Goal: Task Accomplishment & Management: Use online tool/utility

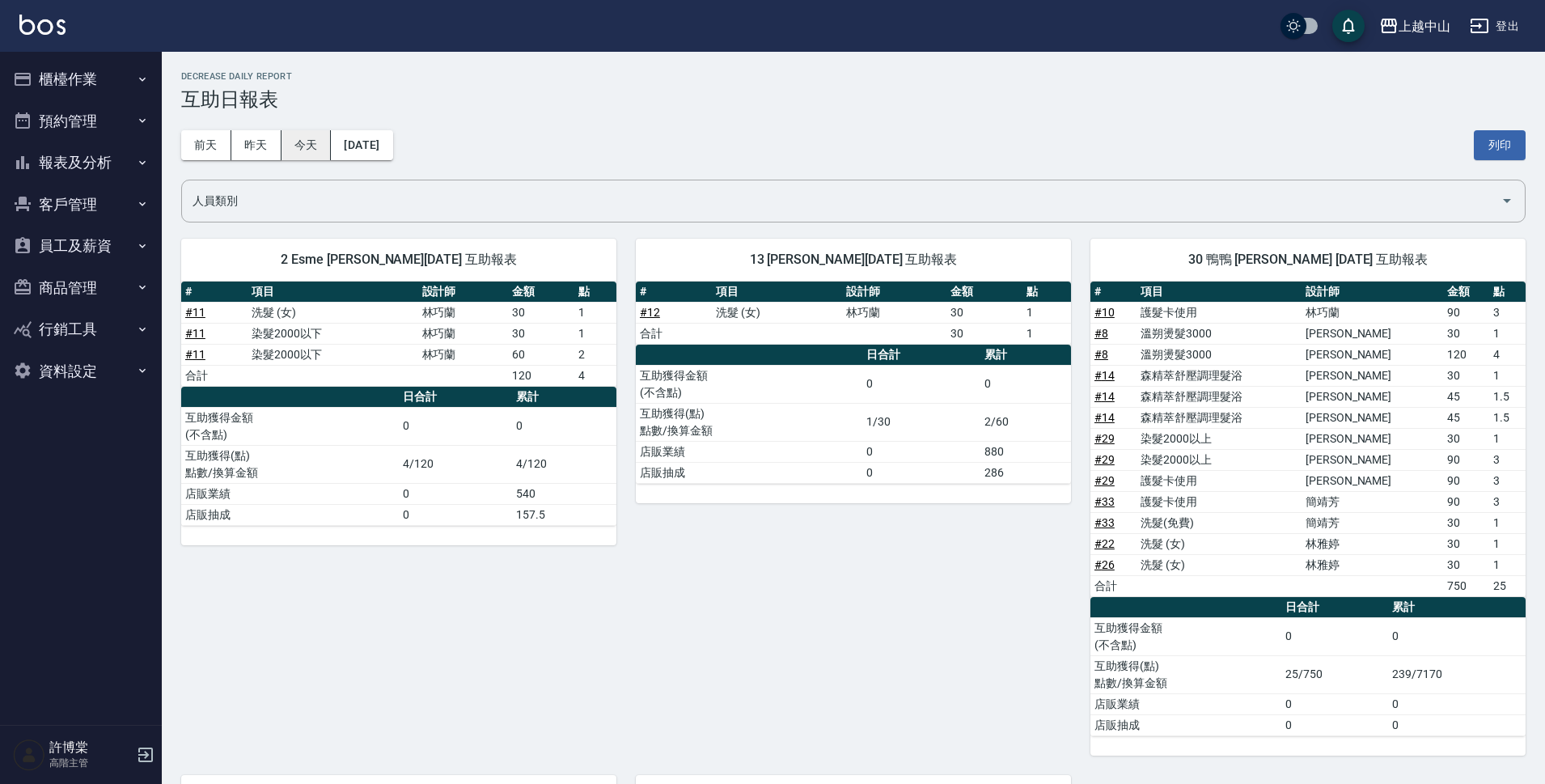
click at [310, 152] on button "今天" at bounding box center [306, 145] width 50 height 29
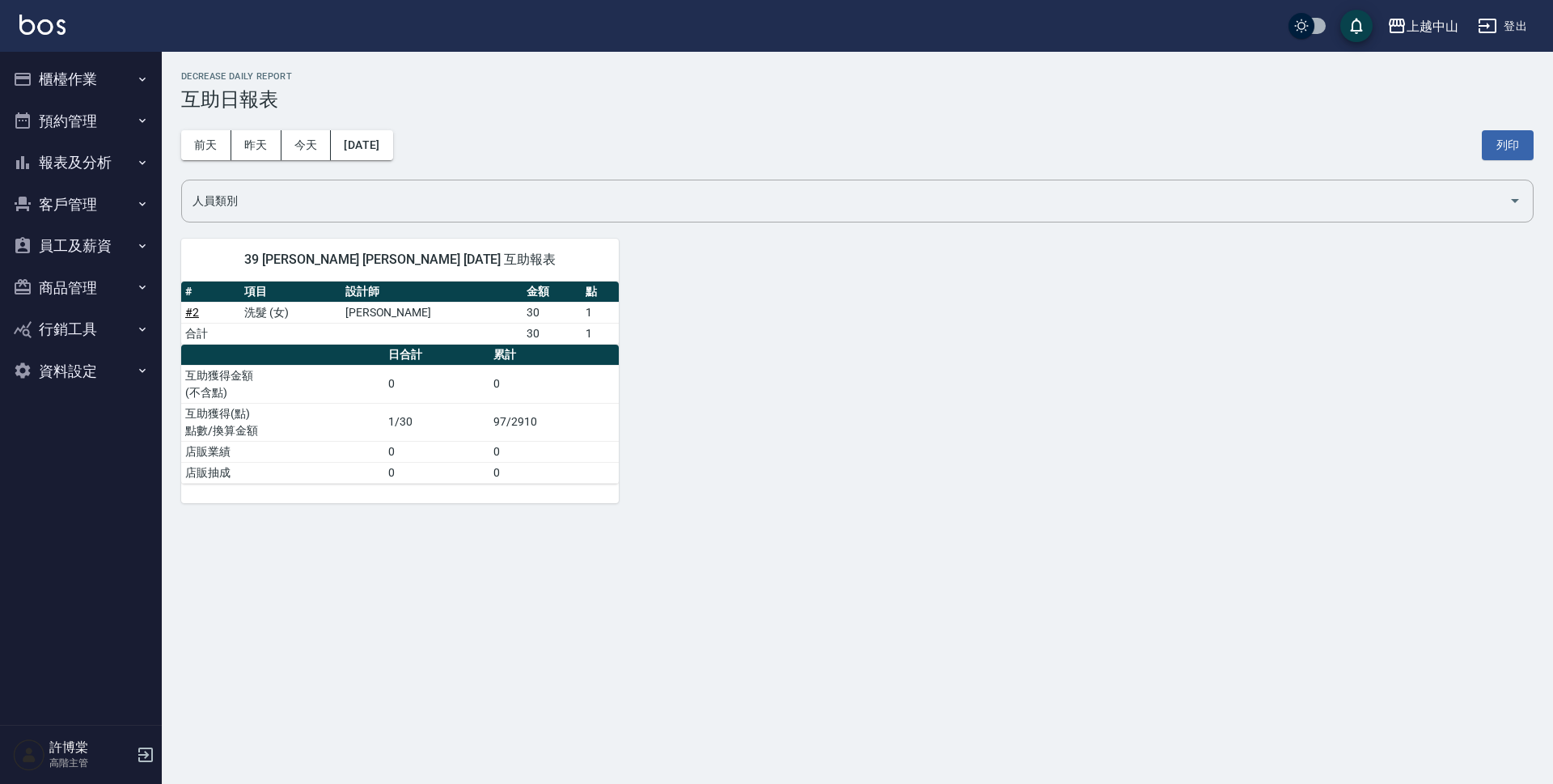
click at [118, 79] on button "櫃檯作業" at bounding box center [81, 79] width 148 height 42
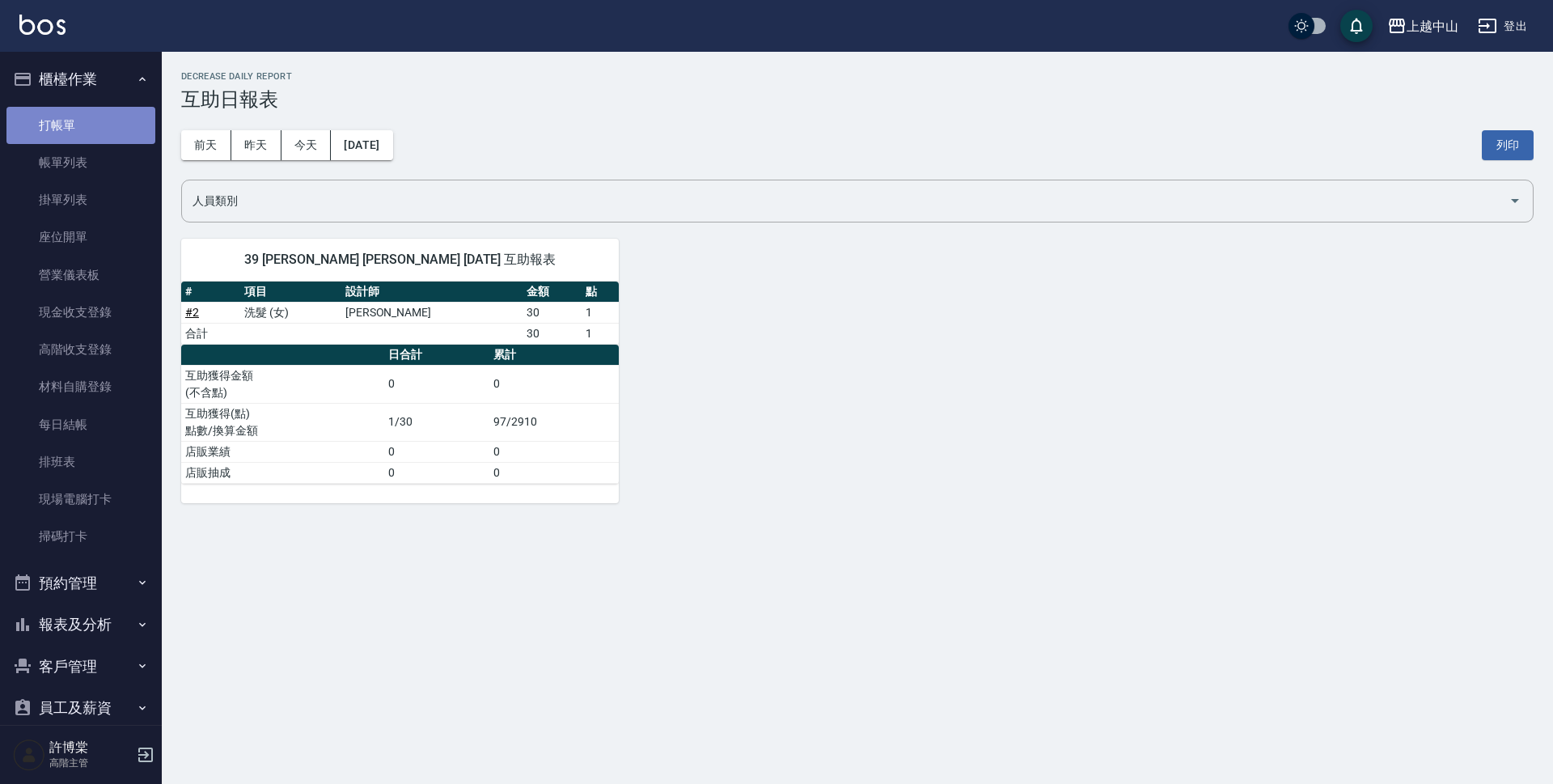
click at [93, 117] on link "打帳單" at bounding box center [81, 126] width 148 height 37
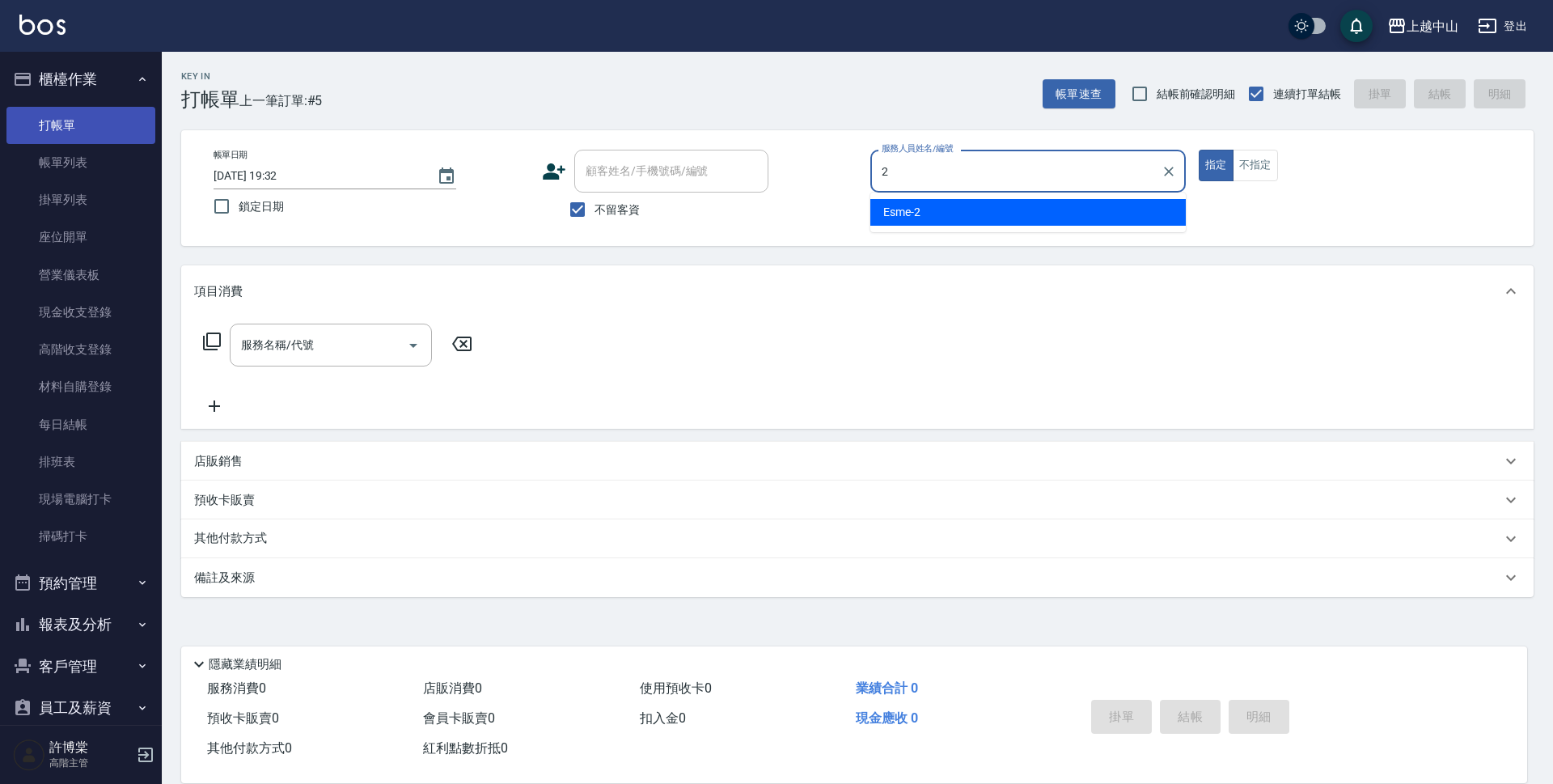
type input "Esme-2"
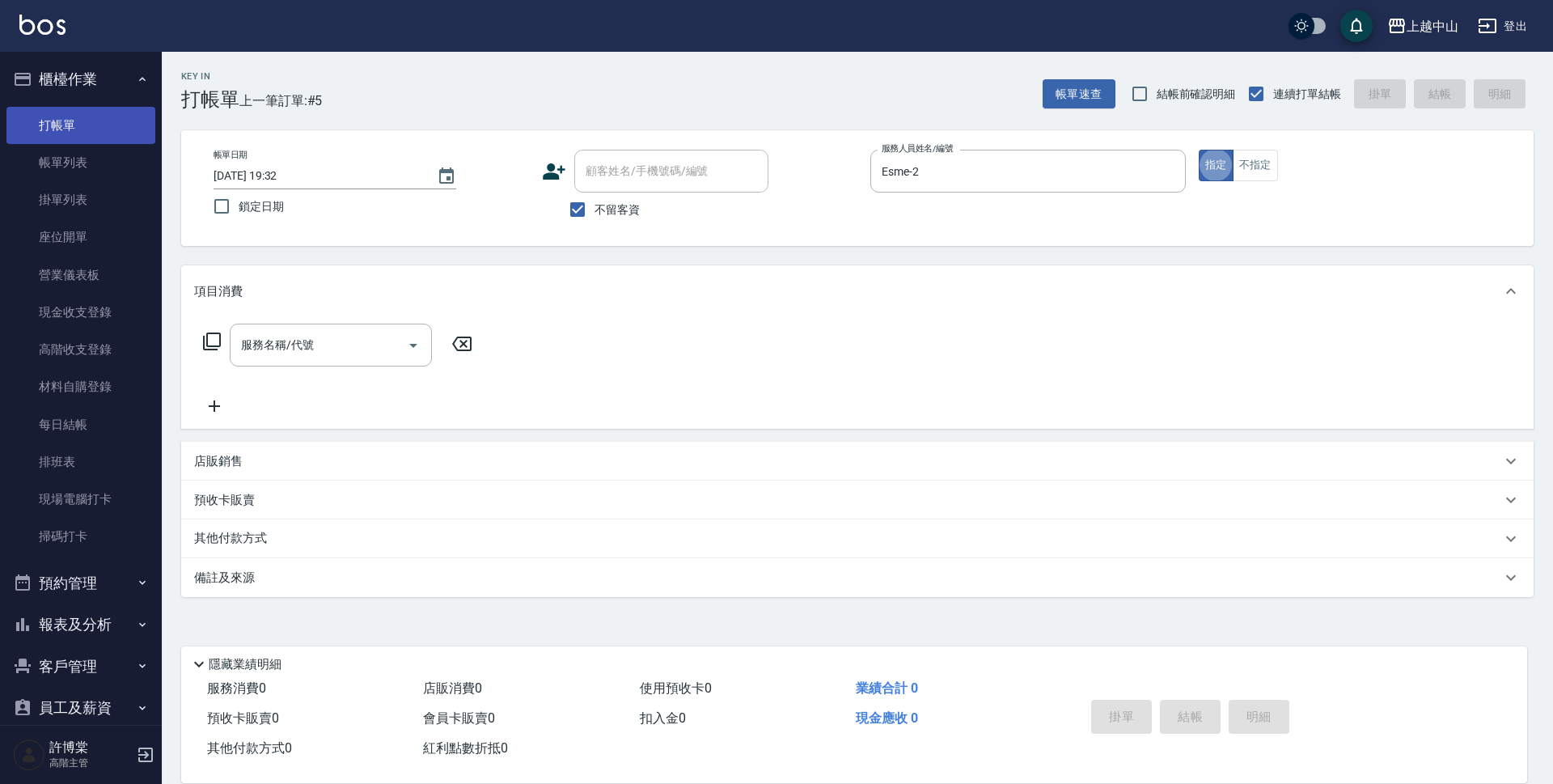
type button "true"
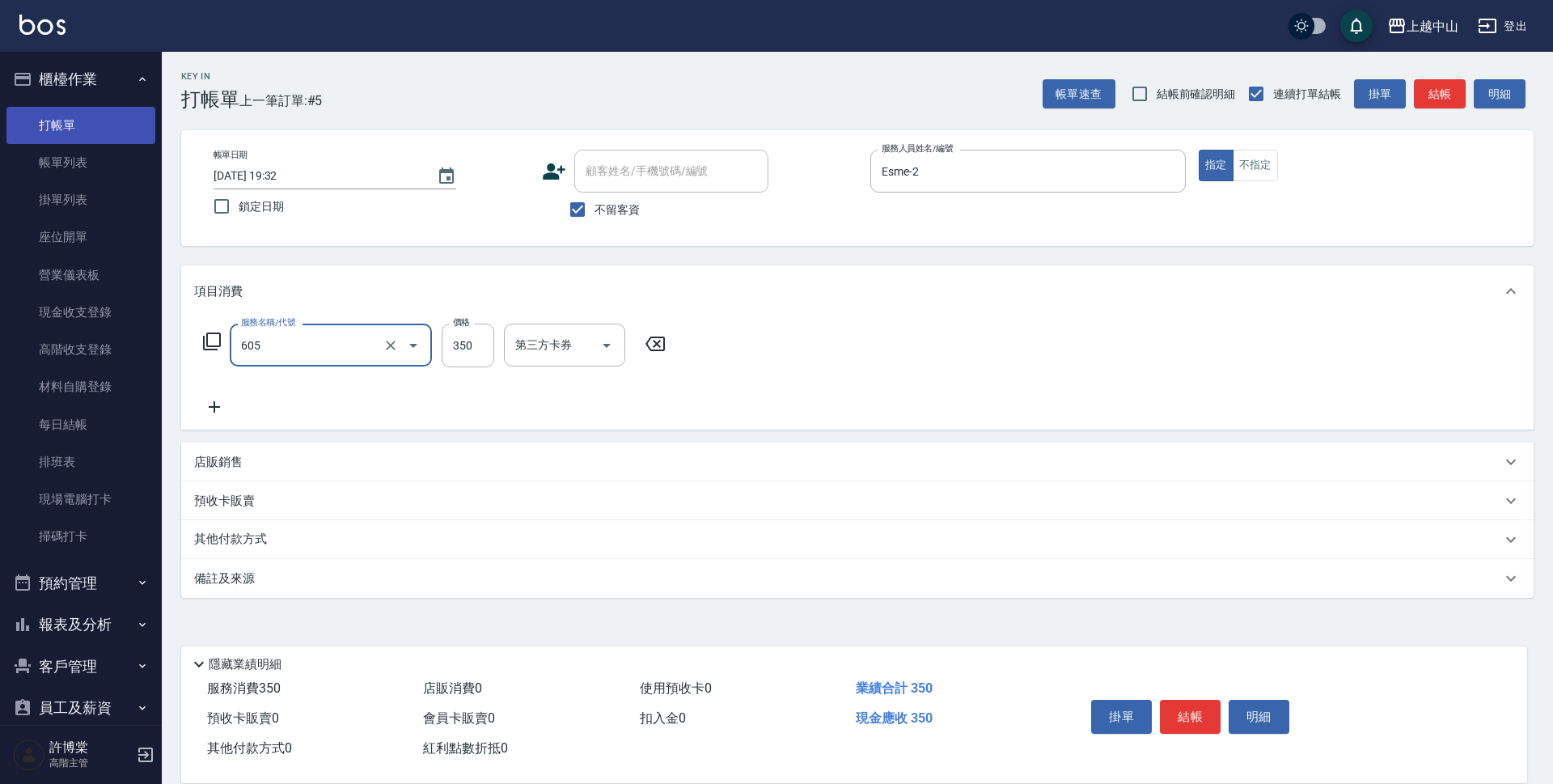
type input "洗髮 (女)(605)"
type input "400"
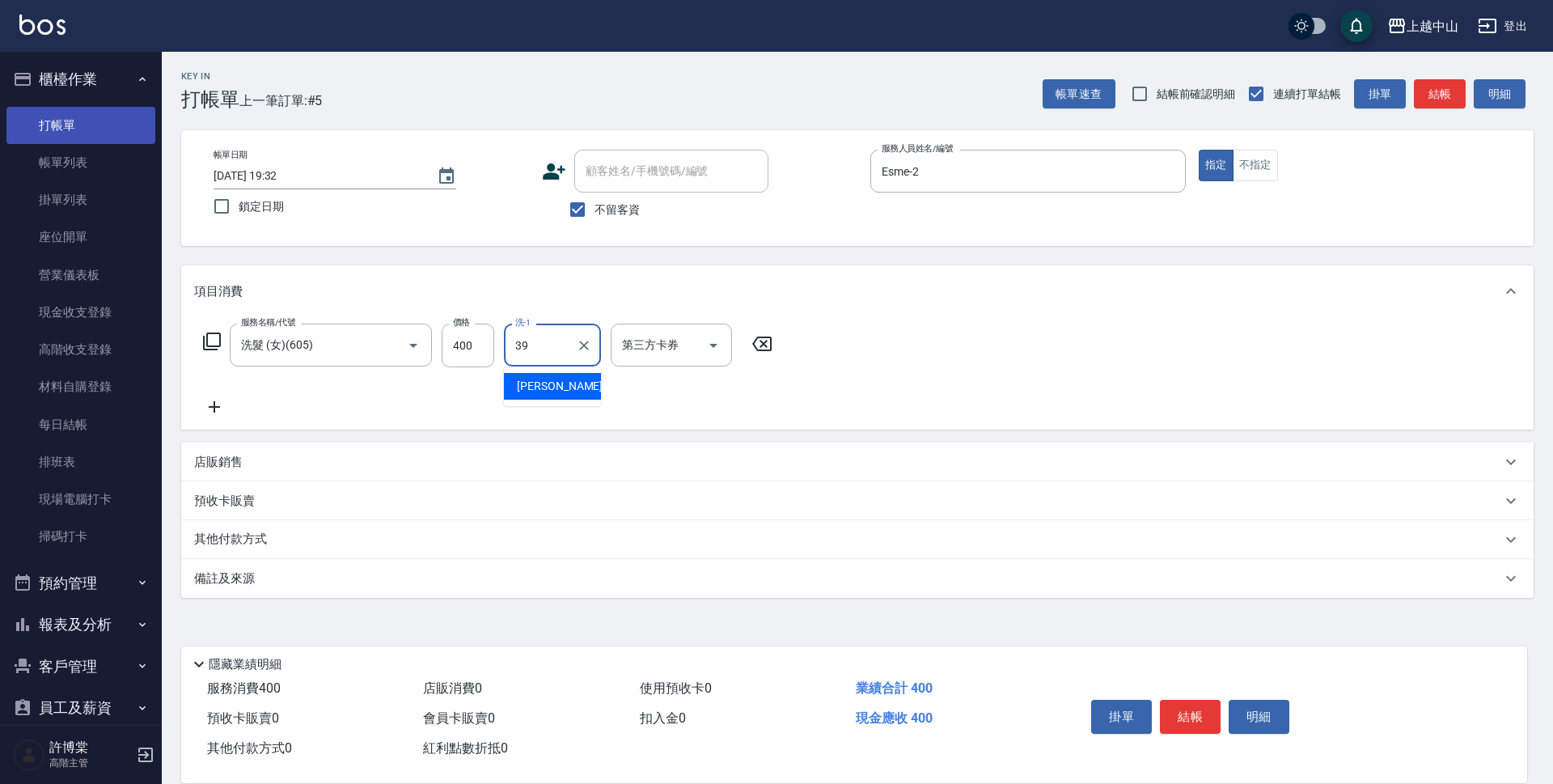
type input "[PERSON_NAME]-39"
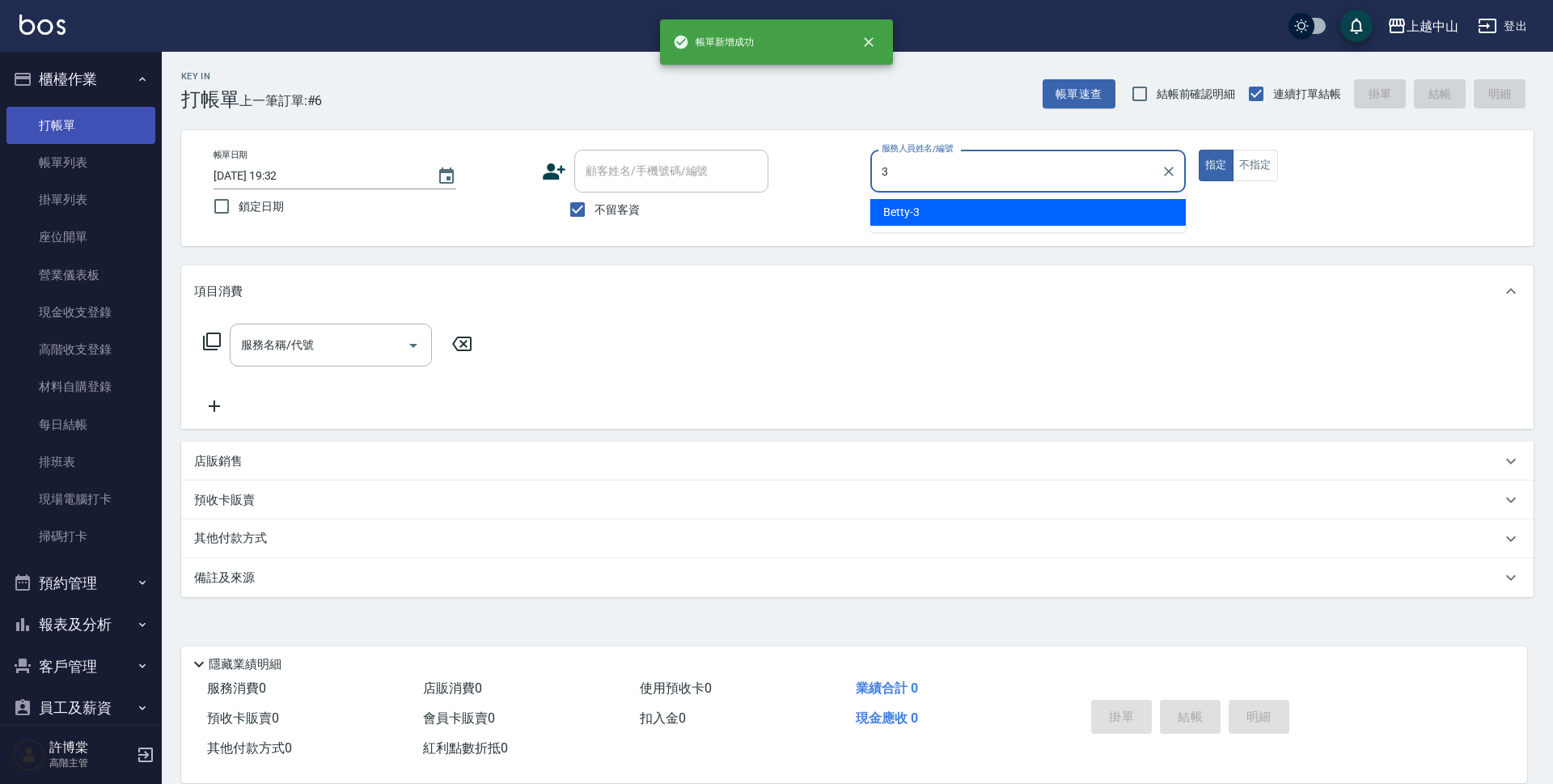
type input "Betty-3"
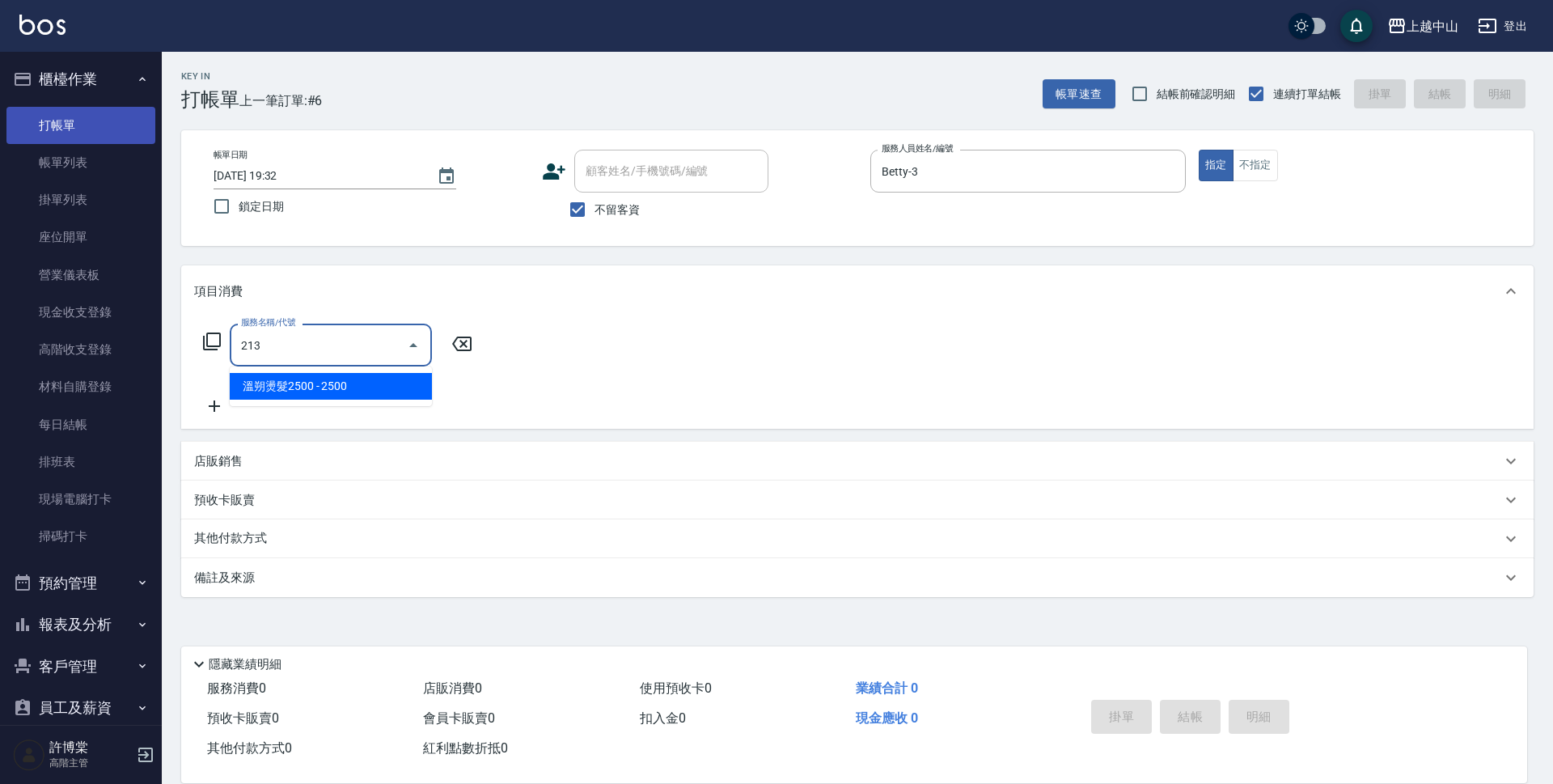
type input "溫朔燙髮2500(213)"
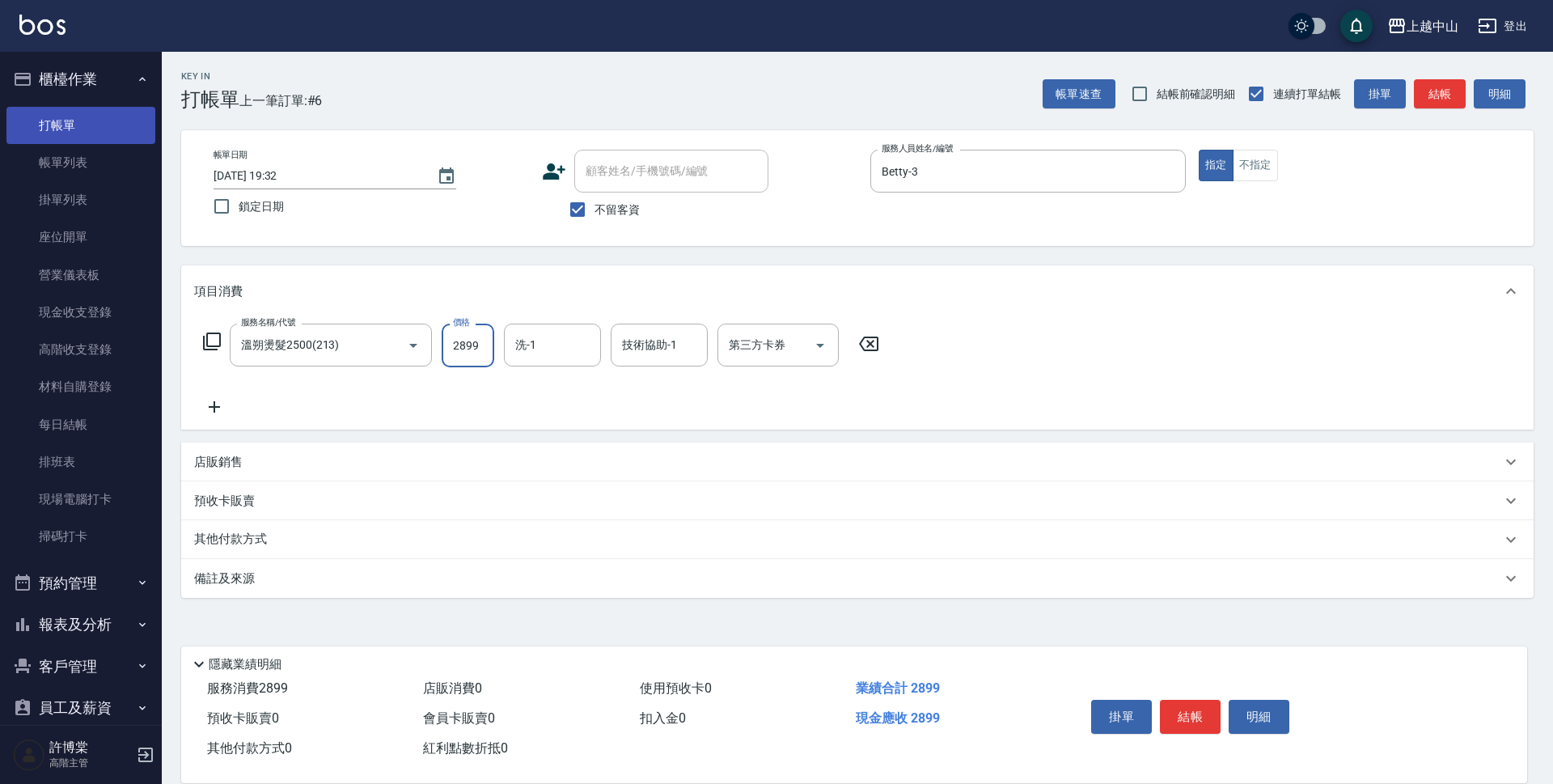
type input "2899"
type input "[PERSON_NAME]-39"
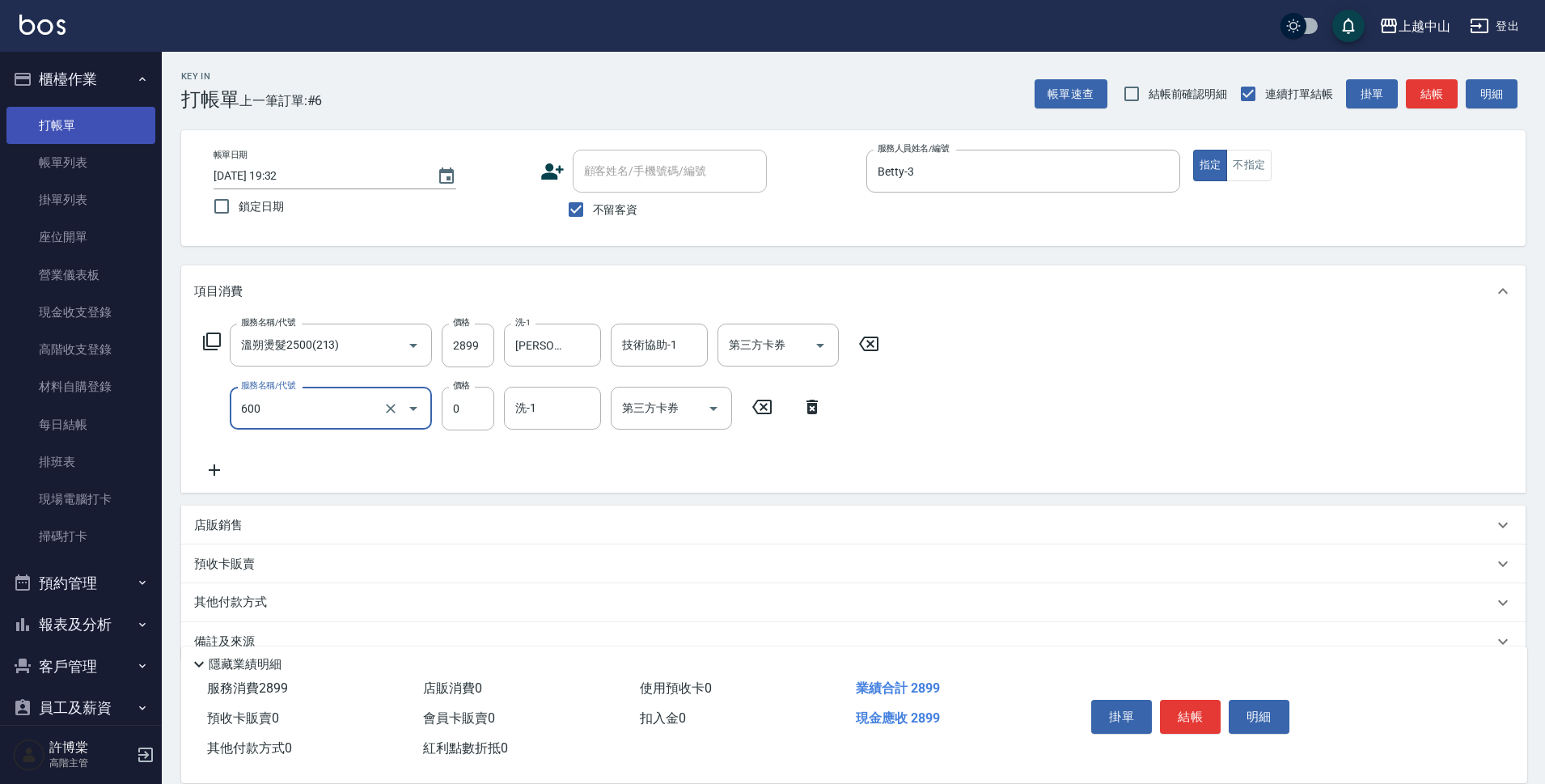
type input "洗髮(免費)(600)"
type input "[PERSON_NAME]-39"
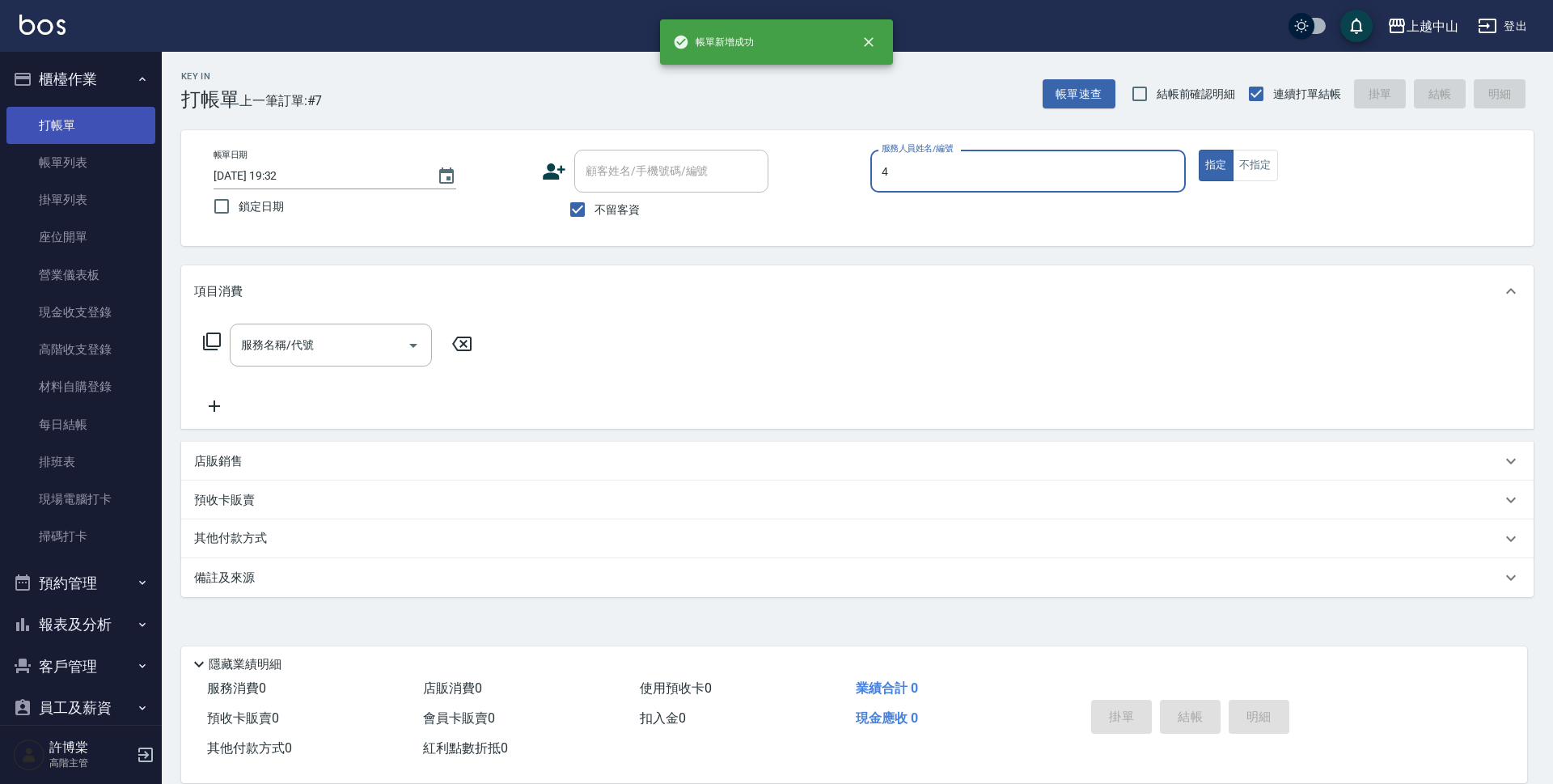
type input "NINI-4"
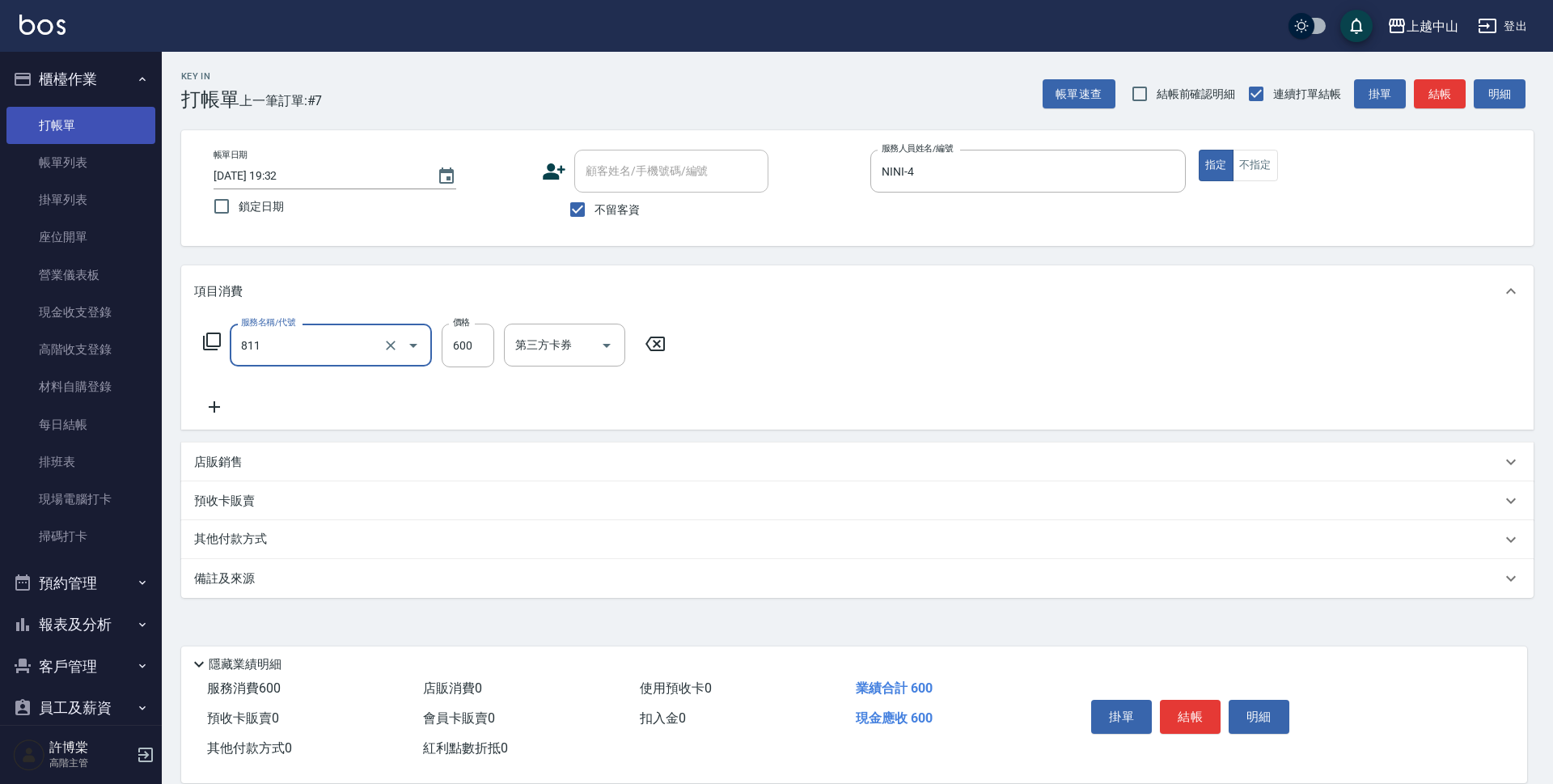
type input "洗+剪(811)"
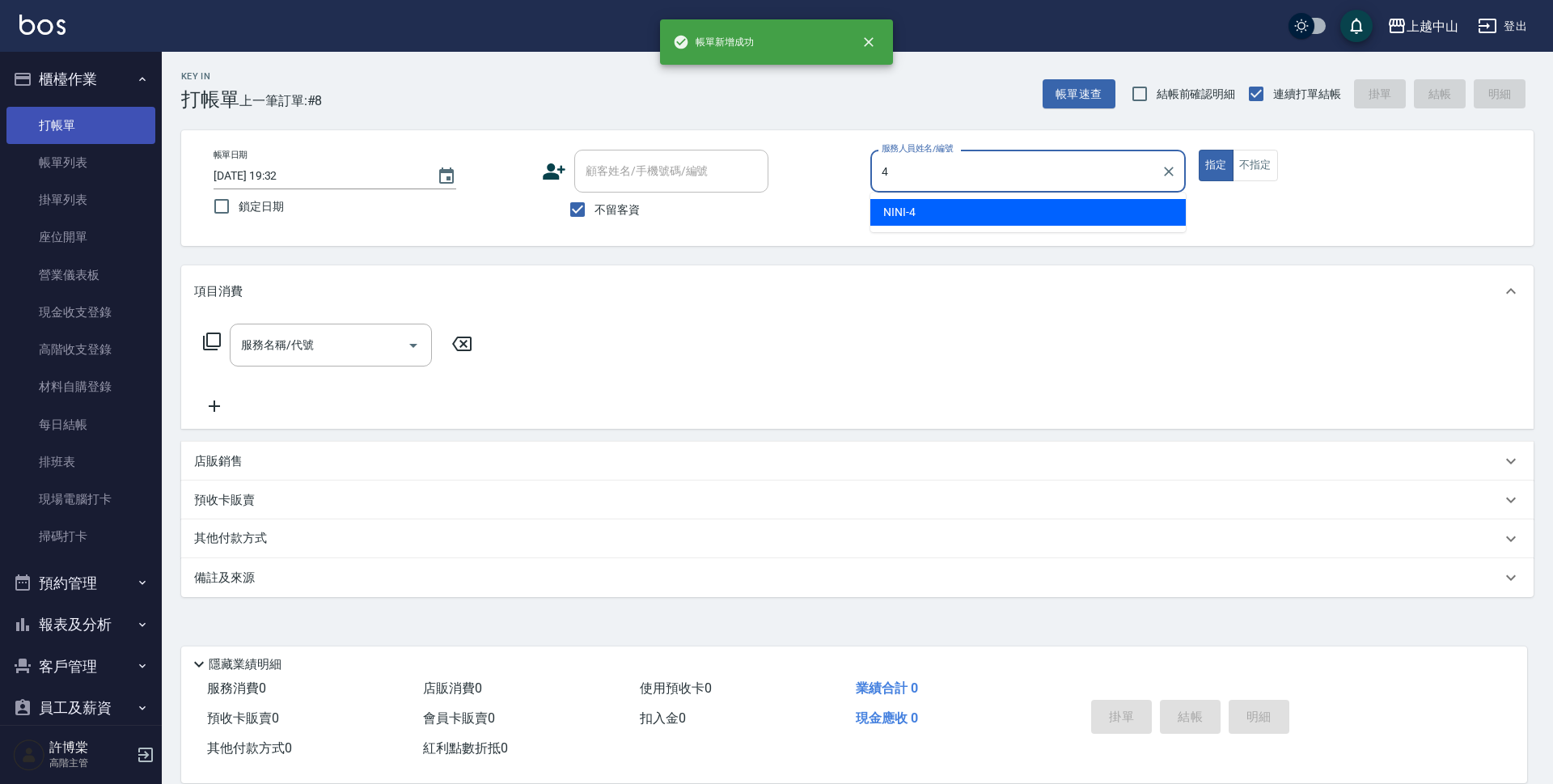
type input "NINI-4"
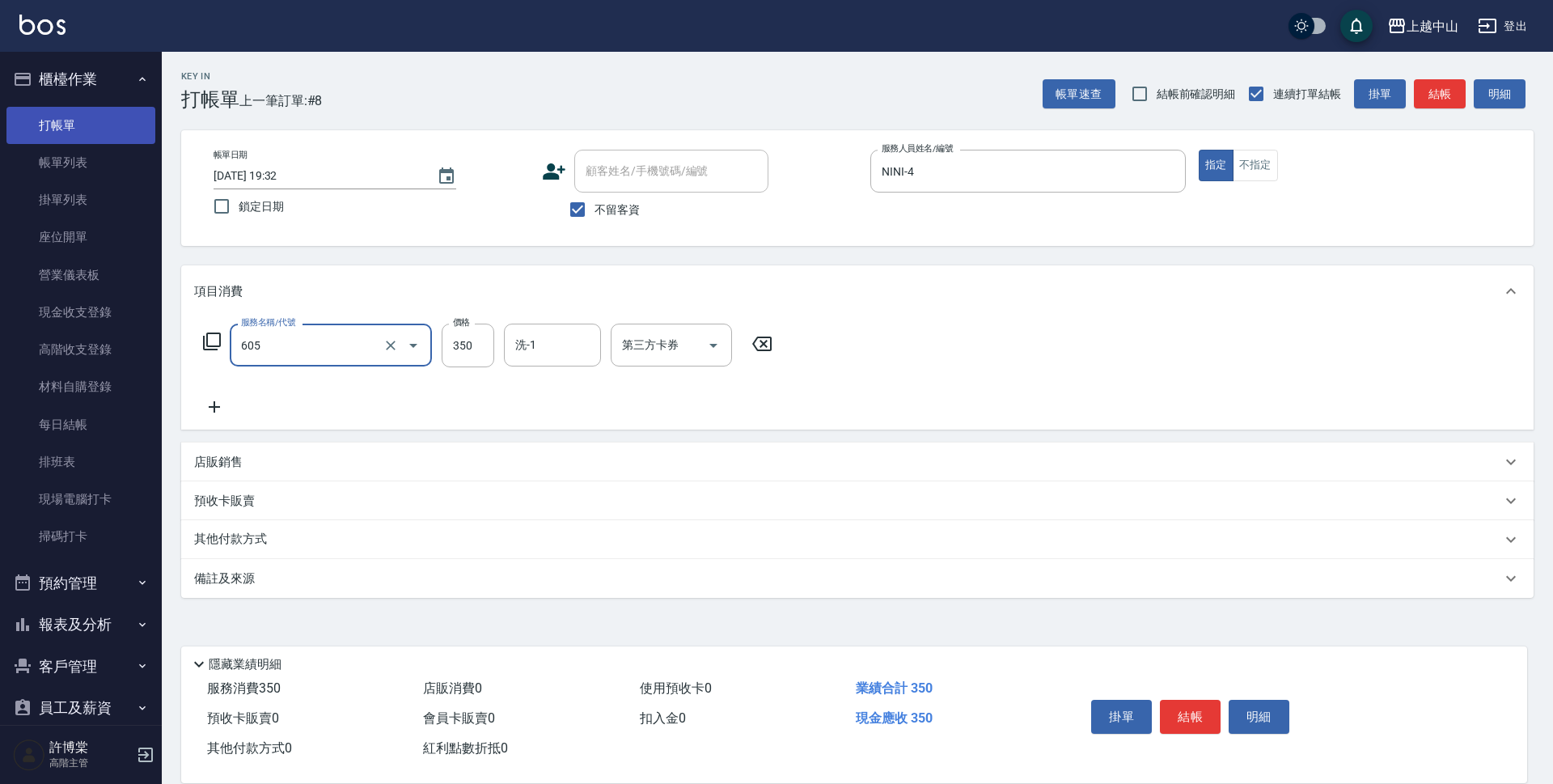
type input "洗髮 (女)(605)"
type input "500"
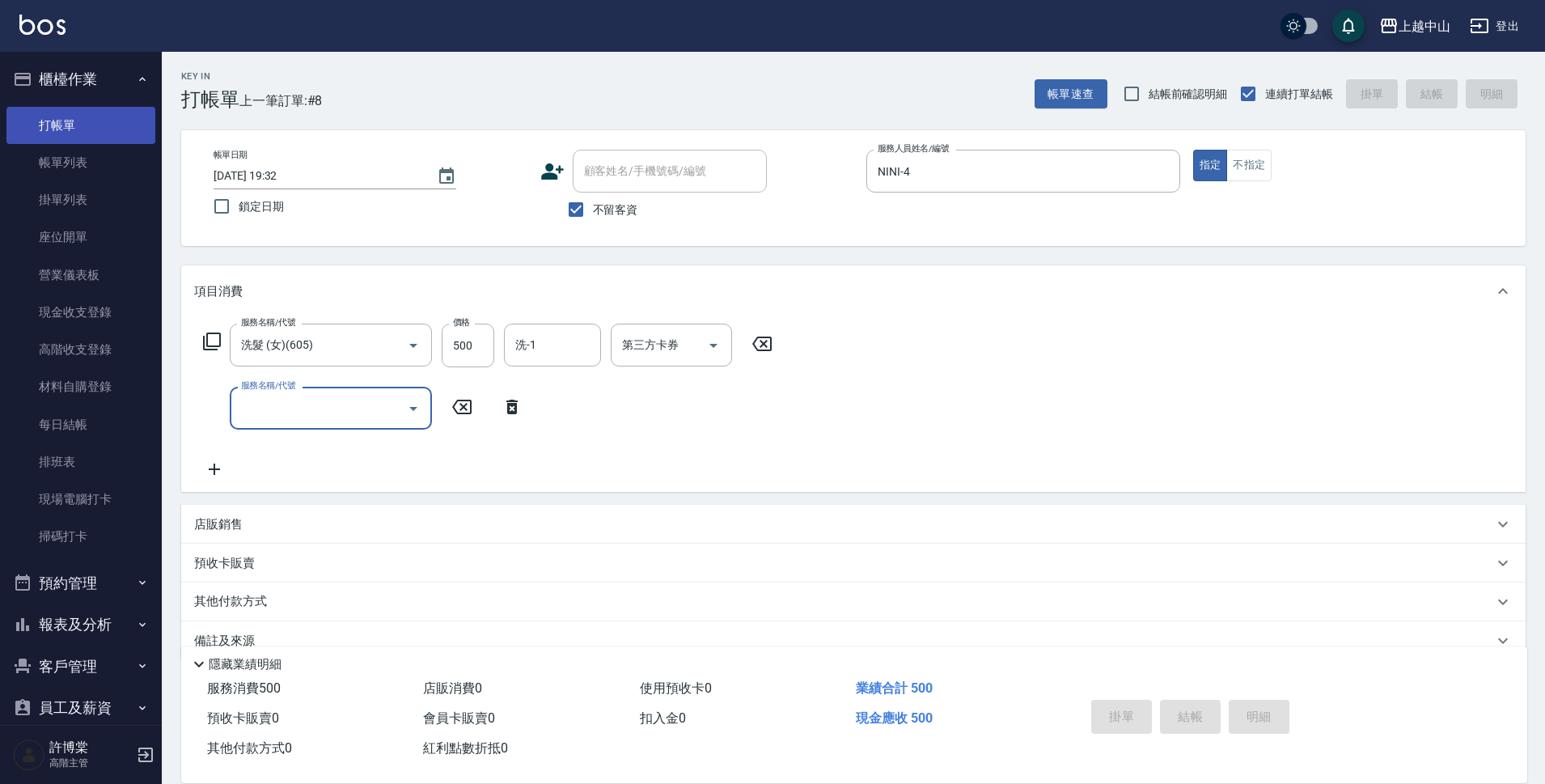
type input "[DATE] 19:33"
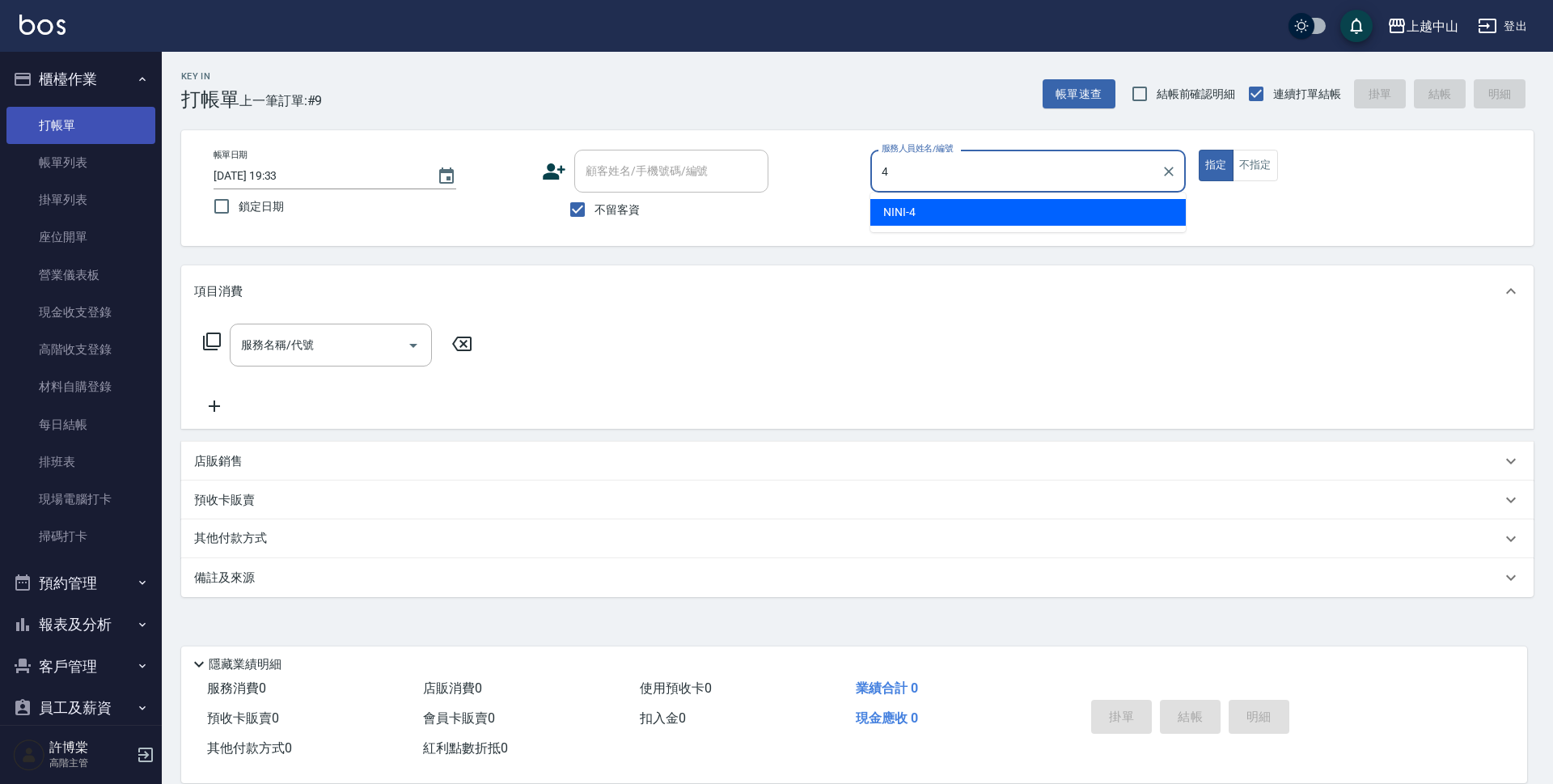
type input "NINI-4"
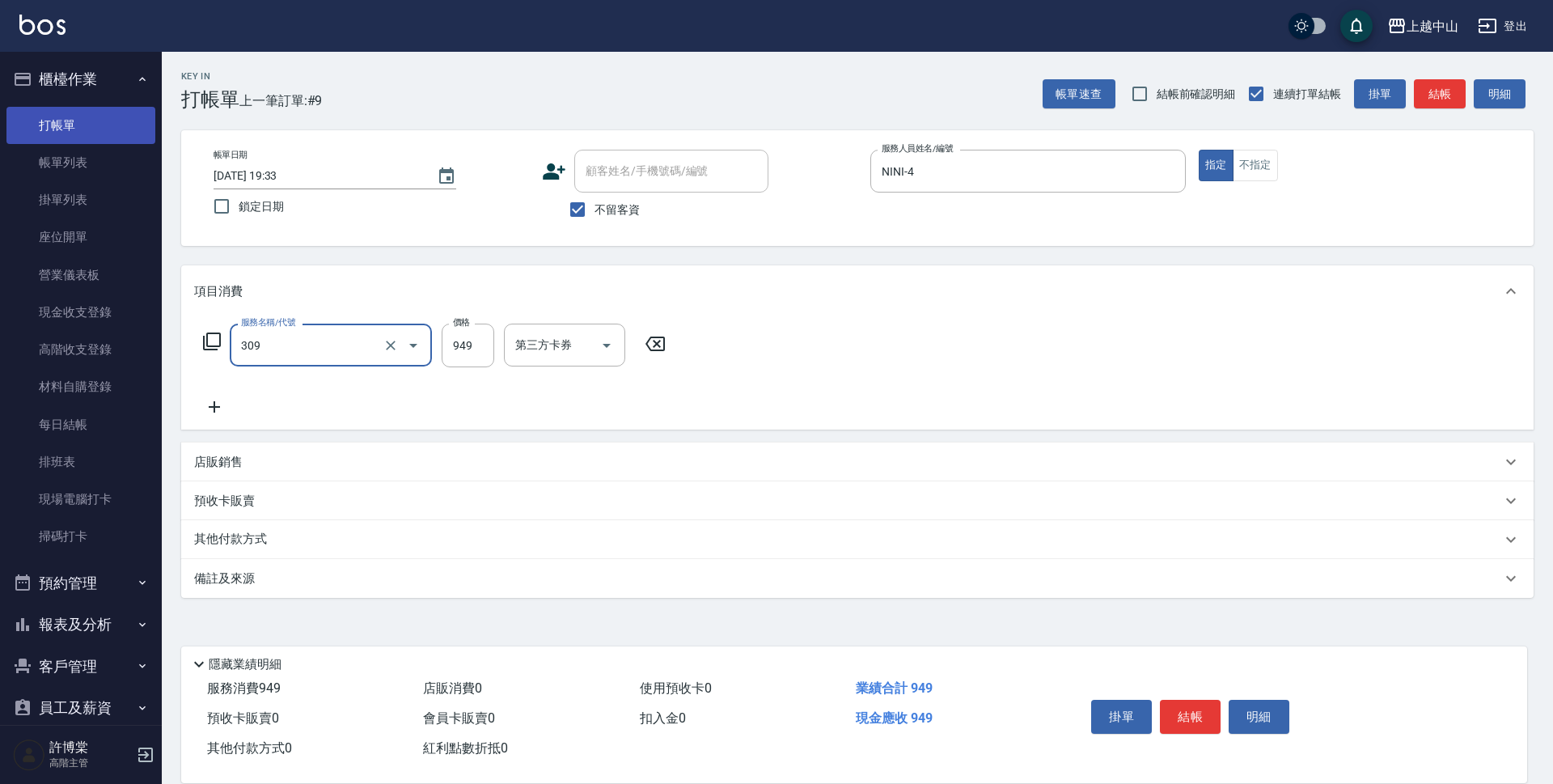
type input "森精萃舒壓調理髮浴(309)"
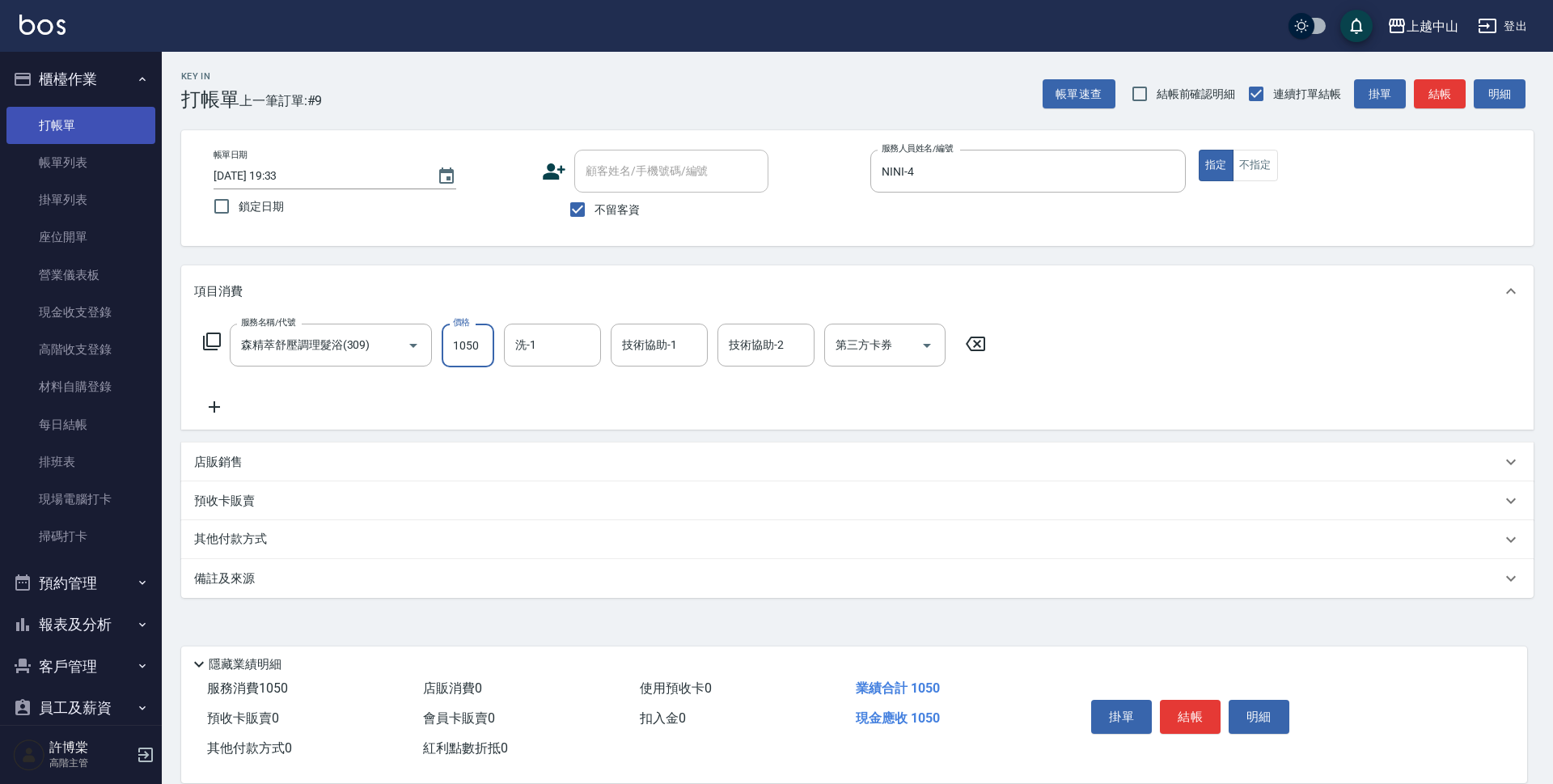
type input "1050"
type input "薇慈-36"
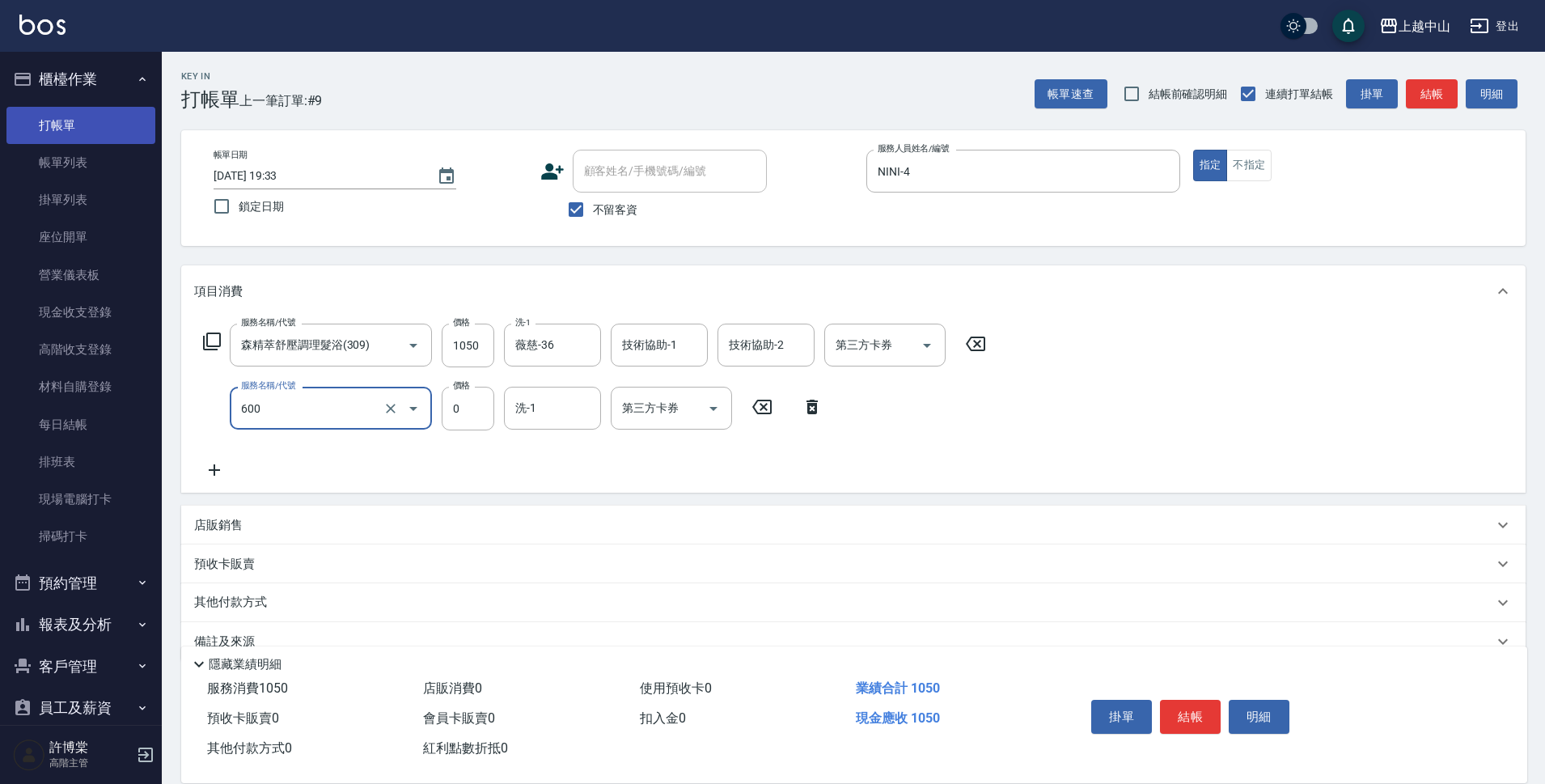
type input "洗髮(免費)(600)"
type input "薇慈-36"
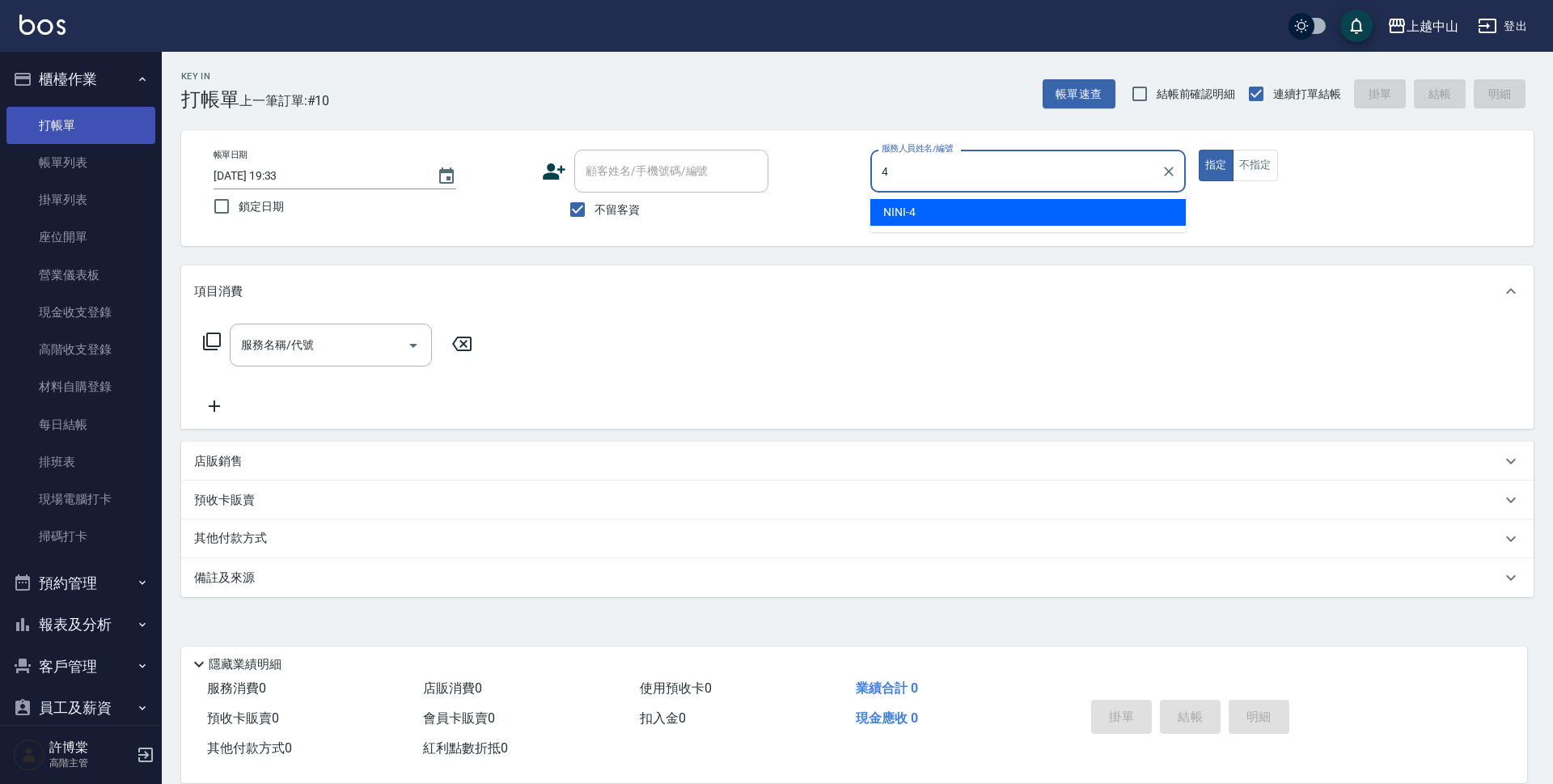
type input "NINI-4"
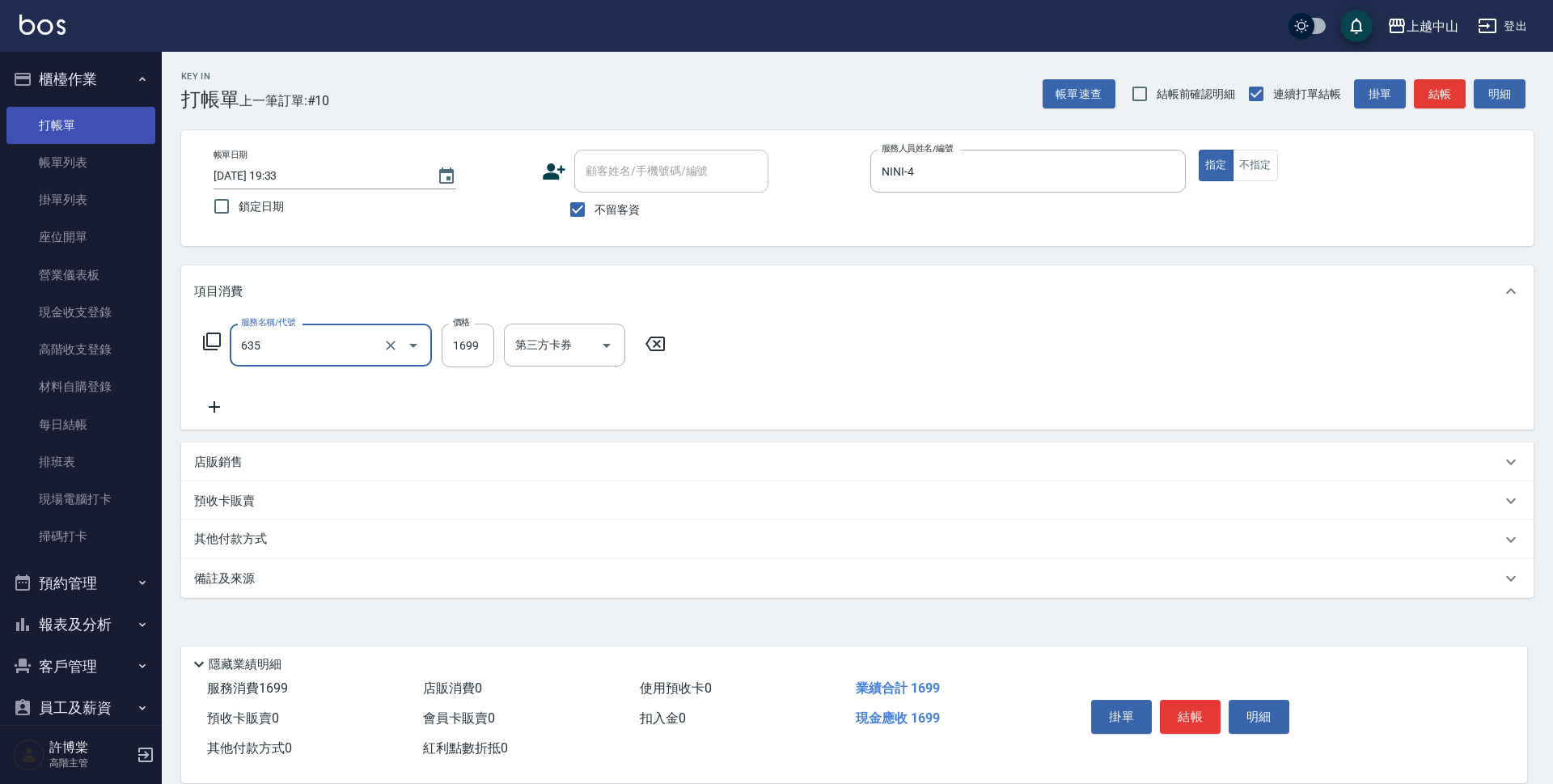
type input "兩段自備單次(635)"
type input "999"
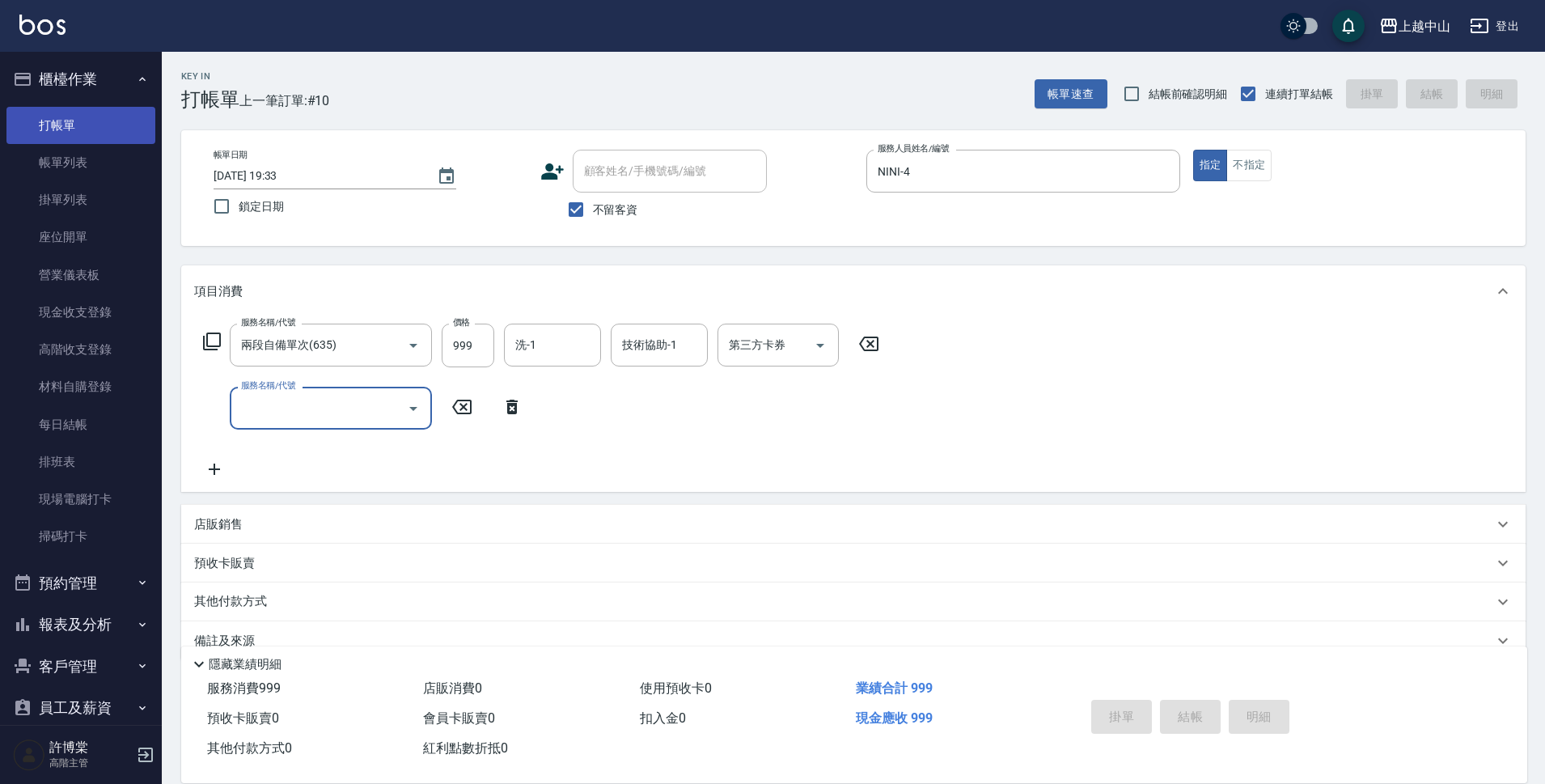
type input "[DATE] 19:34"
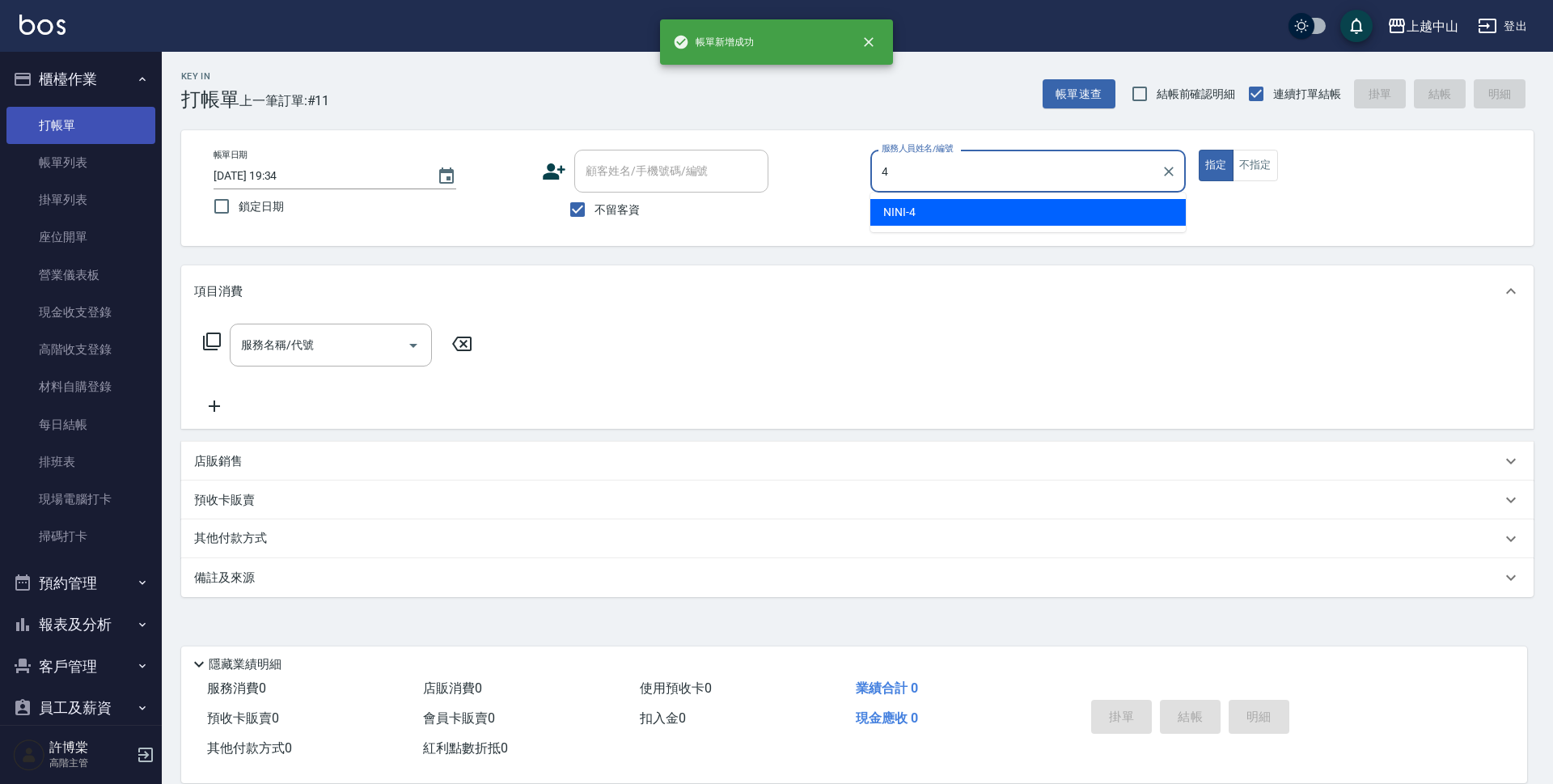
type input "NINI-4"
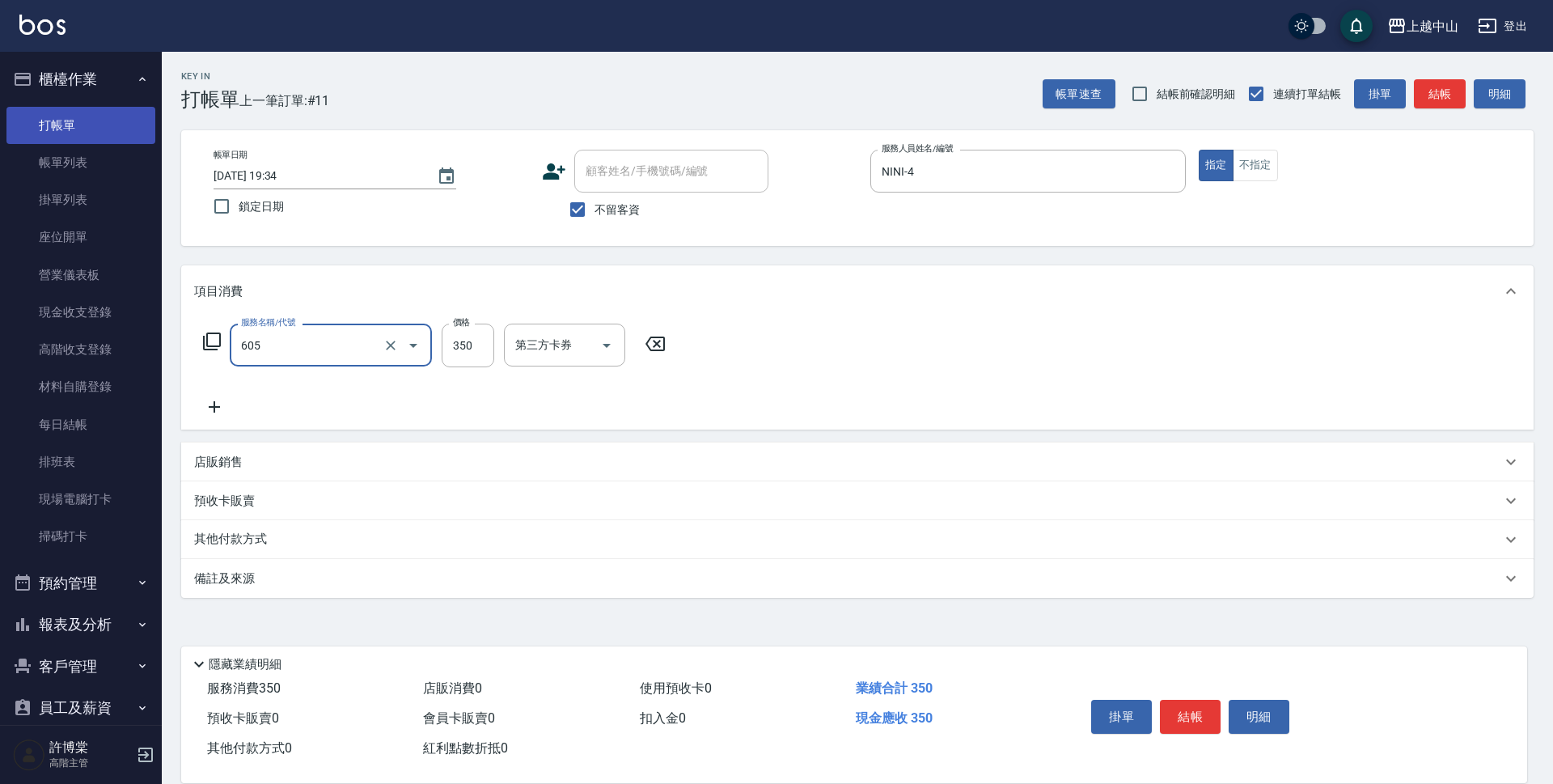
type input "洗髮 (女)(605)"
type input "400"
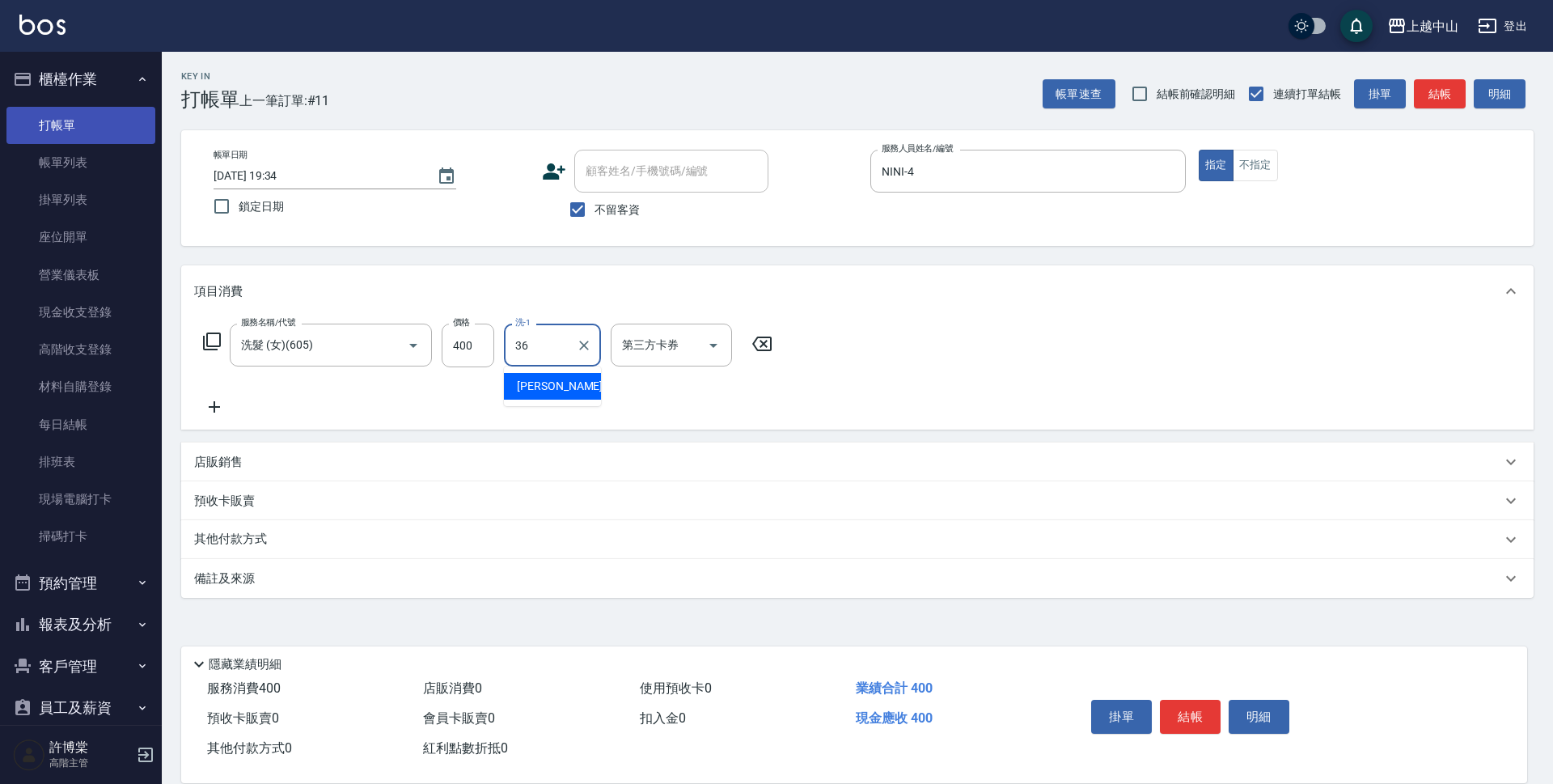
type input "薇慈-36"
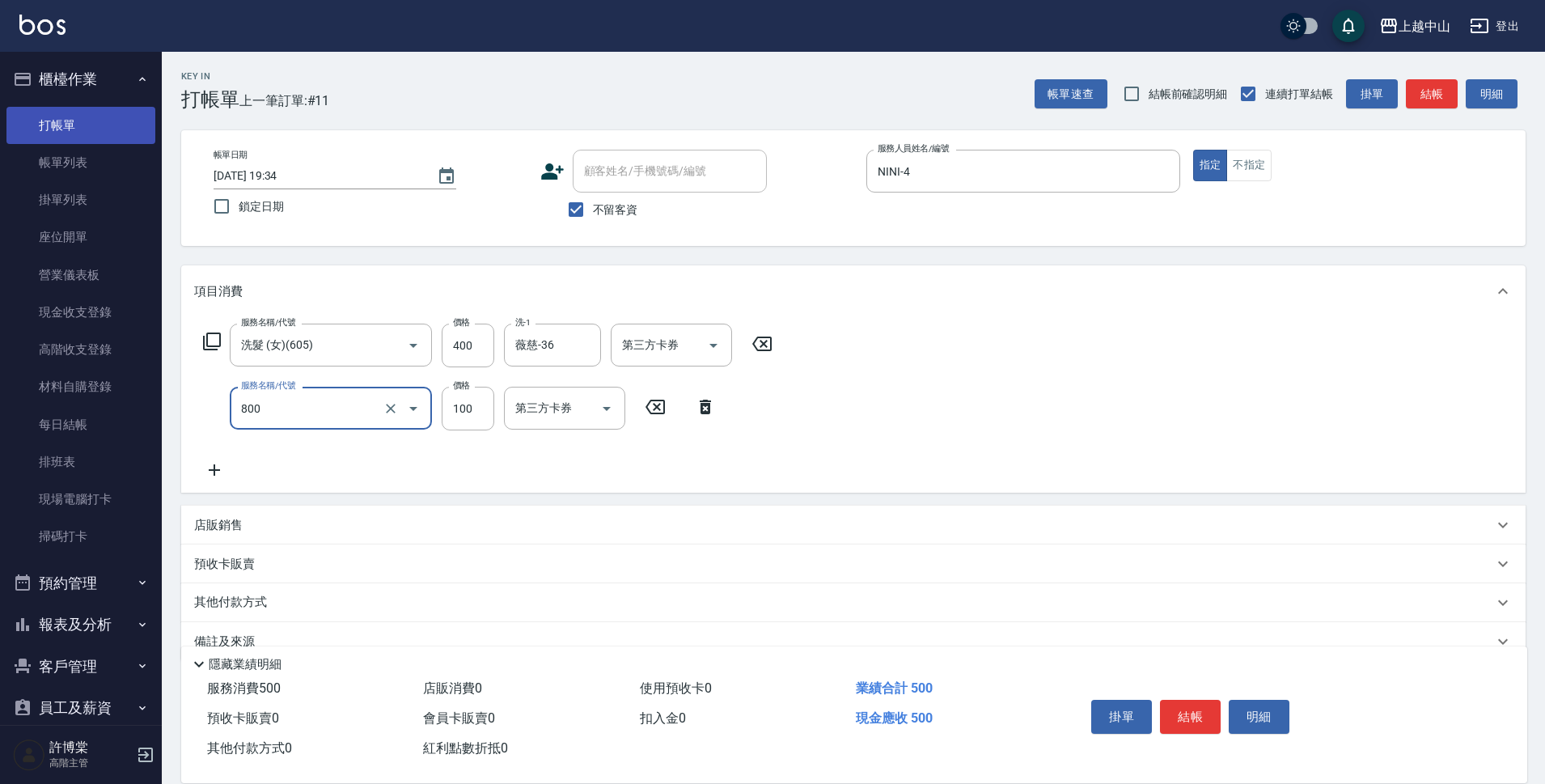
type input "梳髮(800)"
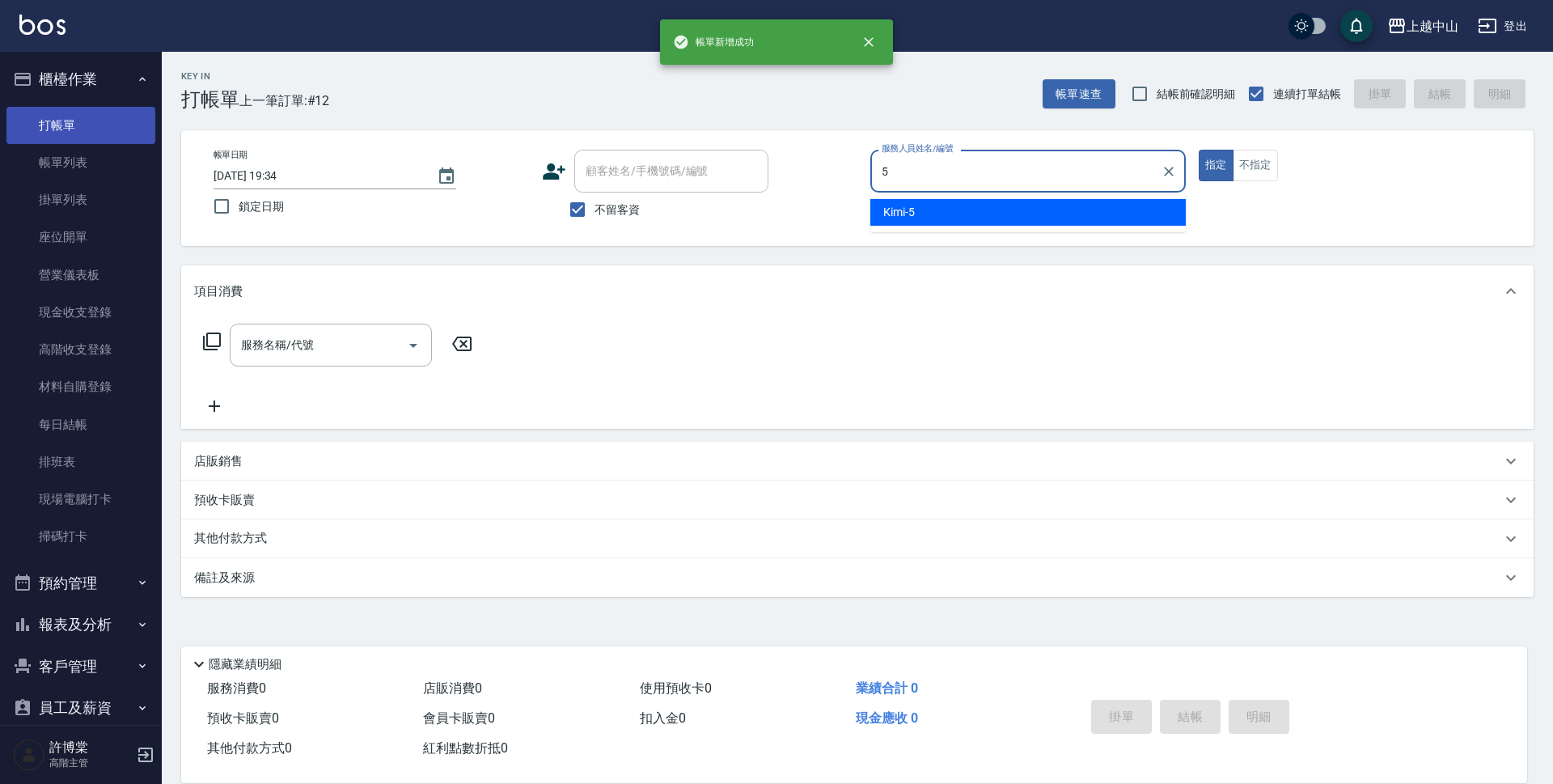
type input "Kimi-5"
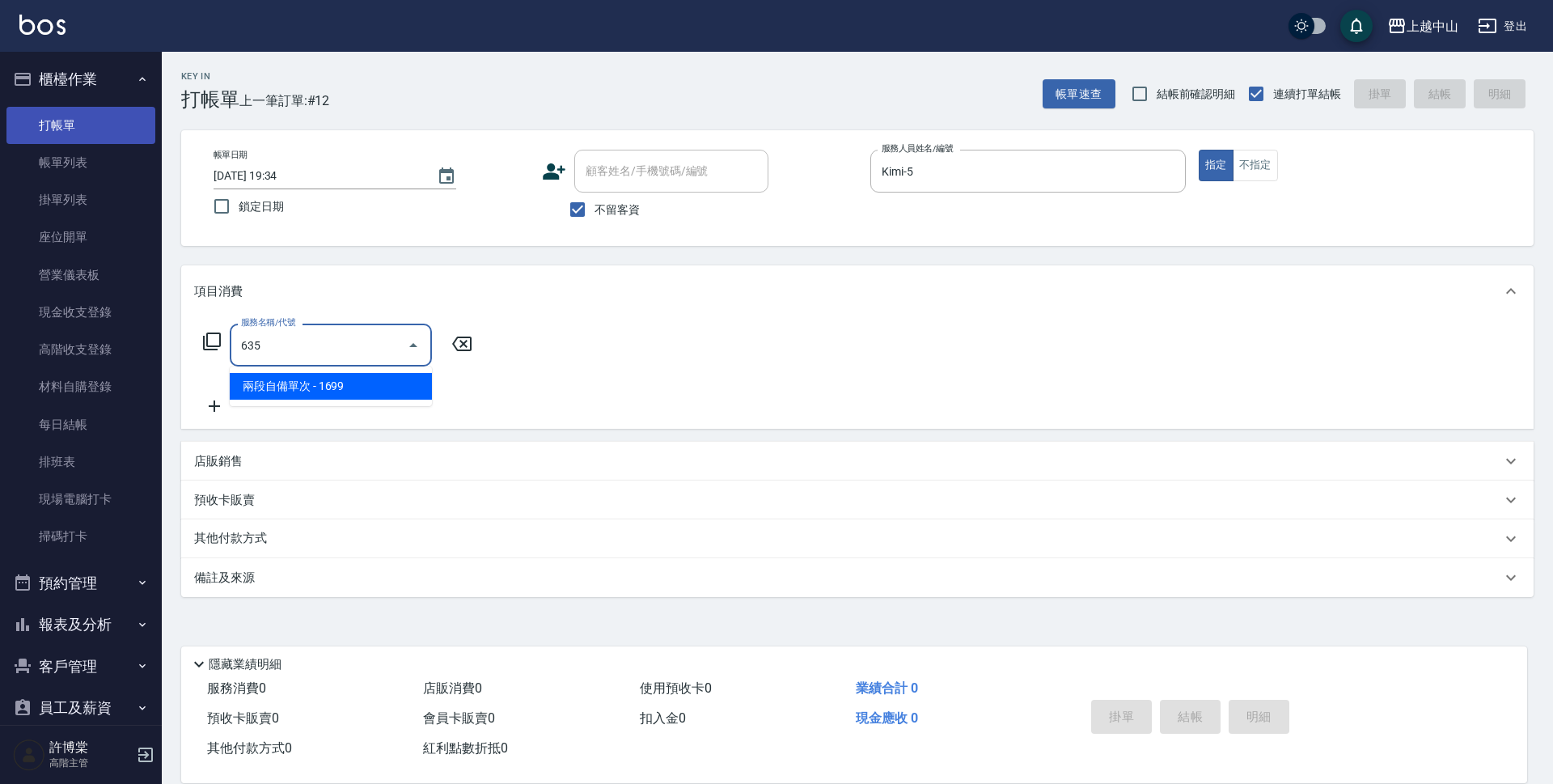
type input "兩段自備單次(635)"
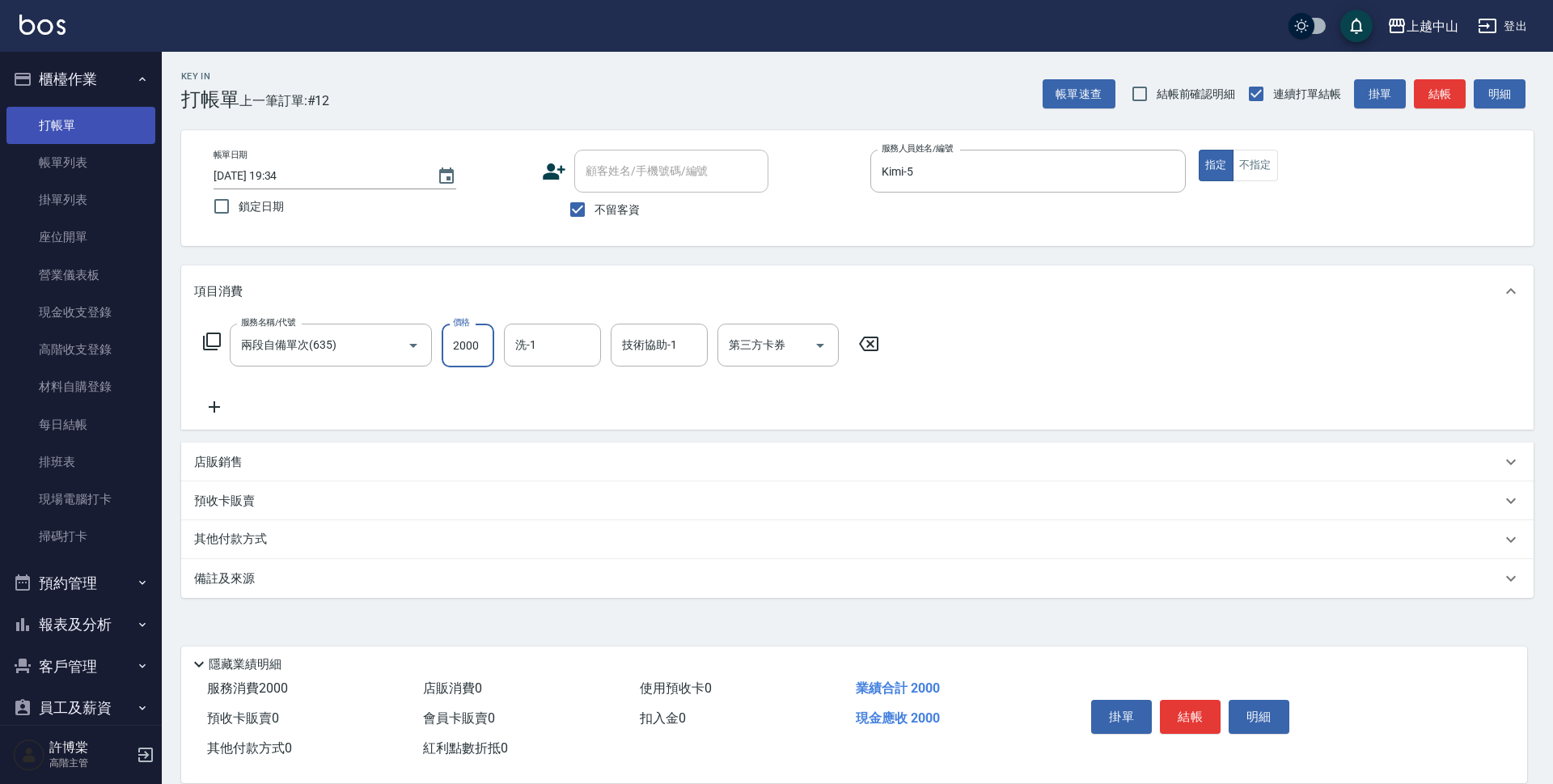
type input "2000"
type input "薇慈-36"
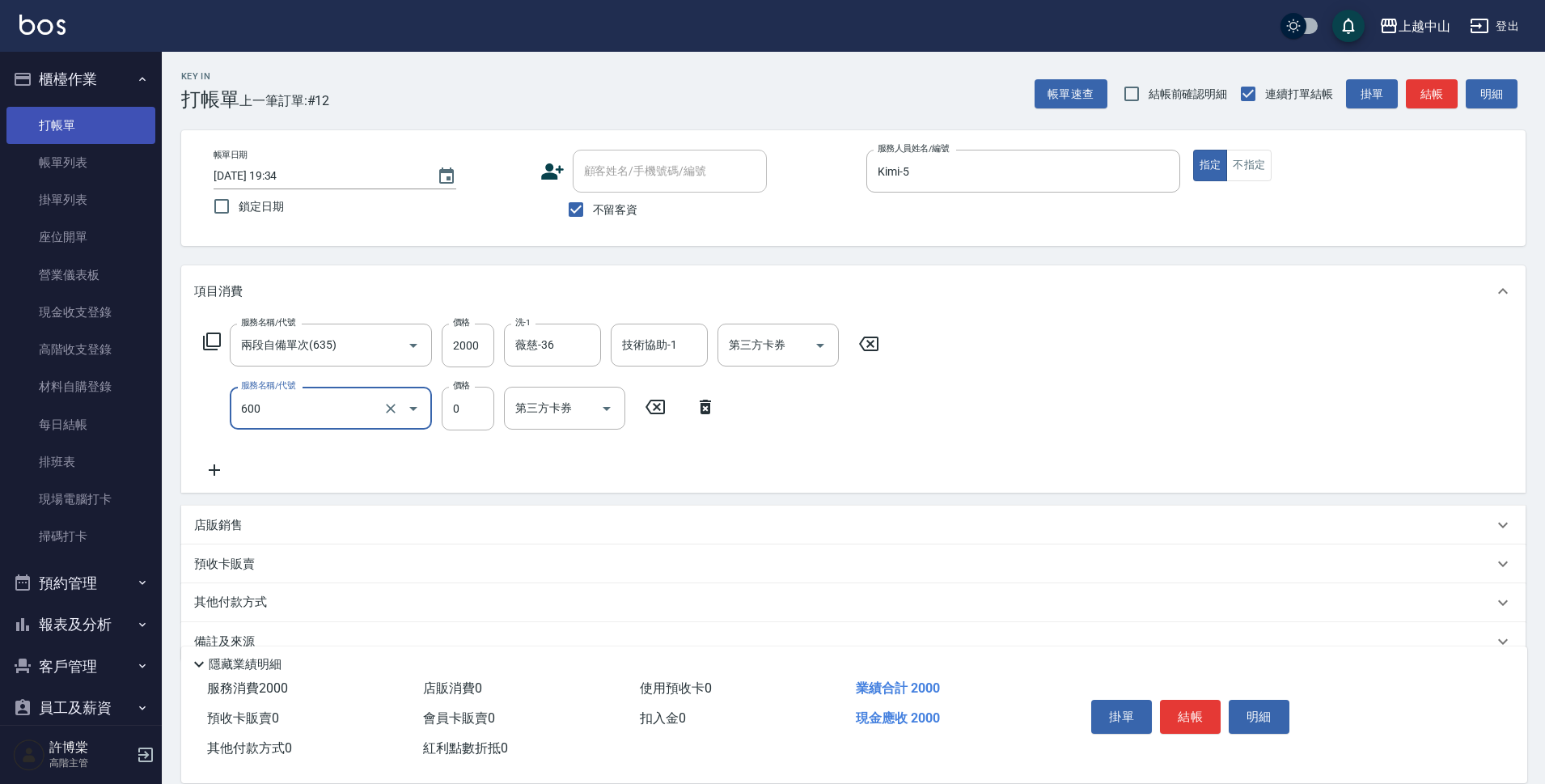
type input "洗髮(免費)(600)"
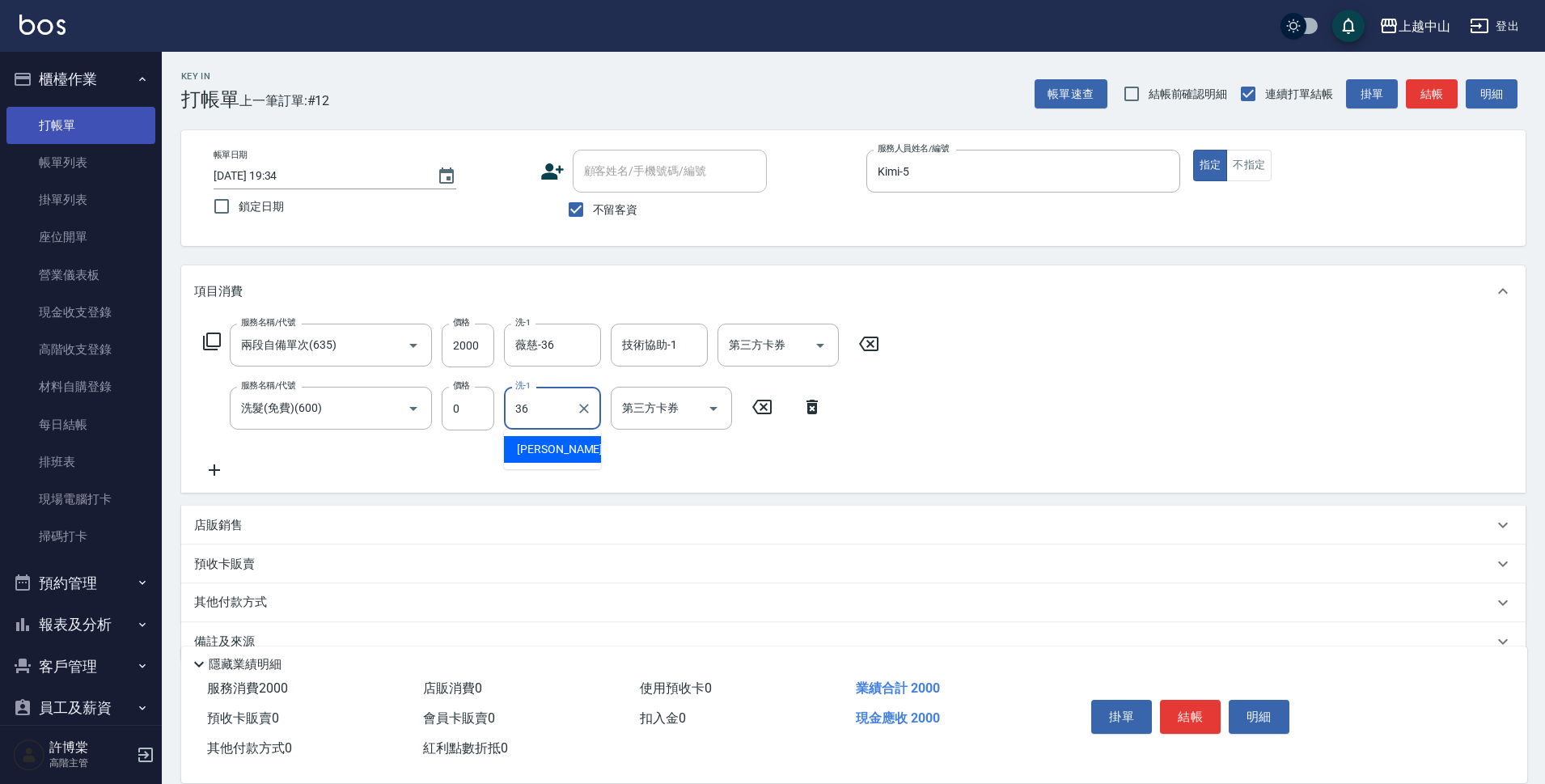
type input "薇慈-36"
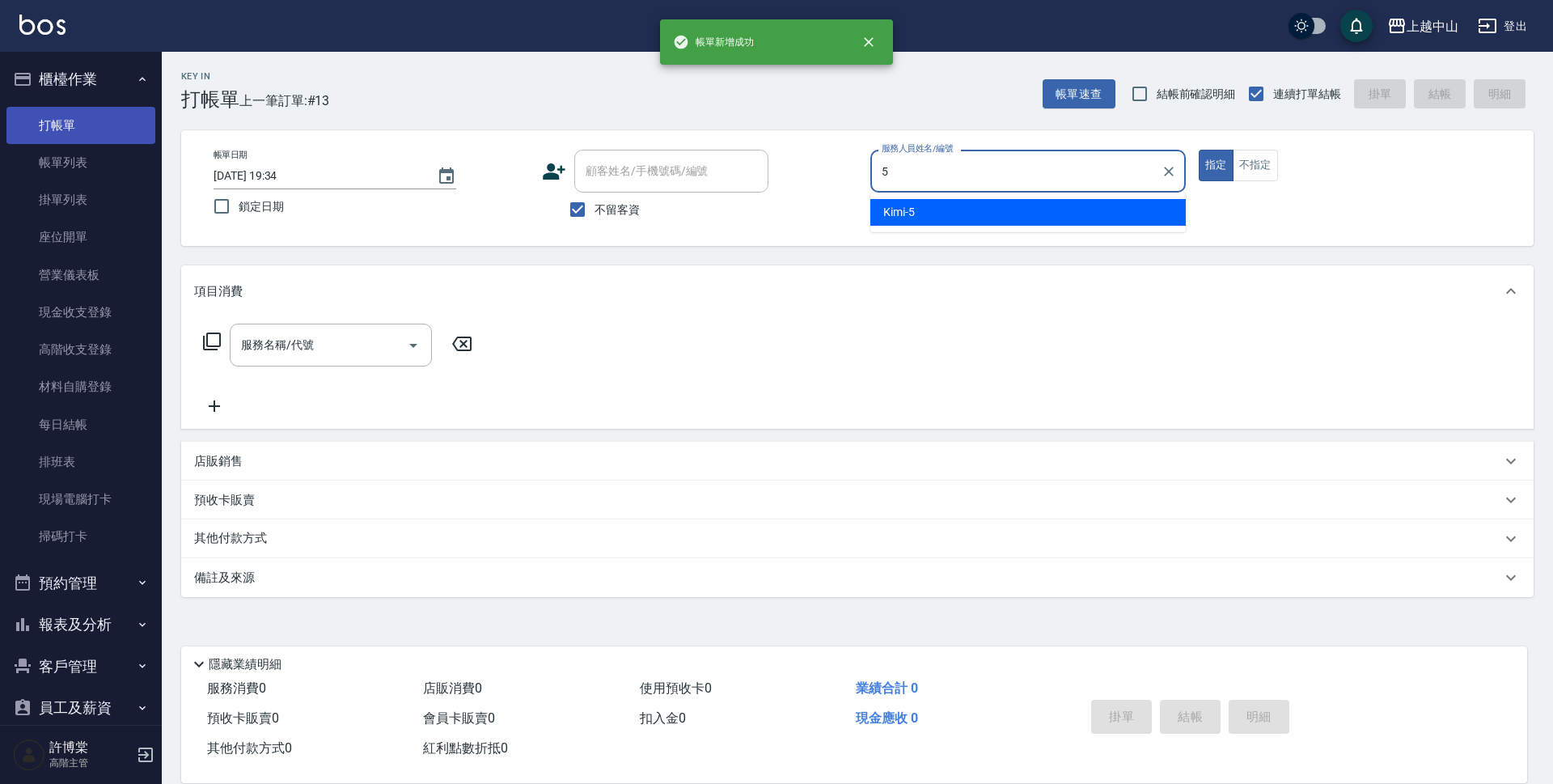
type input "Kimi-5"
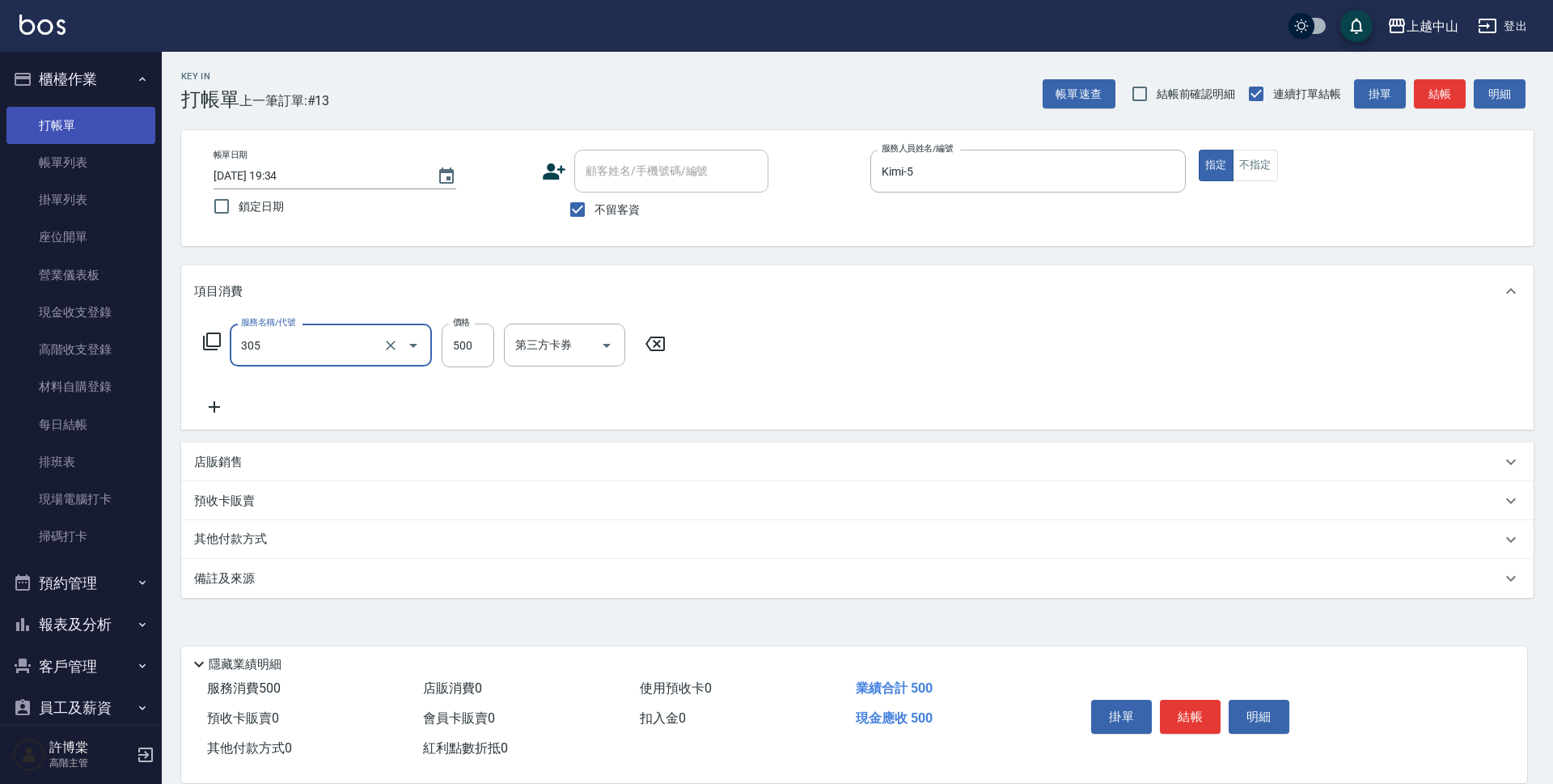
type input "剪髮(305)"
type input "350"
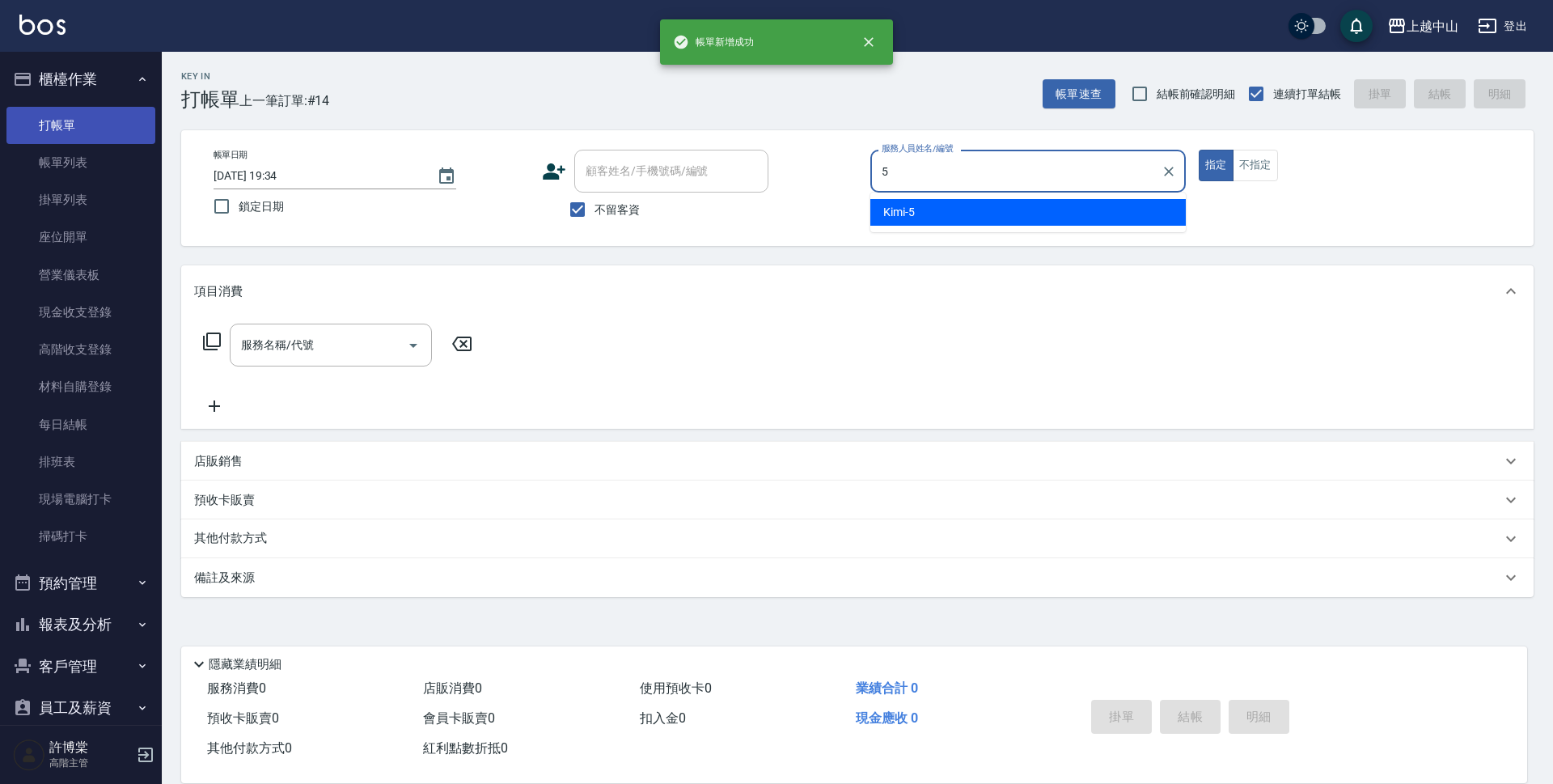
type input "Kimi-5"
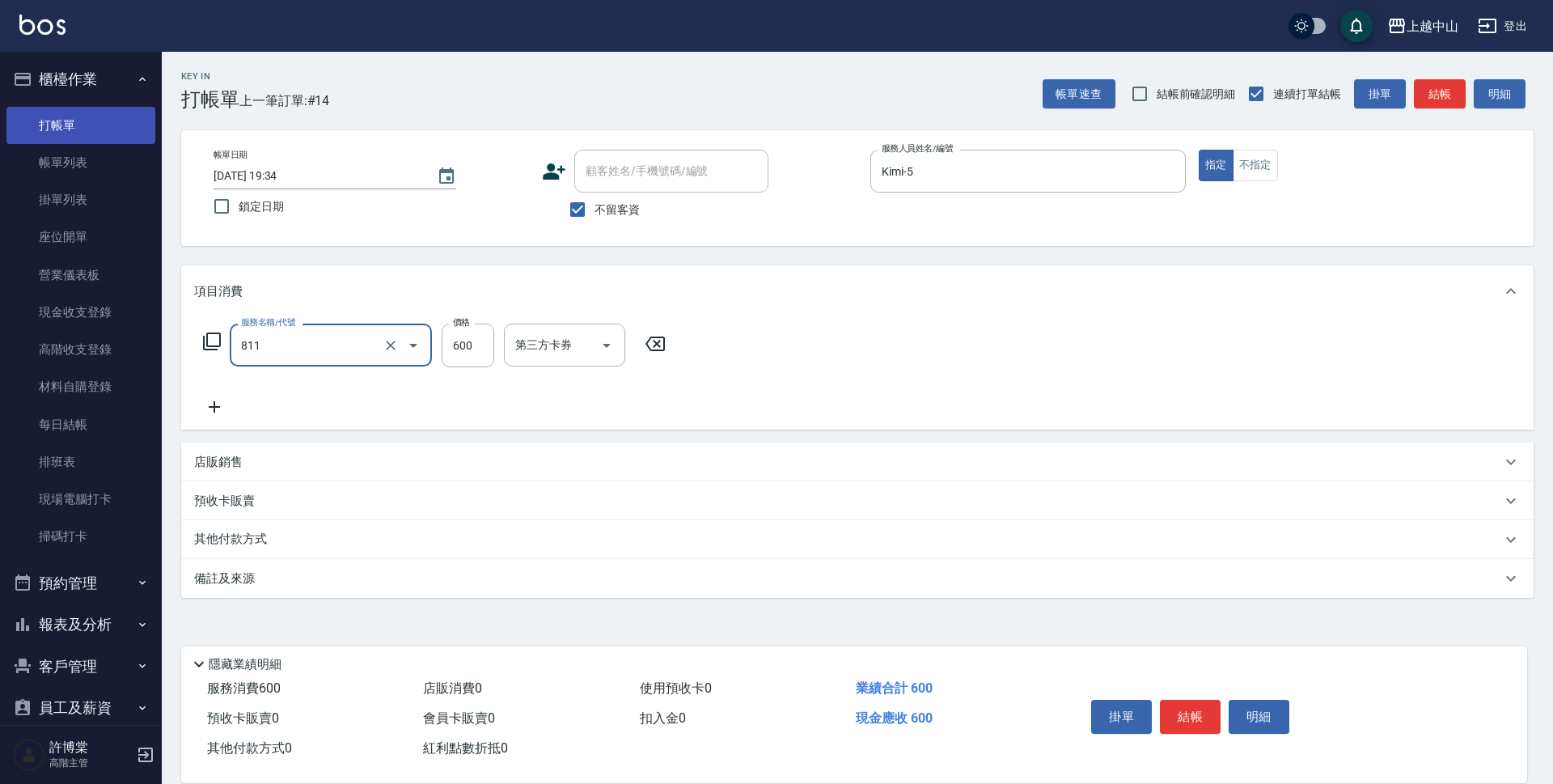
type input "洗+剪(811)"
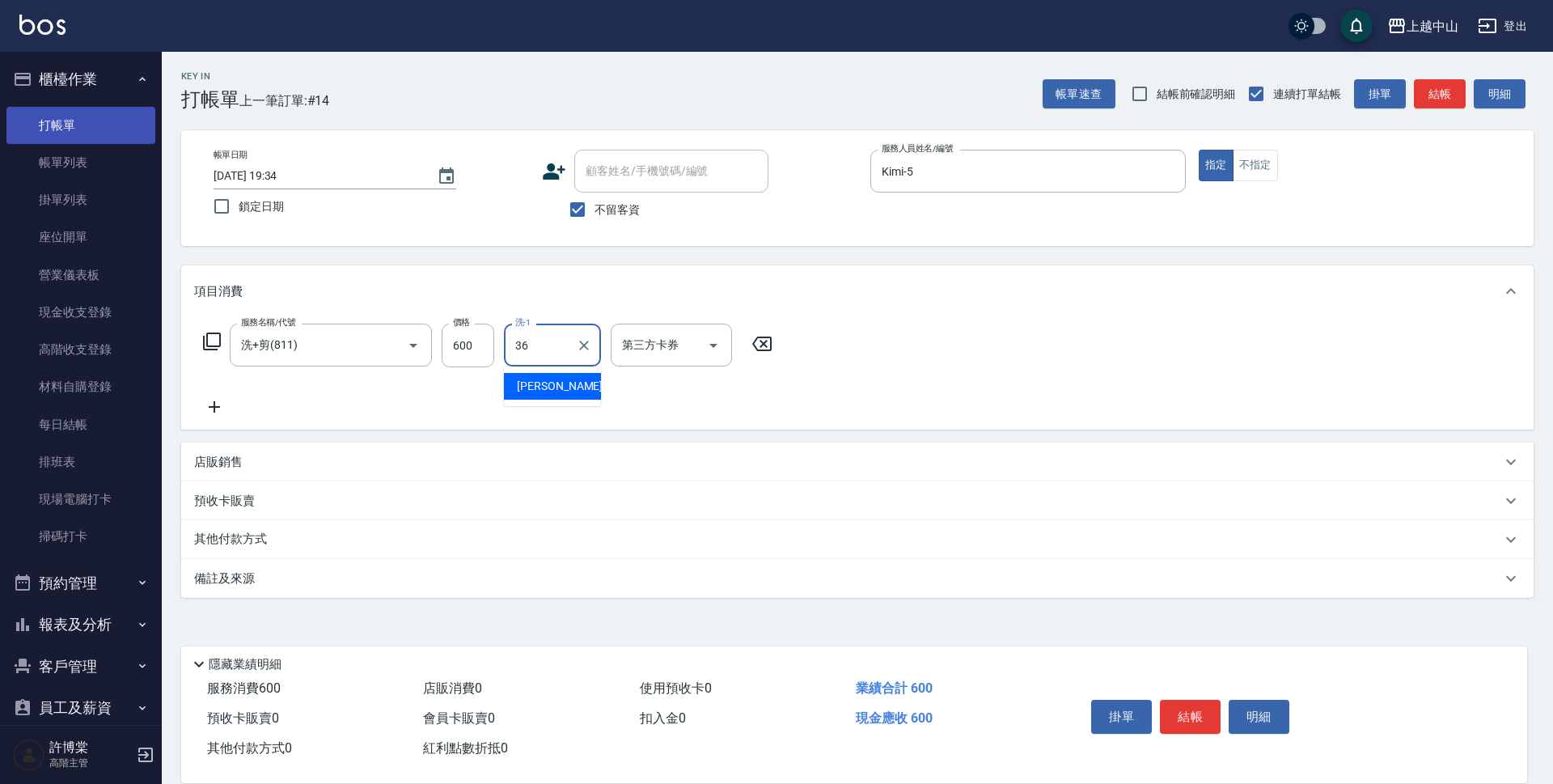
type input "薇慈-36"
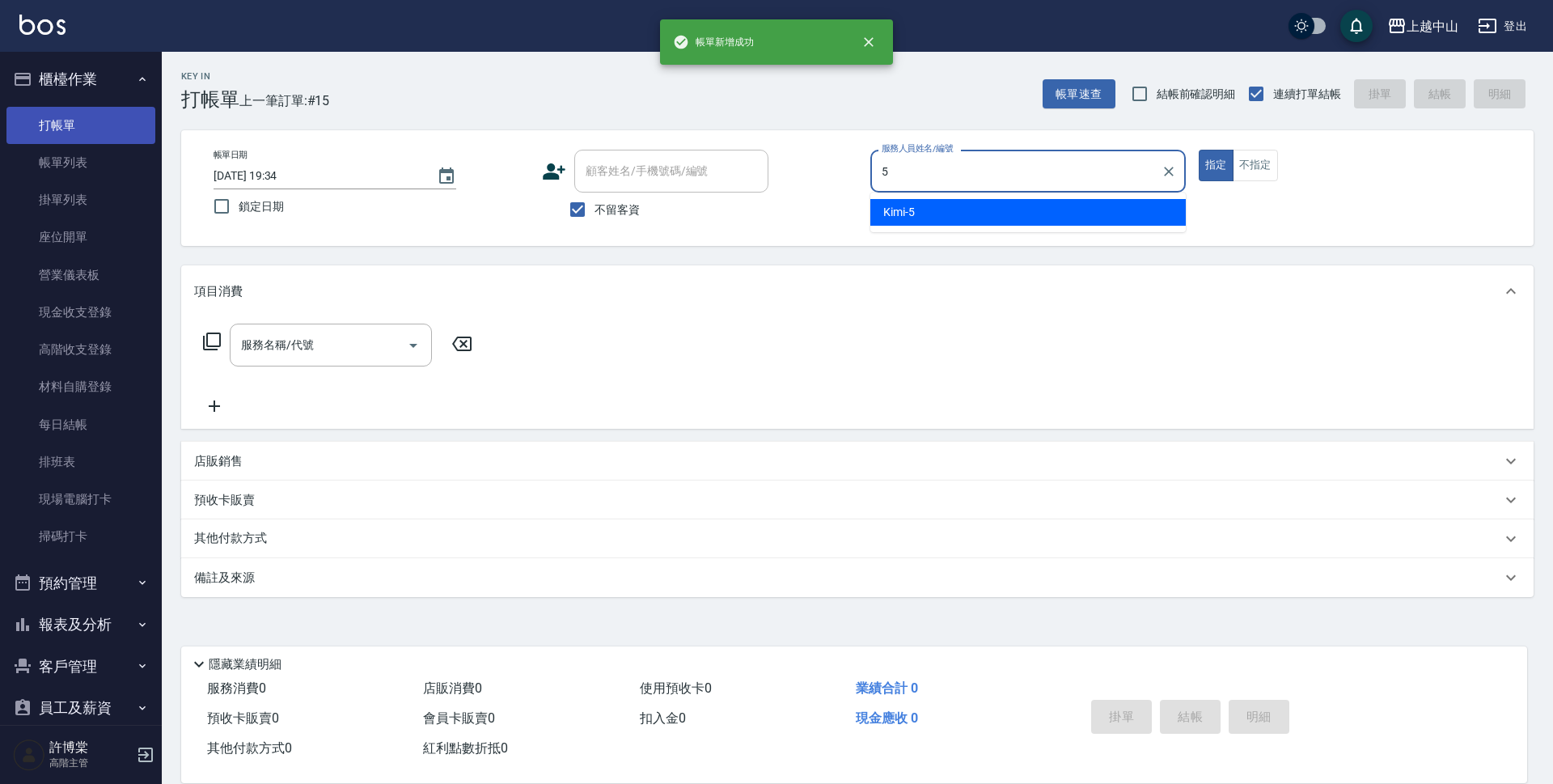
type input "Kimi-5"
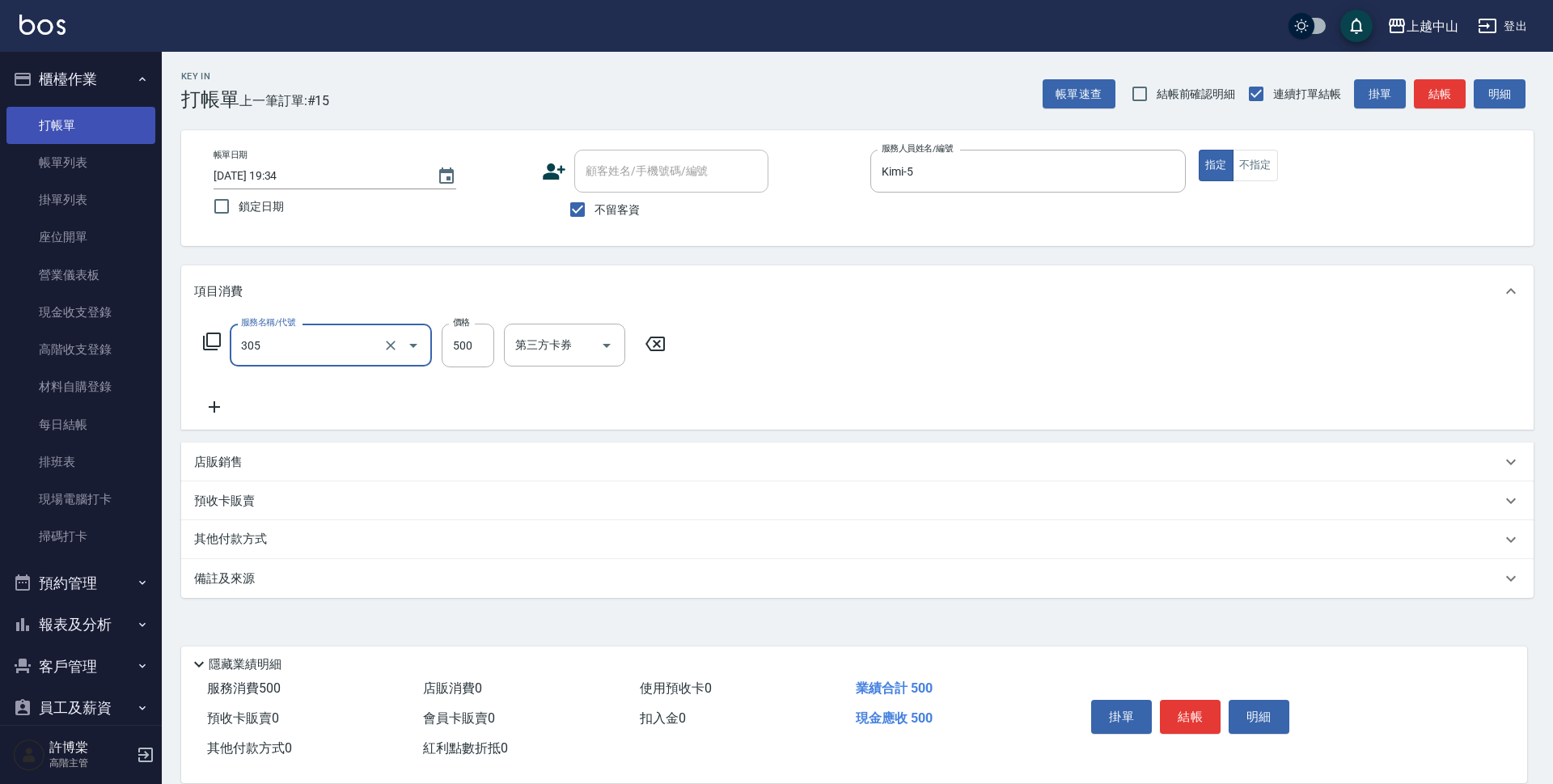
type input "剪髮(305)"
type input "400"
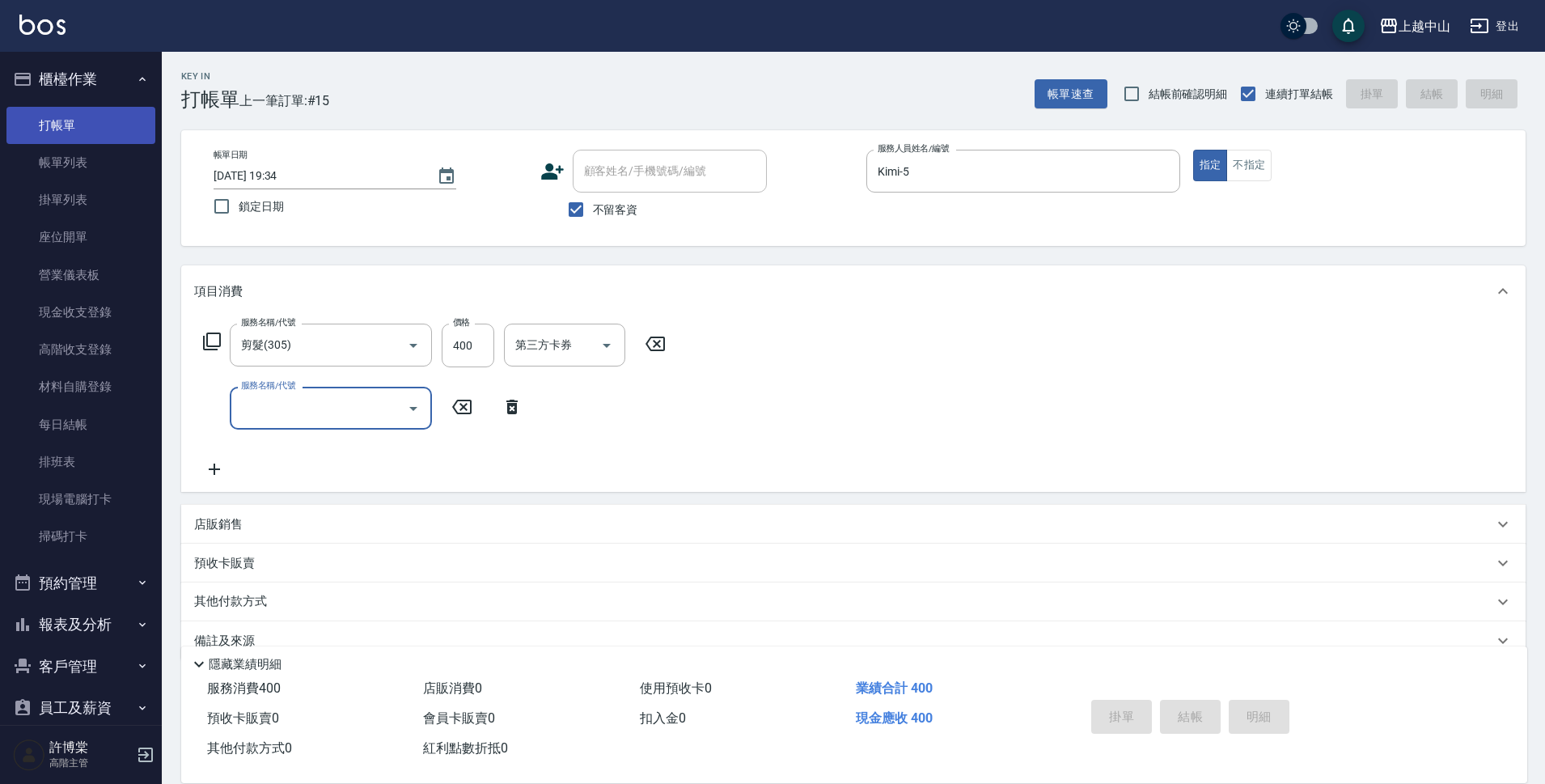
type input "[DATE] 19:35"
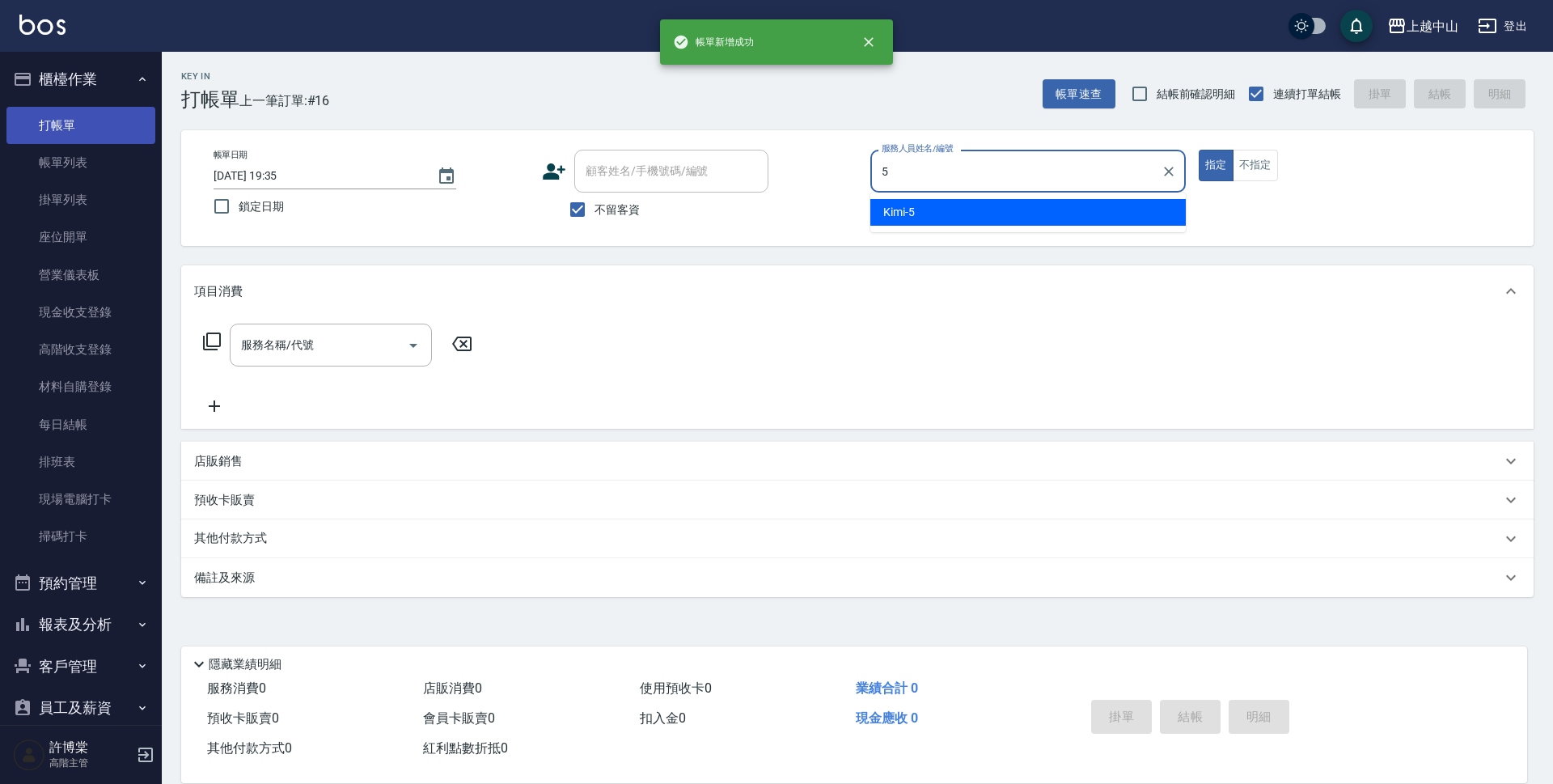
type input "Kimi-5"
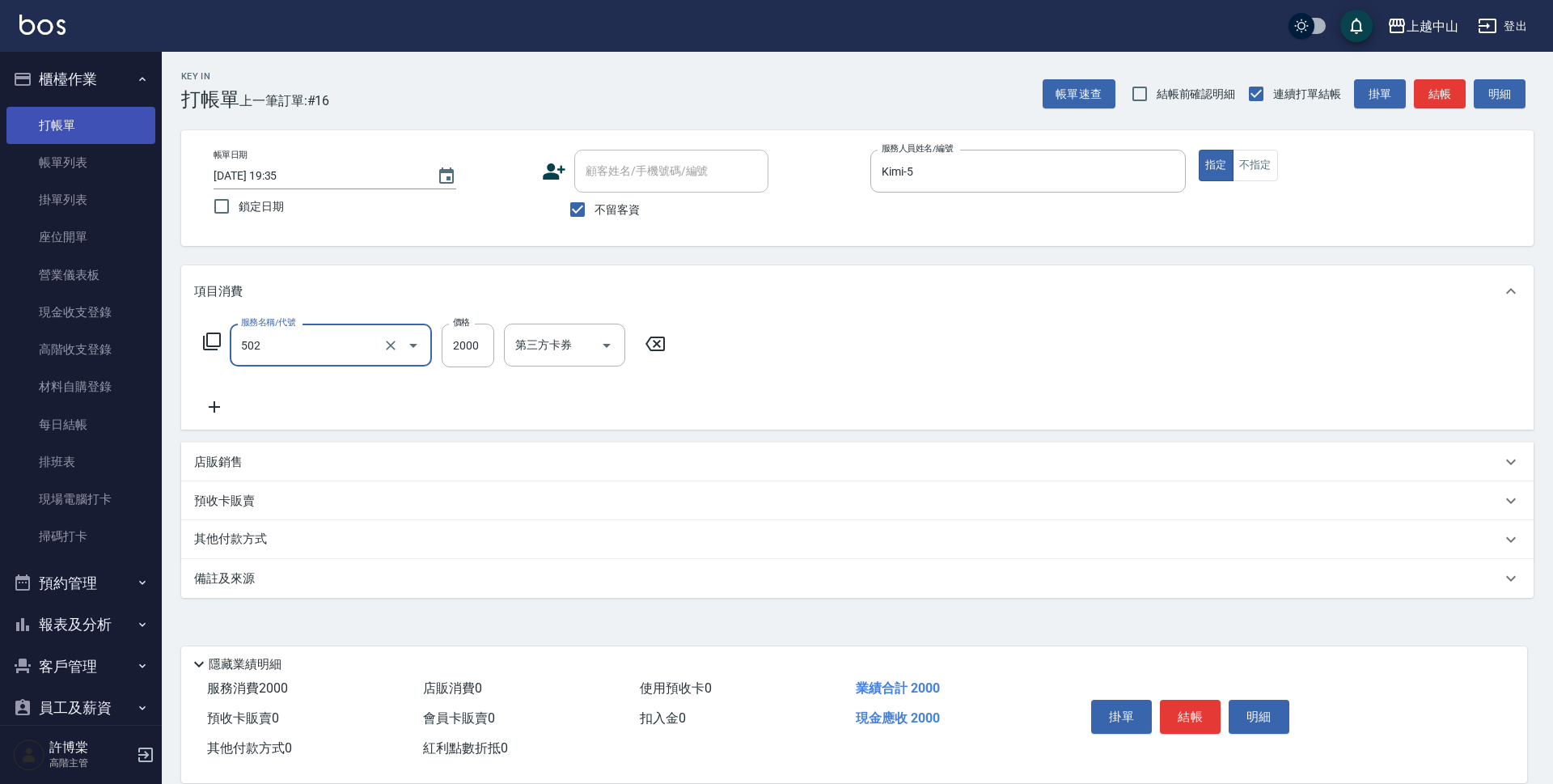
type input "染髮2000以上(502)"
type input "2500"
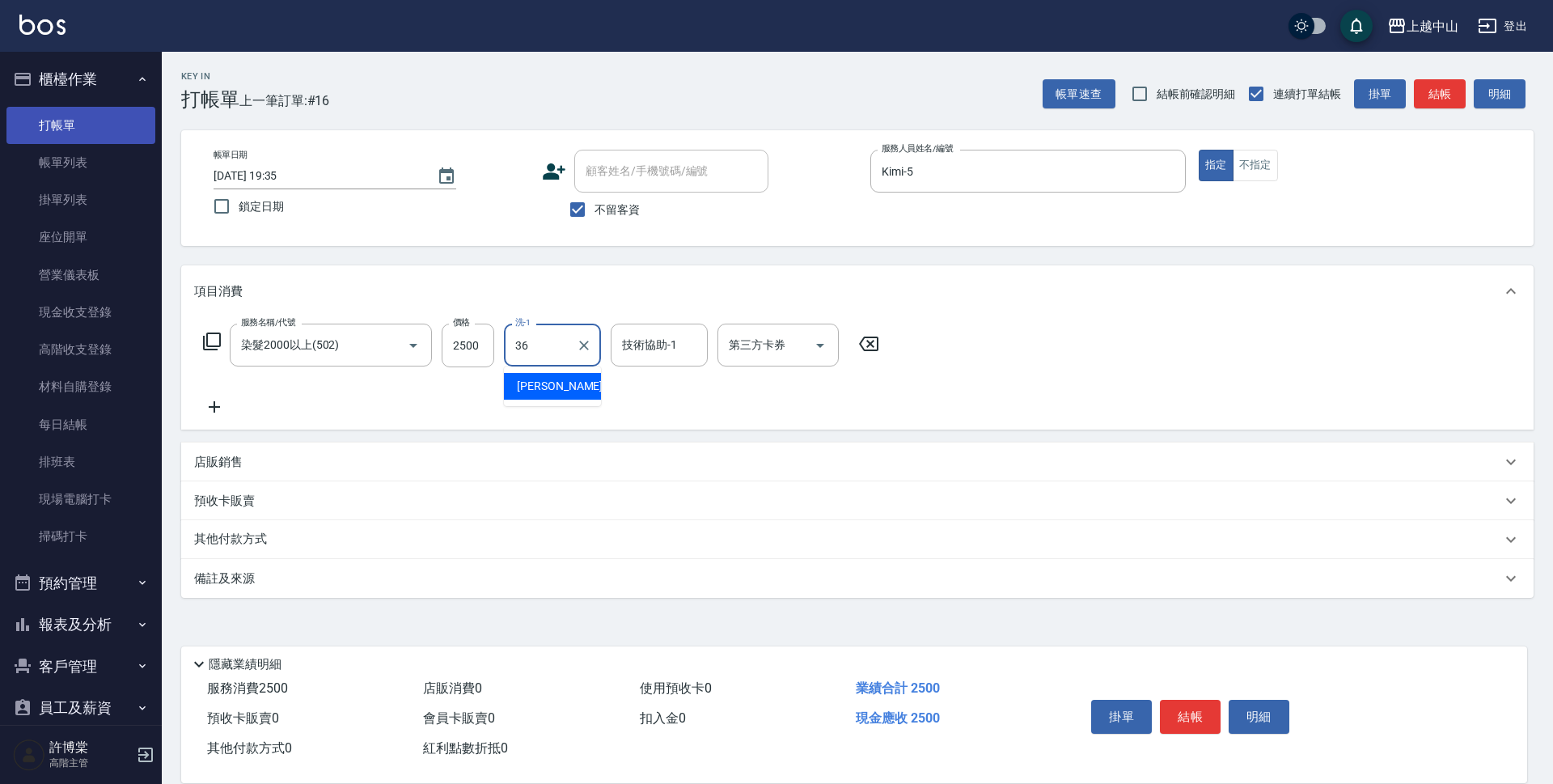
type input "薇慈-36"
type input "NINI-4"
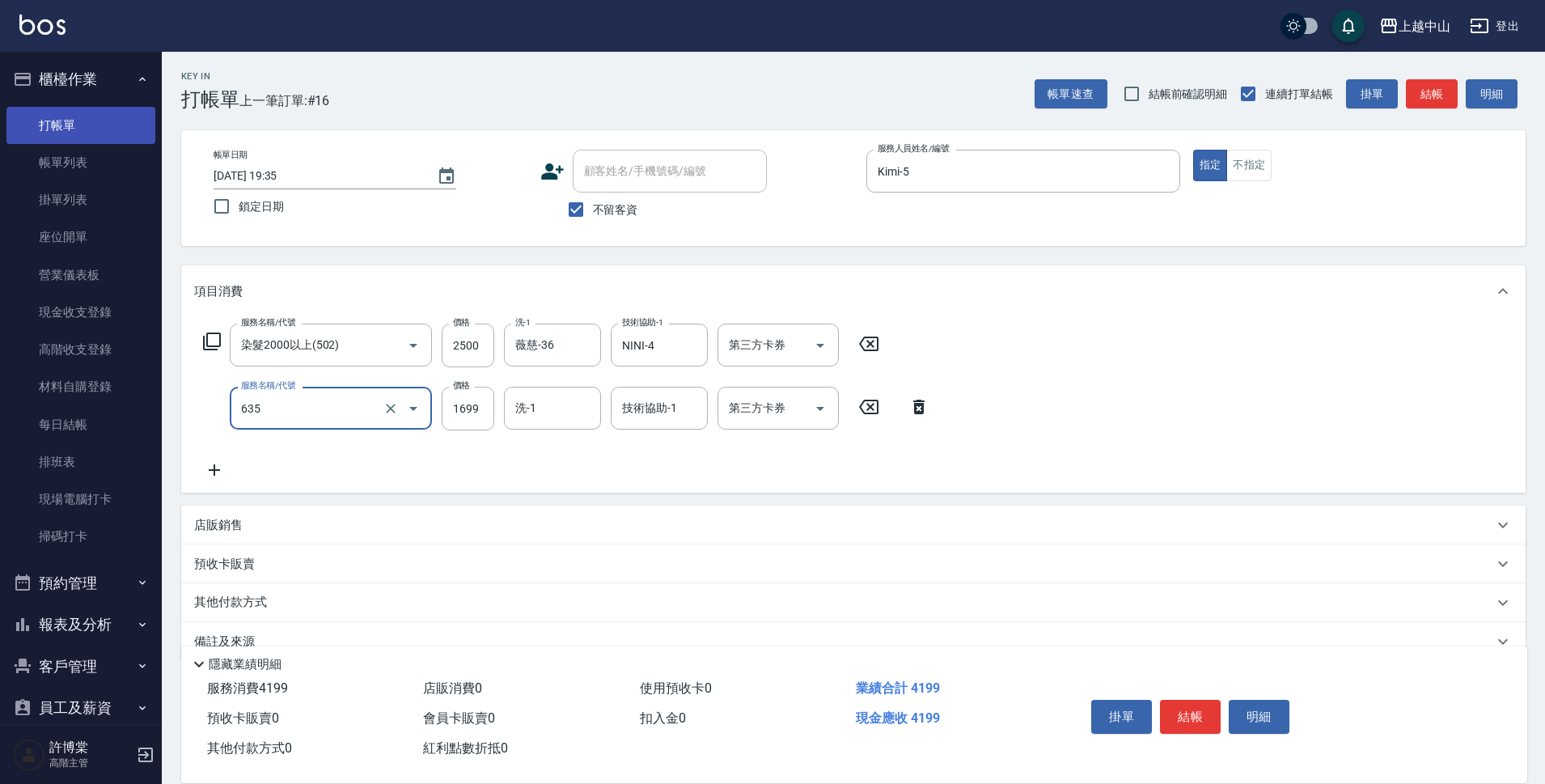
type input "兩段自備單次(635)"
type input "1200"
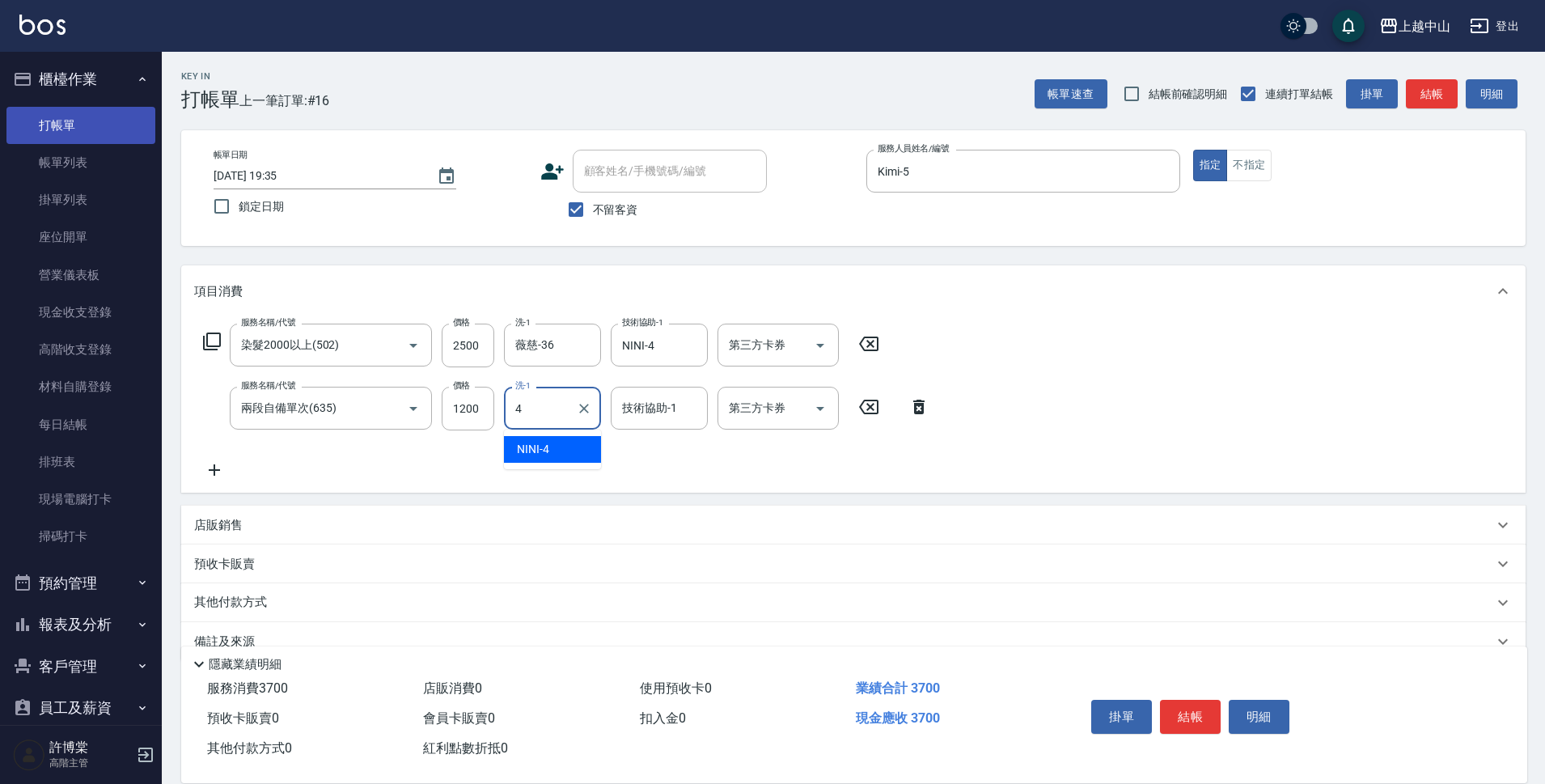
type input "NINI-4"
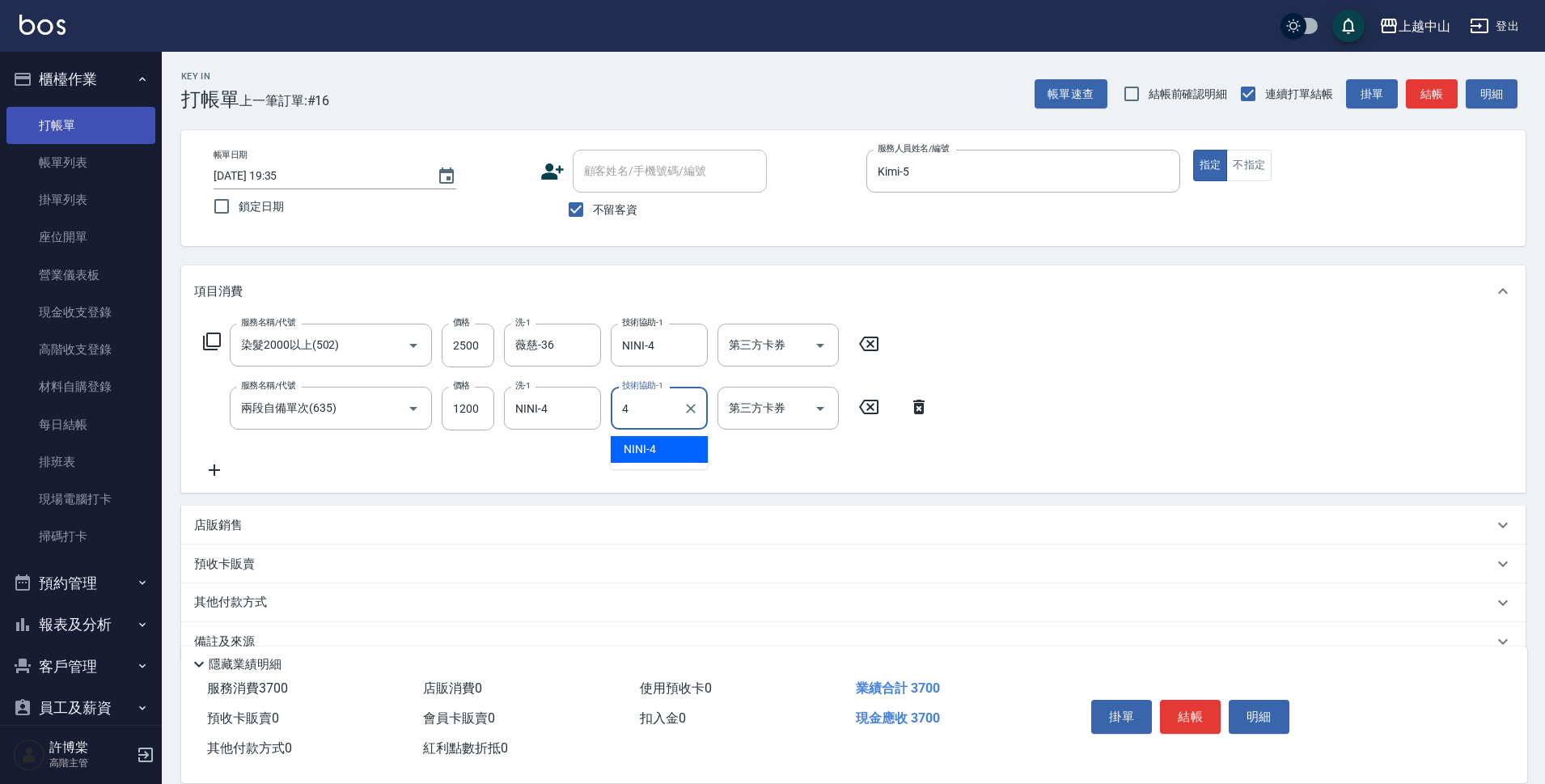
type input "NINI-4"
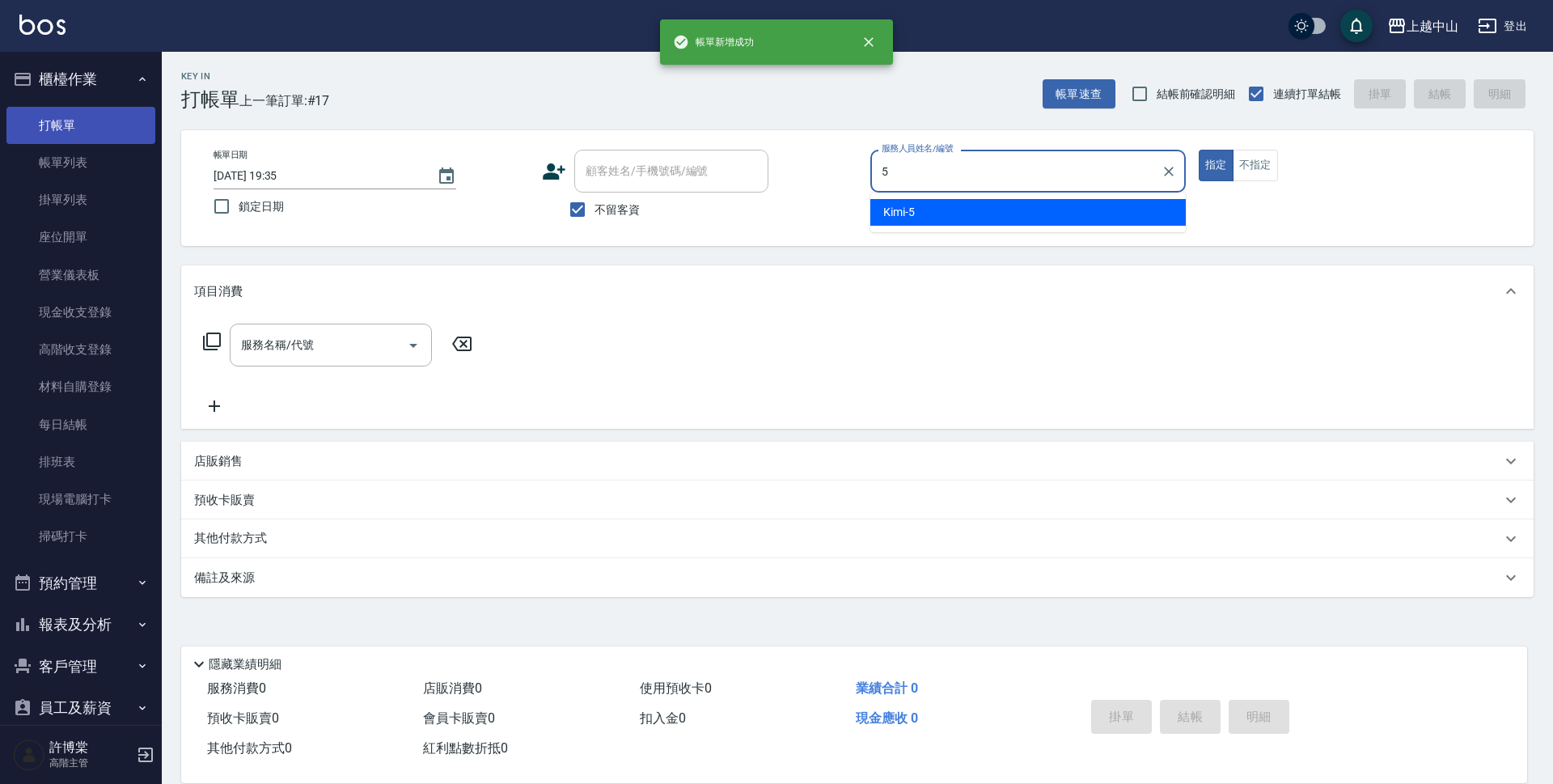
type input "Kimi-5"
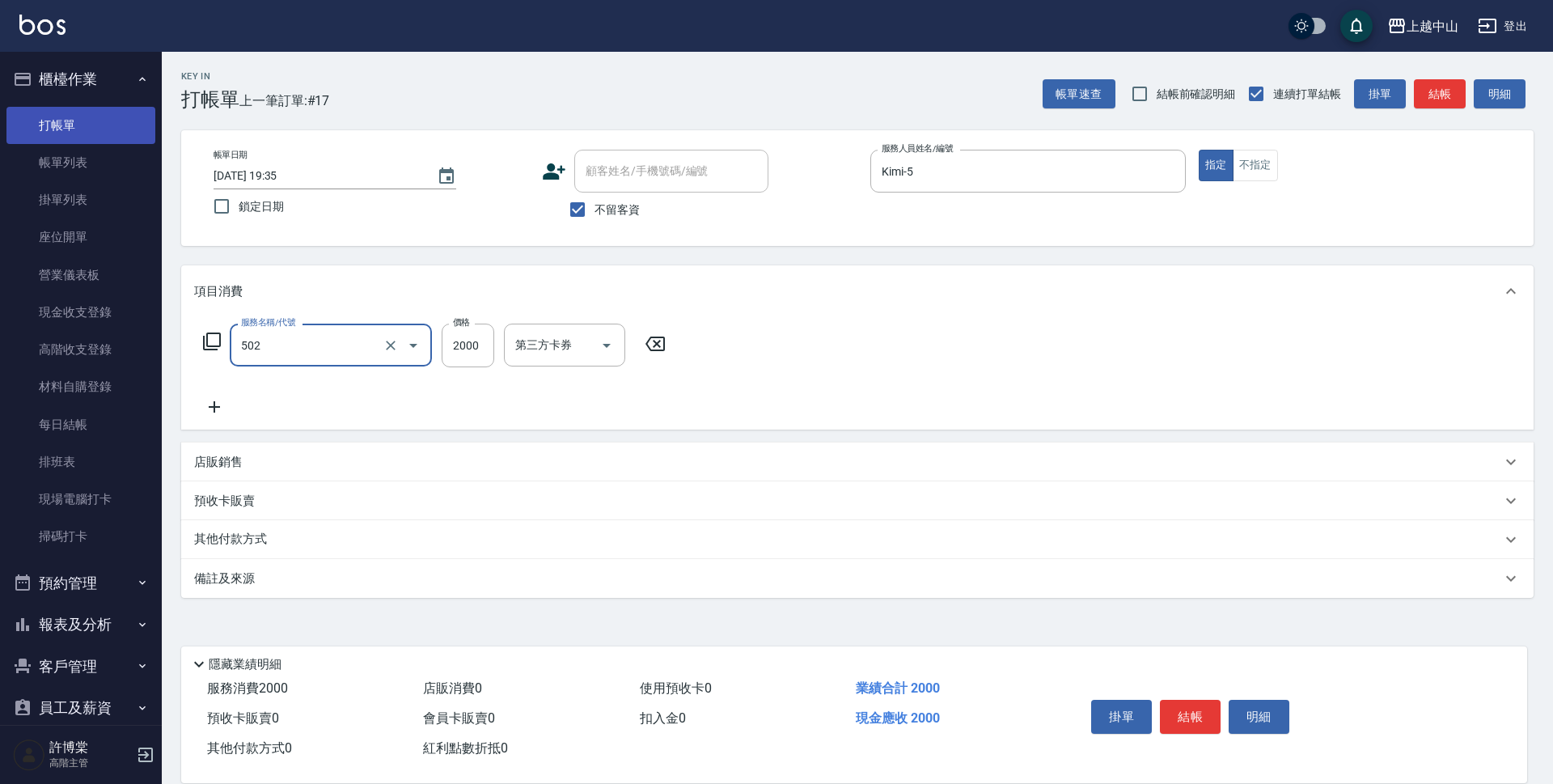
type input "染髮2000以上(502)"
type input "3000"
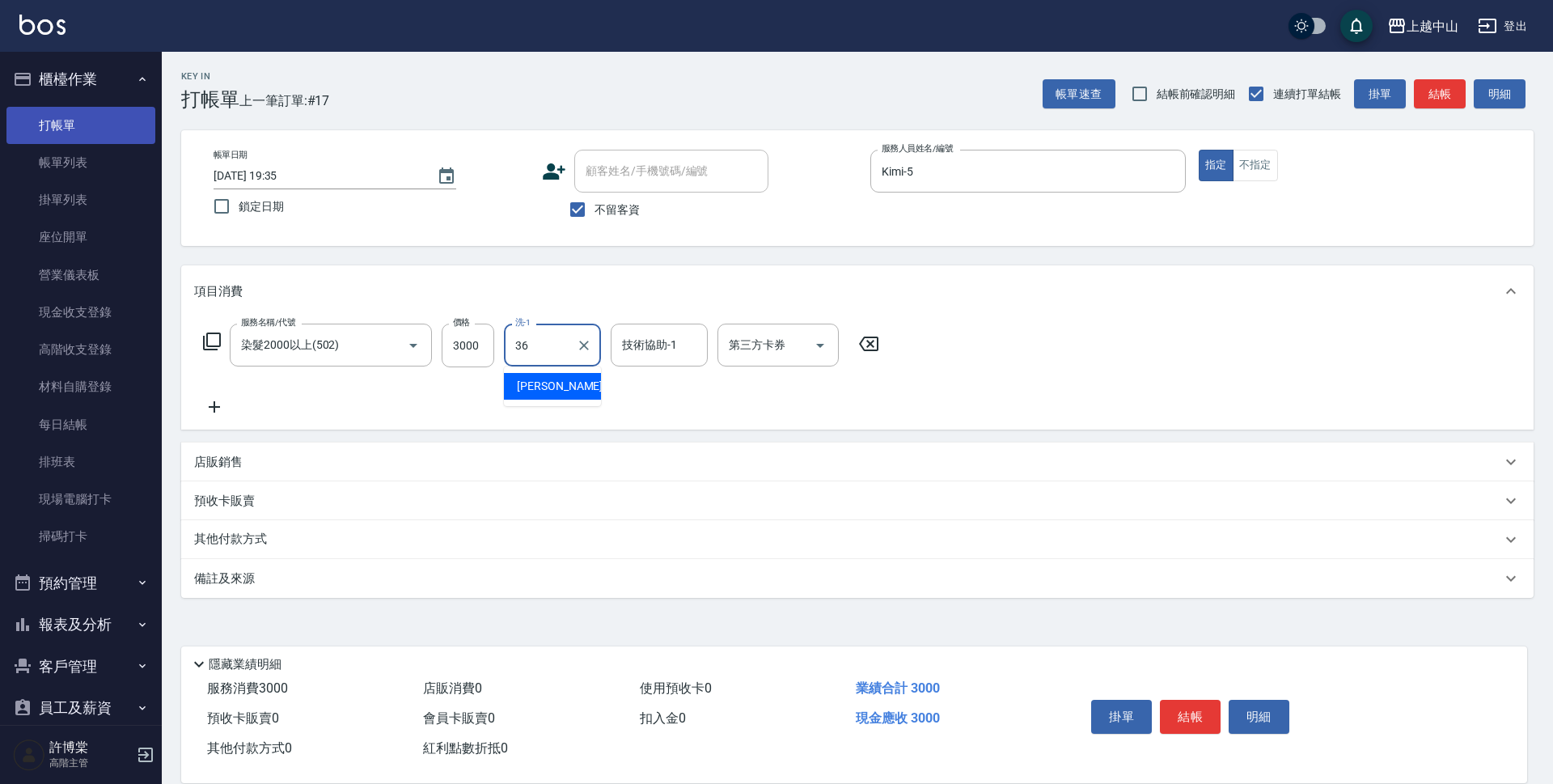
type input "薇慈-36"
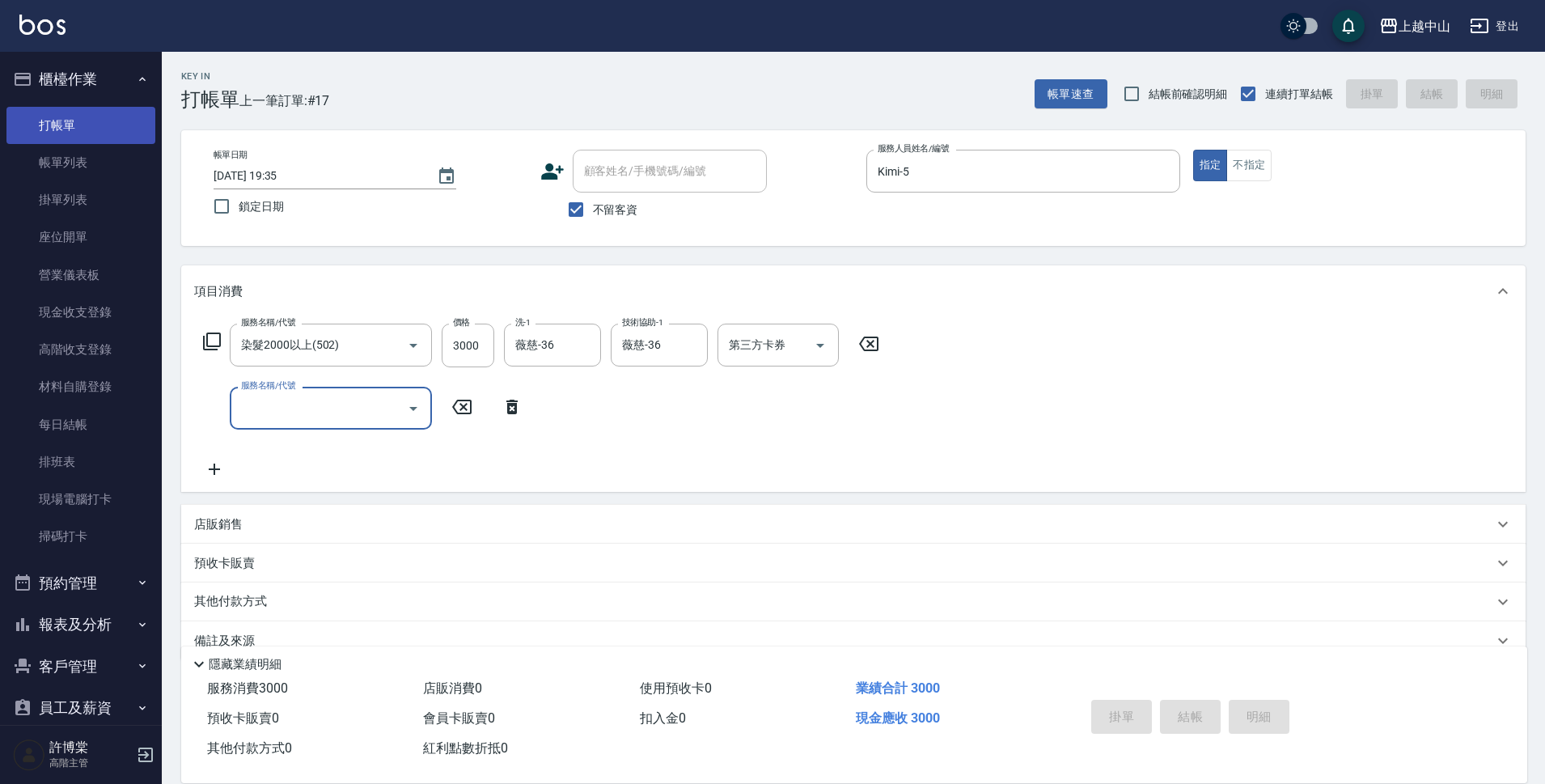
type input "[DATE] 19:36"
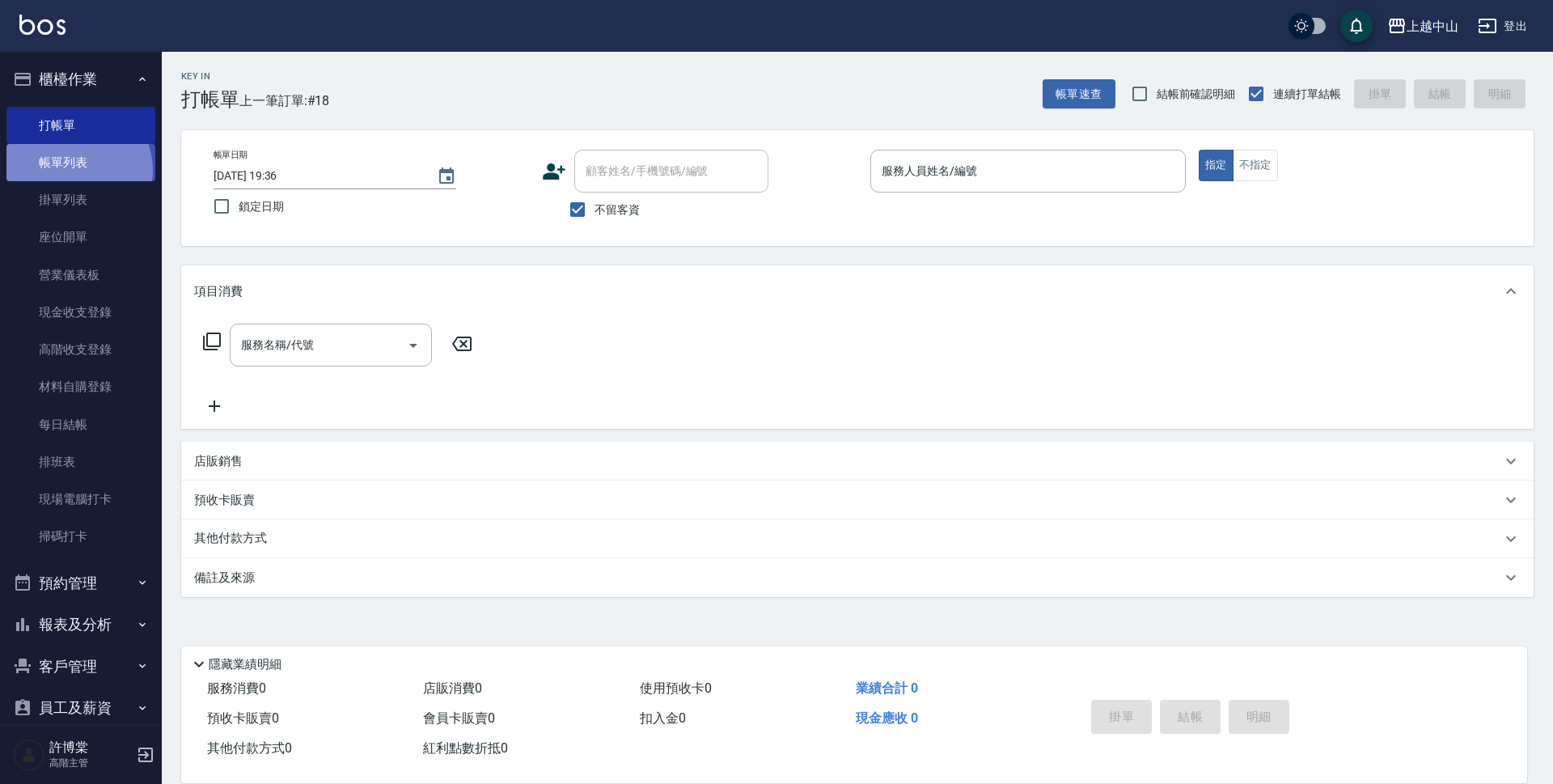
click at [77, 170] on link "帳單列表" at bounding box center [81, 163] width 148 height 37
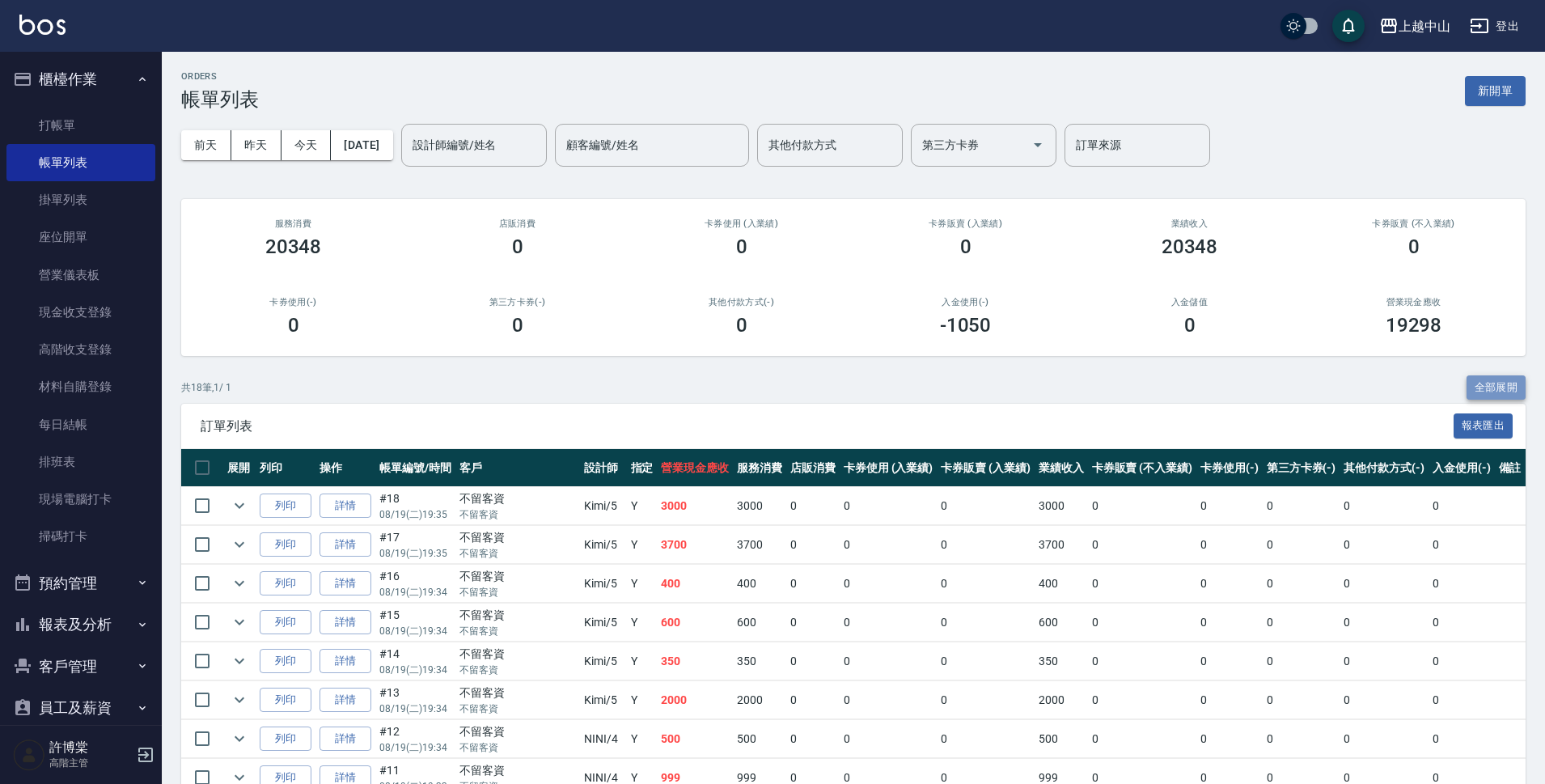
click at [1516, 383] on button "全部展開" at bounding box center [1496, 388] width 60 height 26
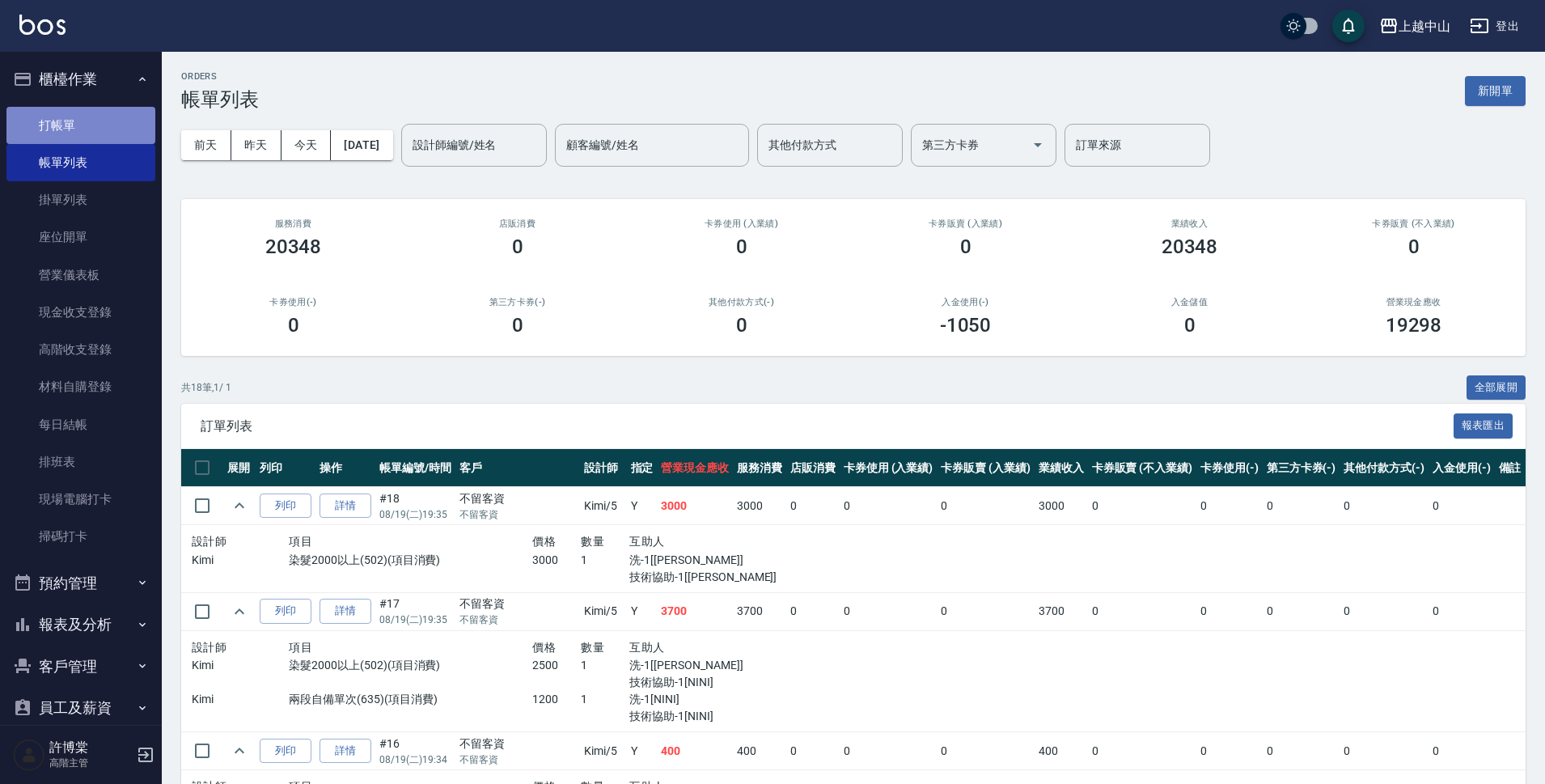
click at [106, 127] on link "打帳單" at bounding box center [81, 126] width 148 height 37
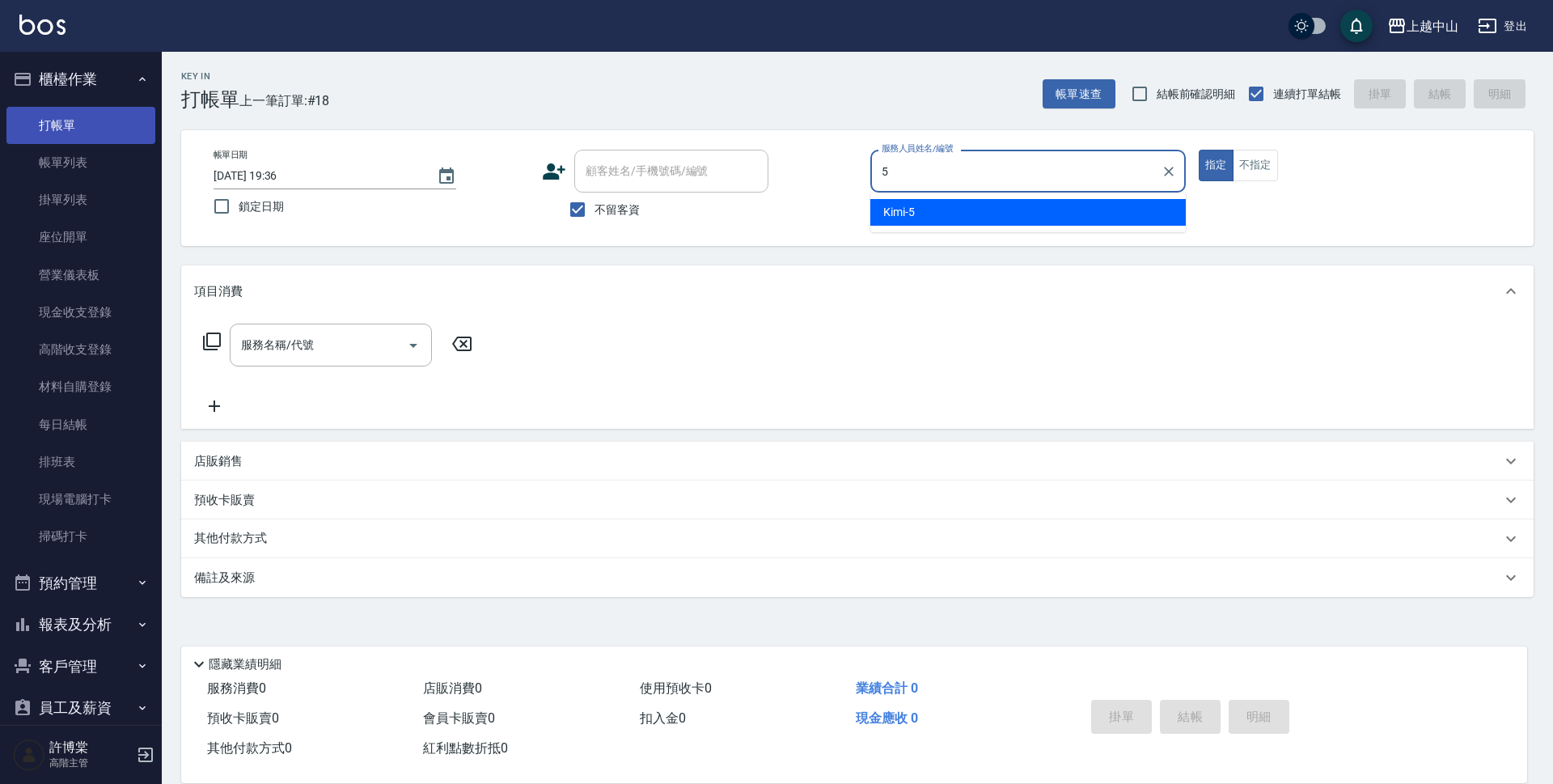
type input "Kimi-5"
type button "true"
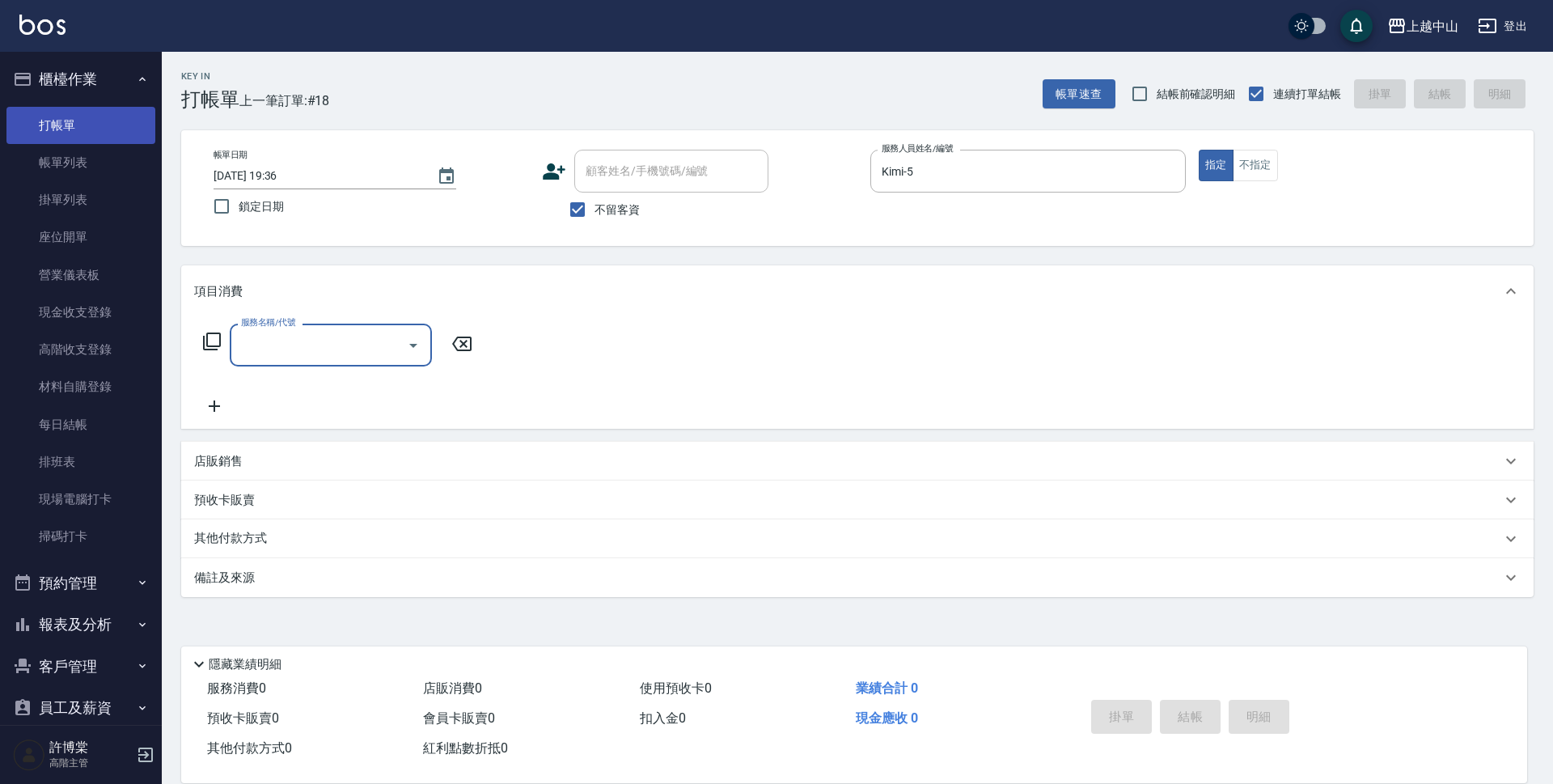
type input "6"
type input "護髮卡使用(463)"
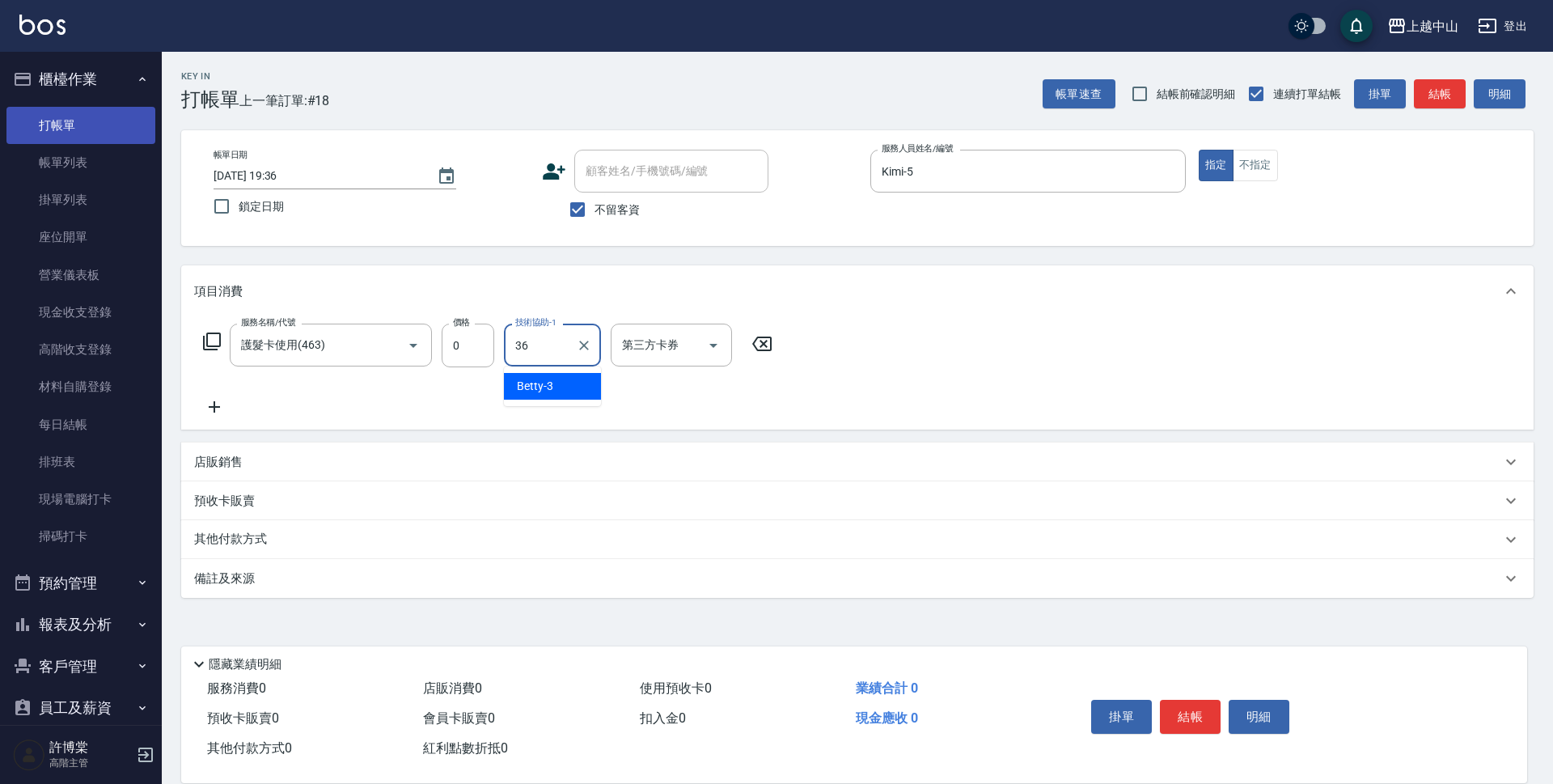
type input "薇慈-36"
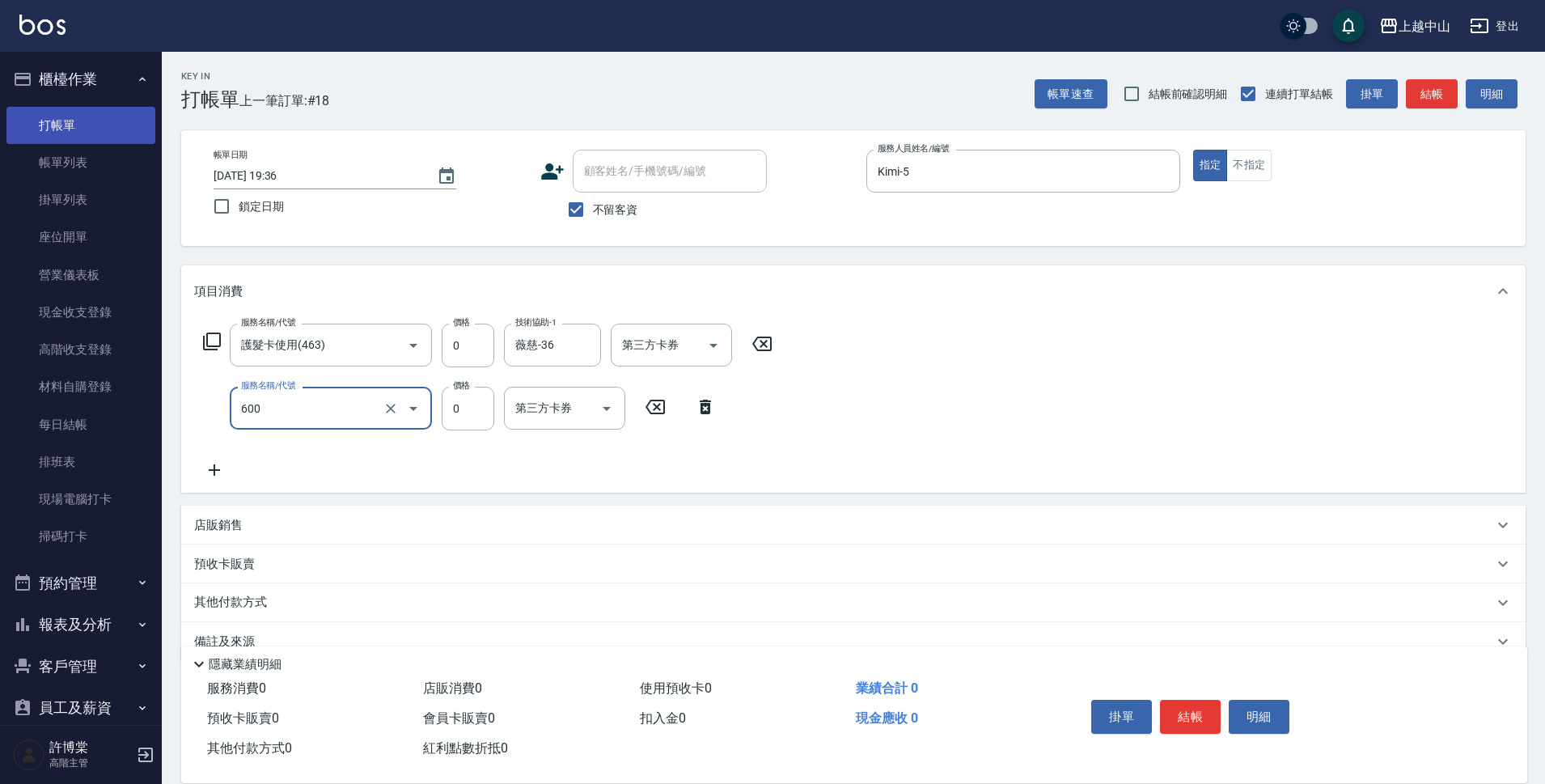
type input "洗髮(免費)(600)"
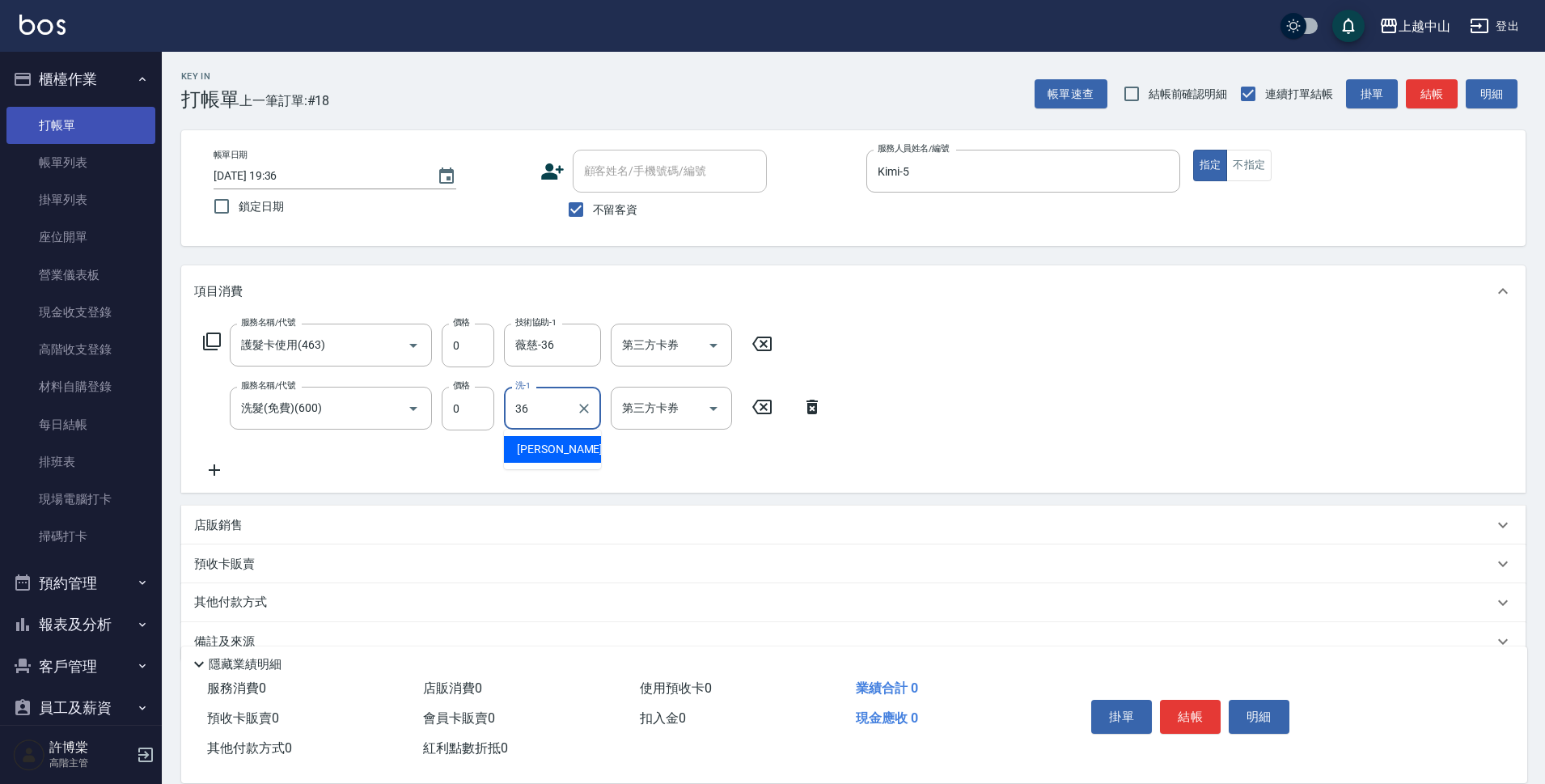
type input "薇慈-36"
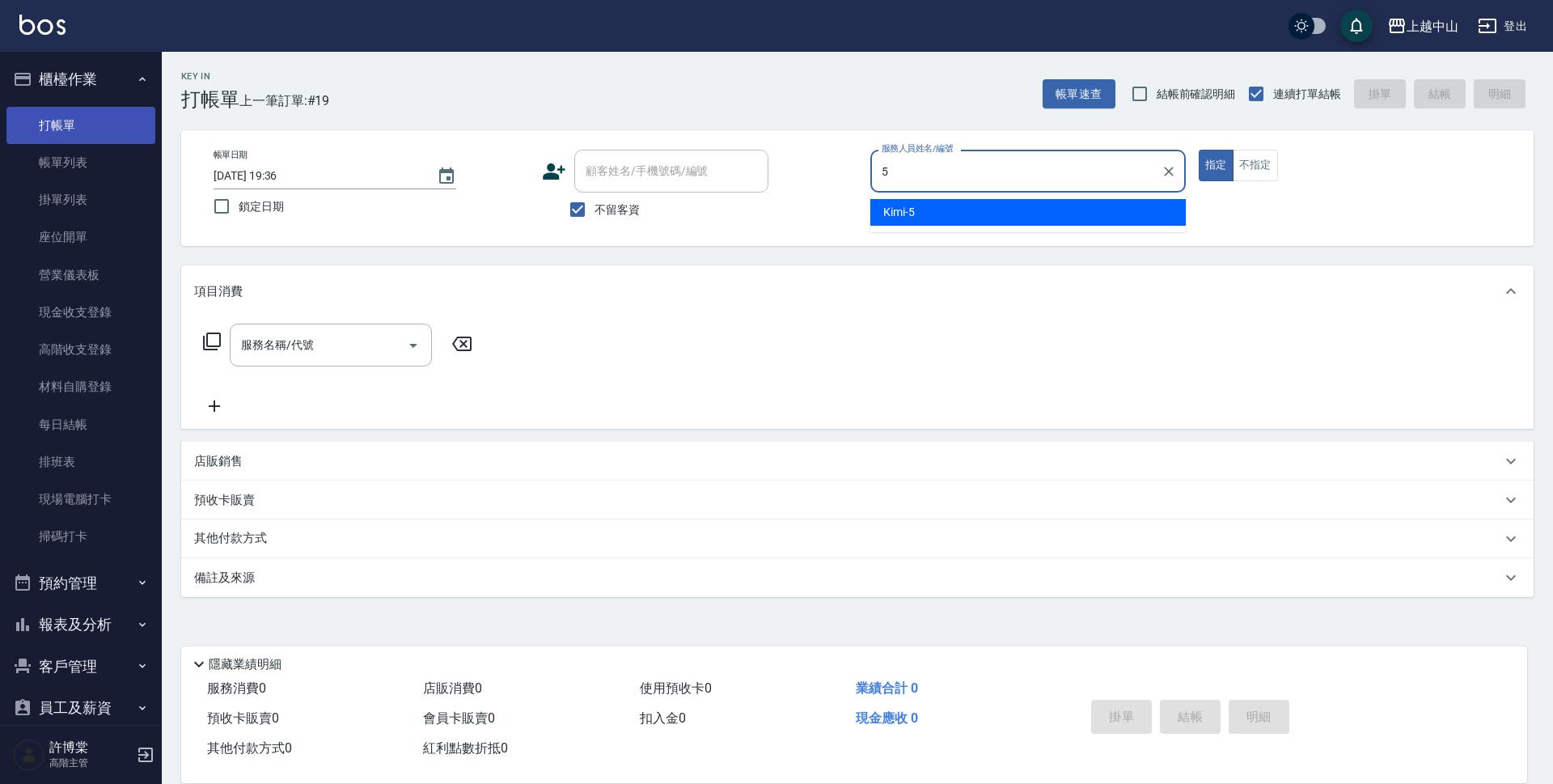
type input "Kimi-5"
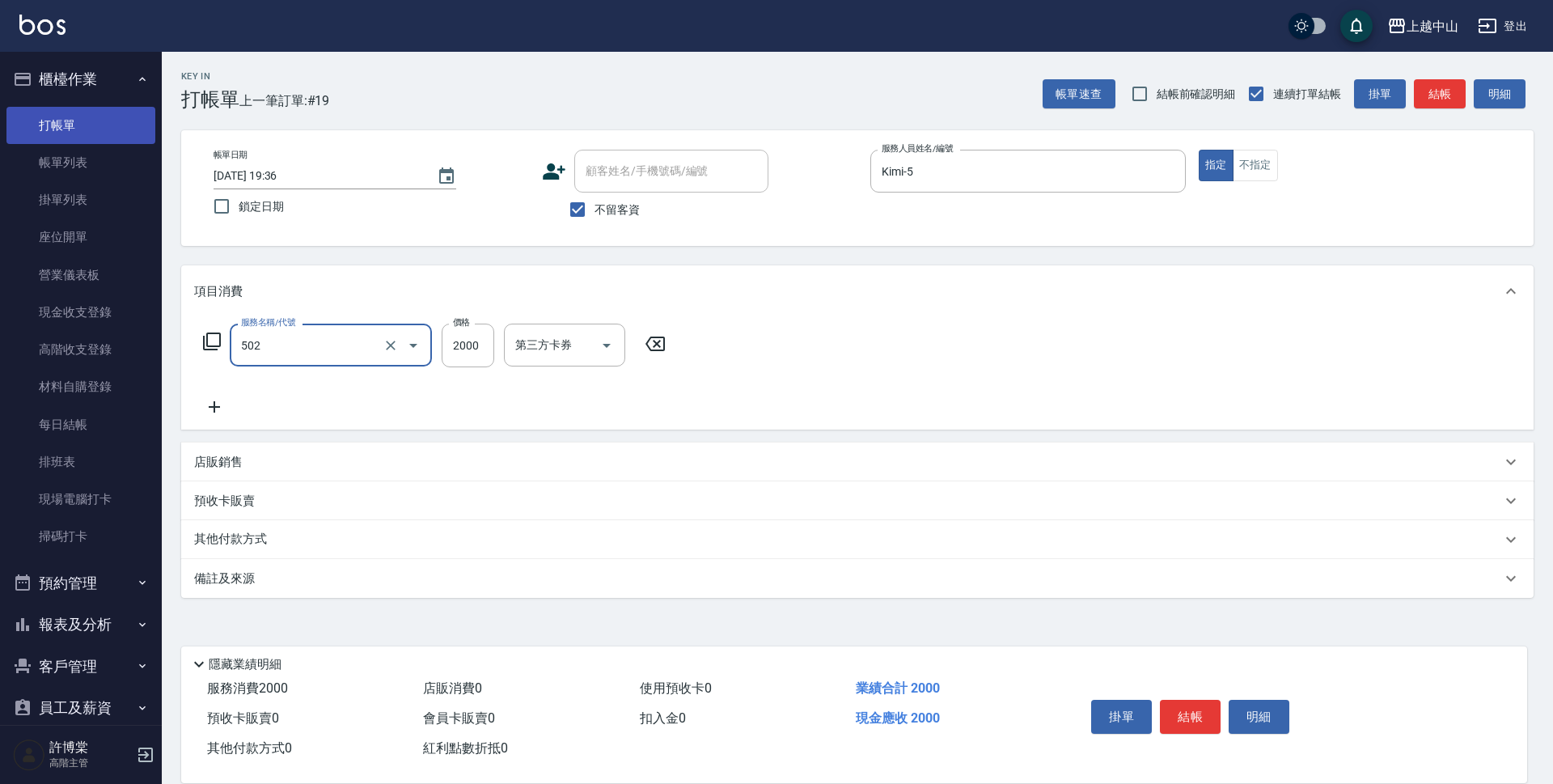
type input "染髮2000以上(502)"
type input "3000"
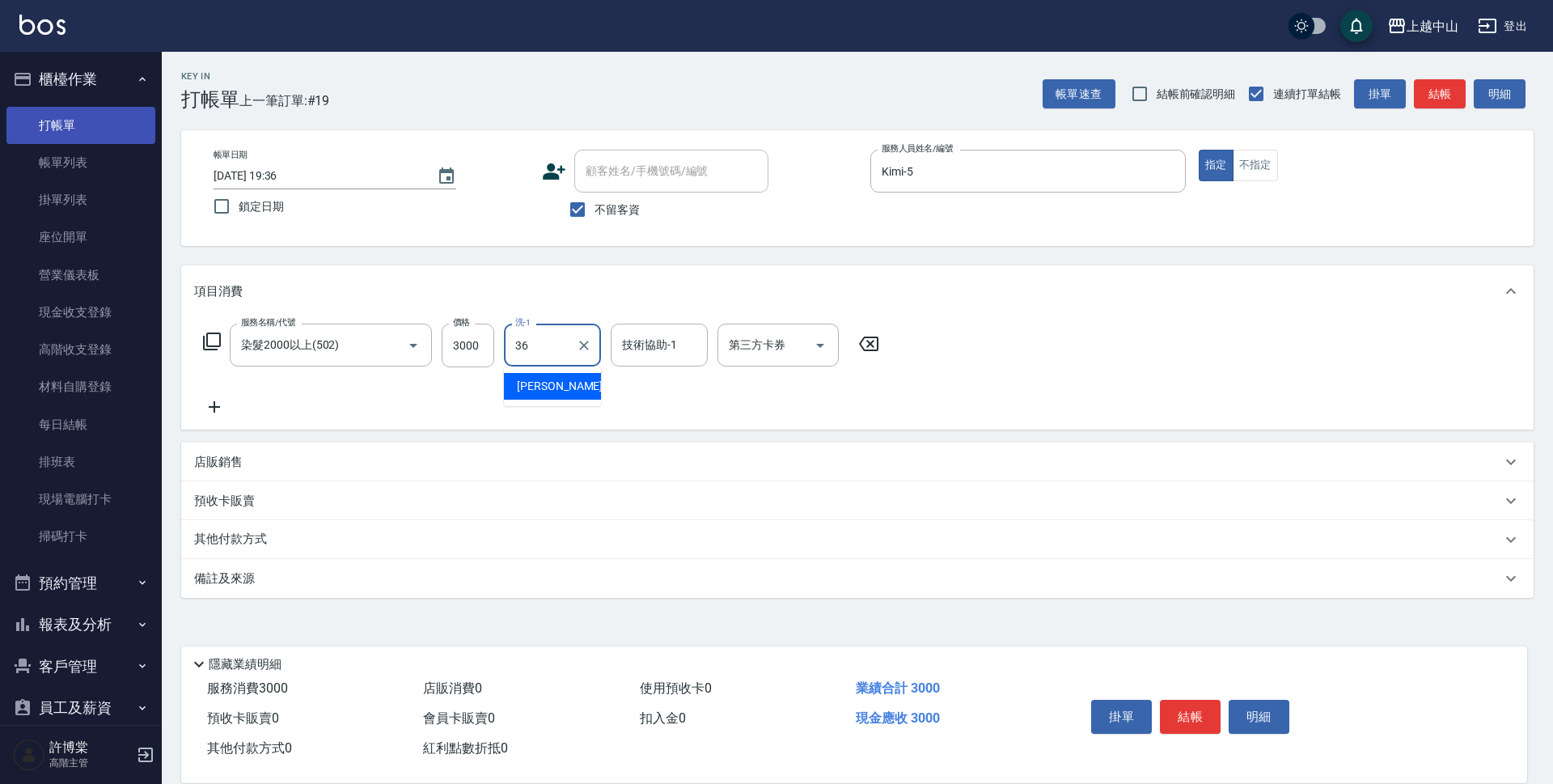
type input "薇慈-36"
type input "NINI-4"
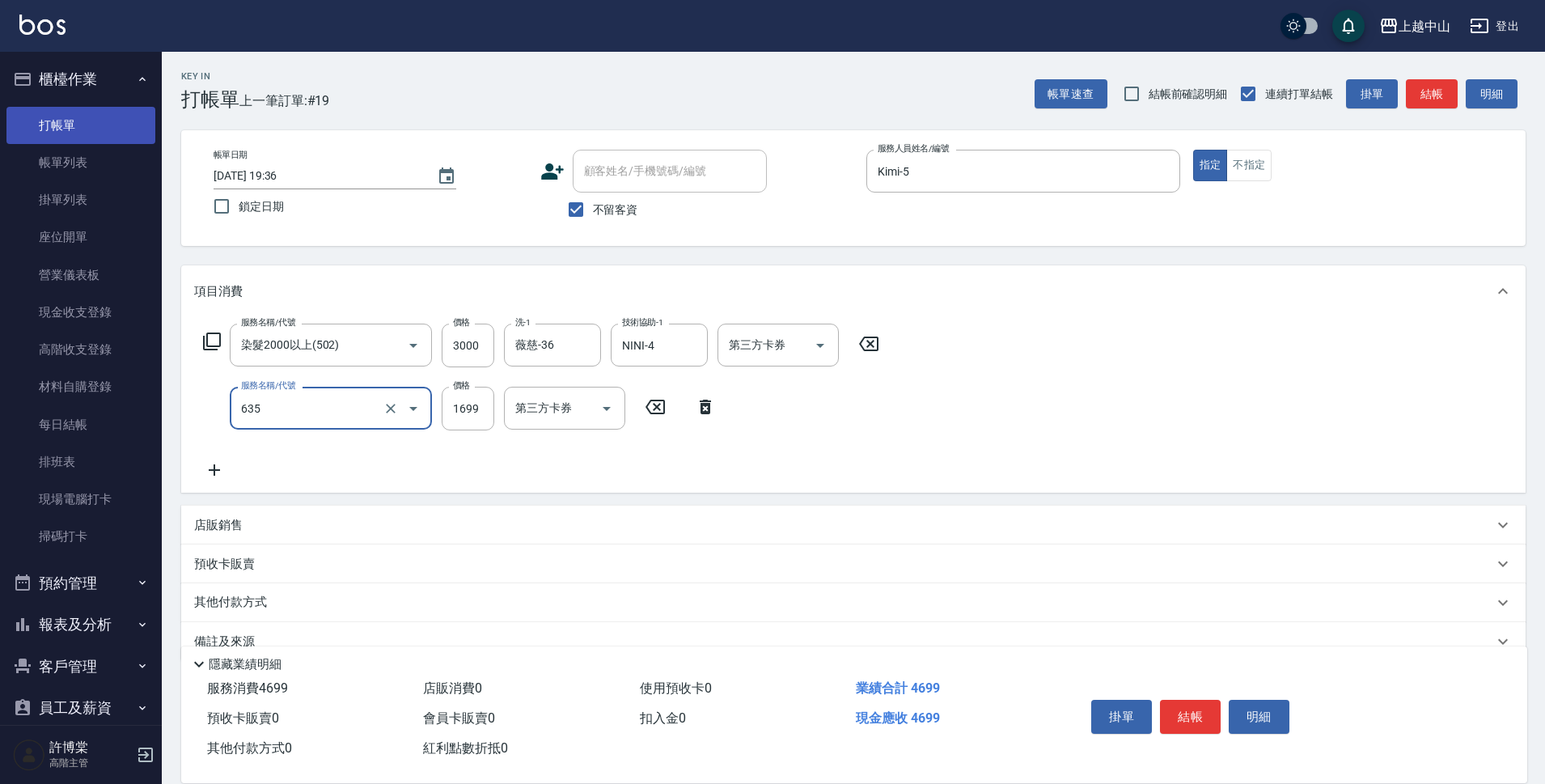
type input "兩段自備單次(635)"
type input "1000"
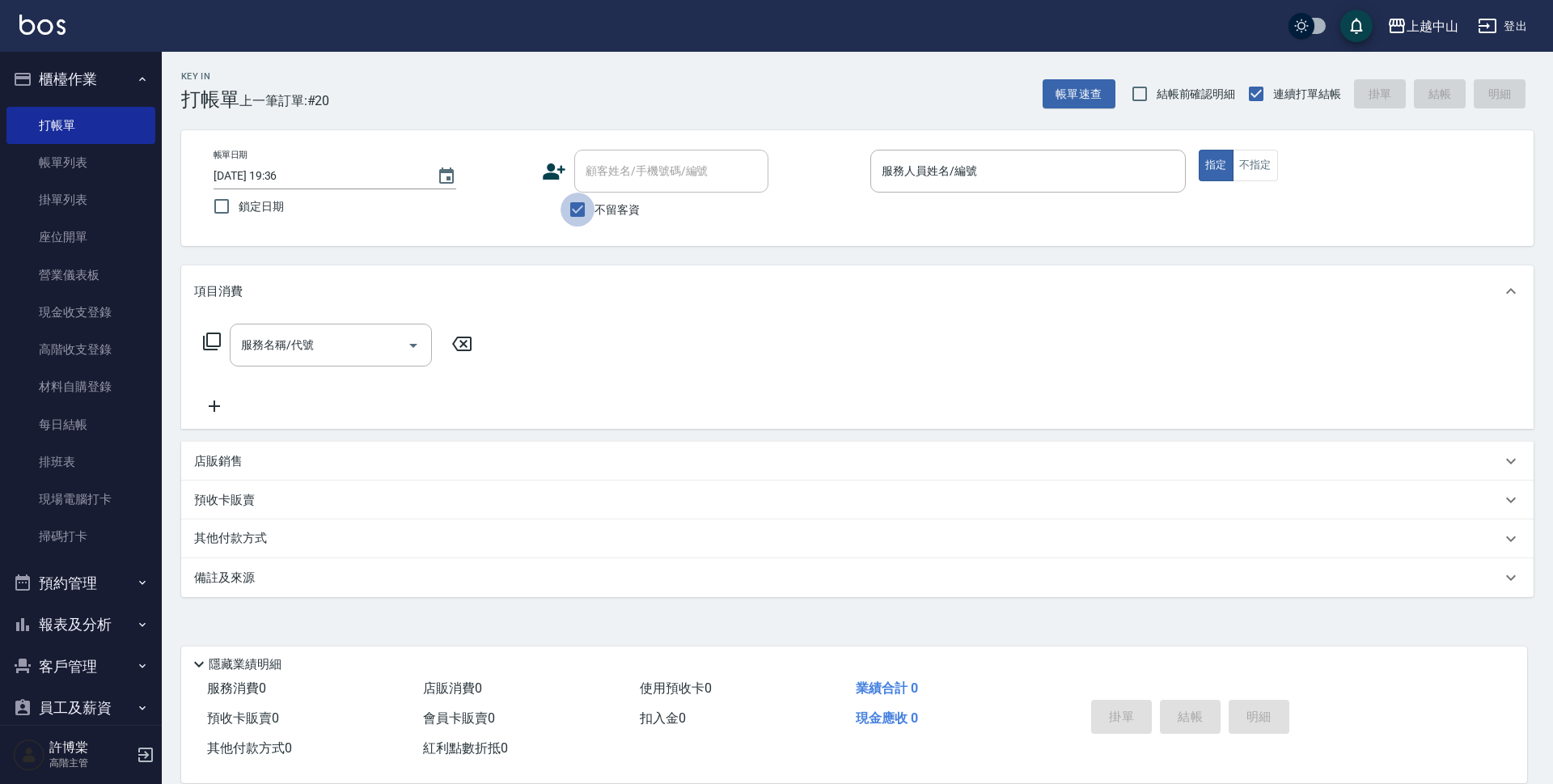
click at [574, 210] on input "不留客資" at bounding box center [577, 209] width 34 height 34
checkbox input "false"
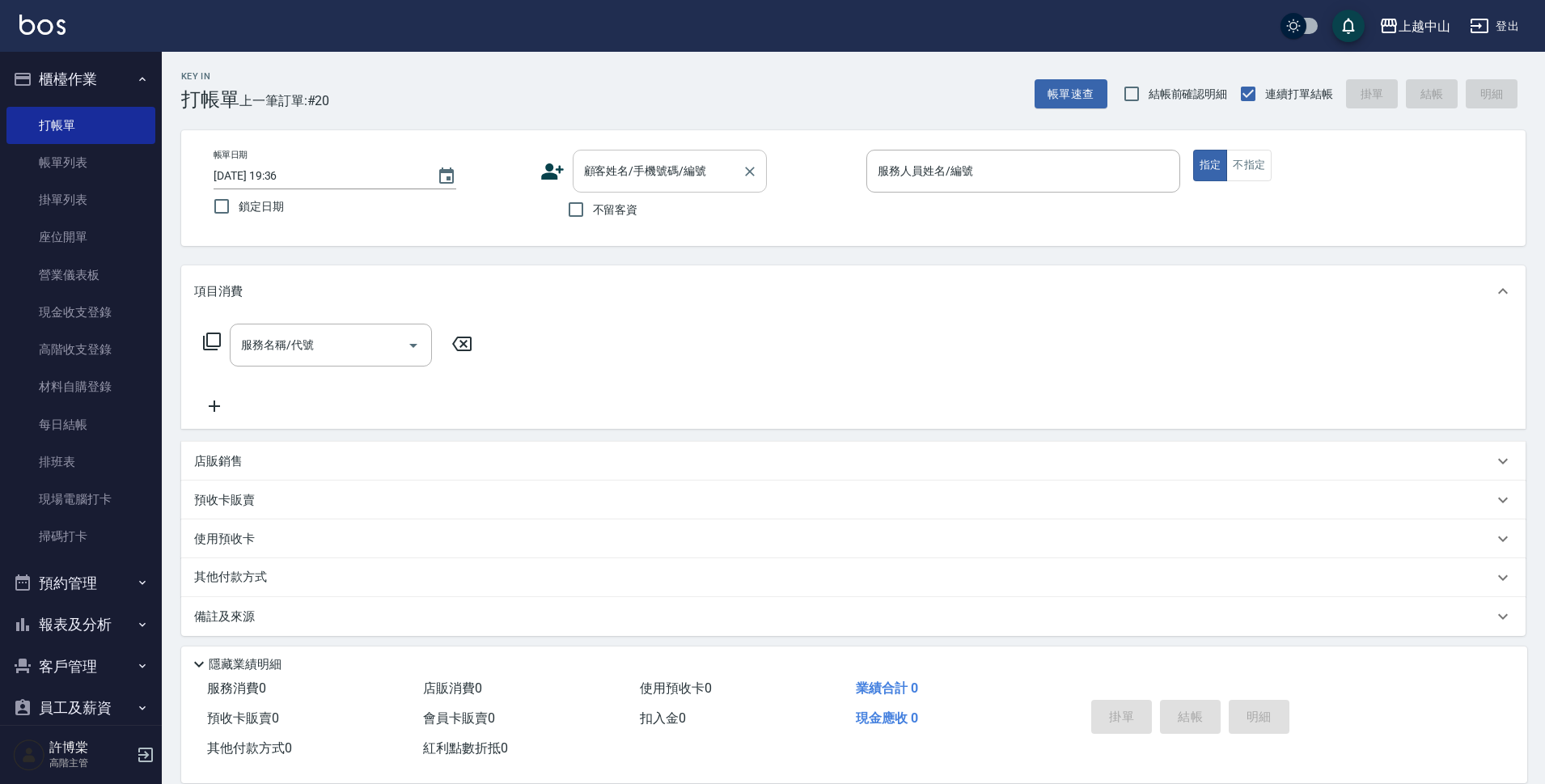
click at [597, 177] on div "顧客姓名/手機號碼/編號 顧客姓名/手機號碼/編號" at bounding box center [670, 171] width 195 height 43
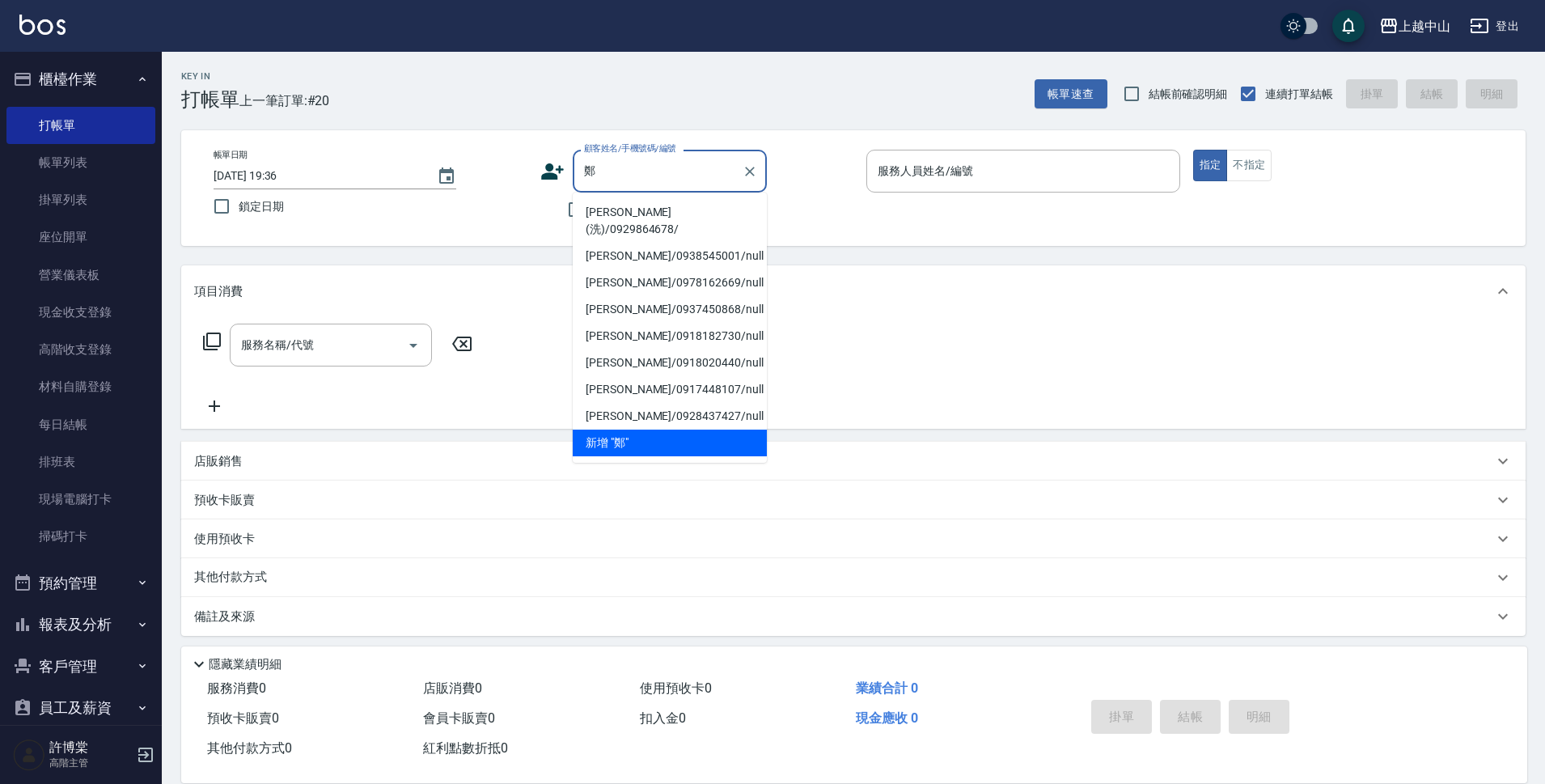
click at [624, 201] on li "[PERSON_NAME](洗)/0929864678/" at bounding box center [670, 220] width 195 height 43
type input "[PERSON_NAME](洗)/0929864678/"
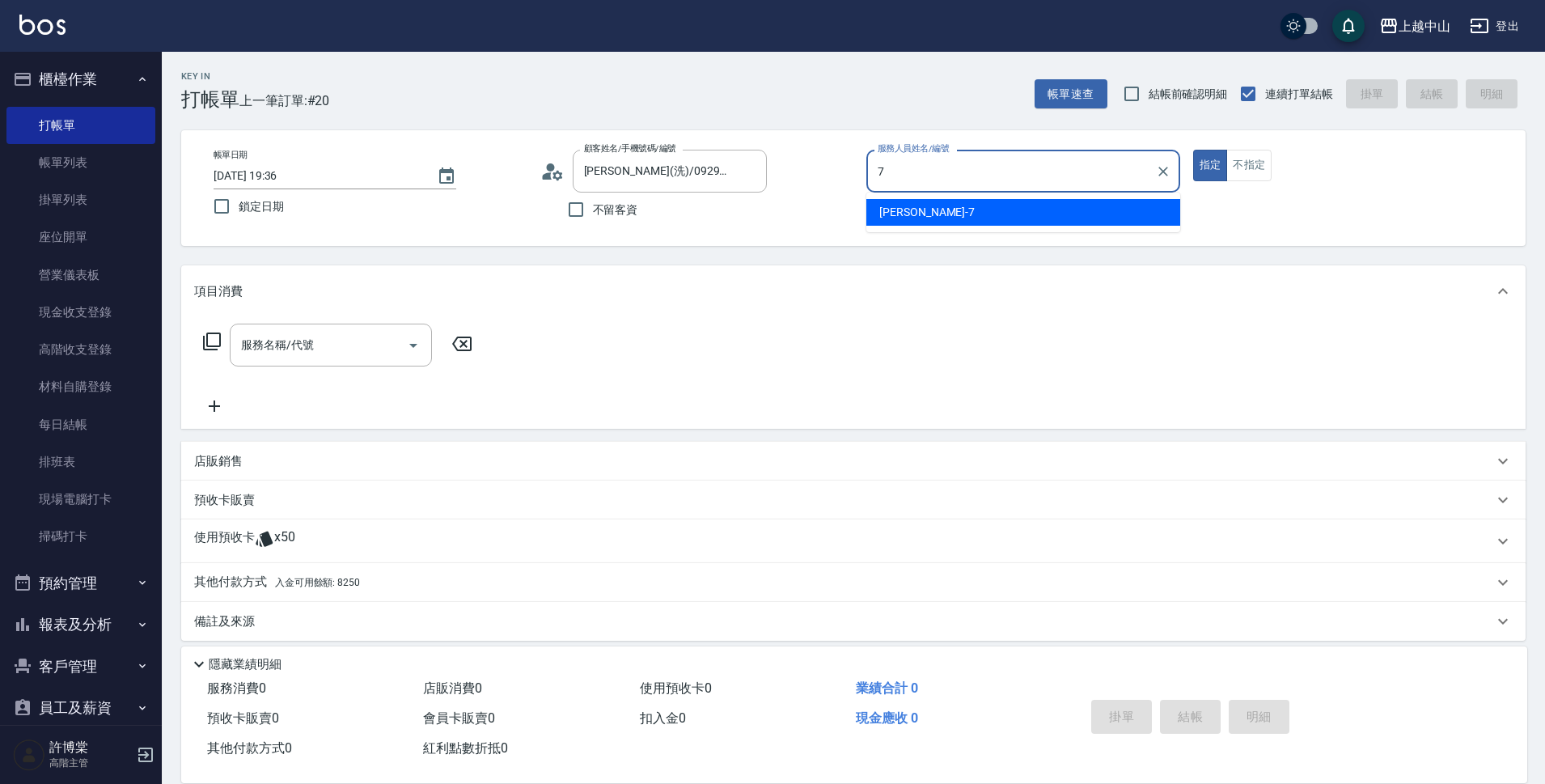
type input "[PERSON_NAME]-7"
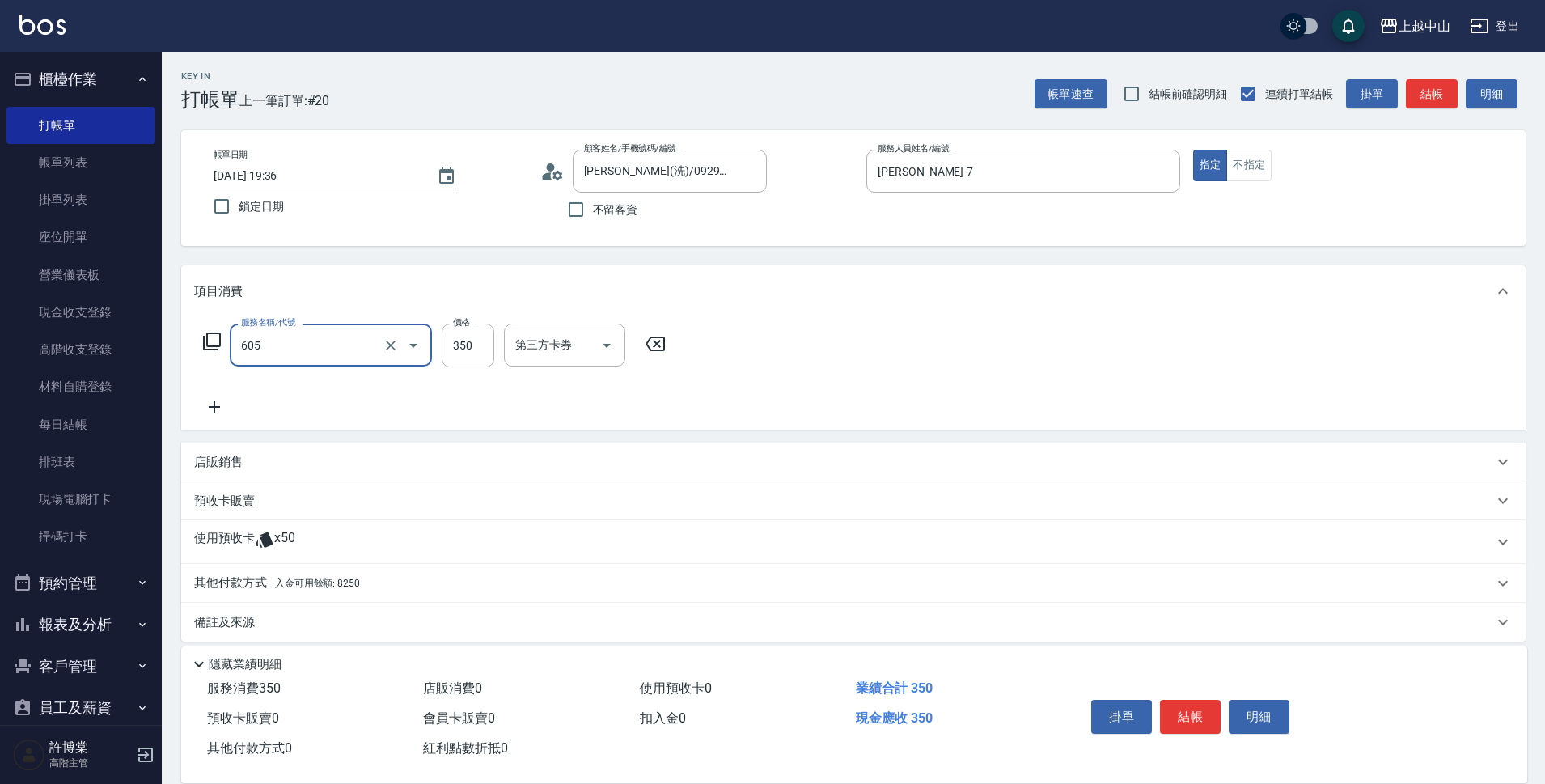
type input "洗髮 (女)(605)"
type input "300"
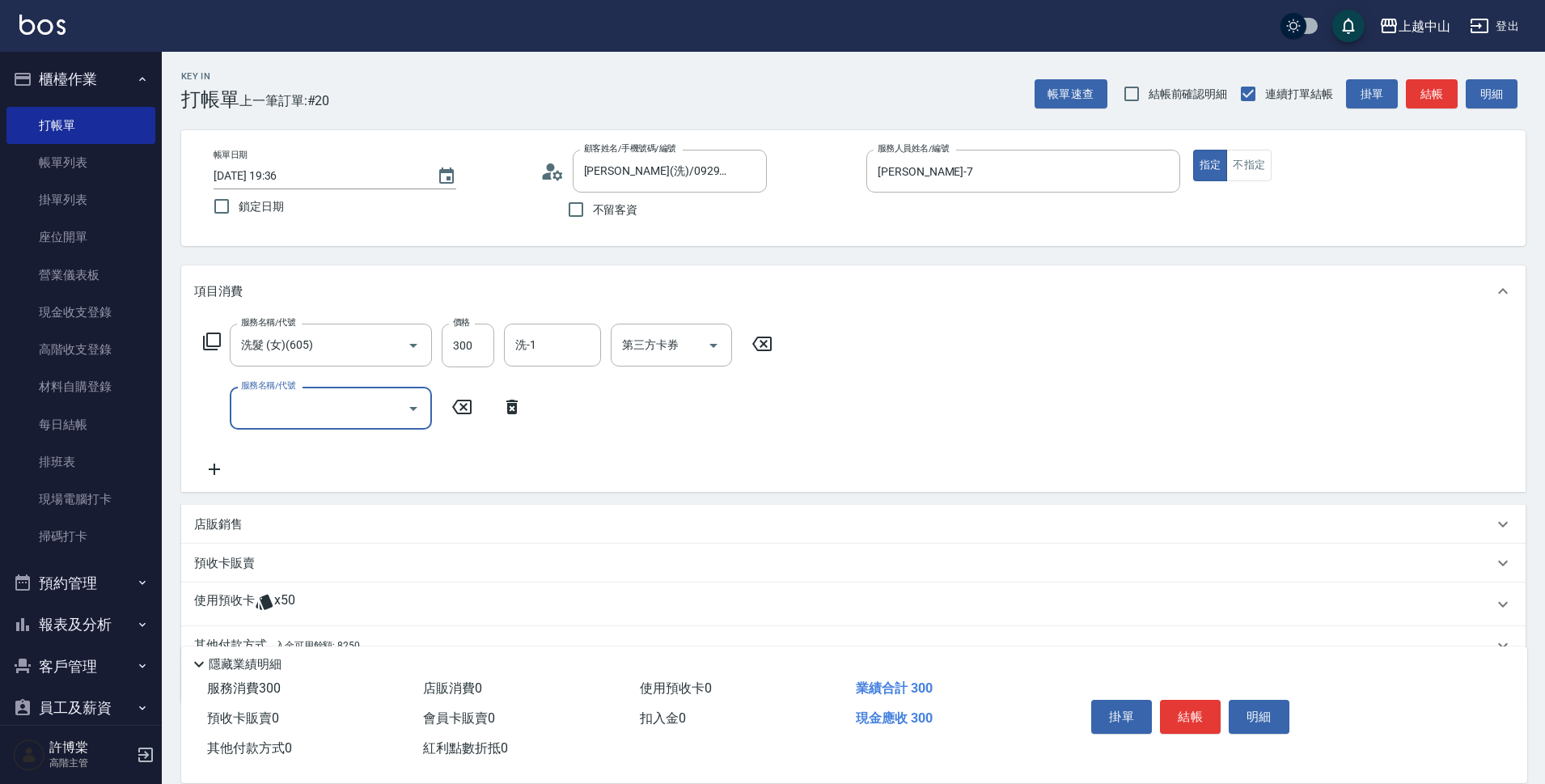
scroll to position [76, 0]
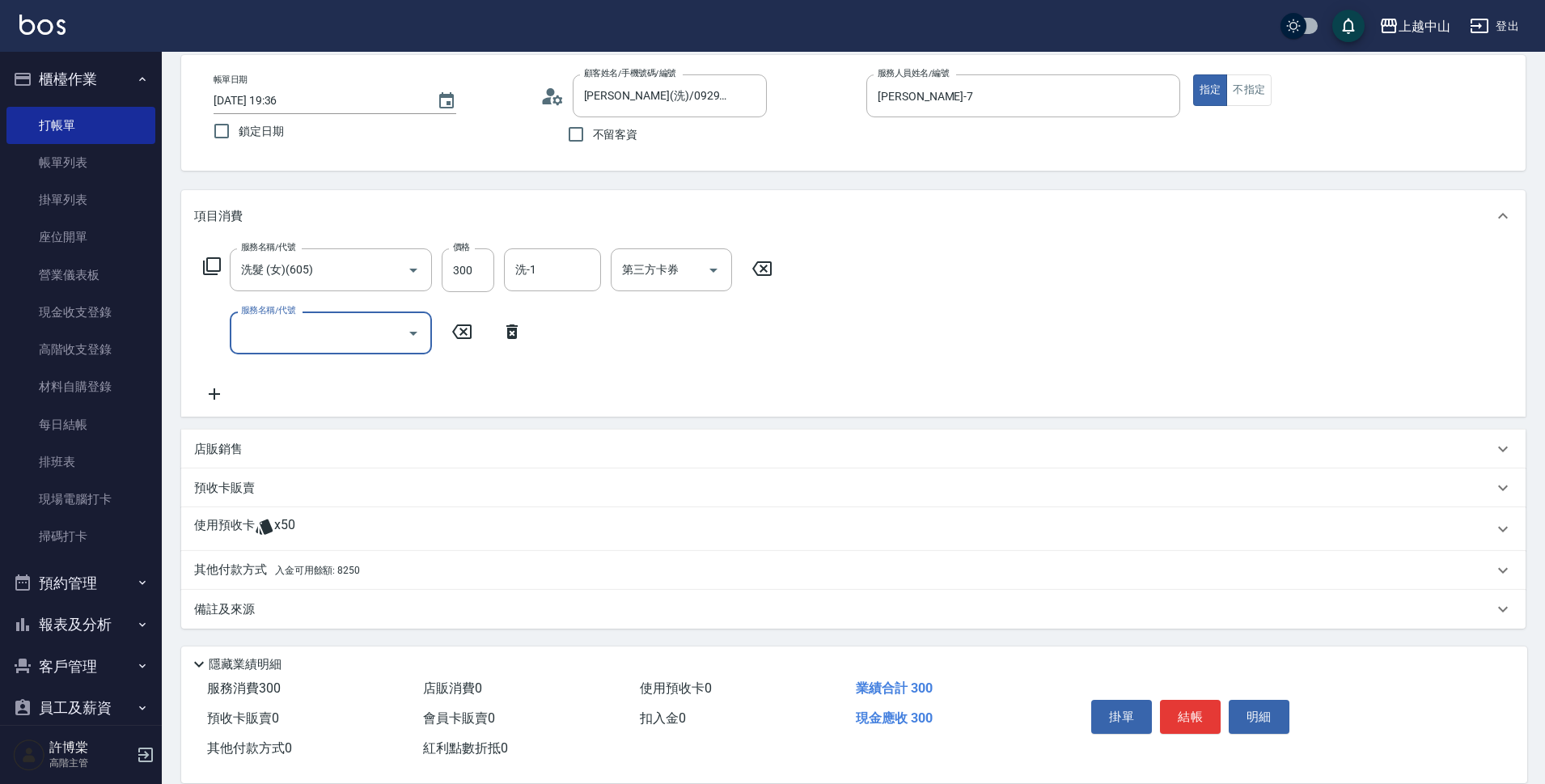
click at [335, 573] on span "入金可用餘額: 8250" at bounding box center [317, 571] width 85 height 12
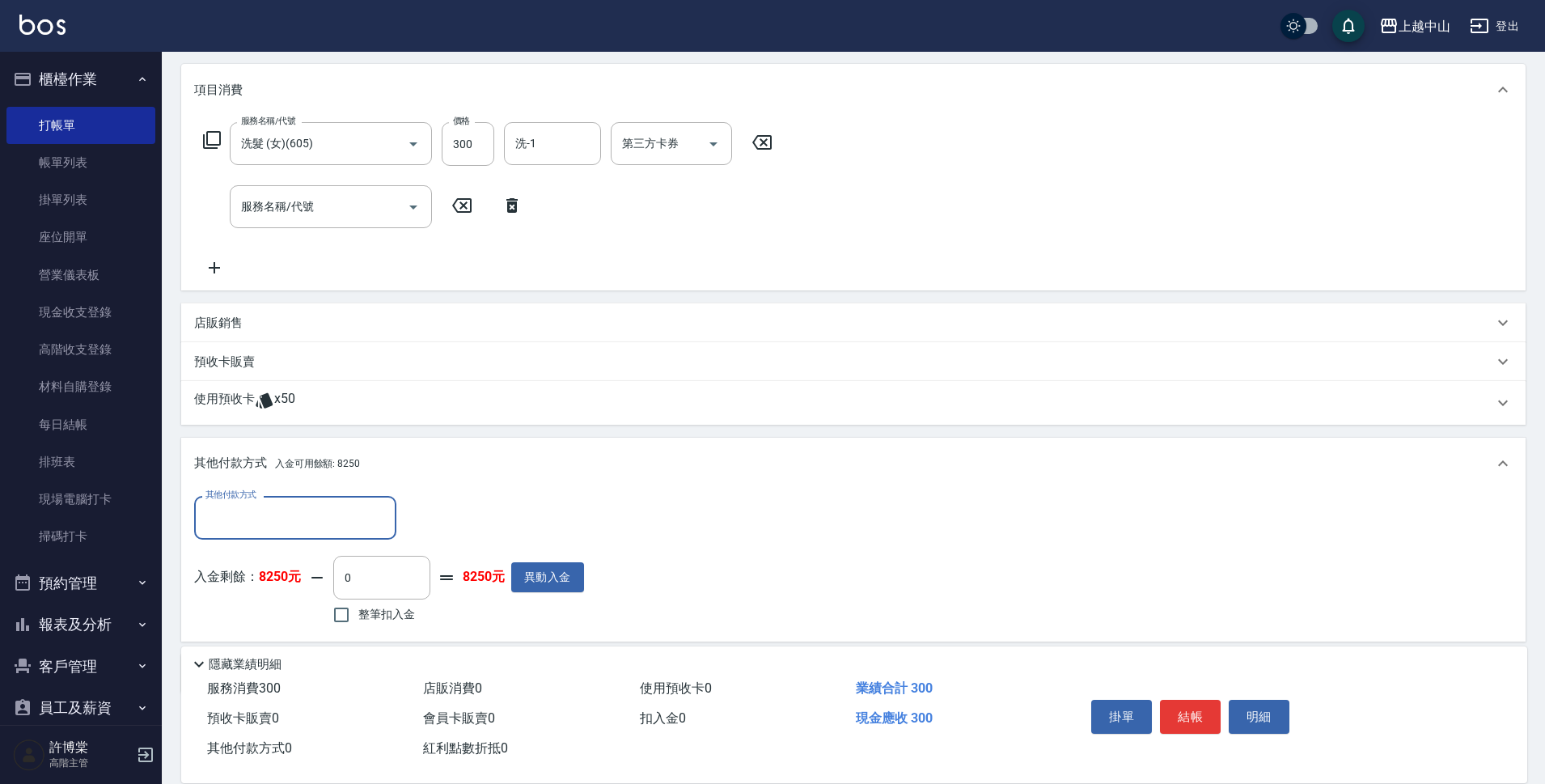
scroll to position [266, 0]
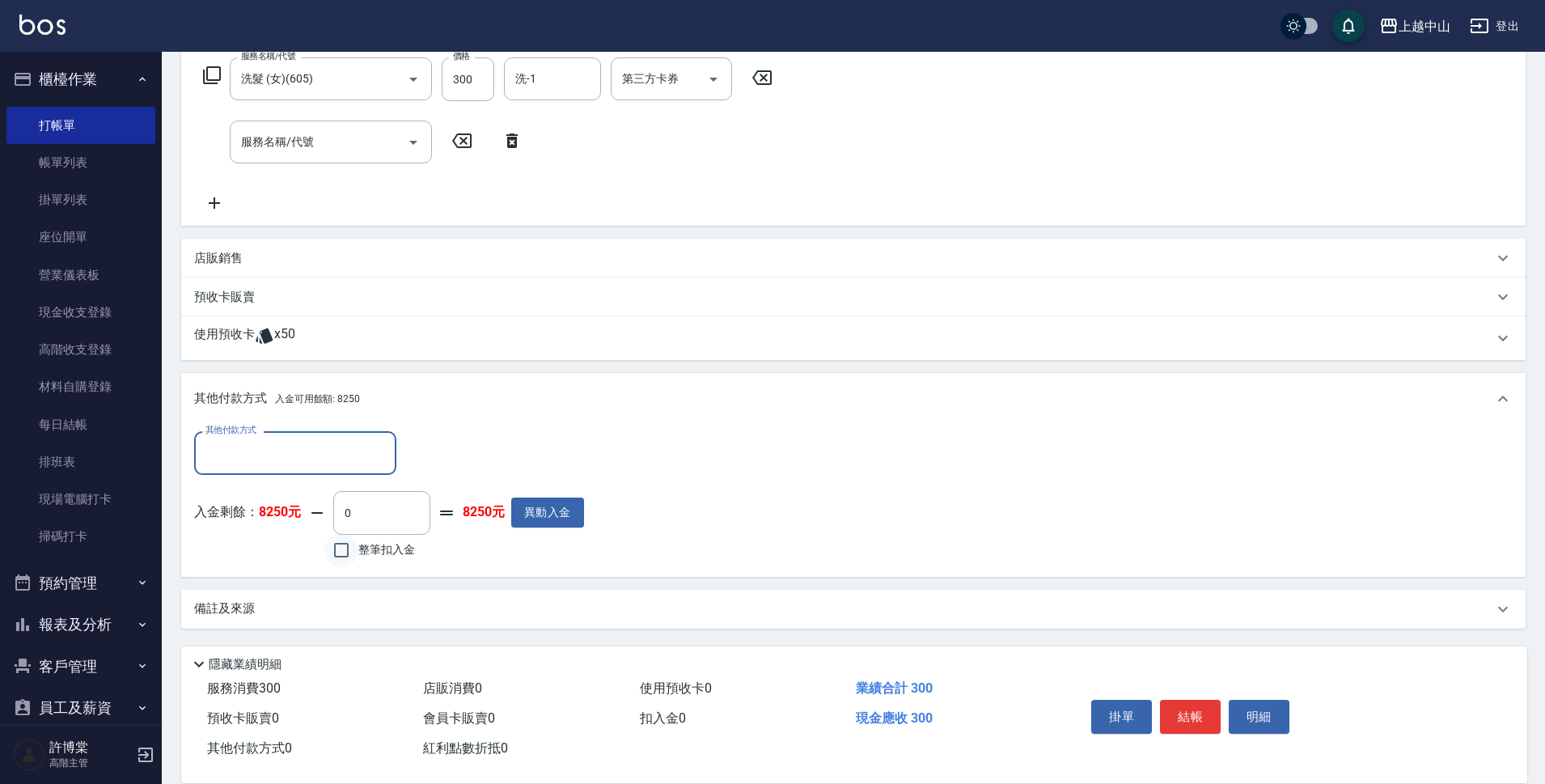
click at [342, 556] on input "整筆扣入金" at bounding box center [341, 549] width 34 height 34
checkbox input "true"
type input "300"
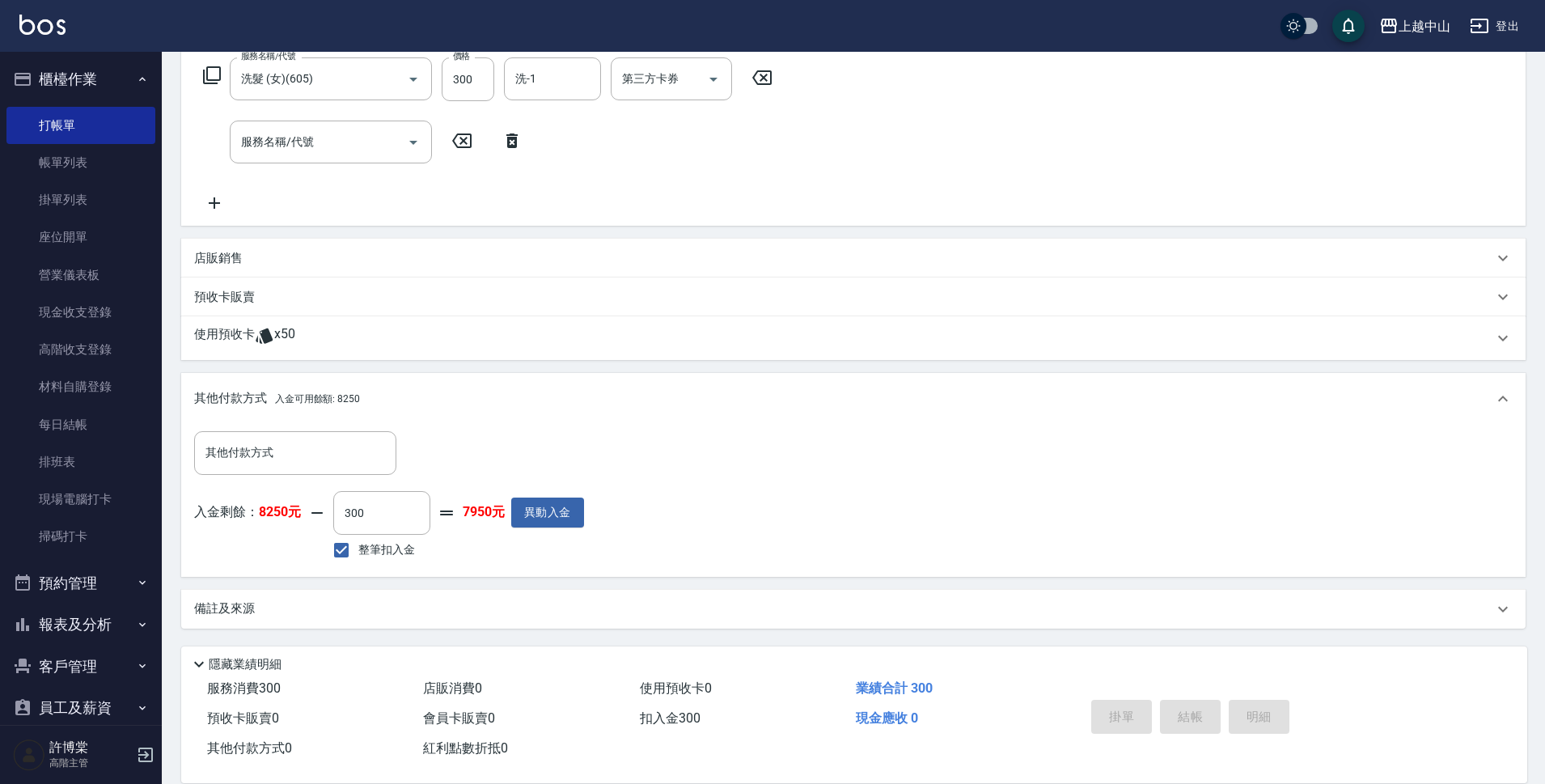
type input "[DATE] 19:37"
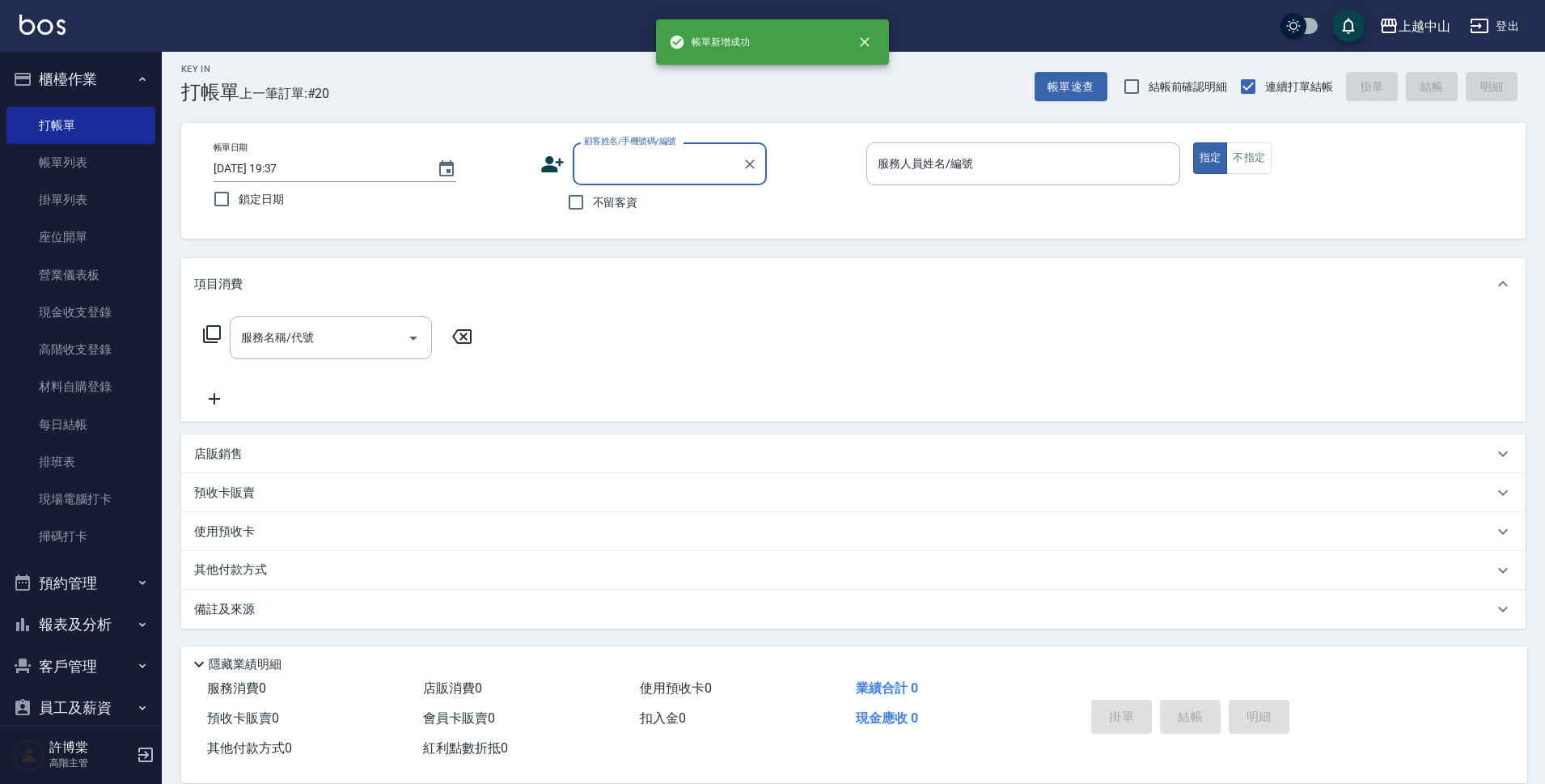
scroll to position [0, 0]
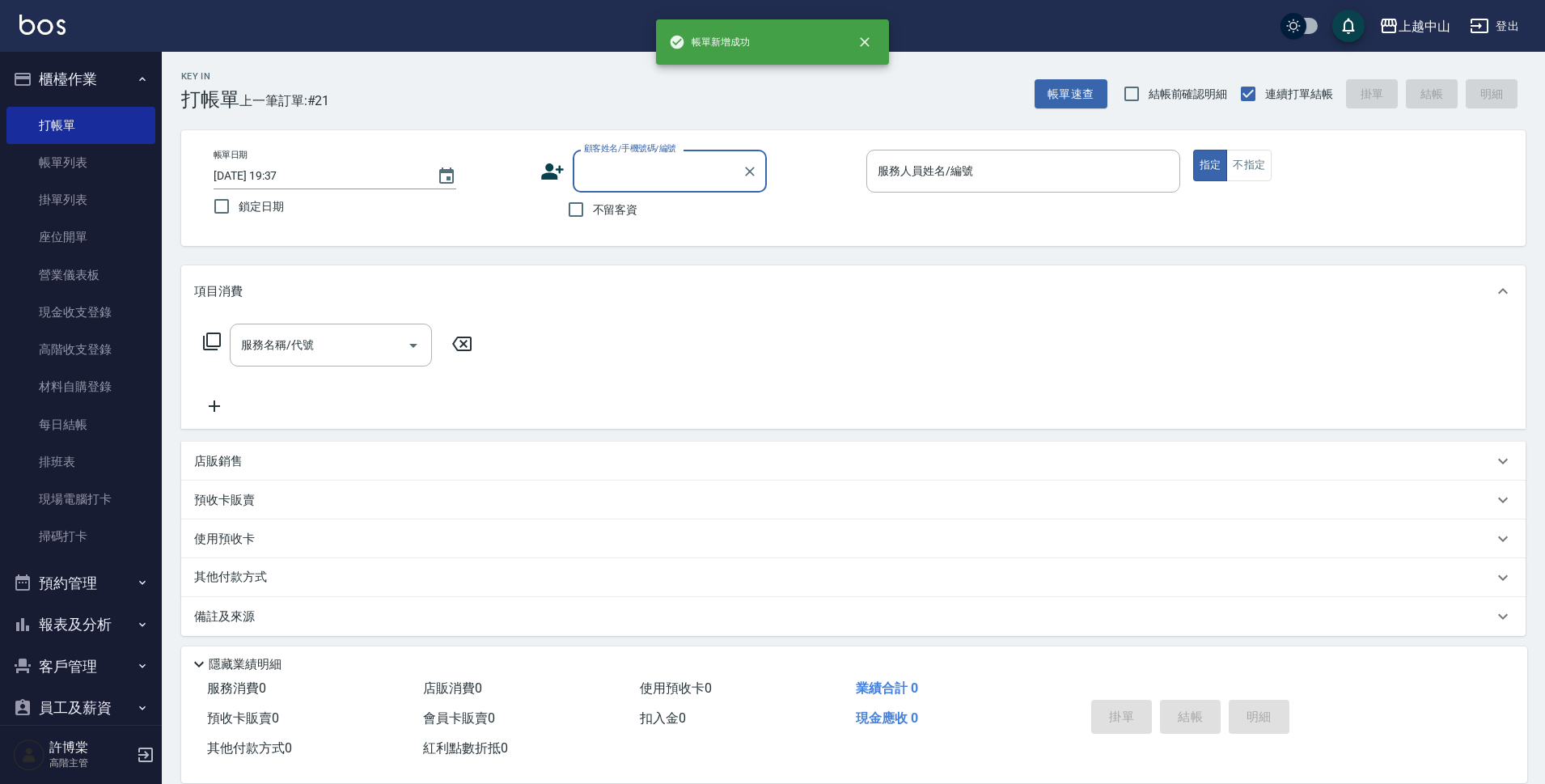
type input "7"
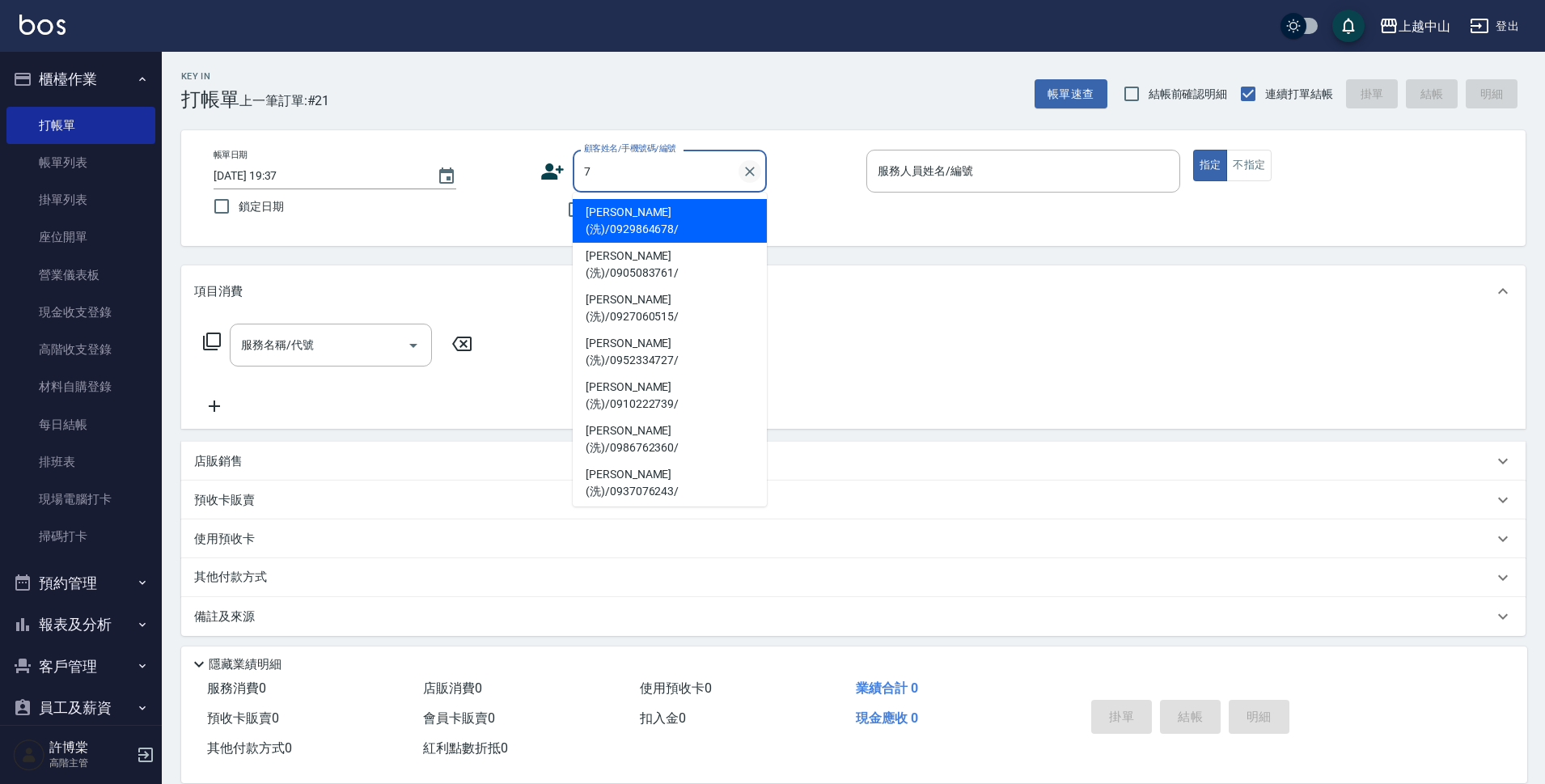
click at [745, 168] on icon "Clear" at bounding box center [750, 171] width 16 height 16
click at [565, 208] on input "不留客資" at bounding box center [576, 209] width 34 height 34
checkbox input "true"
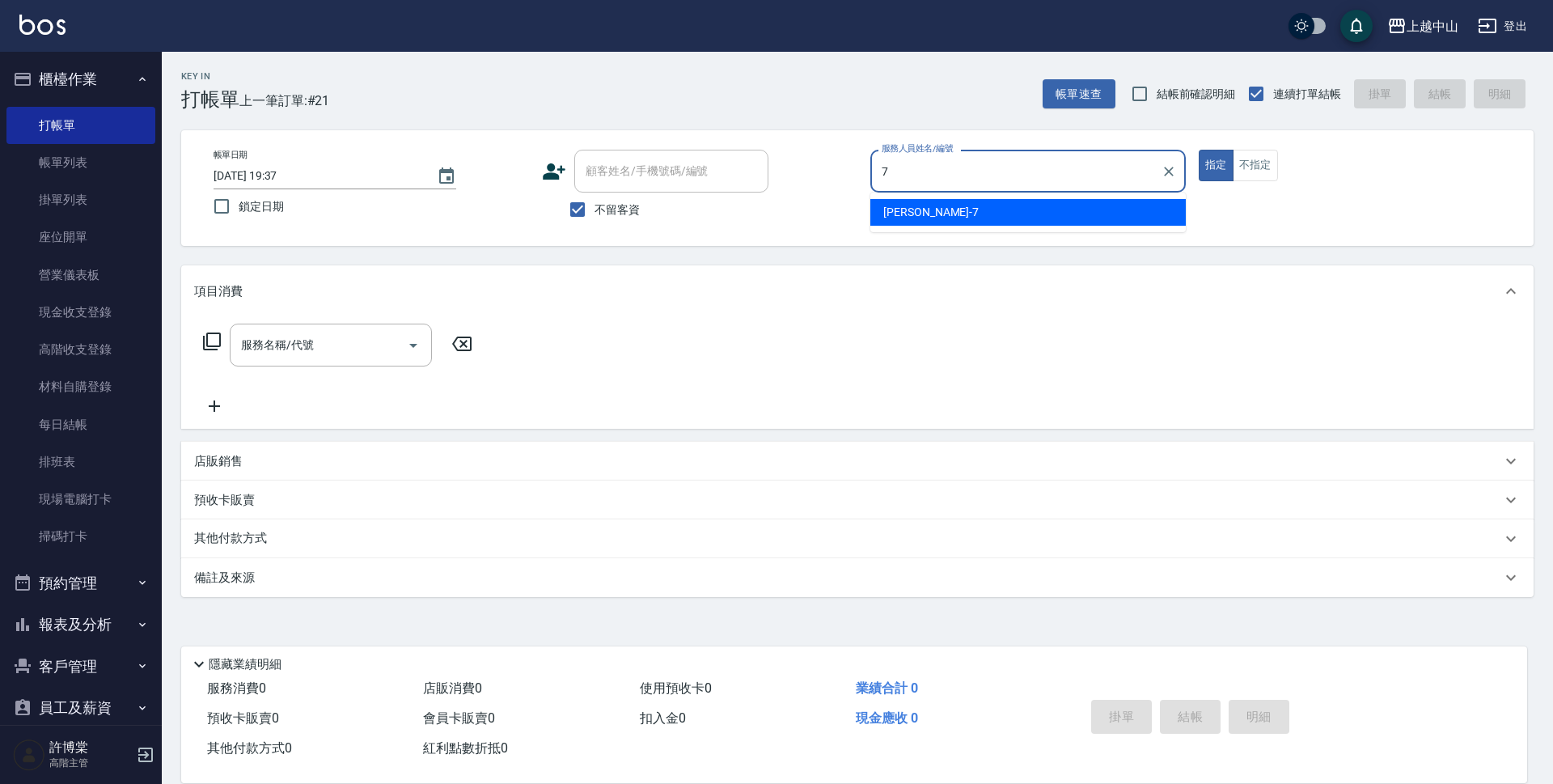
type input "[PERSON_NAME]-7"
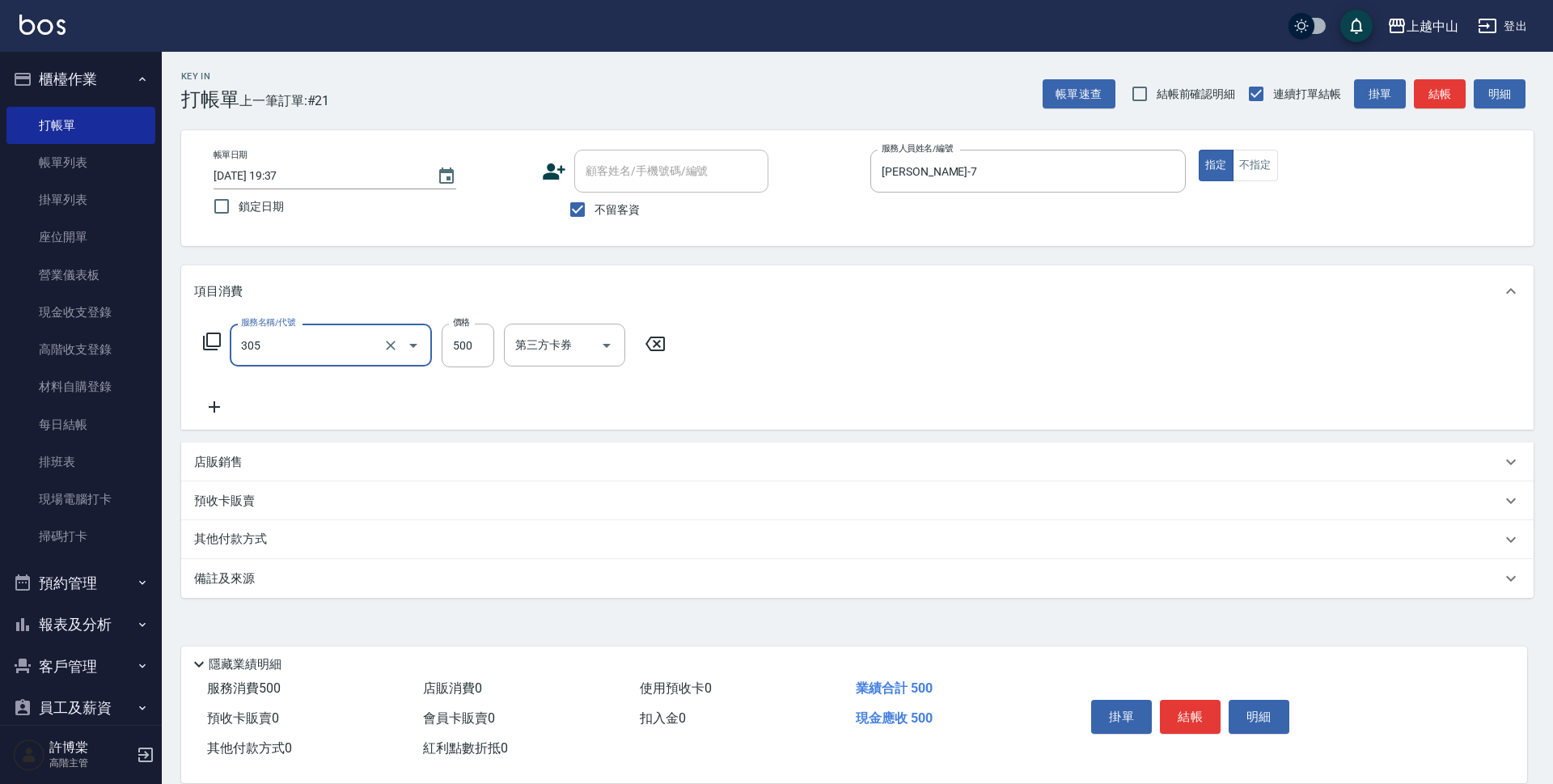
type input "剪髮(305)"
type input "550"
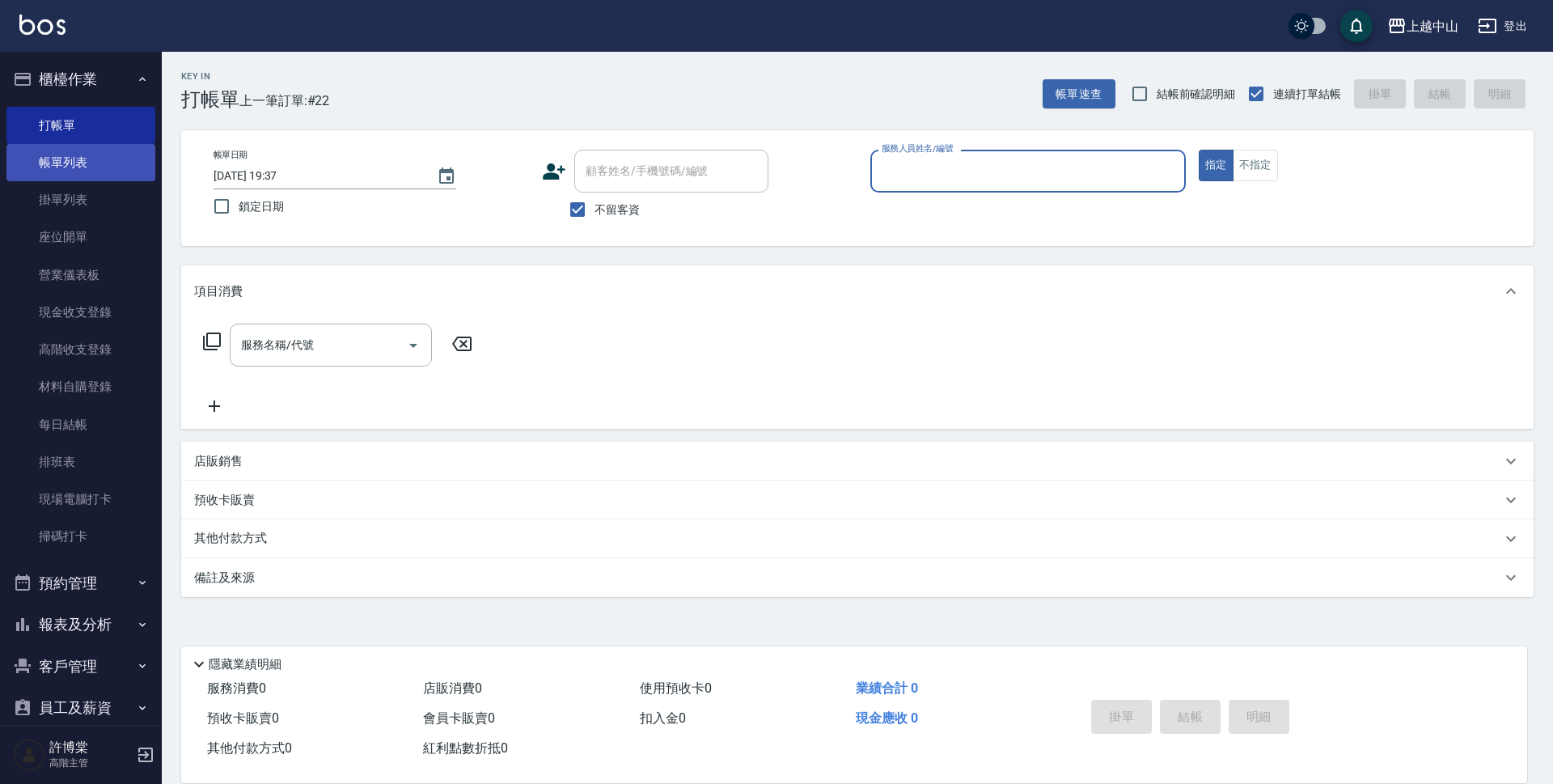
click at [128, 169] on link "帳單列表" at bounding box center [81, 163] width 148 height 37
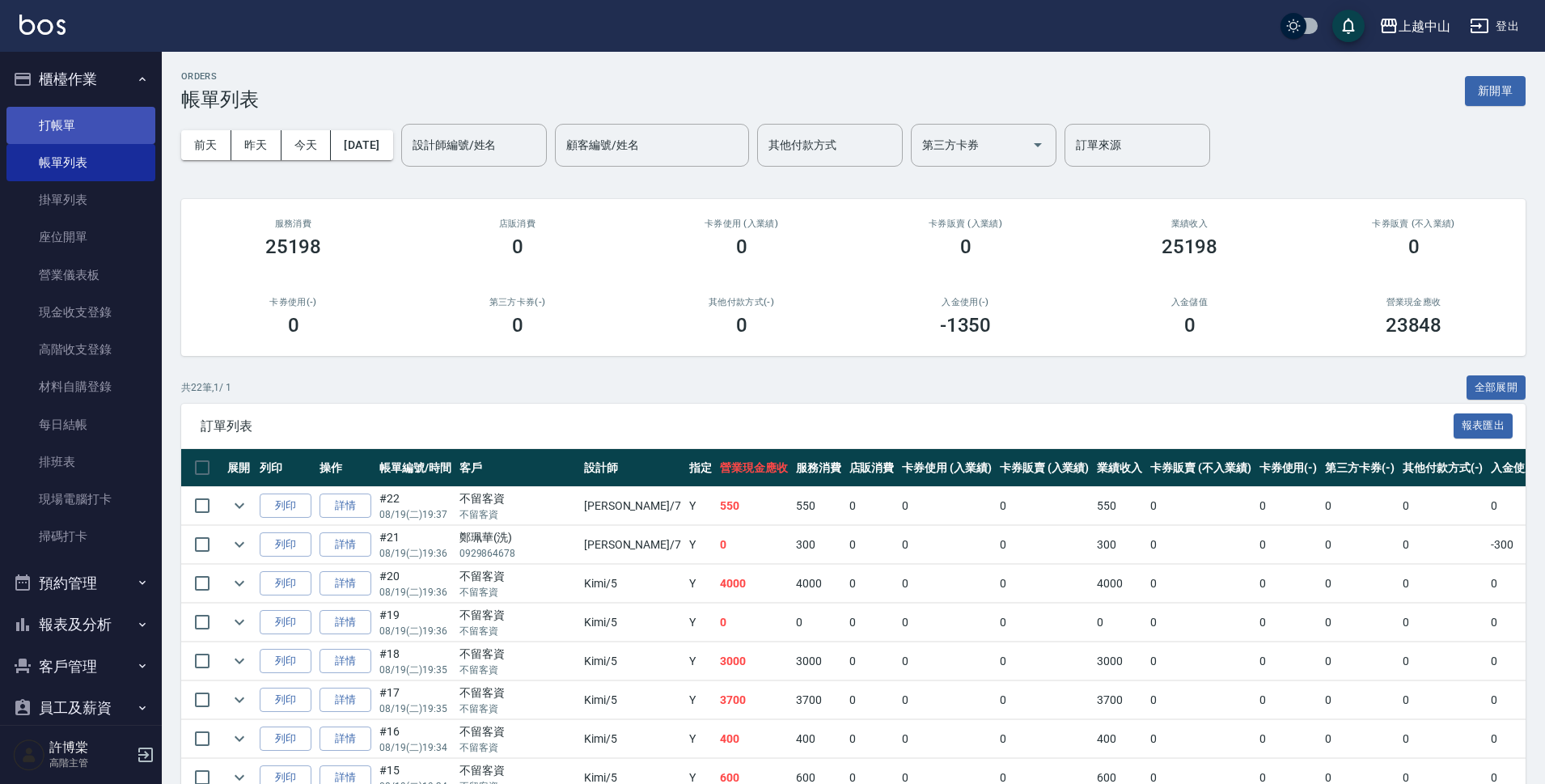
click at [88, 132] on link "打帳單" at bounding box center [81, 126] width 148 height 37
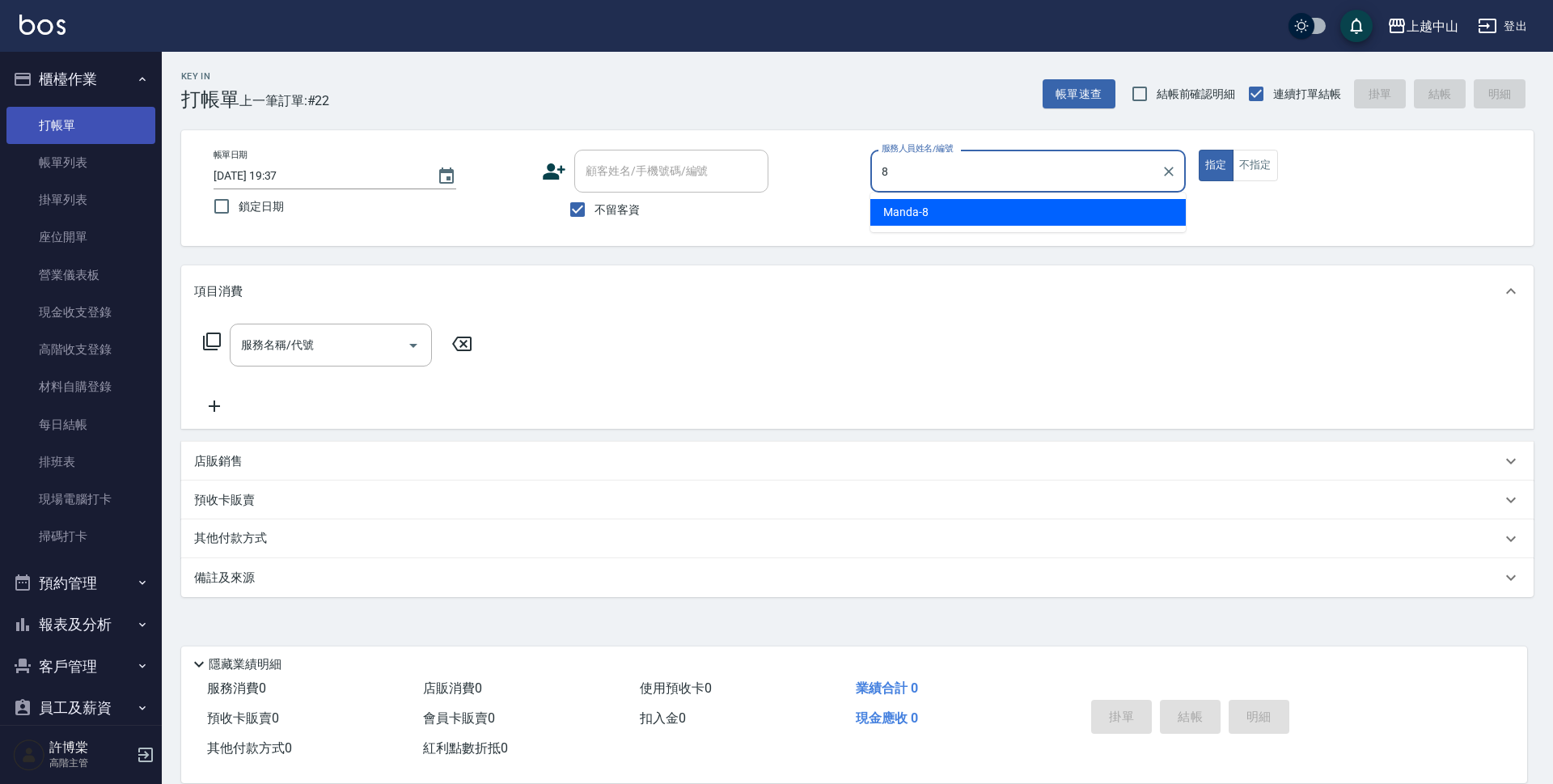
type input "Manda-8"
type button "true"
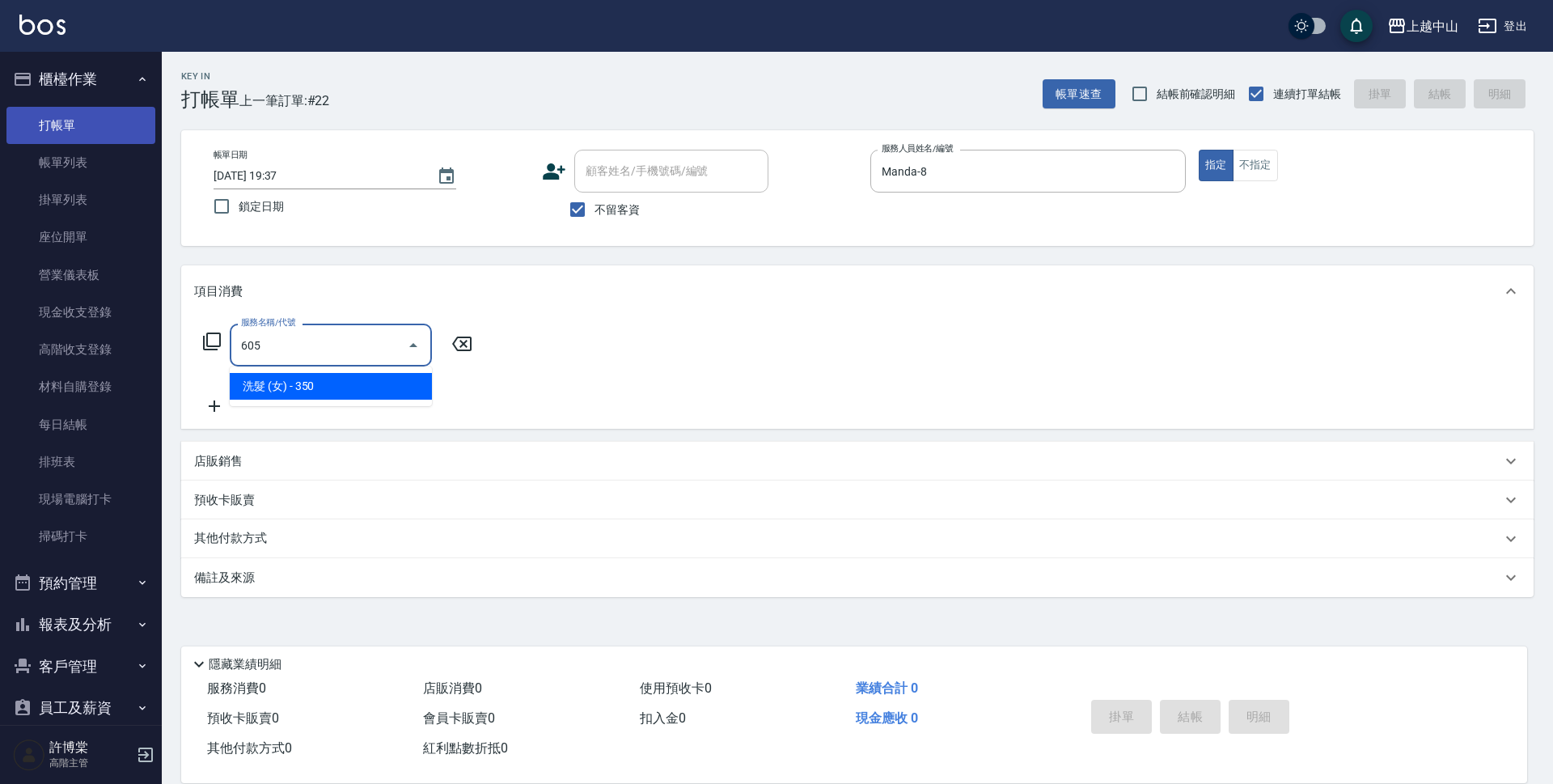
type input "洗髮 (女)(605)"
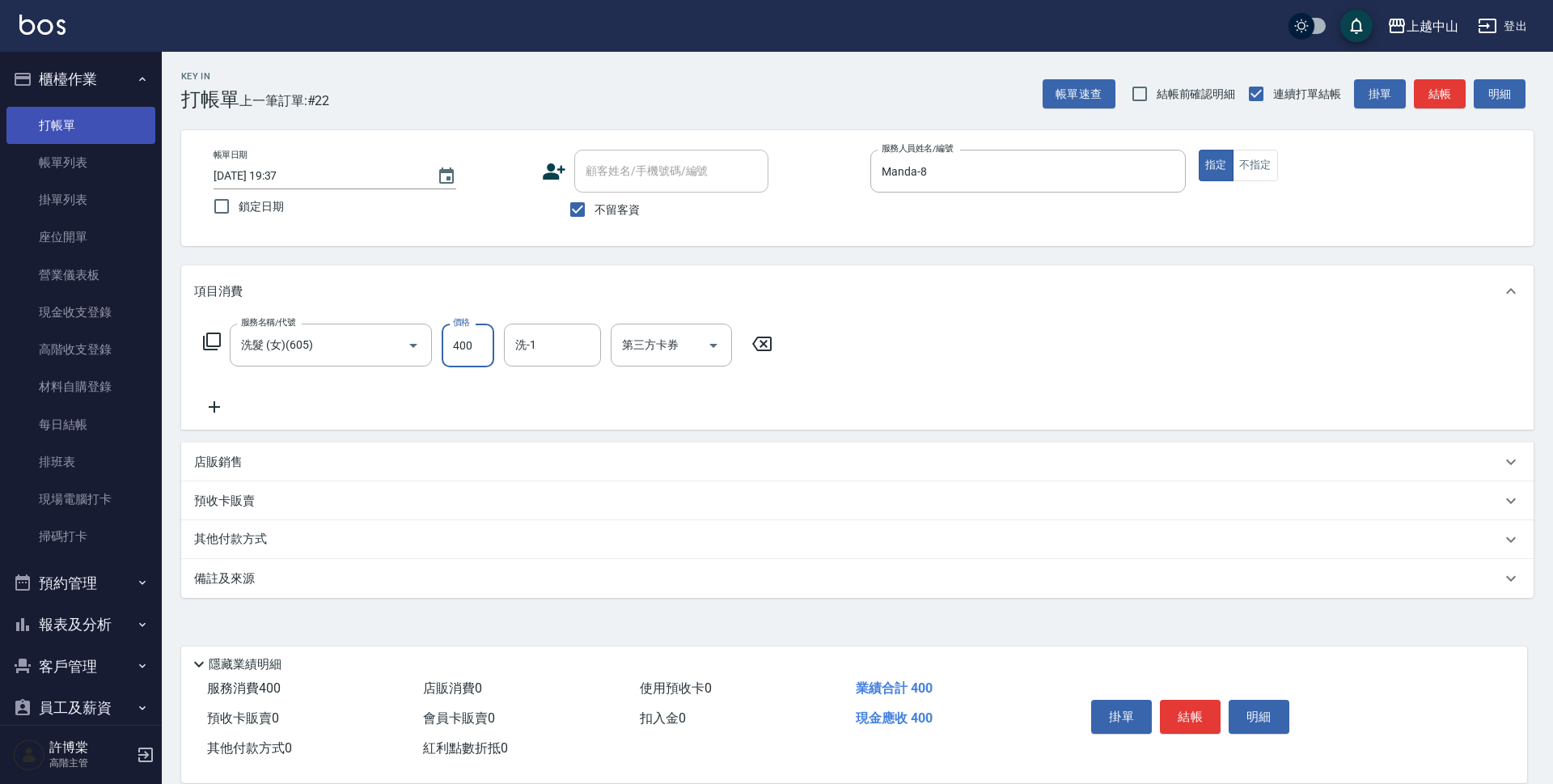
type input "400"
type input "[PERSON_NAME]-39"
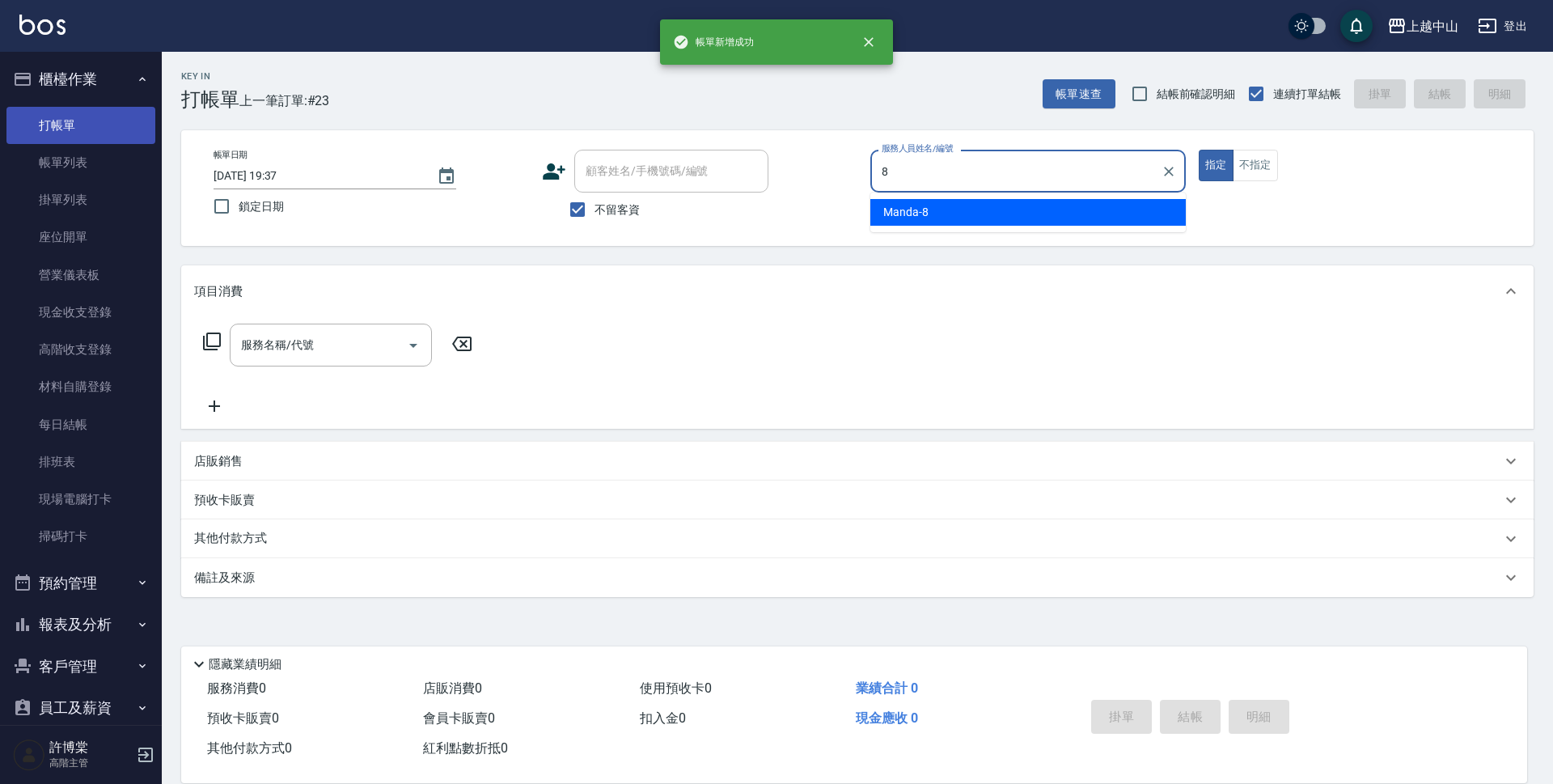
type input "Manda-8"
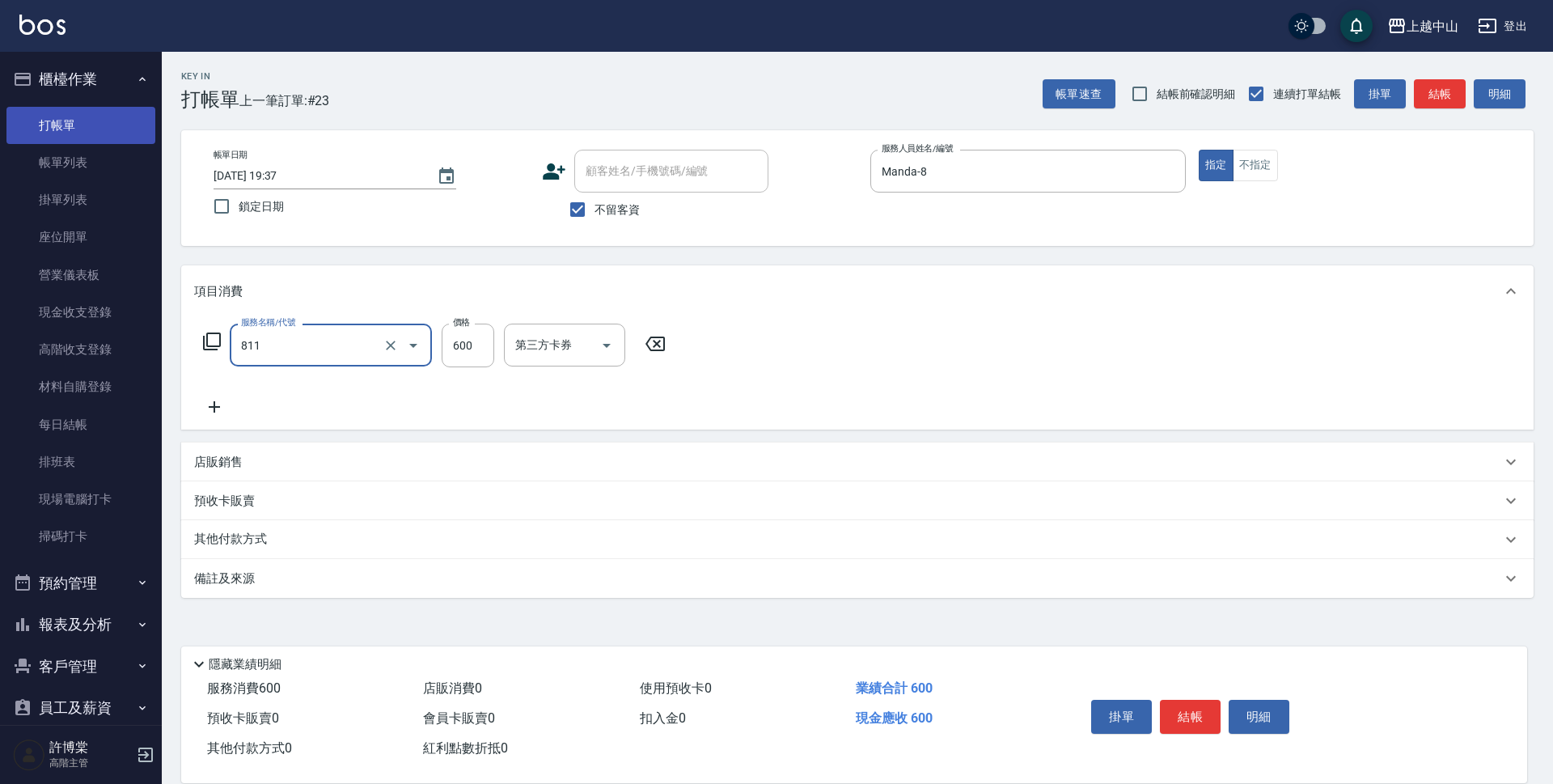
type input "洗+剪(811)"
type input "700"
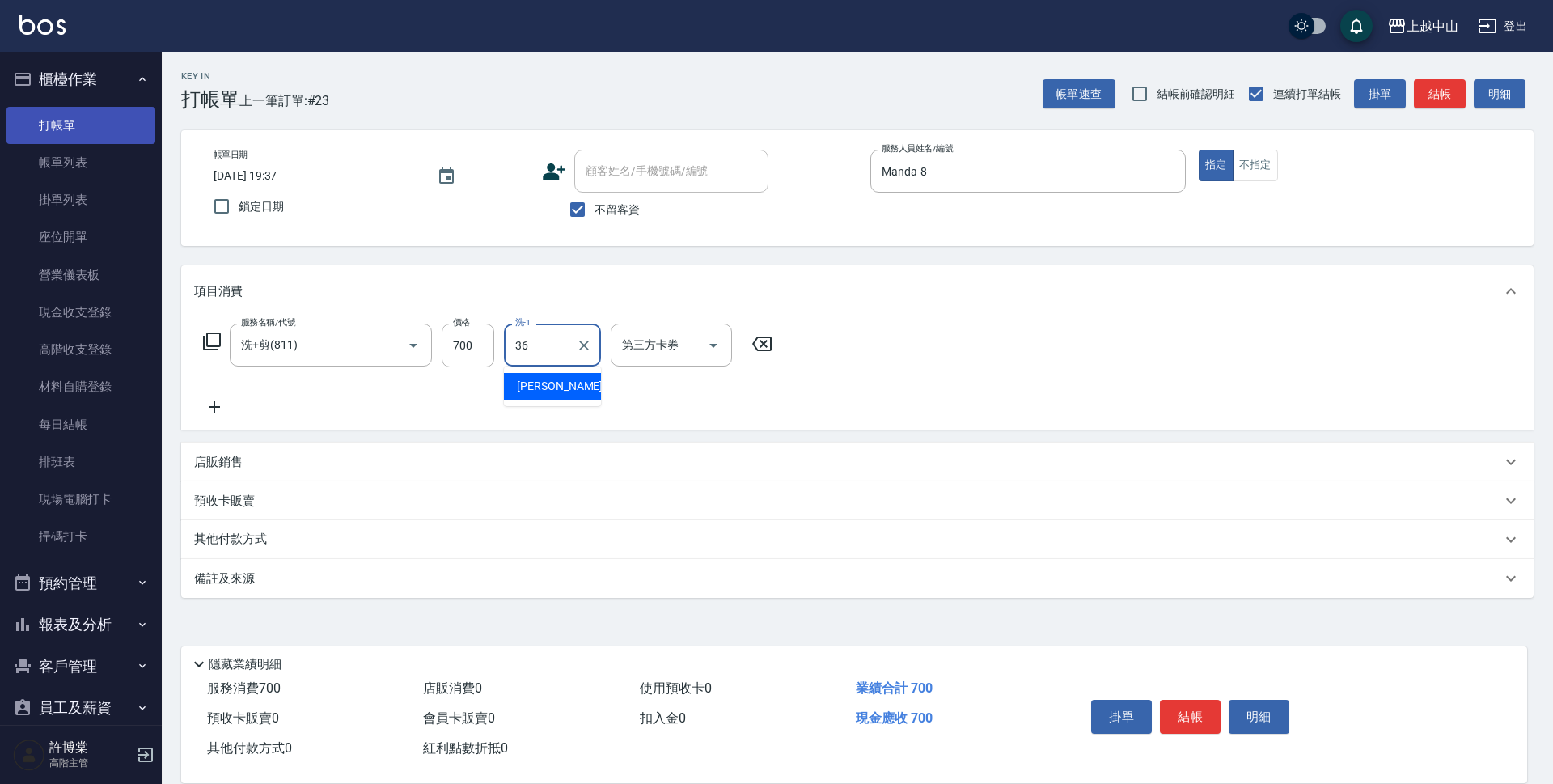
type input "薇慈-36"
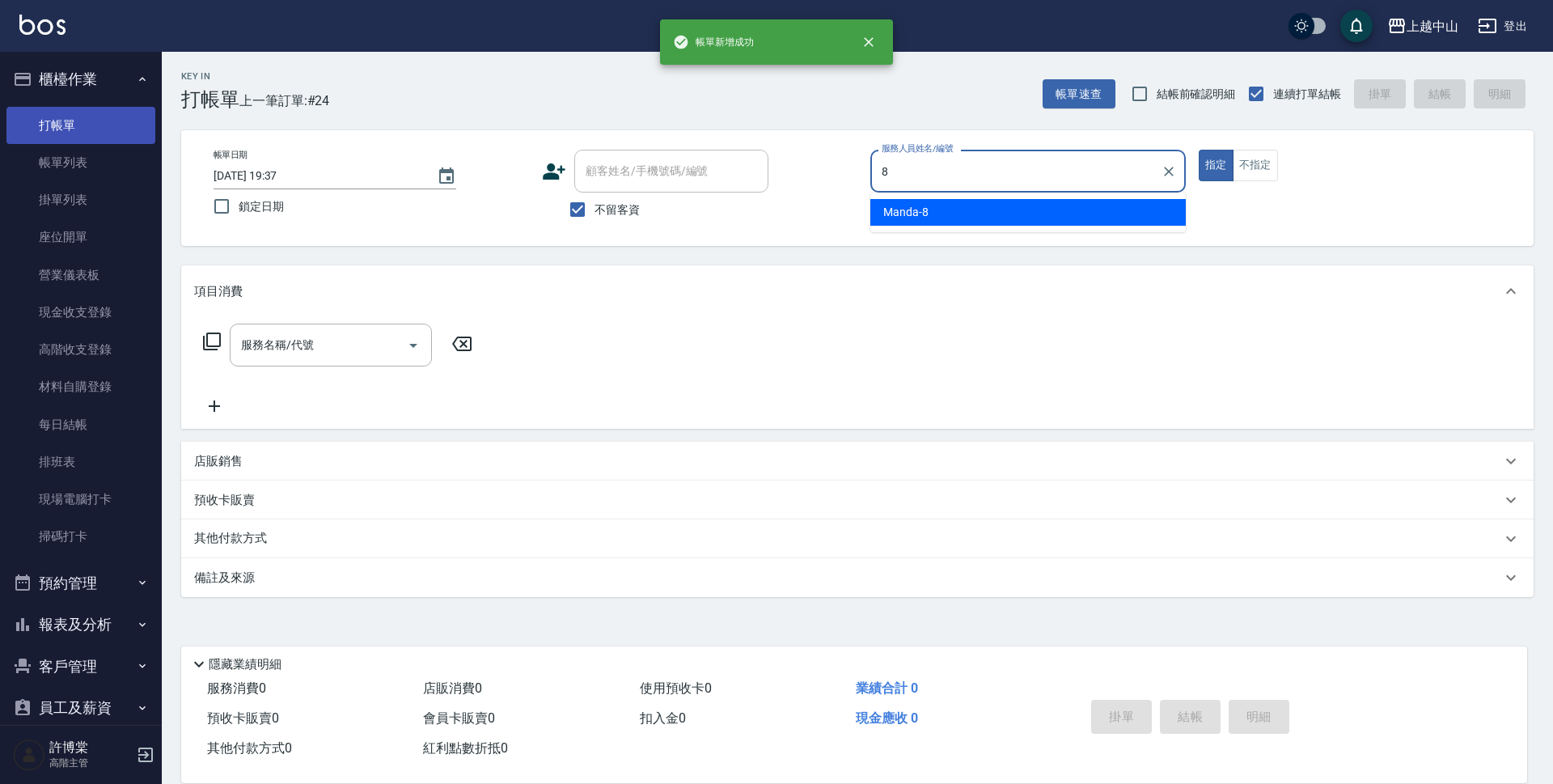
type input "Manda-8"
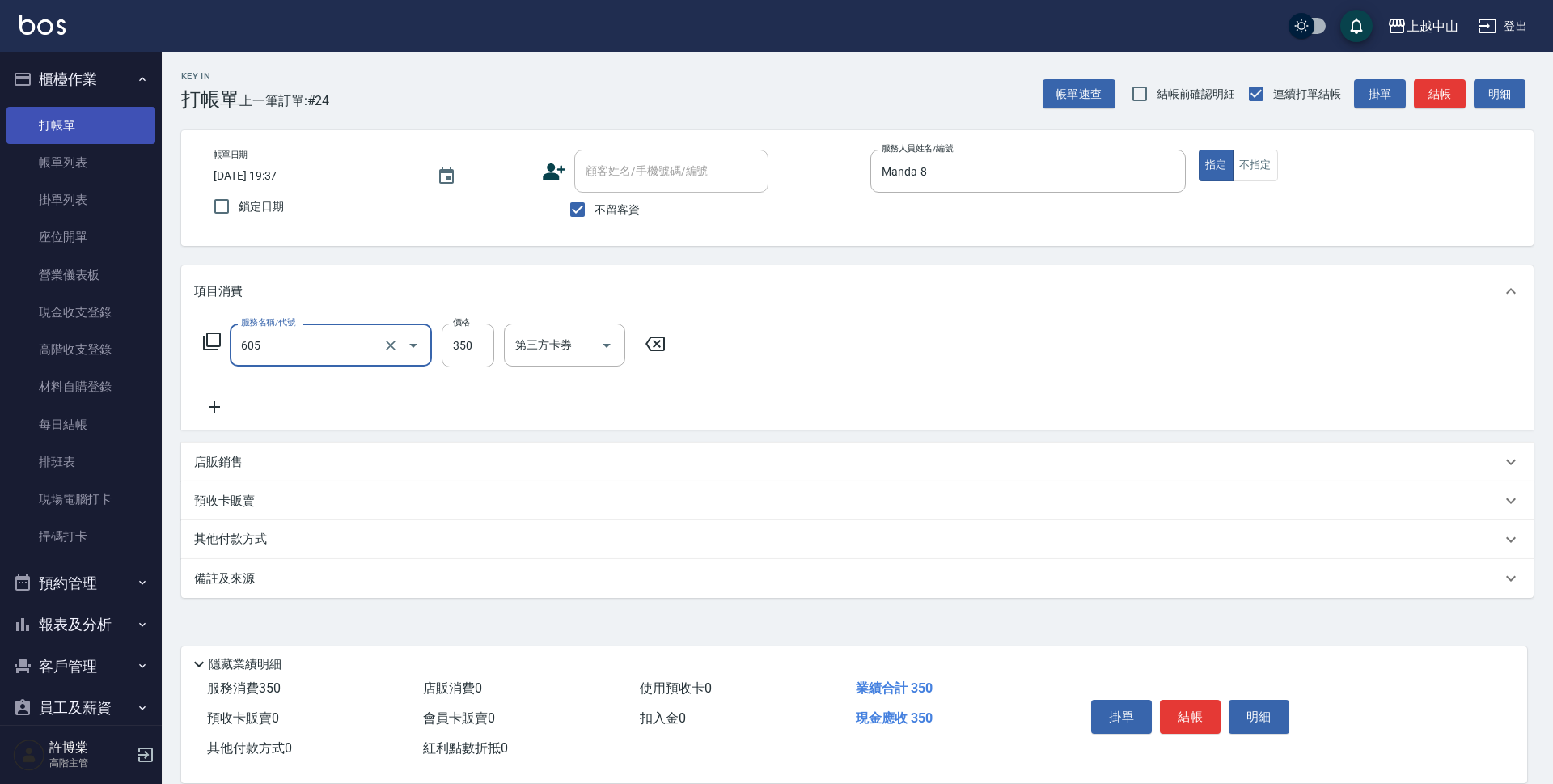
type input "洗髮 (女)(605)"
type input "500"
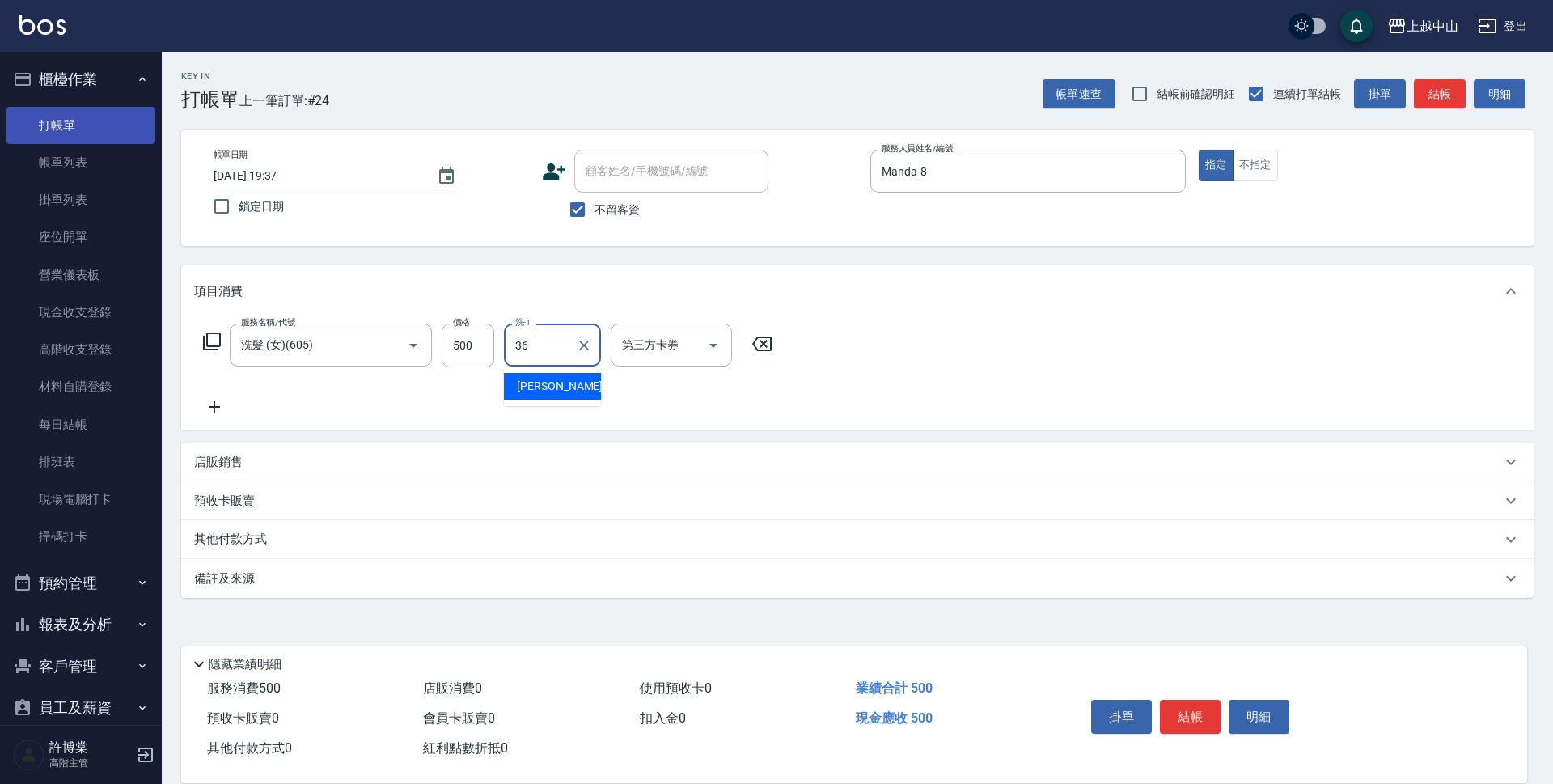
type input "薇慈-36"
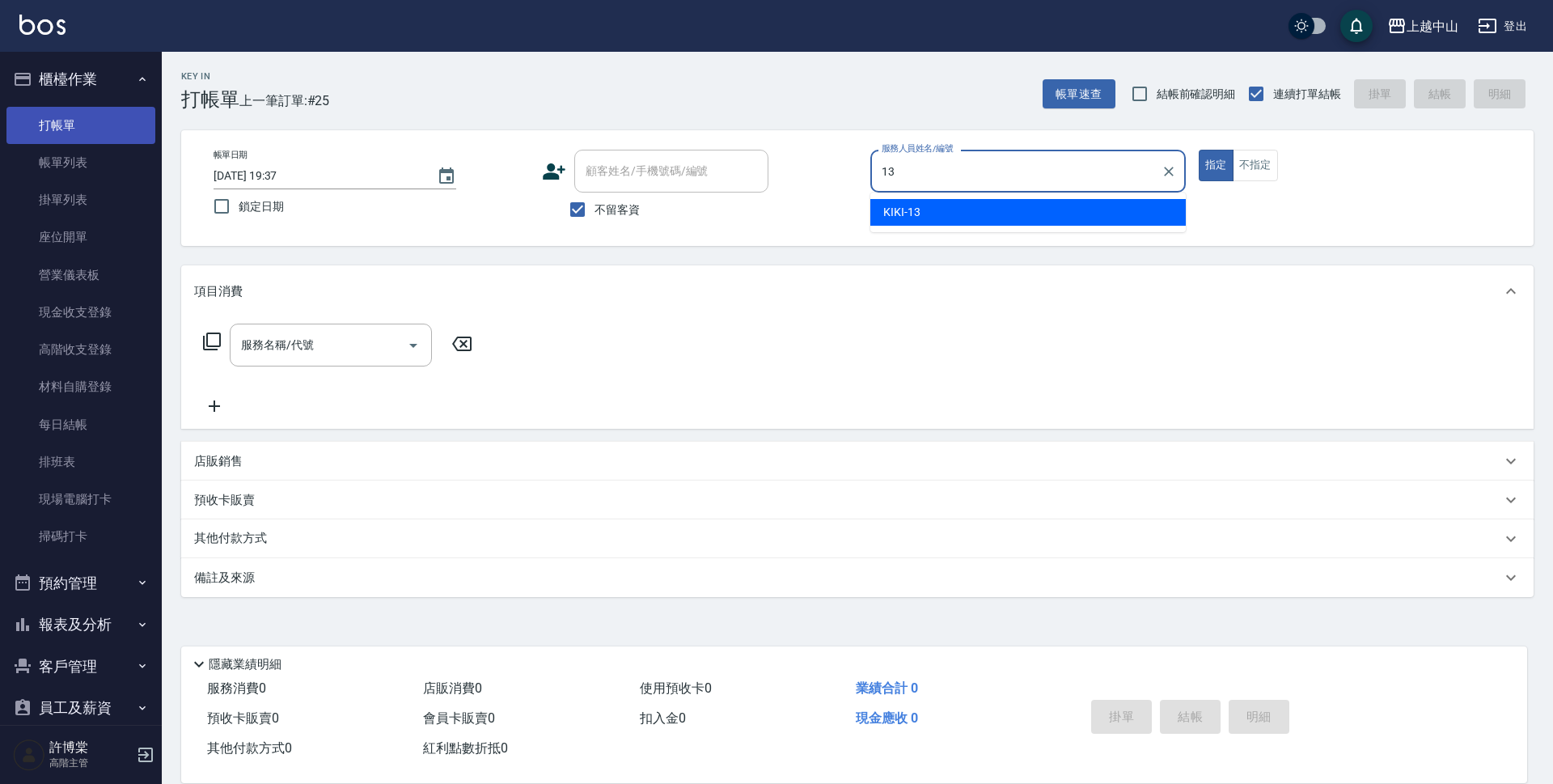
type input "KIKI-13"
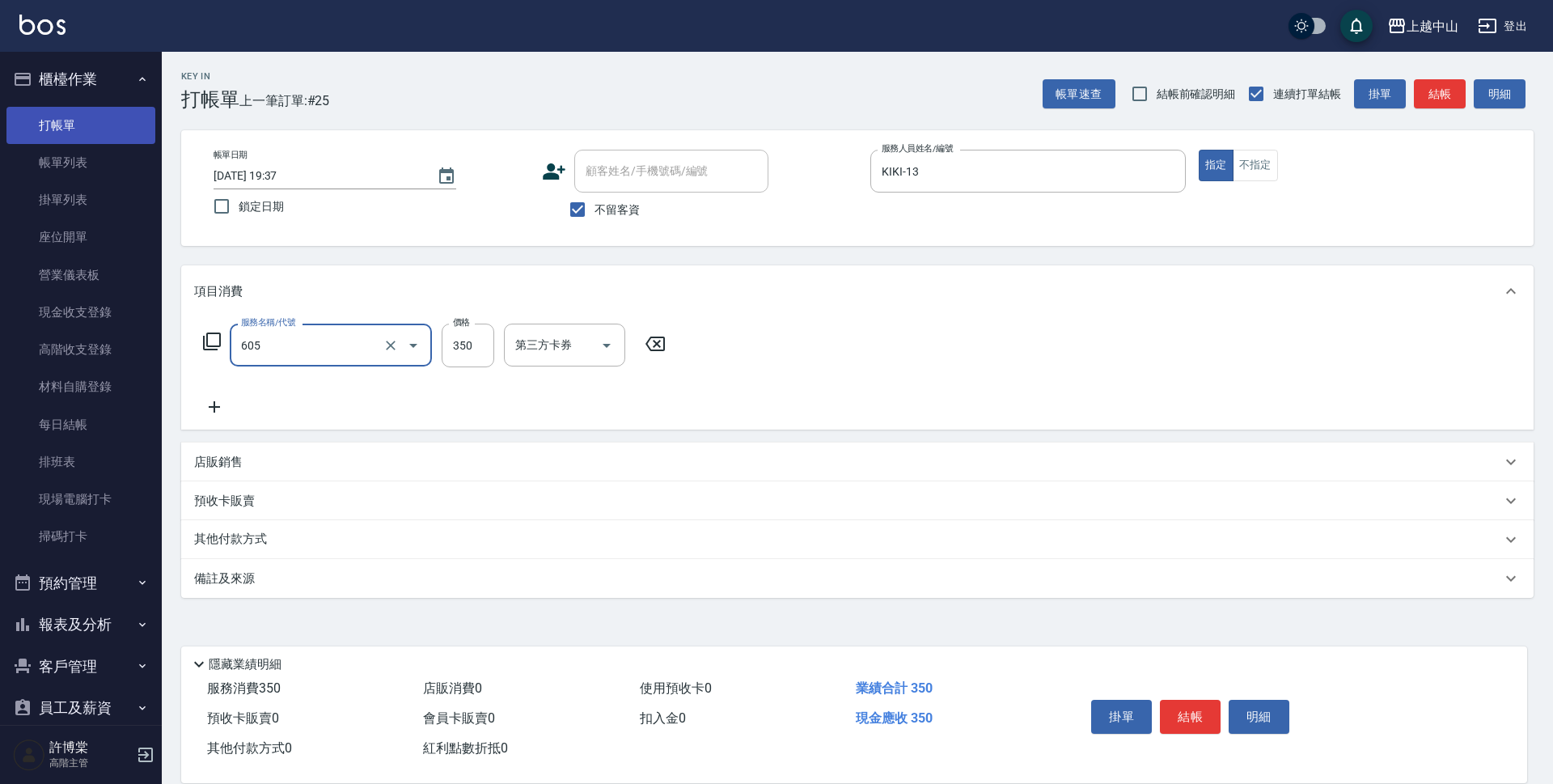
type input "洗髮 (女)(605)"
type input "400"
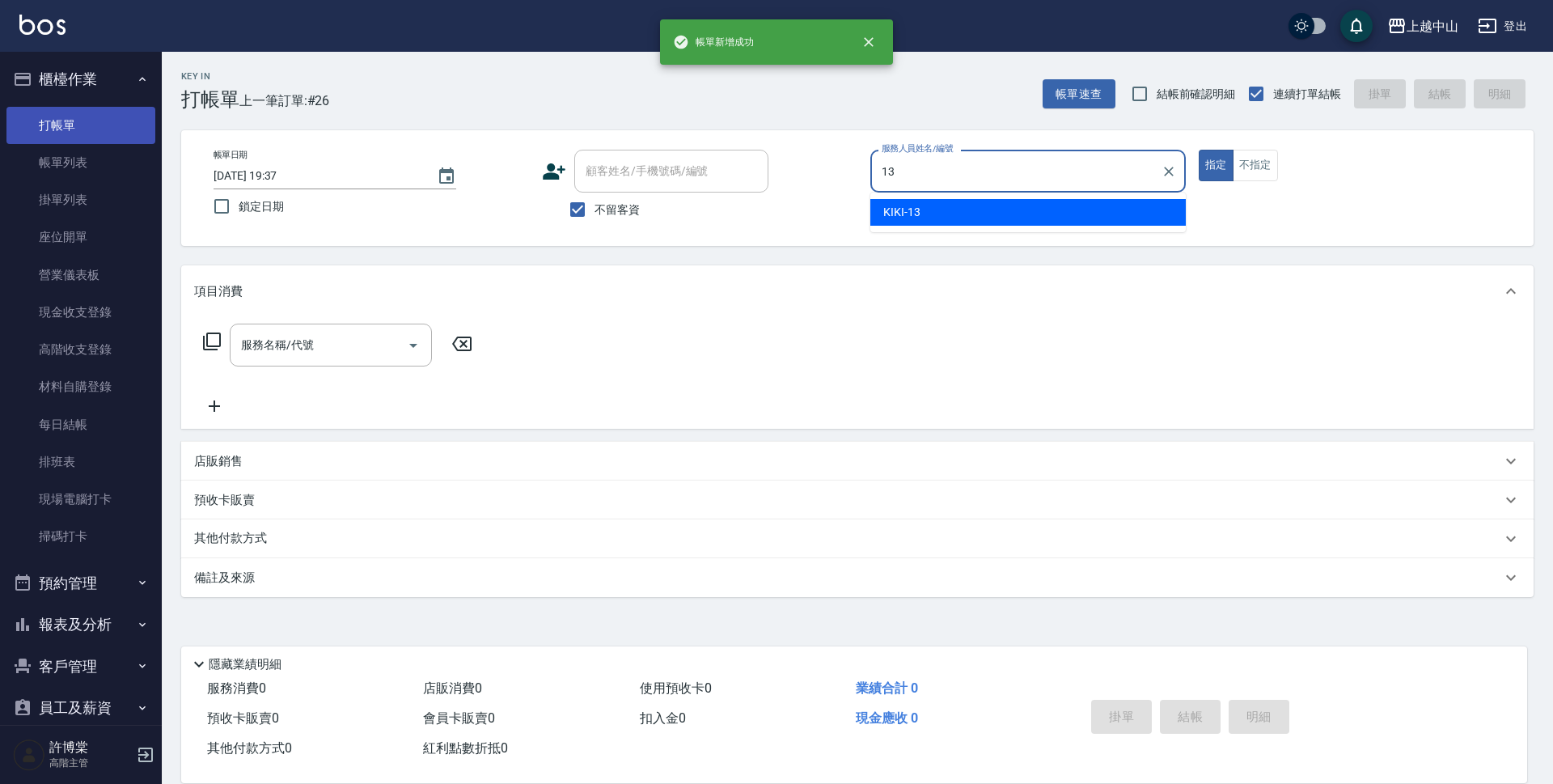
type input "KIKI-13"
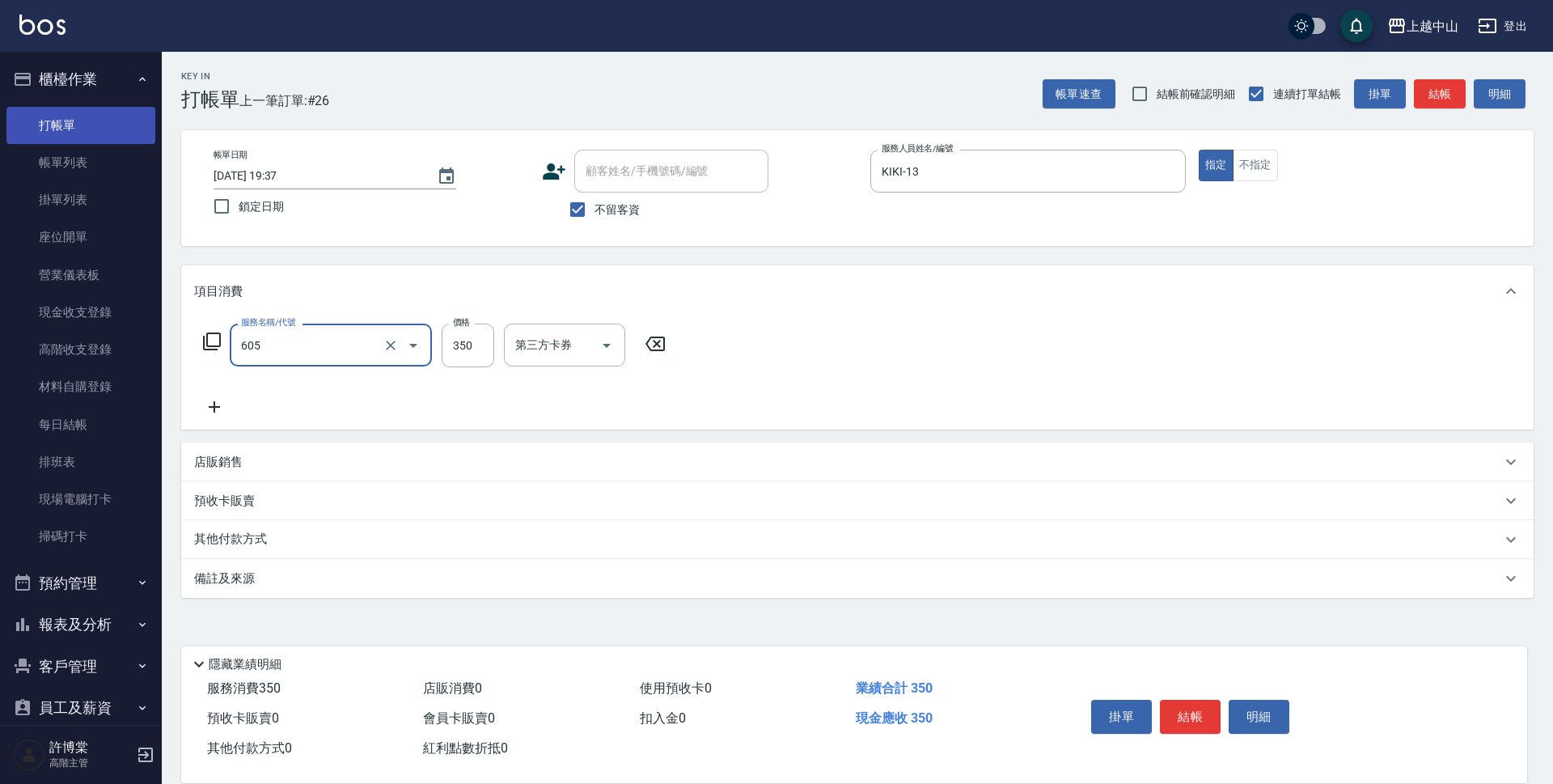
type input "洗髮 (女)(605)"
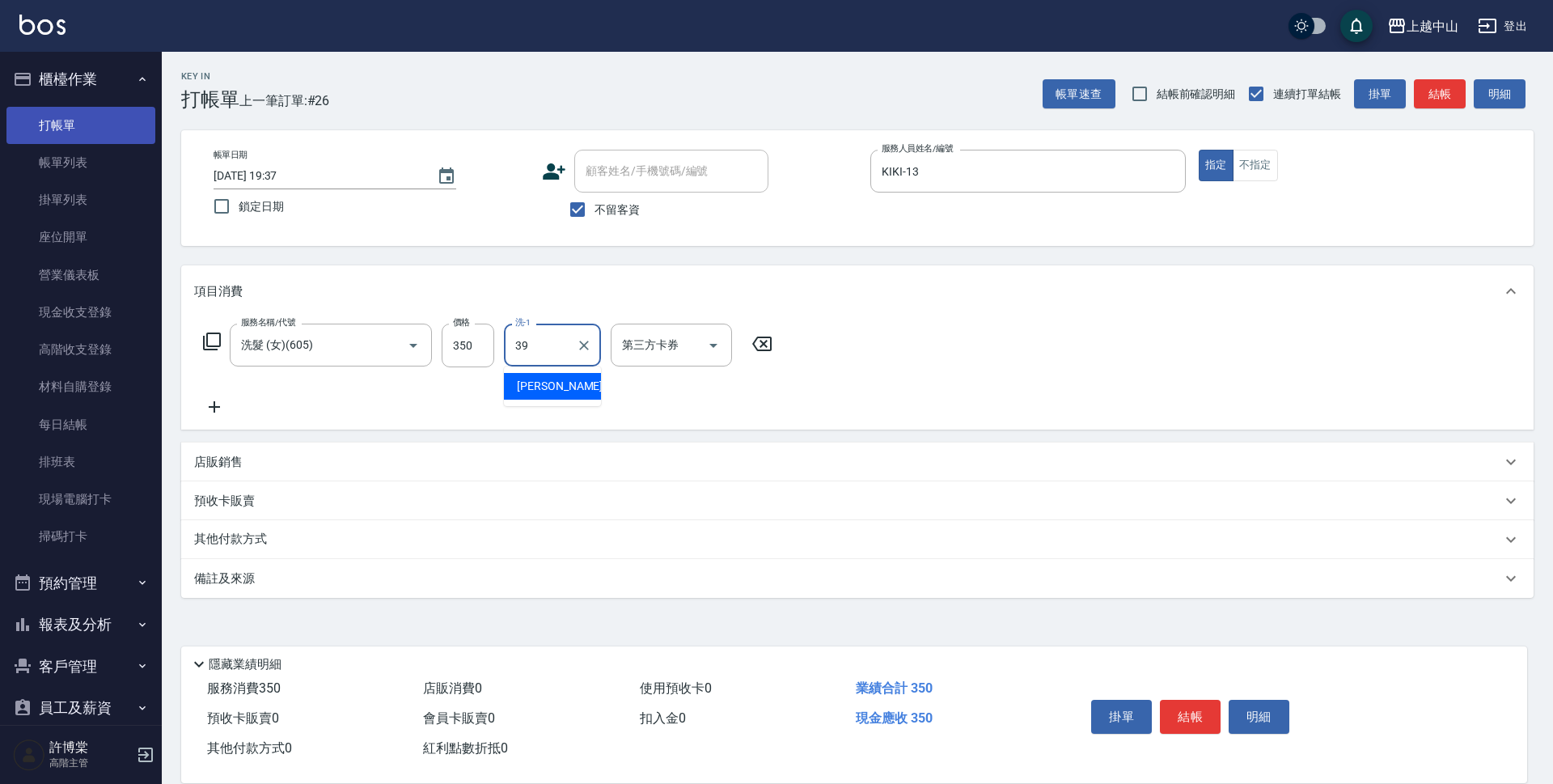
type input "[PERSON_NAME]-39"
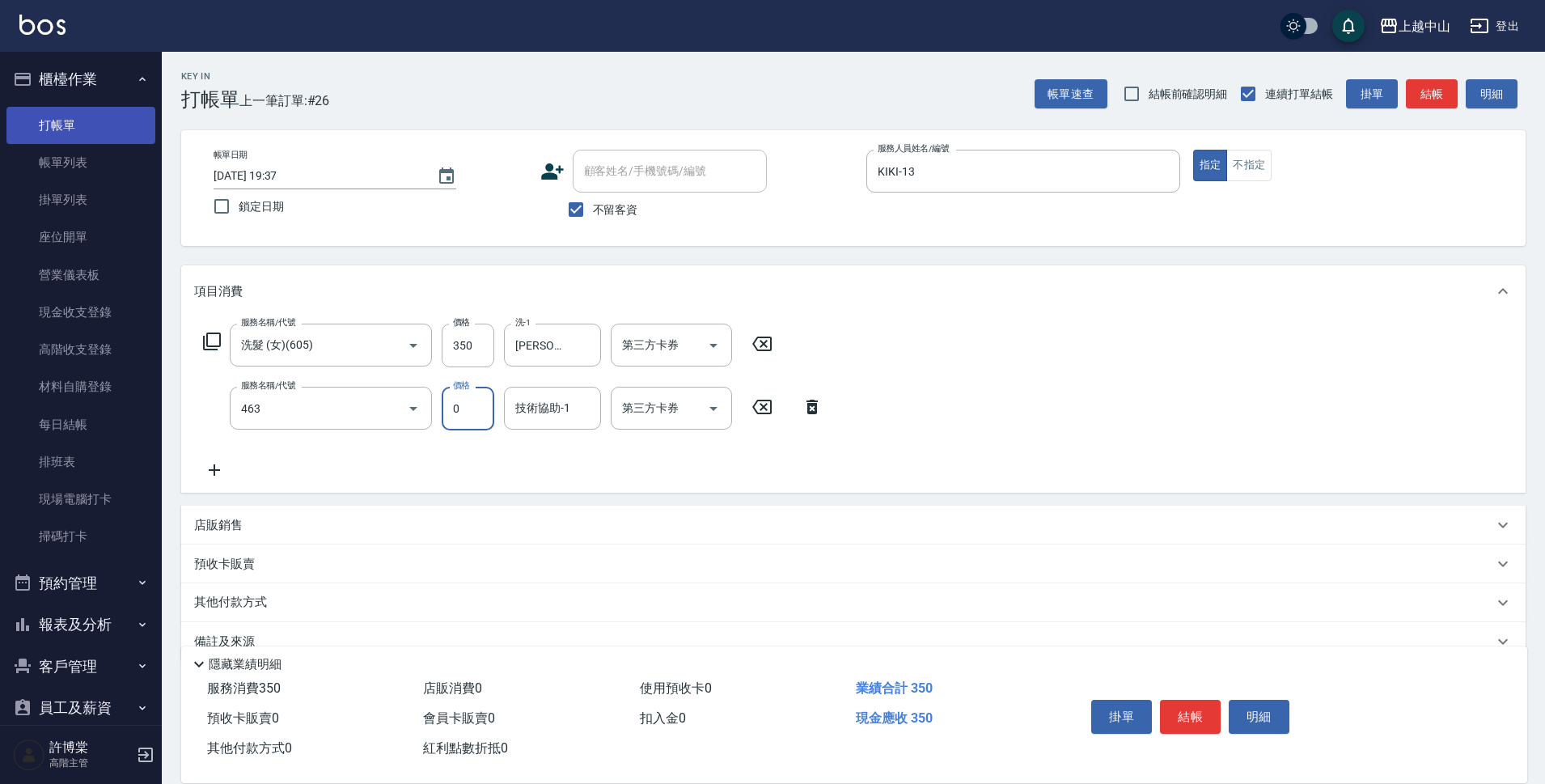
type input "護髮卡使用(463)"
type input "薇慈-36"
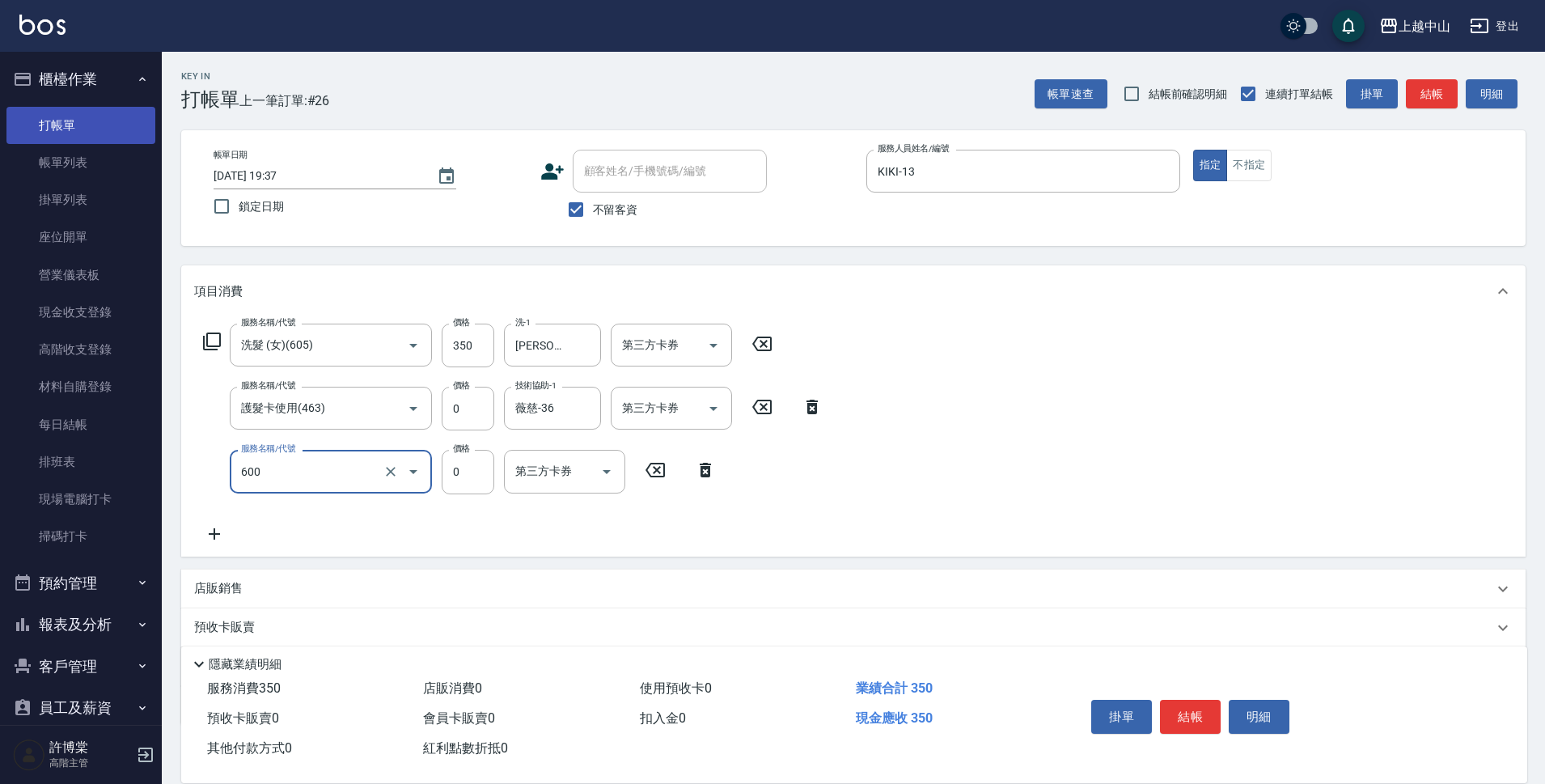
type input "洗髮(免費)(600)"
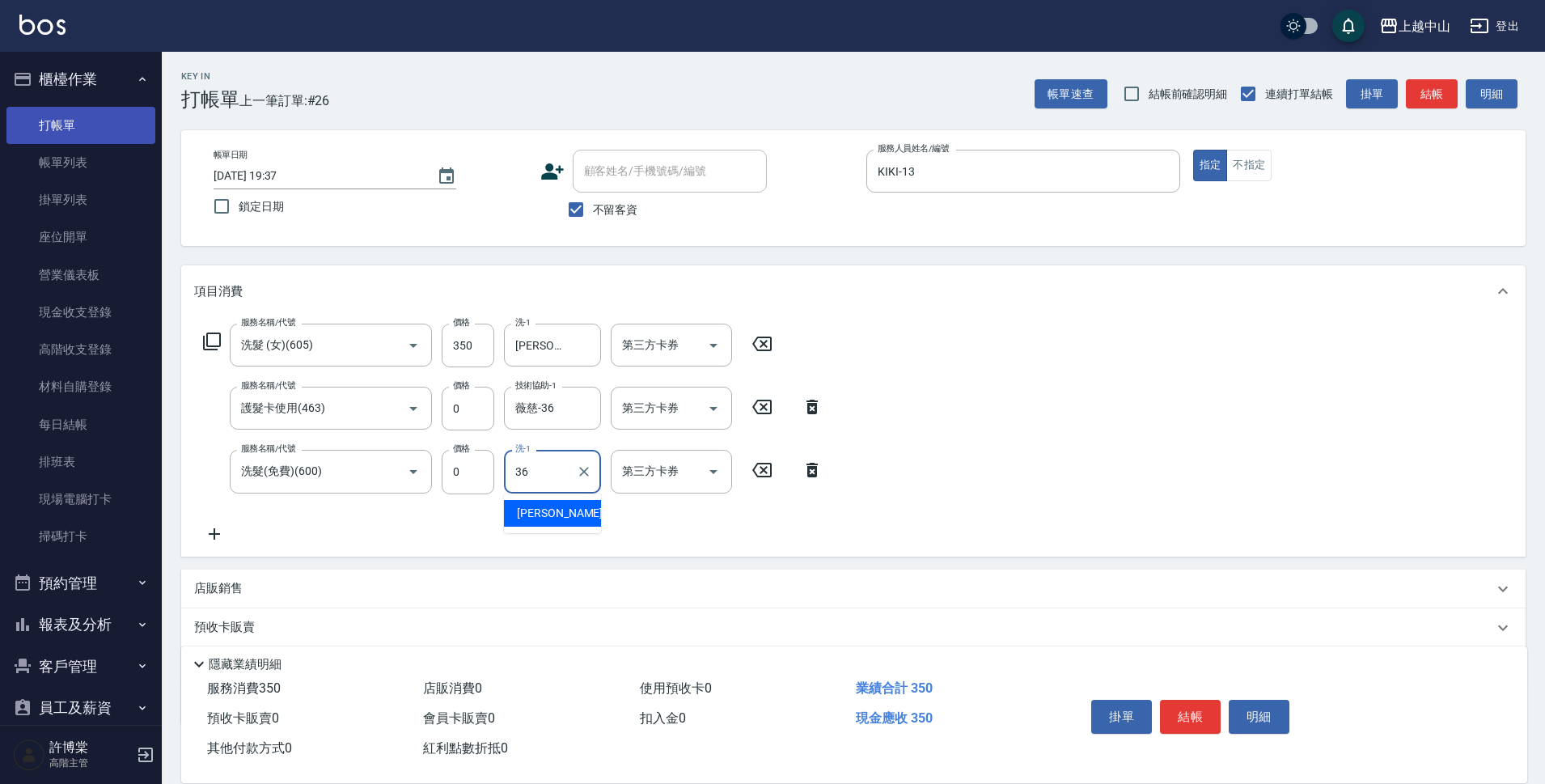
type input "薇慈-36"
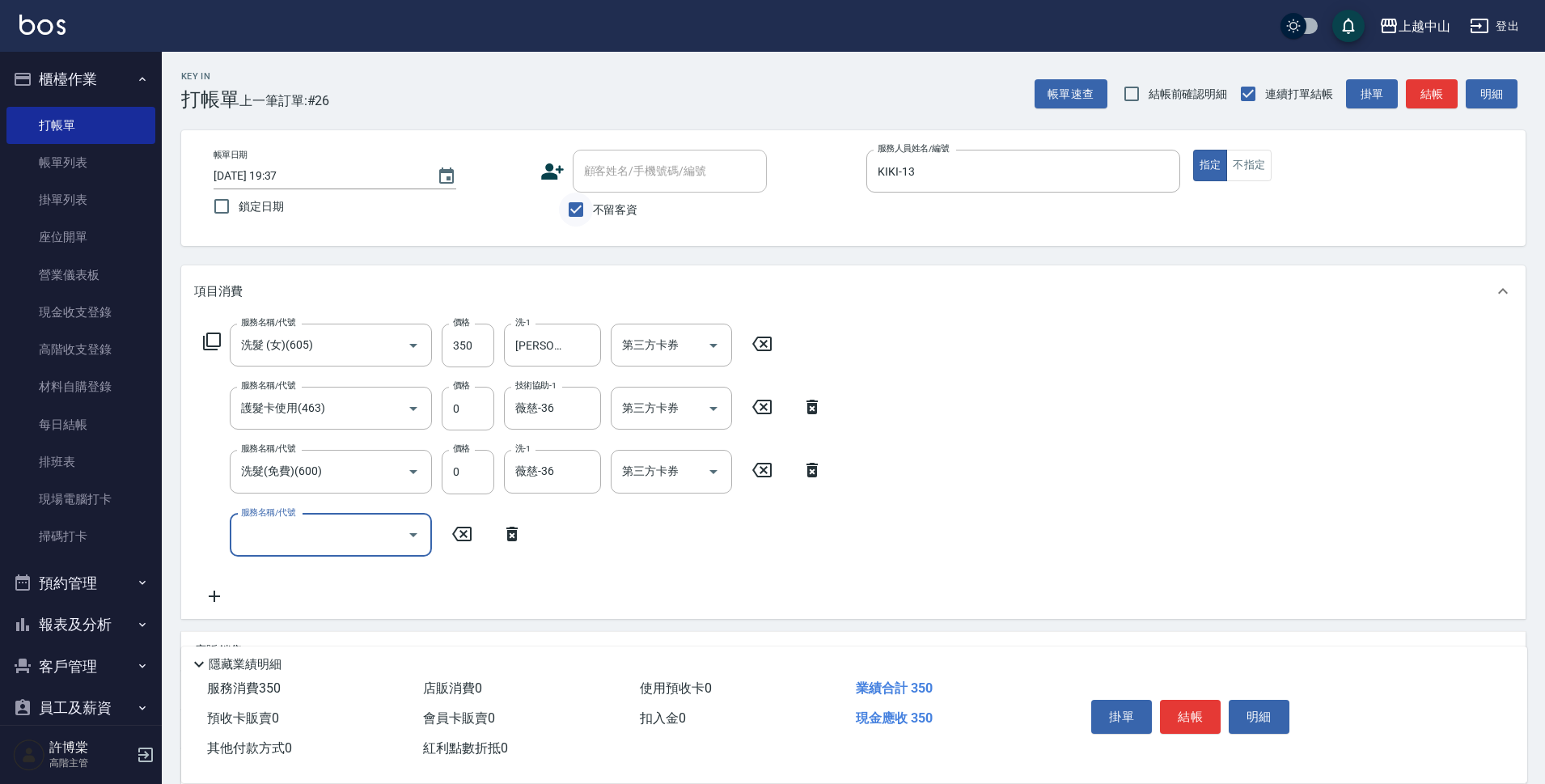
click at [569, 213] on input "不留客資" at bounding box center [576, 209] width 34 height 34
checkbox input "false"
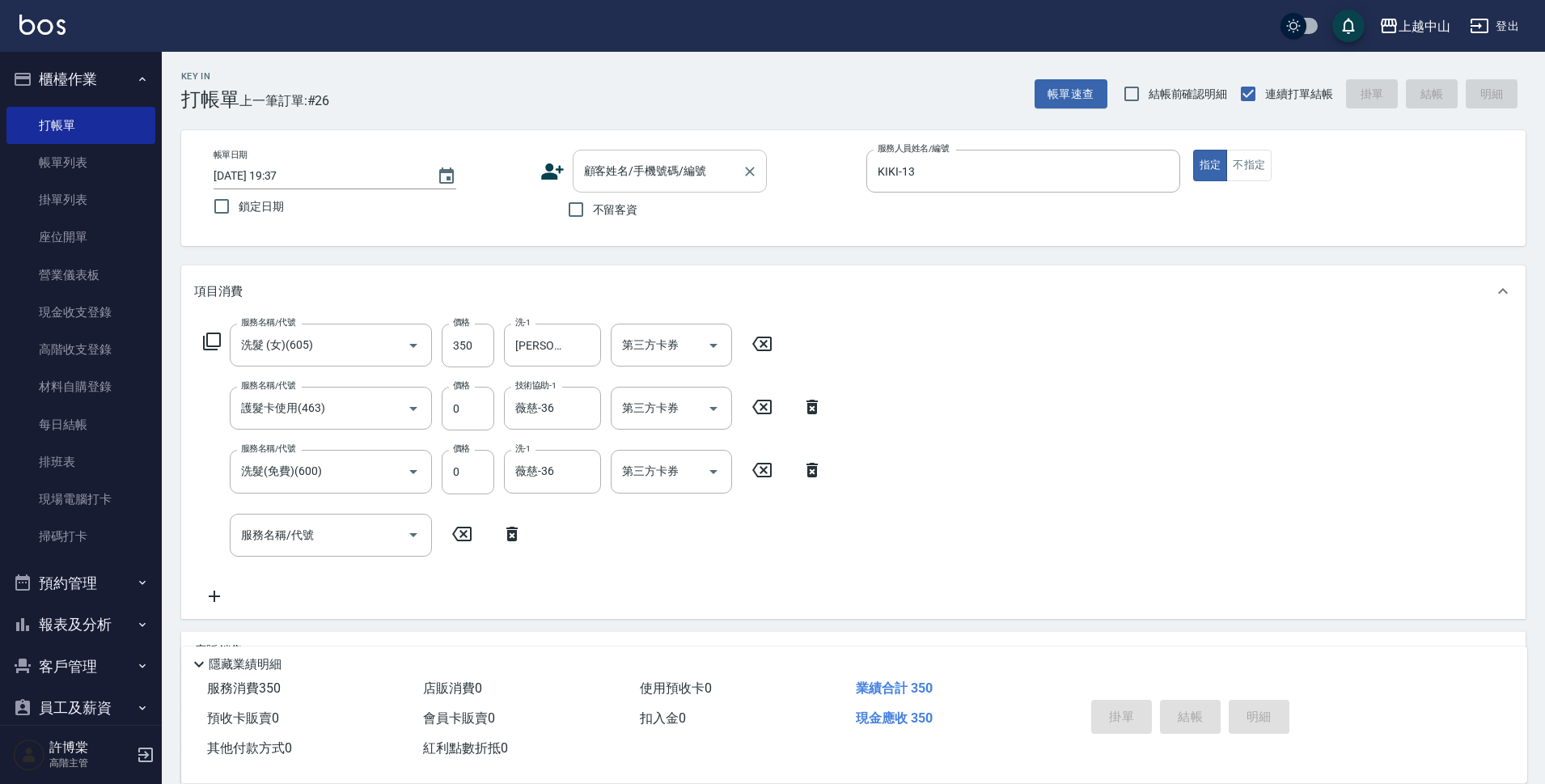
click at [597, 167] on div "顧客姓名/手機號碼/編號 顧客姓名/手機號碼/編號" at bounding box center [670, 171] width 195 height 43
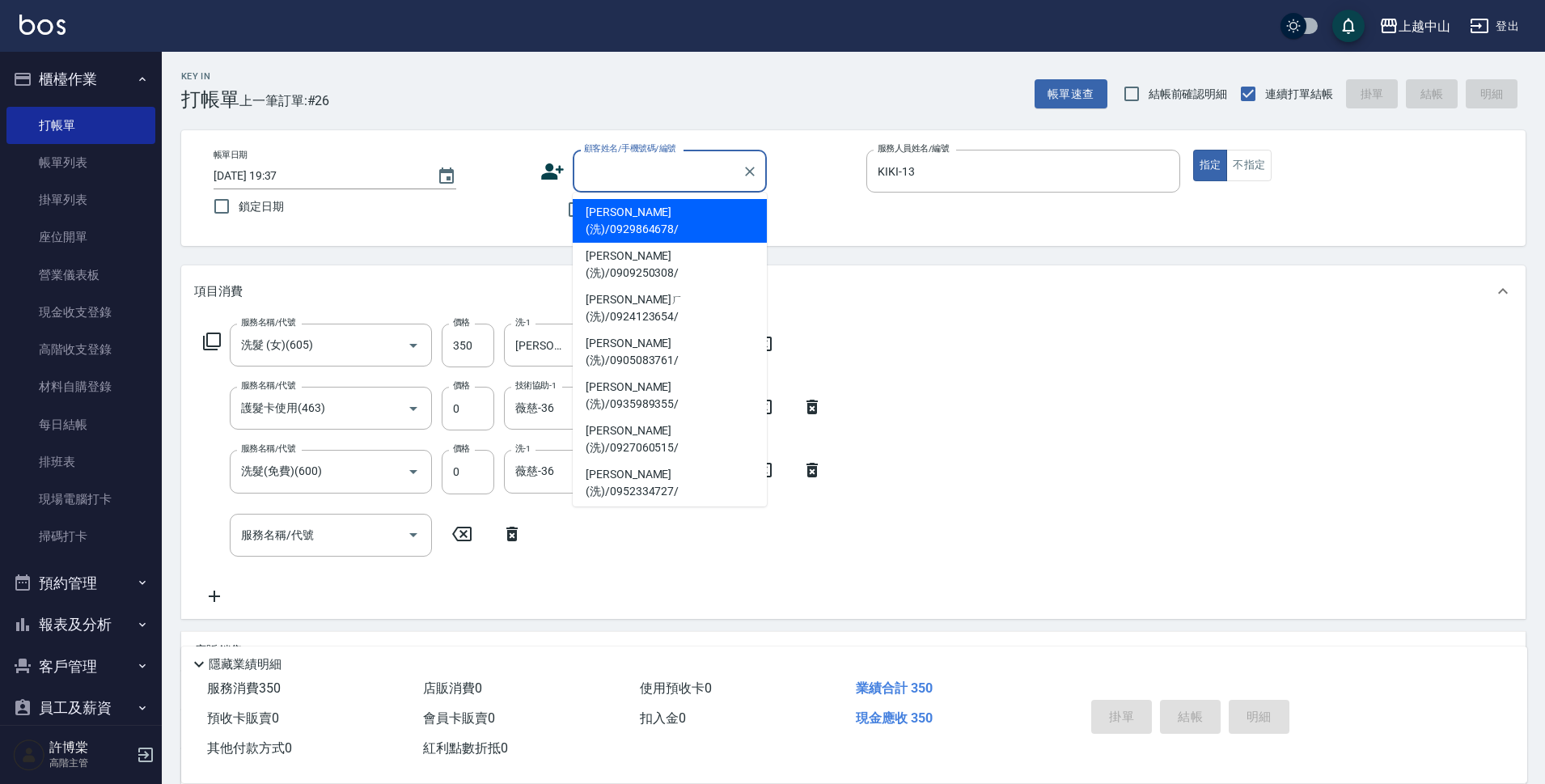
type input "＿"
type input "13"
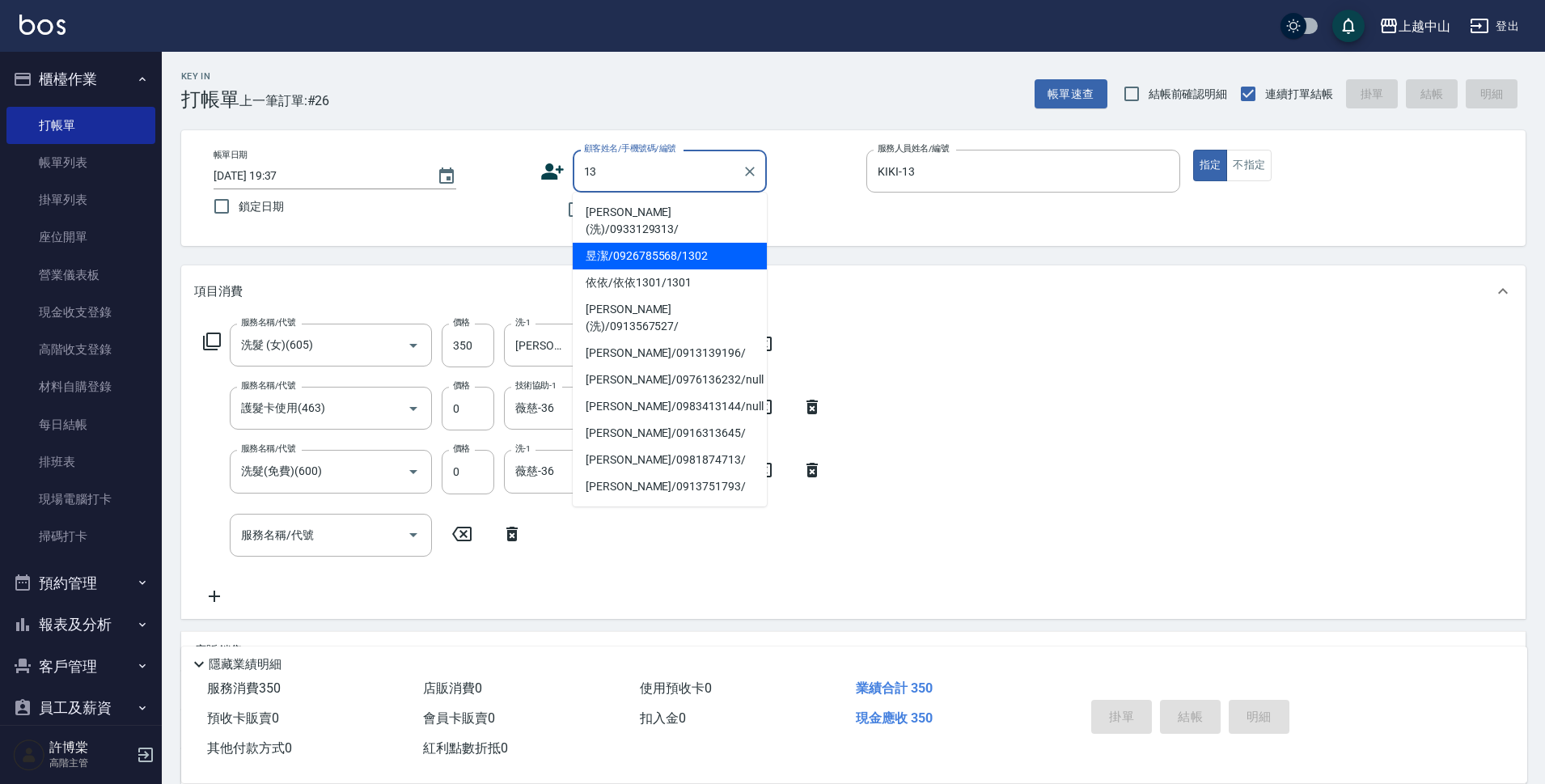
click at [738, 168] on div at bounding box center [748, 171] width 21 height 43
click at [752, 164] on icon "Clear" at bounding box center [750, 171] width 16 height 16
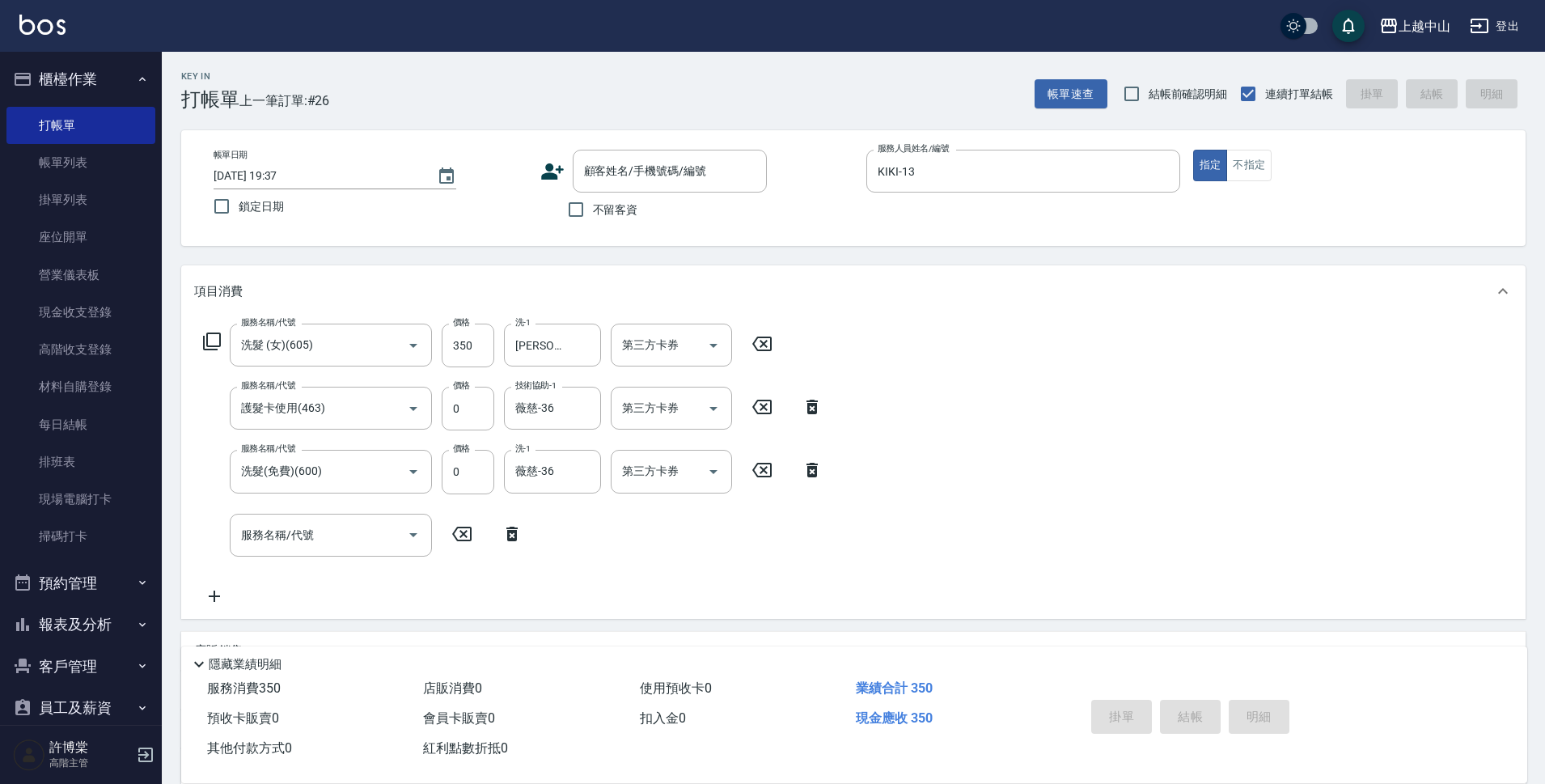
click at [626, 117] on div "Key In 打帳單 上一筆訂單:#26 帳單速查 結帳前確認明細 連續打單結帳 掛單 結帳 明細 帳單日期 [DATE] 19:37 鎖定日期 顧客姓名/手…" at bounding box center [854, 517] width 1384 height 929
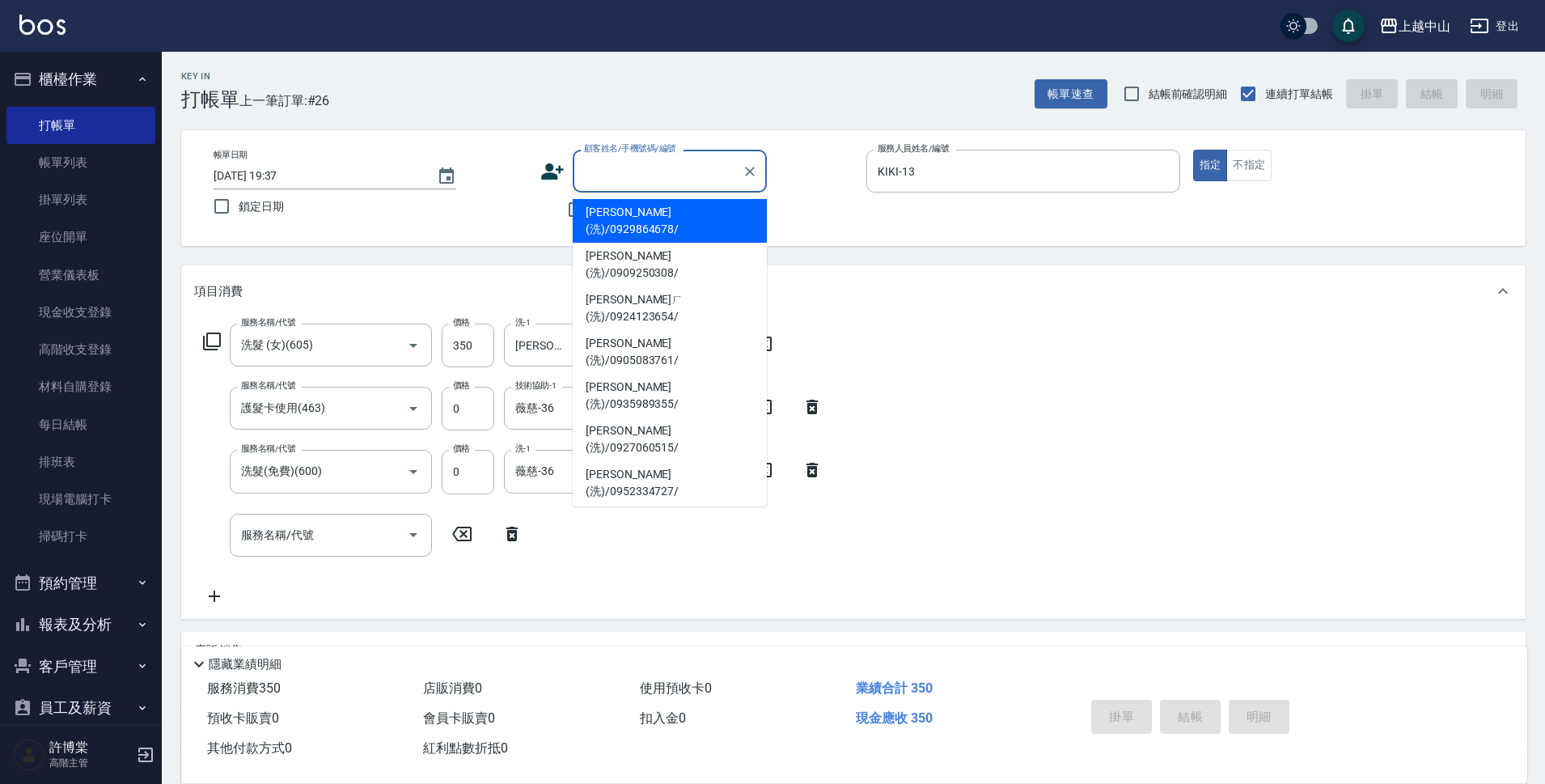
click at [585, 176] on input "顧客姓名/手機號碼/編號" at bounding box center [658, 171] width 155 height 28
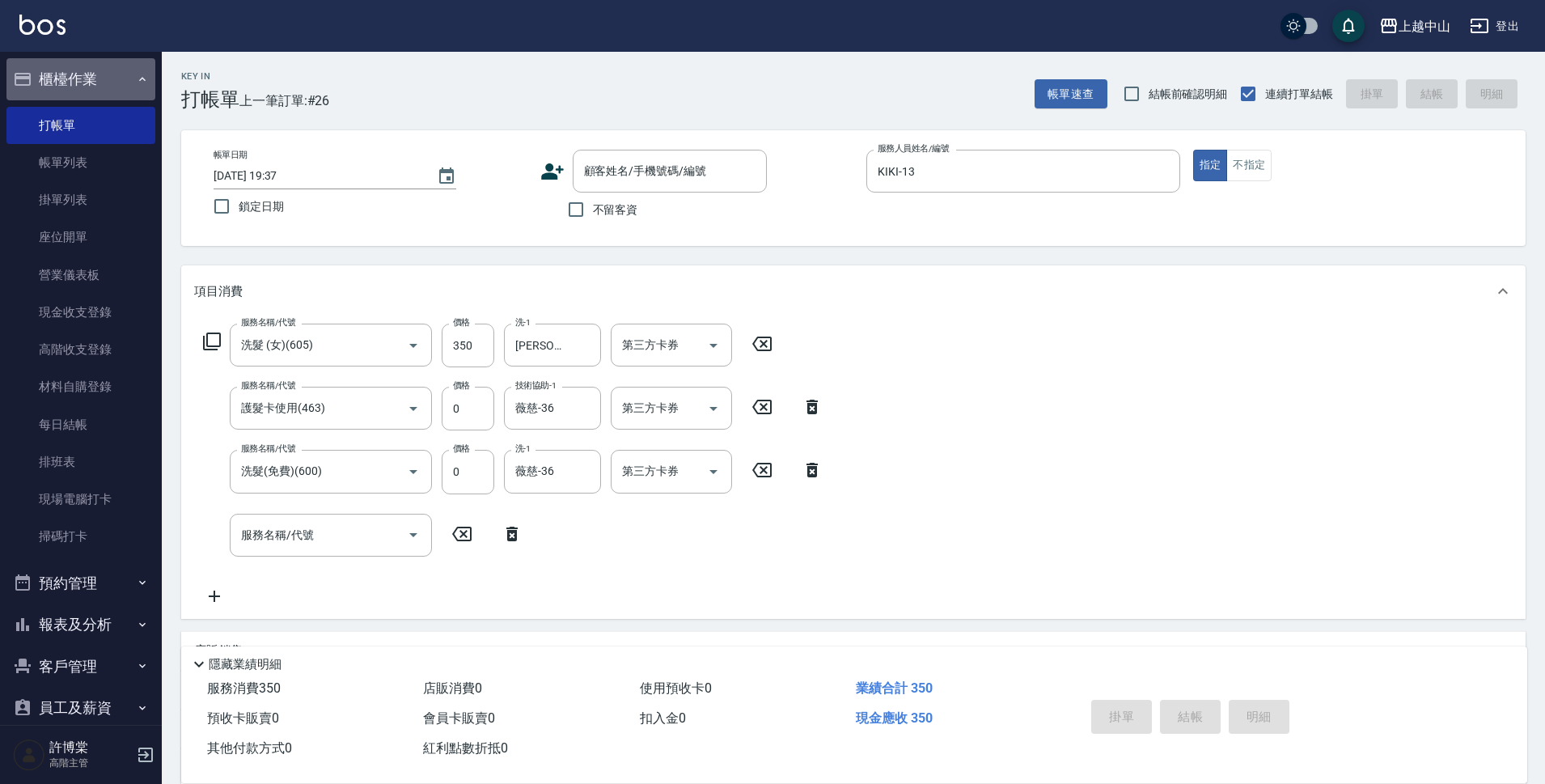
click at [103, 76] on button "櫃檯作業" at bounding box center [81, 79] width 148 height 42
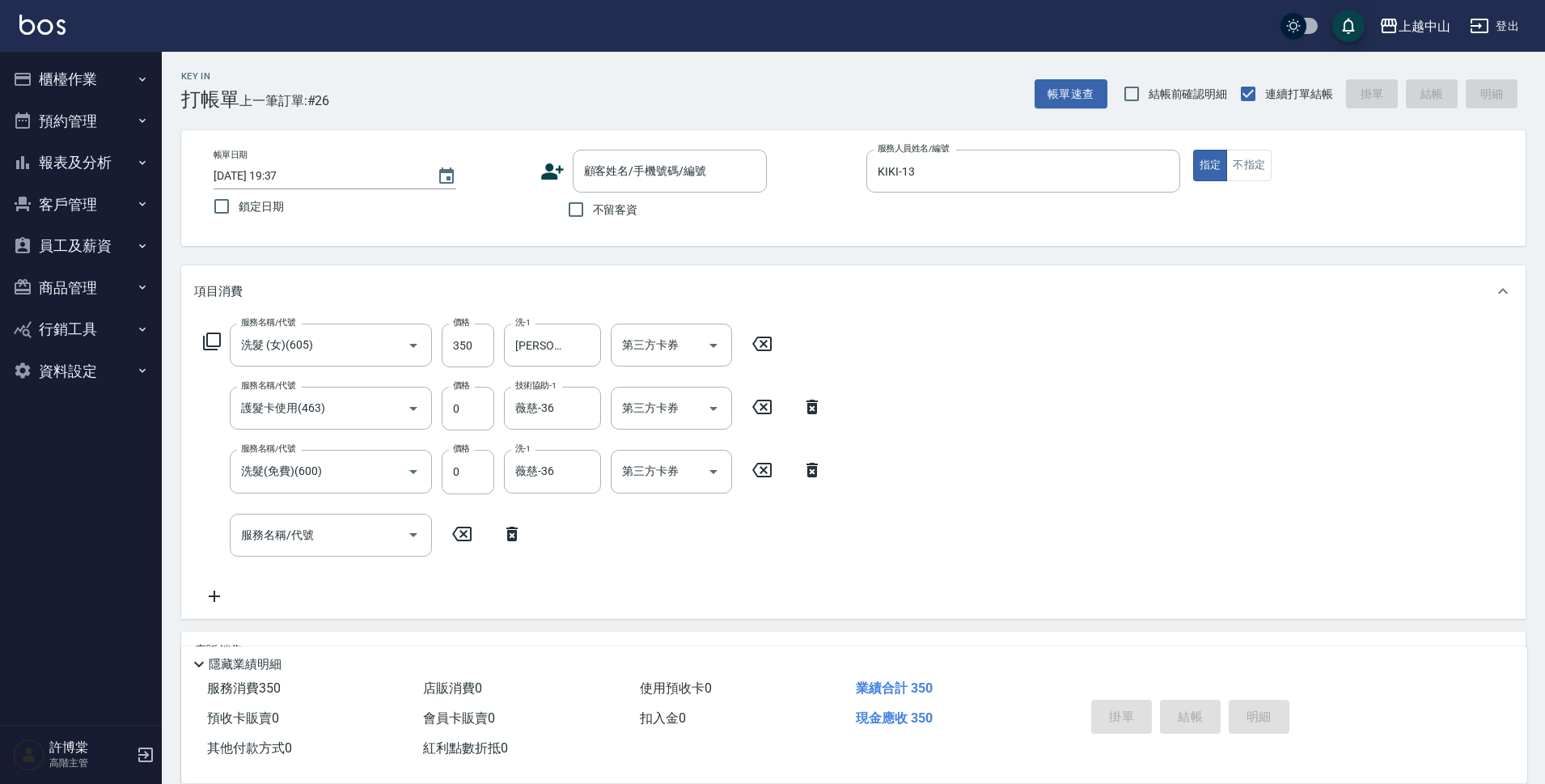
click at [93, 206] on button "客戶管理" at bounding box center [81, 204] width 148 height 42
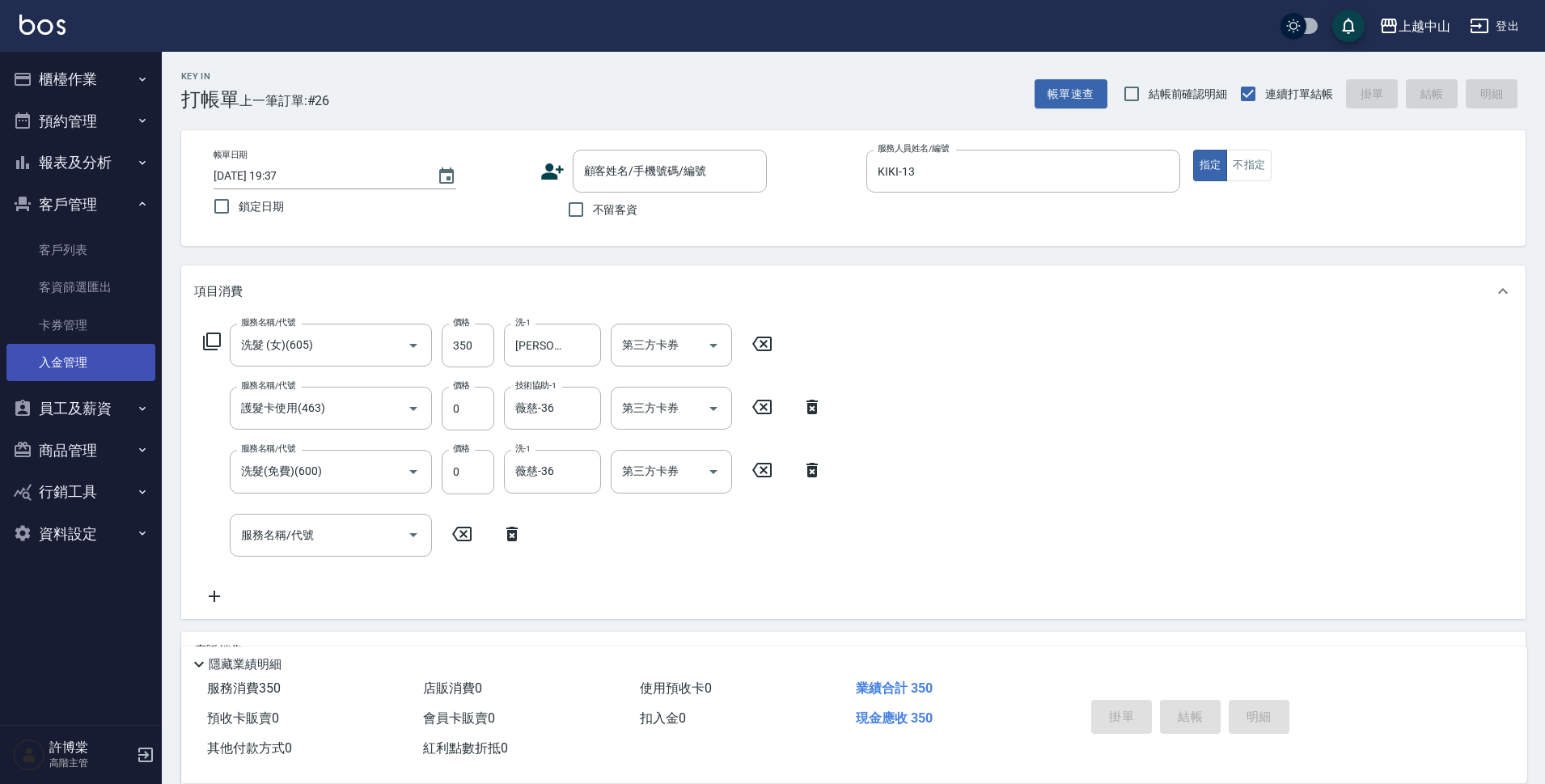
click at [102, 357] on link "入金管理" at bounding box center [81, 363] width 148 height 37
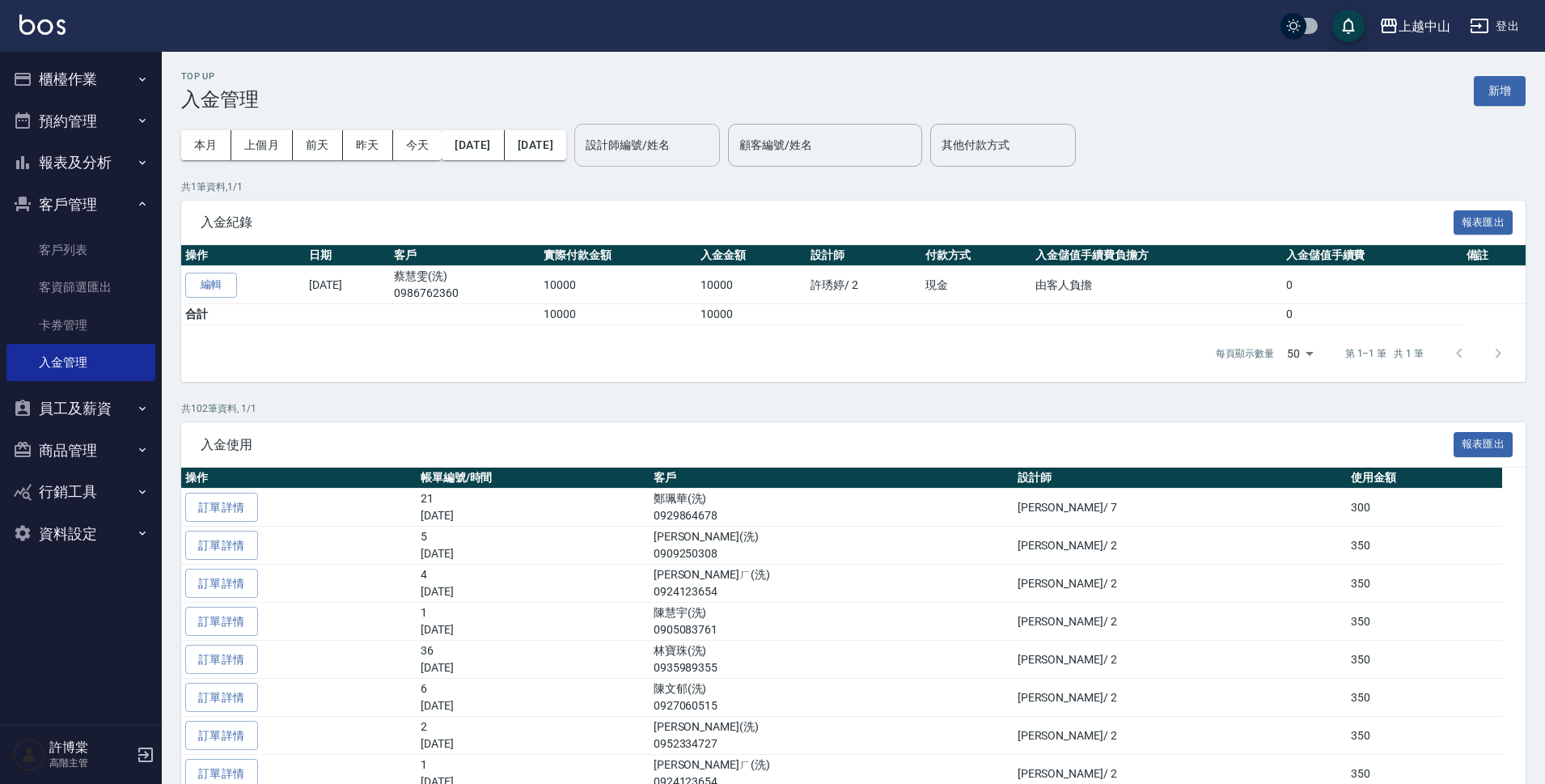
click at [713, 142] on input "設計師編號/姓名" at bounding box center [647, 144] width 131 height 28
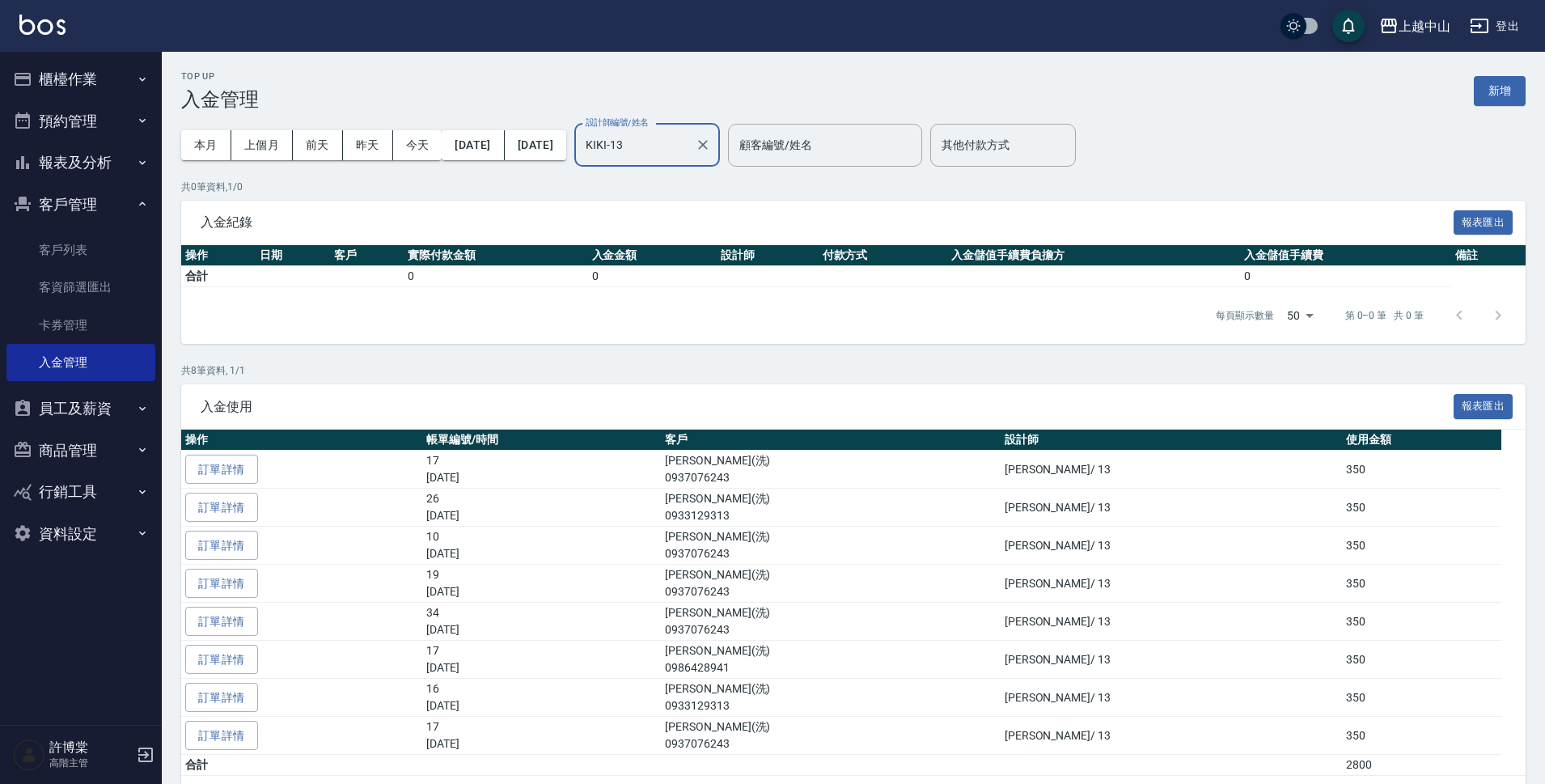
type input "KIKI-13"
drag, startPoint x: 80, startPoint y: 63, endPoint x: 76, endPoint y: 77, distance: 14.6
click at [80, 64] on button "櫃檯作業" at bounding box center [81, 79] width 148 height 42
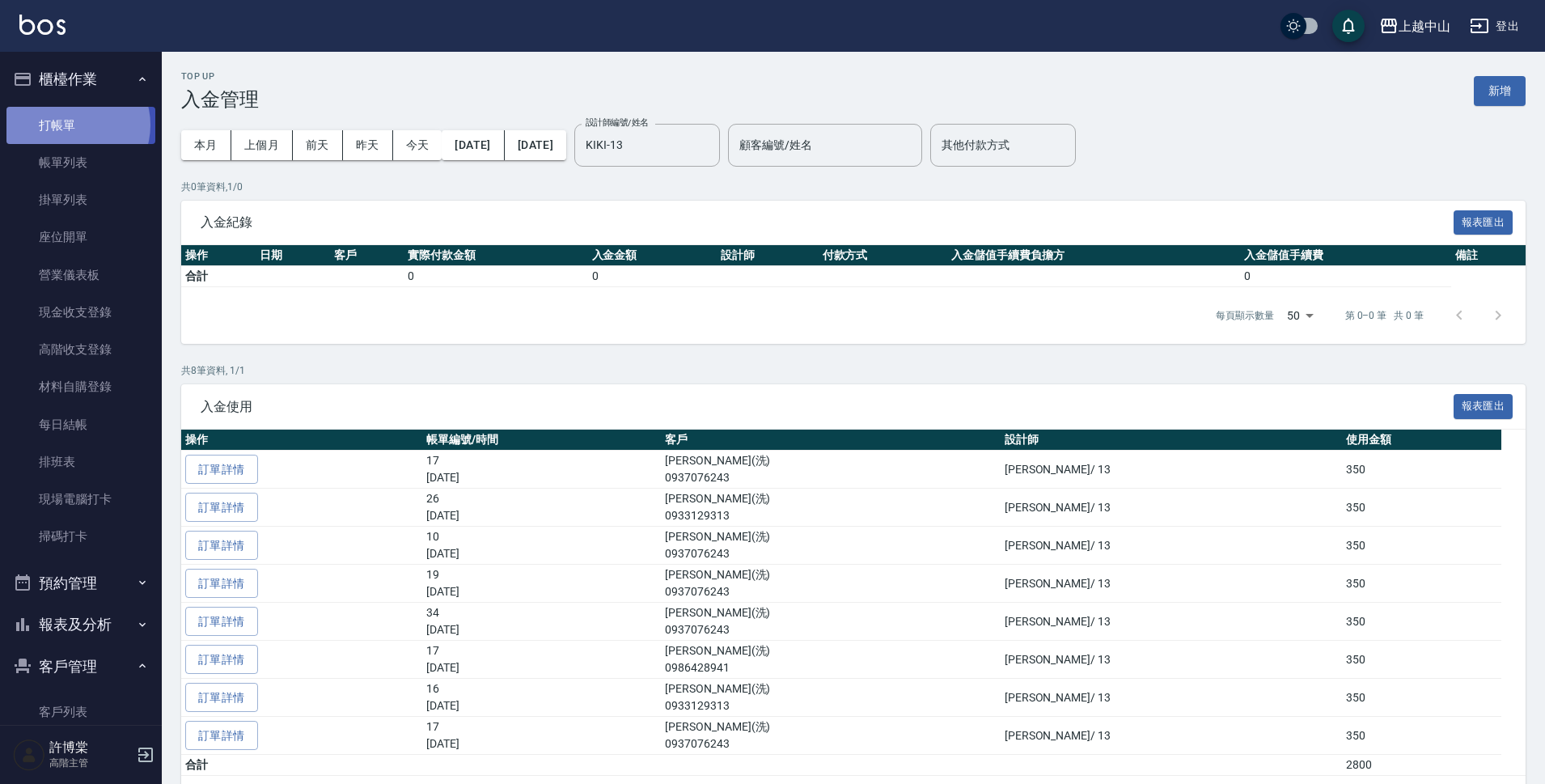
click at [71, 125] on link "打帳單" at bounding box center [81, 126] width 148 height 37
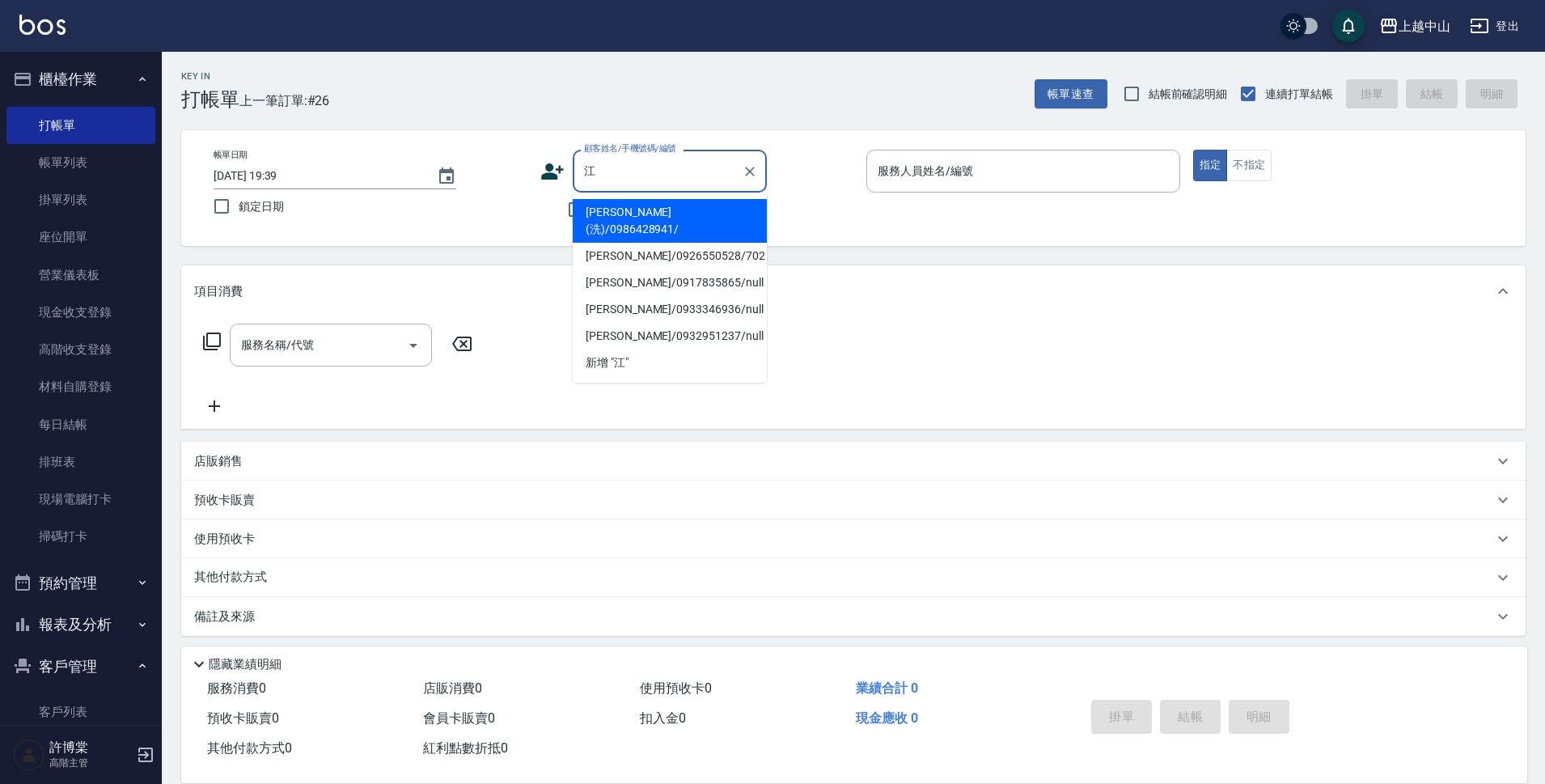
click at [684, 221] on li "[PERSON_NAME](洗)/0986428941/" at bounding box center [670, 220] width 195 height 43
type input "[PERSON_NAME](洗)/0986428941/"
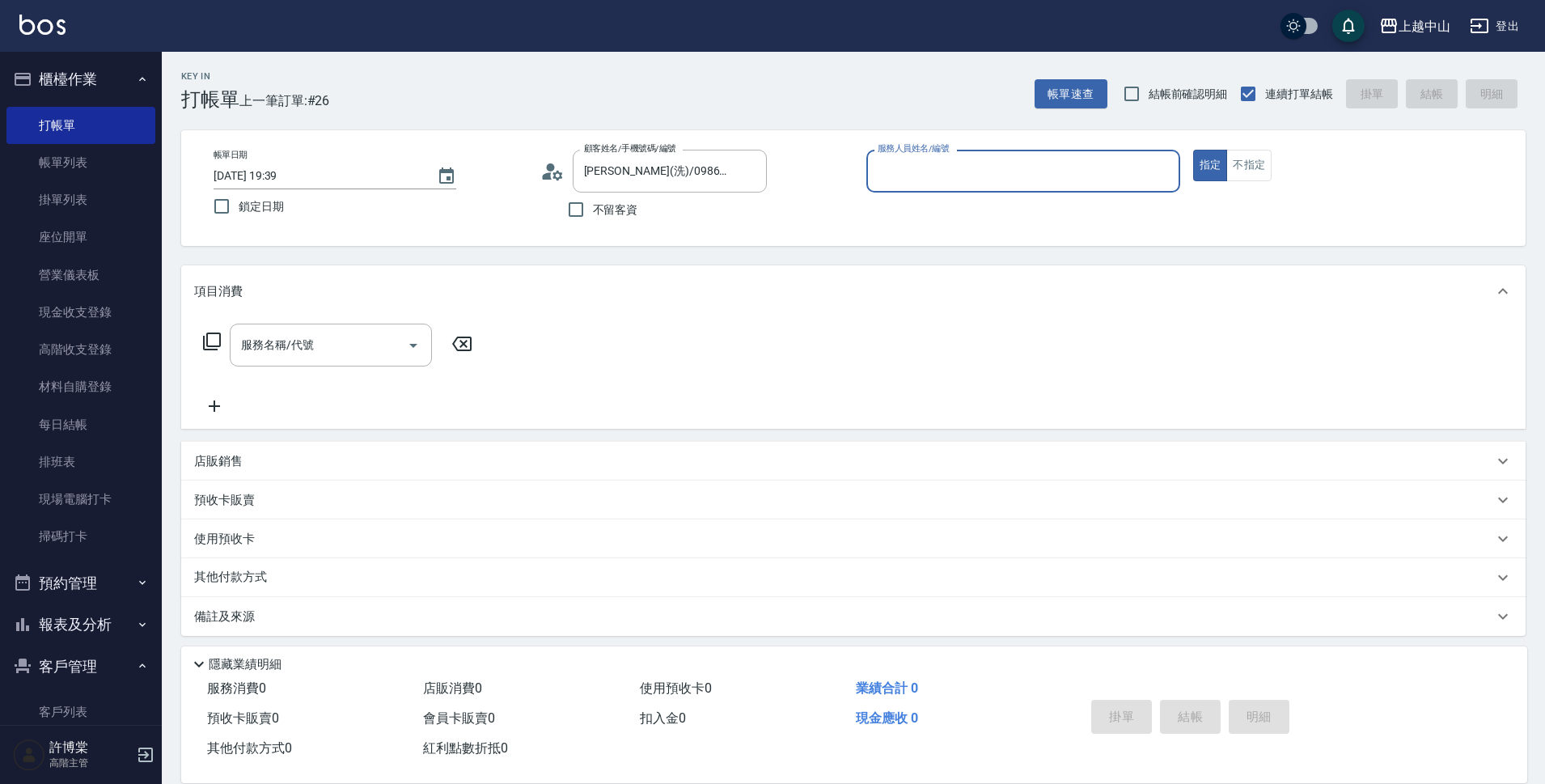
type input "KIKI-13"
click at [1193, 149] on button "指定" at bounding box center [1210, 165] width 34 height 31
type button "true"
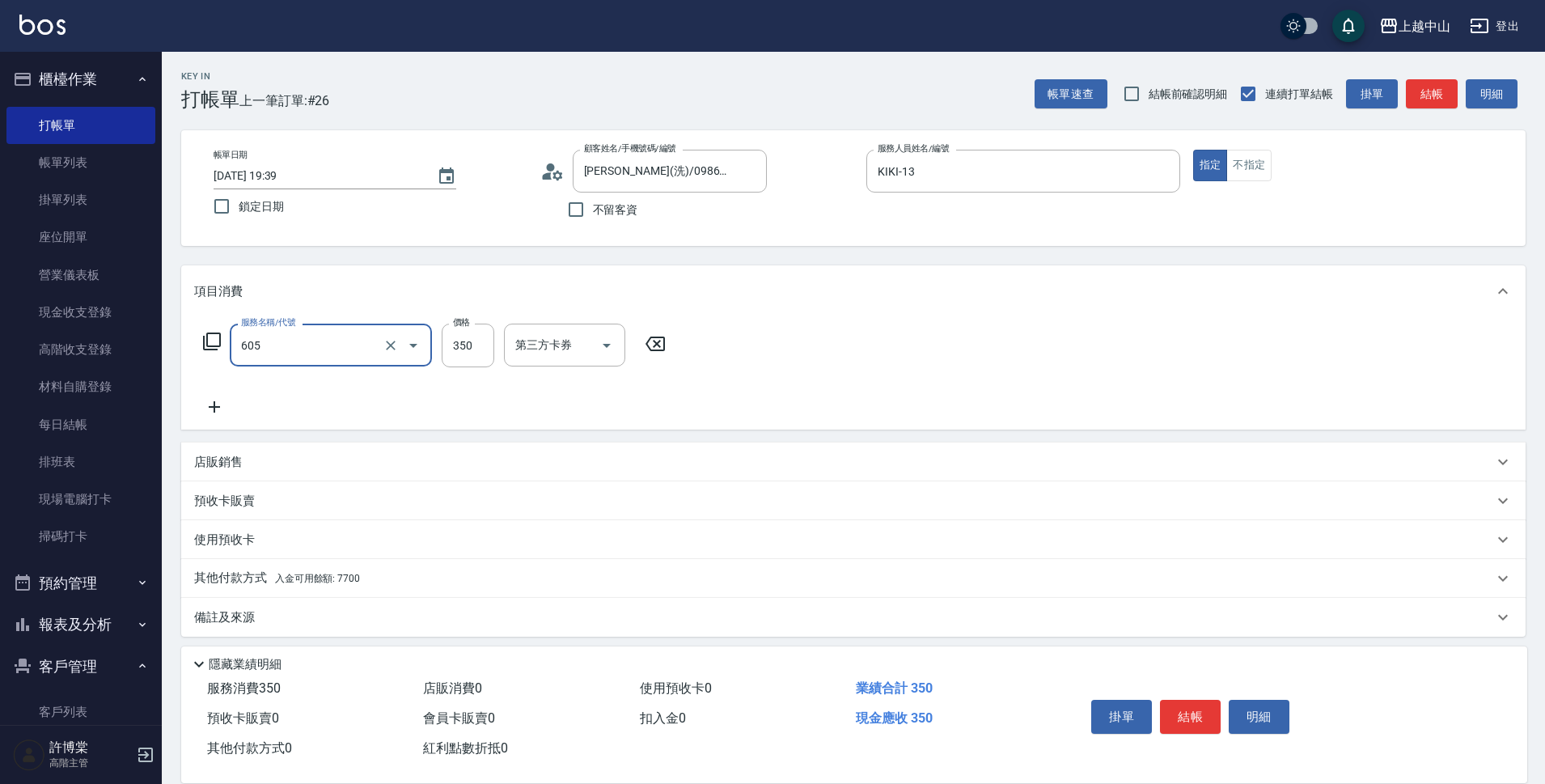
type input "洗髮 (女)(605)"
type input "[PERSON_NAME]-39"
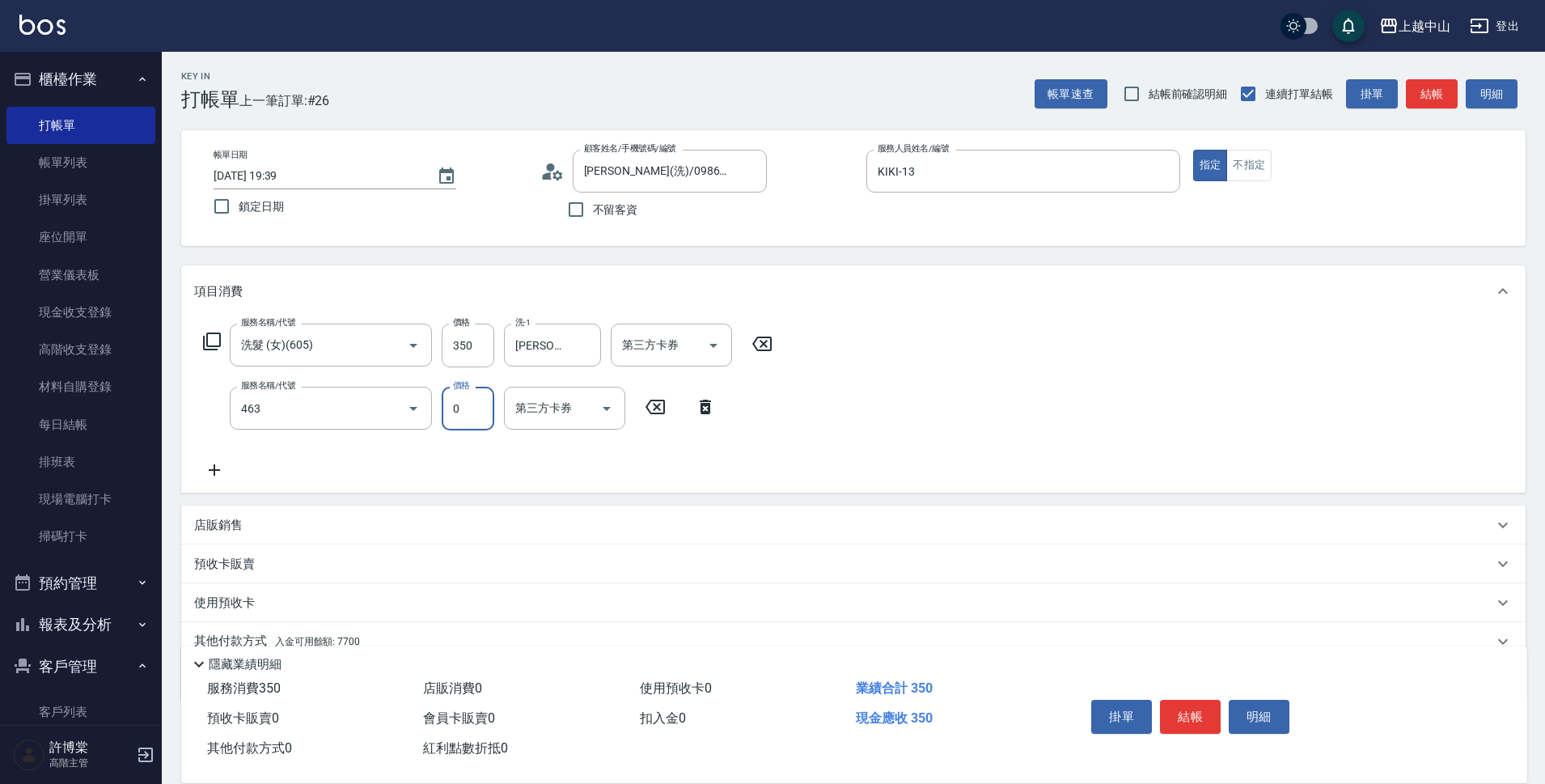
type input "護髮卡使用(463)"
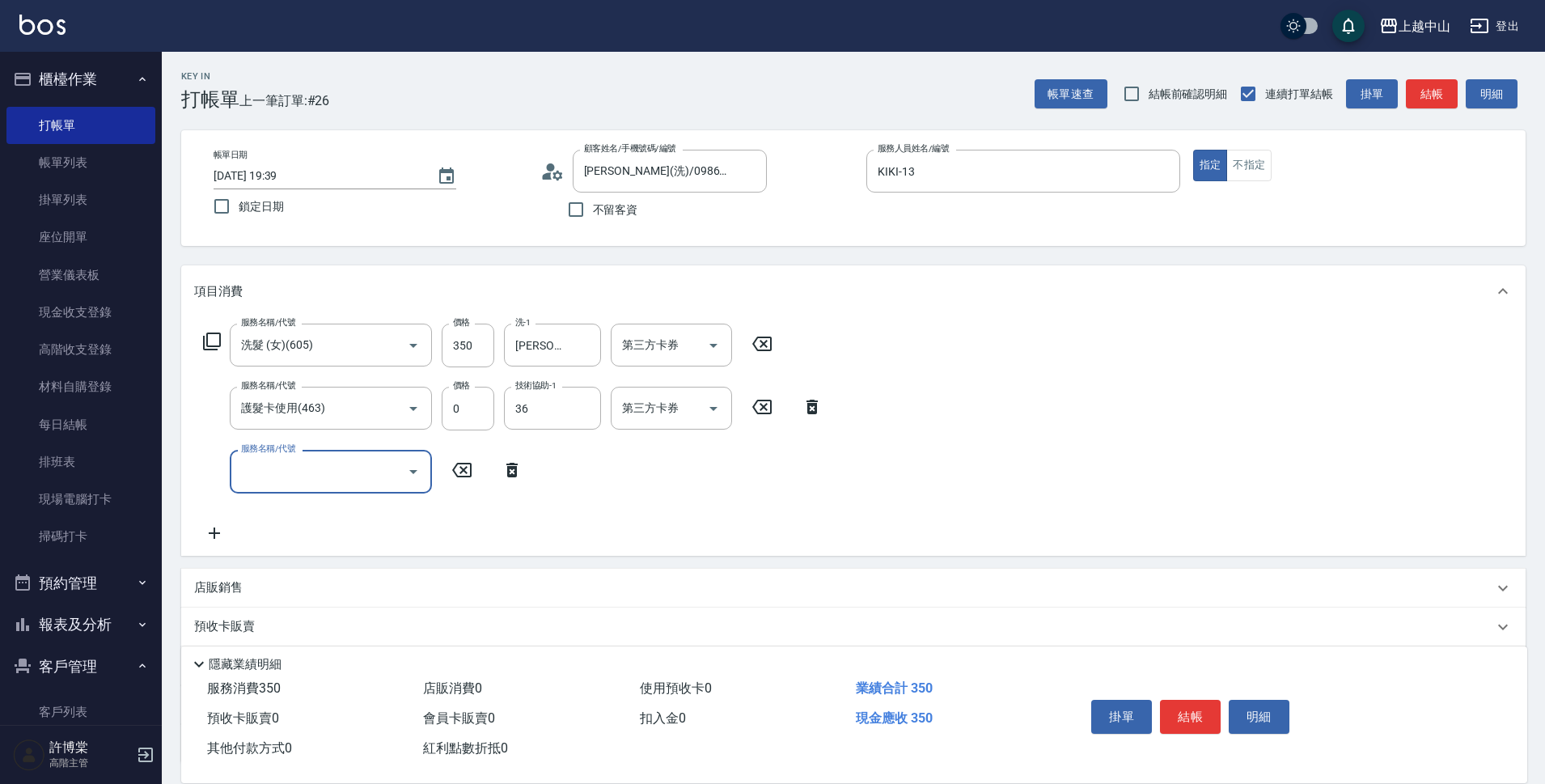
type input "薇慈-36"
type input "洗髮(免費)(600)"
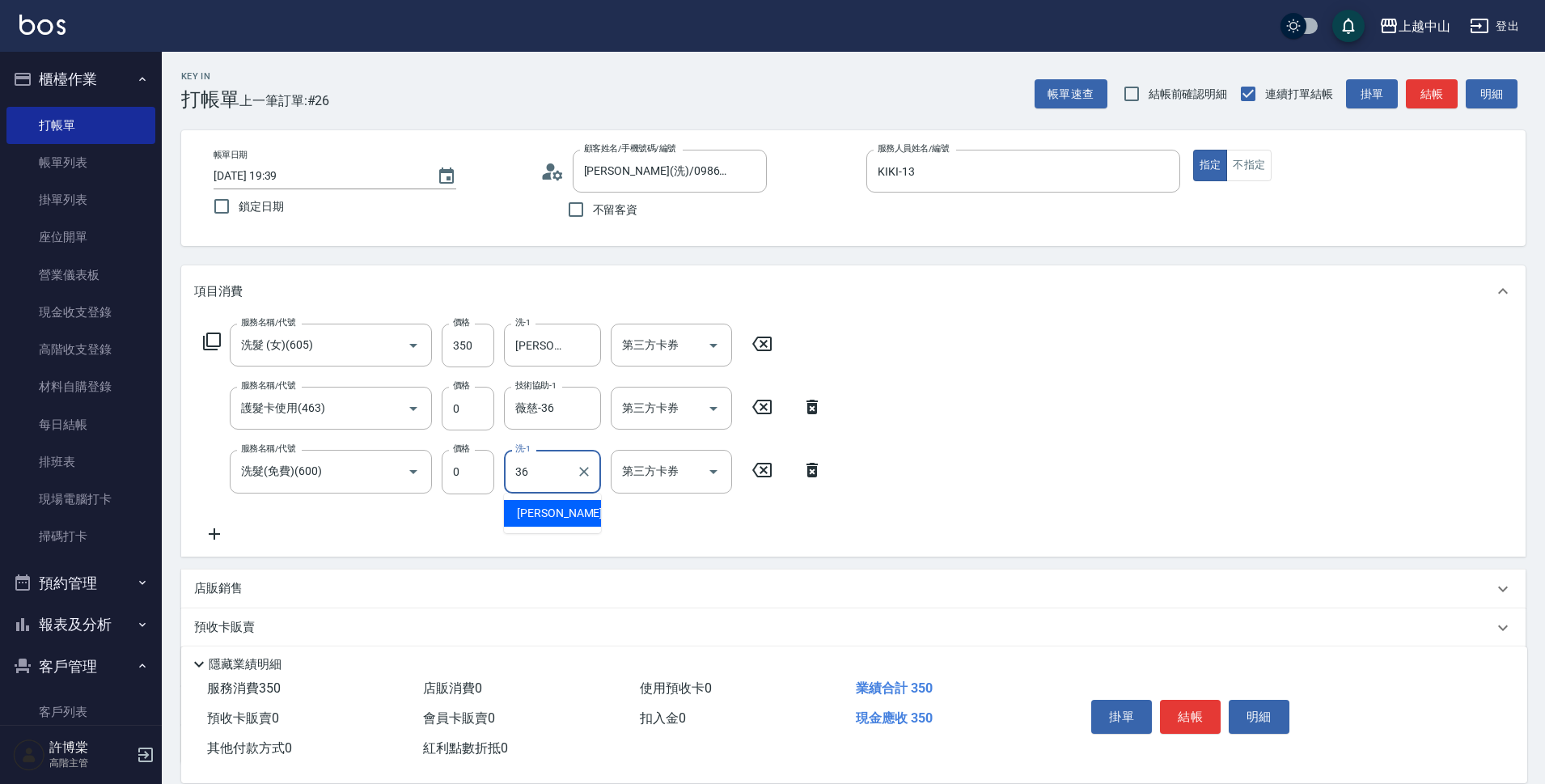
type input "薇慈-36"
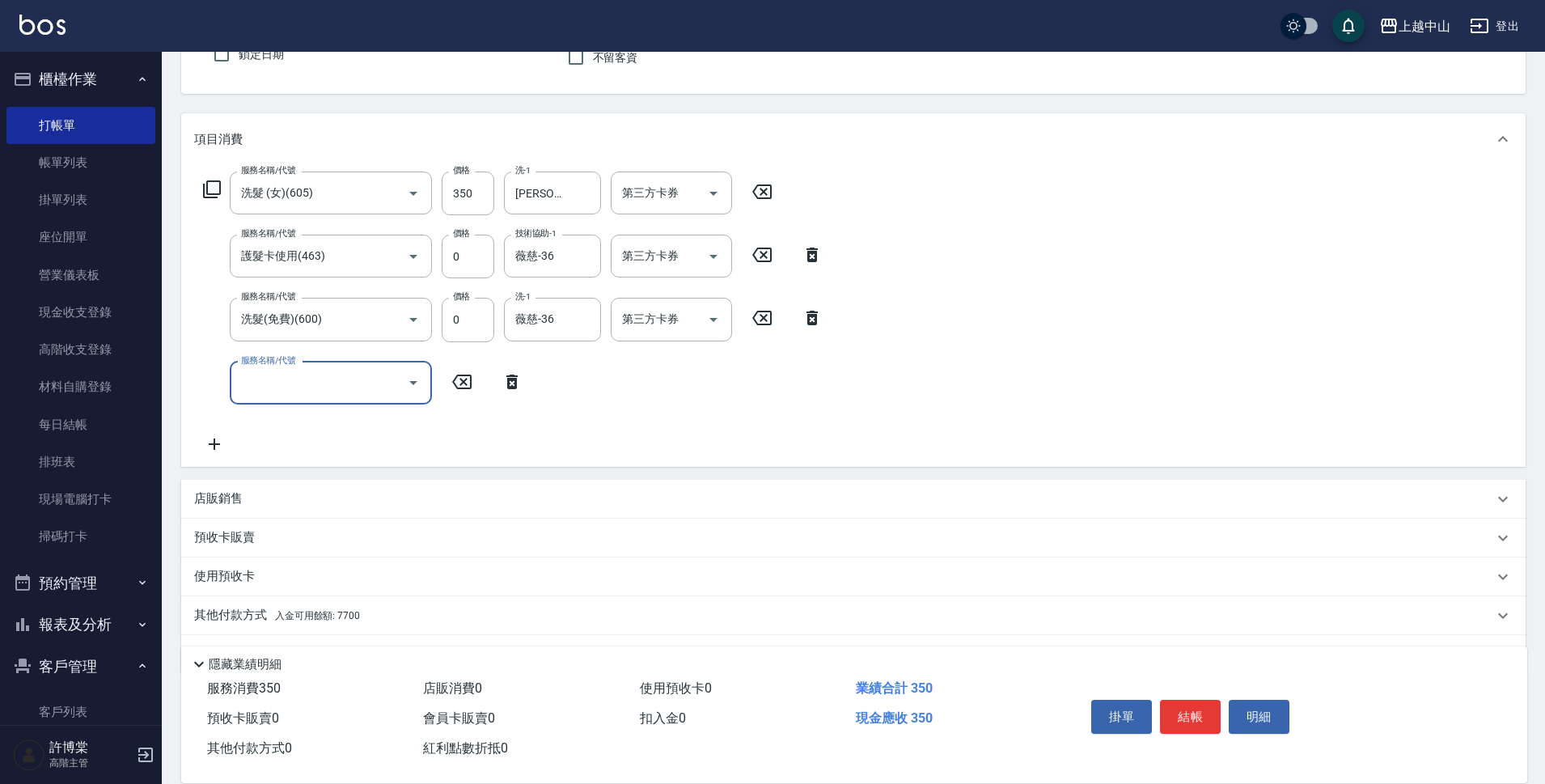
scroll to position [197, 0]
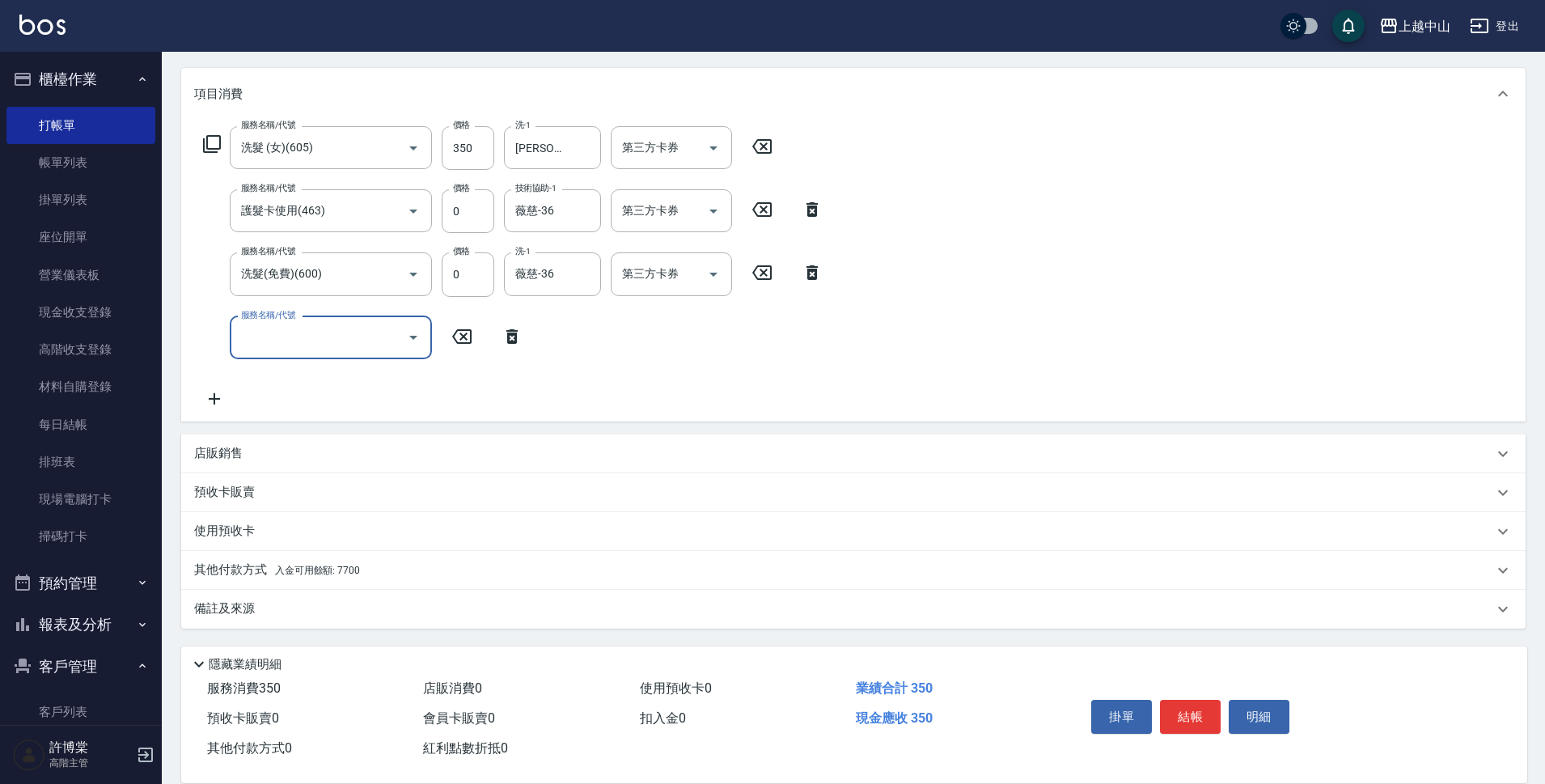
click at [289, 565] on span "入金可用餘額: 7700" at bounding box center [317, 571] width 85 height 12
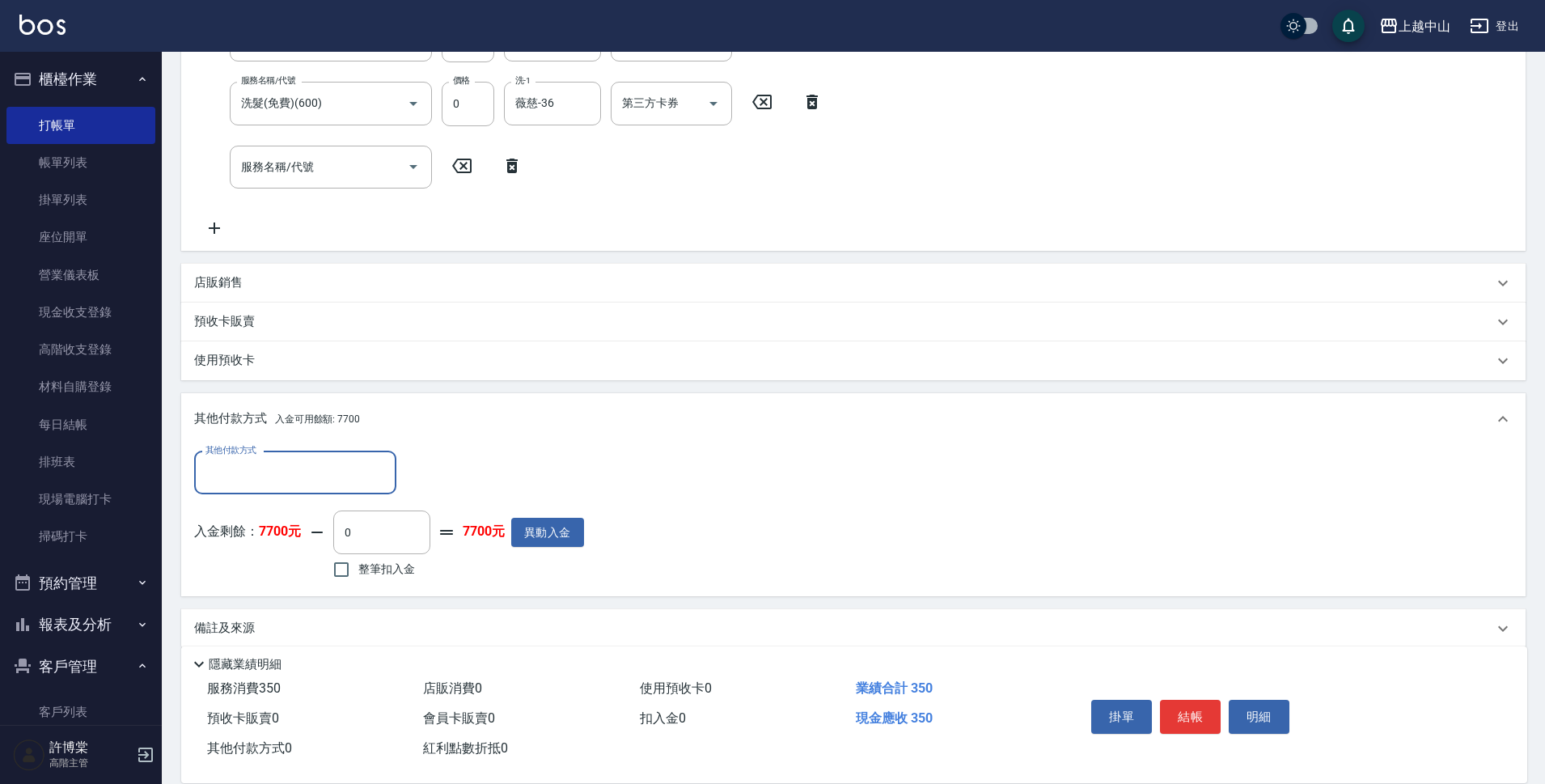
scroll to position [387, 0]
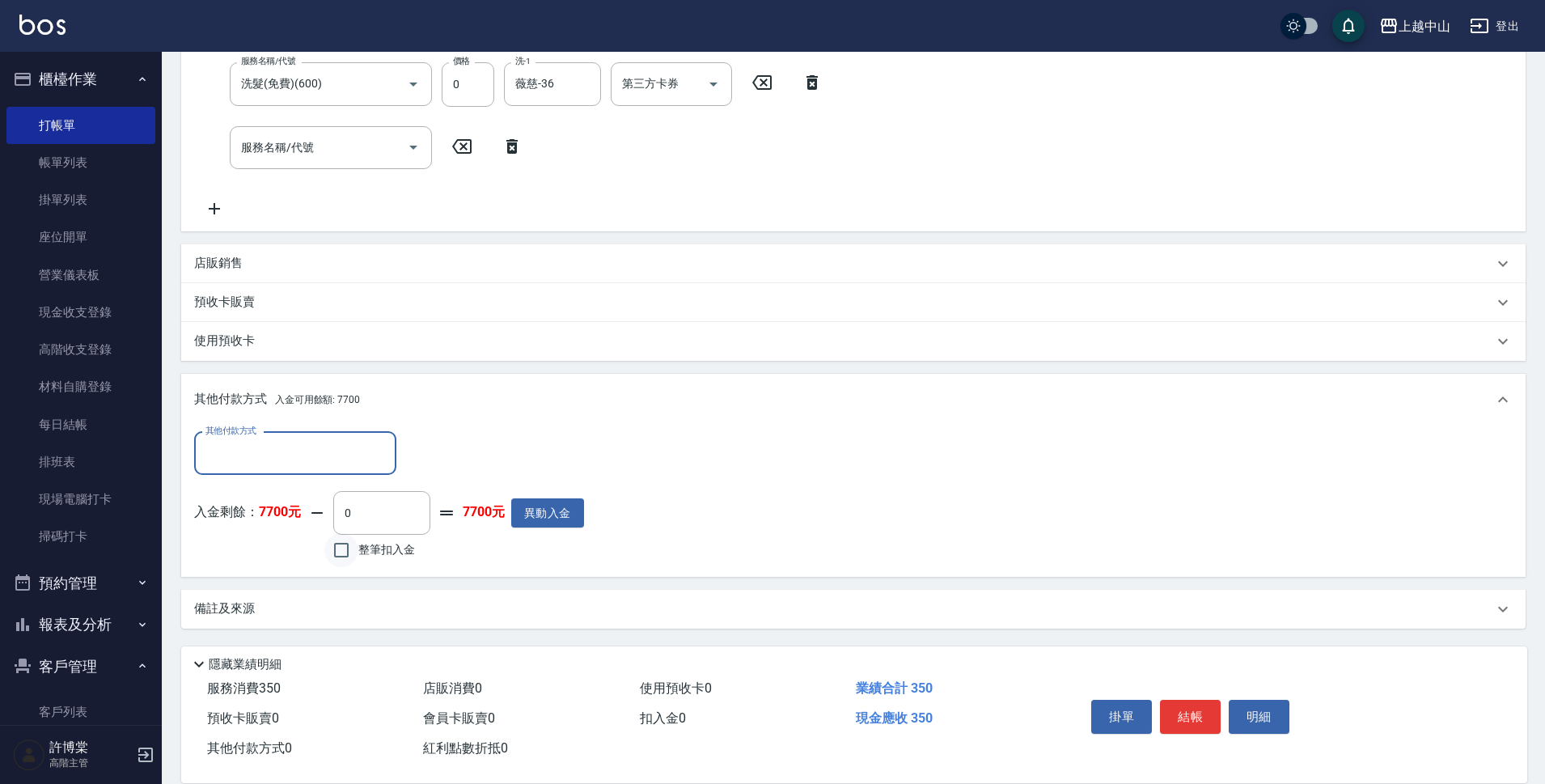
click at [349, 546] on input "整筆扣入金" at bounding box center [341, 549] width 34 height 34
checkbox input "true"
type input "350"
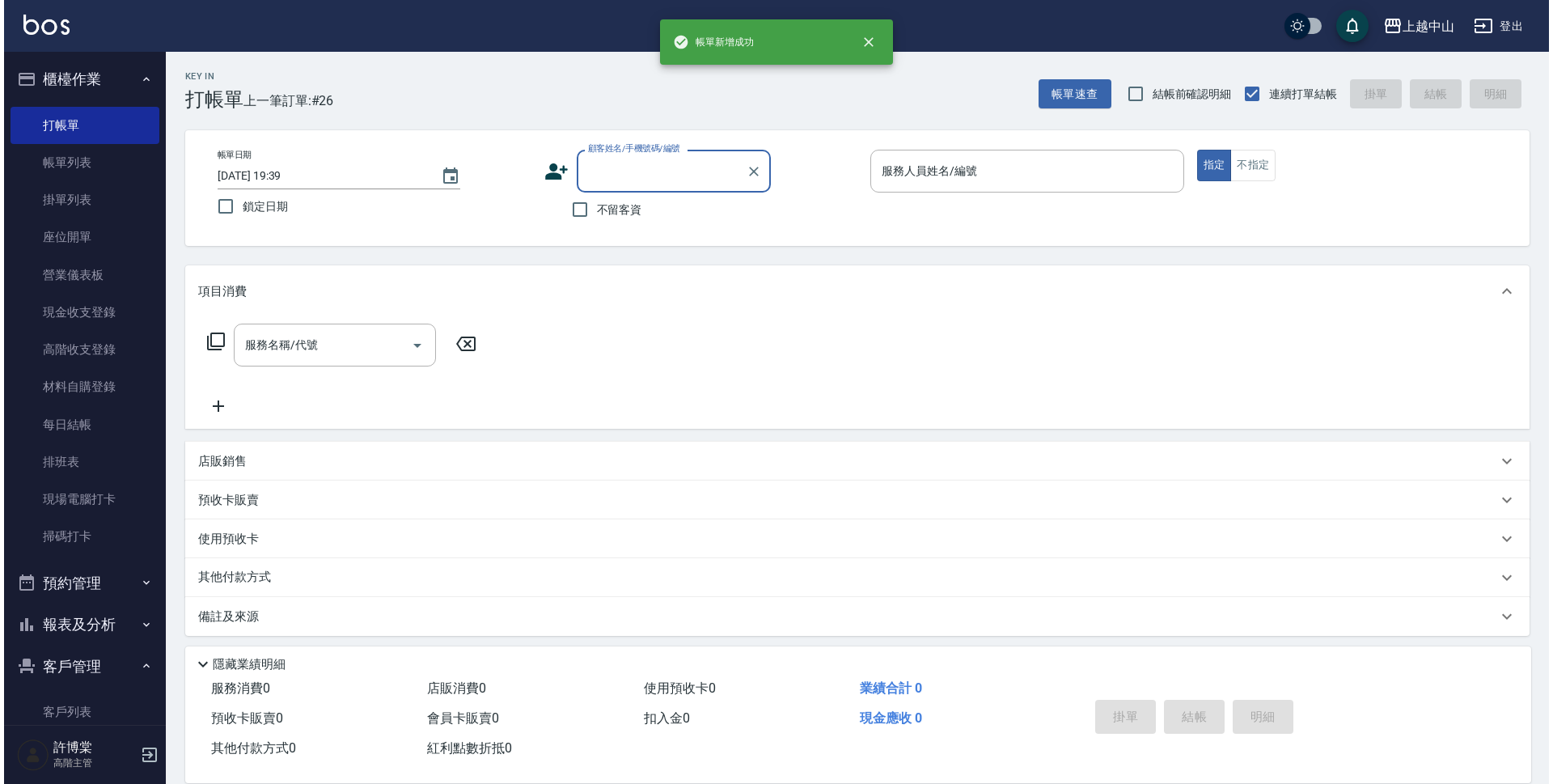
scroll to position [0, 0]
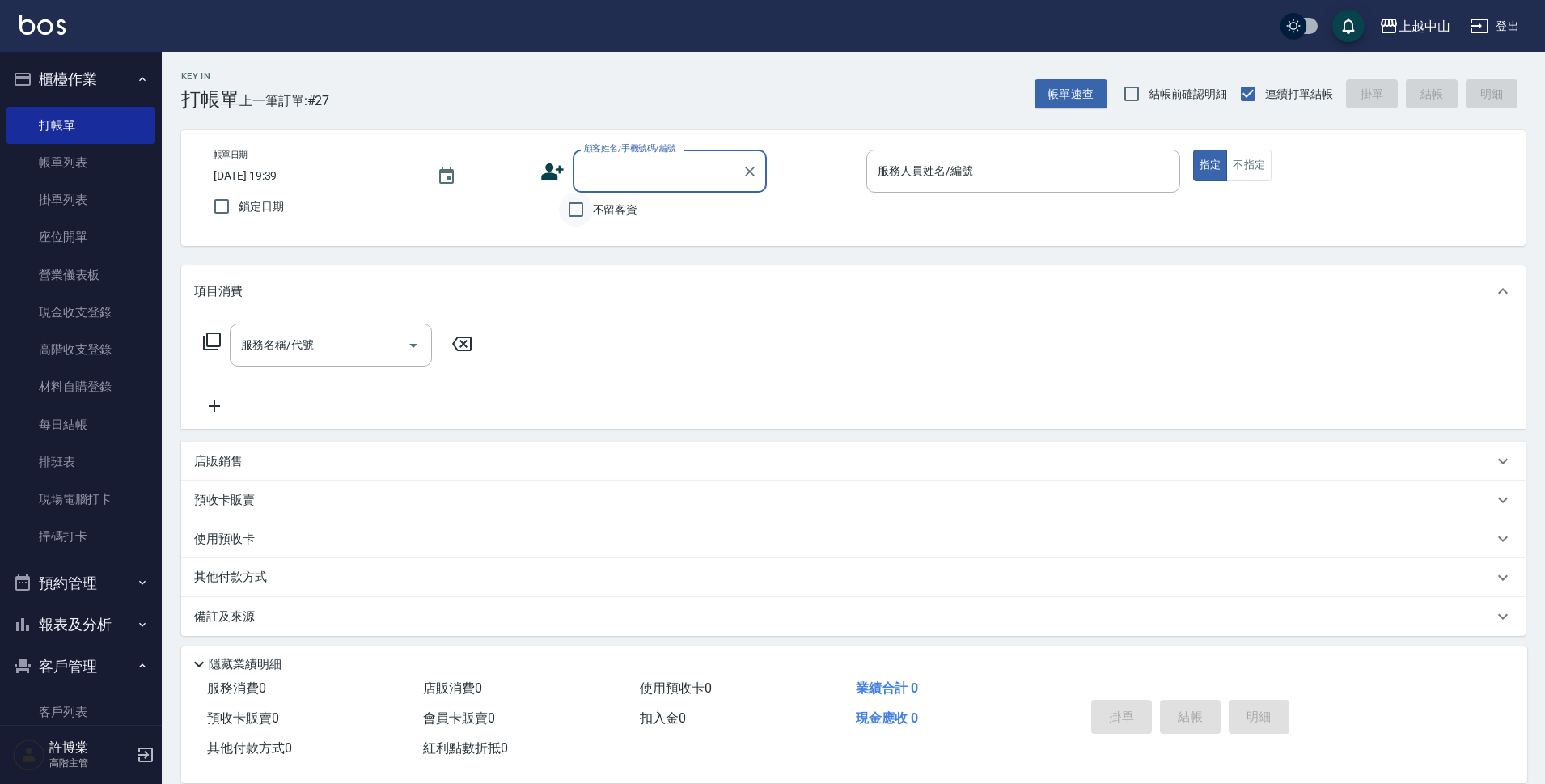
click at [572, 208] on input "不留客資" at bounding box center [576, 209] width 34 height 34
checkbox input "true"
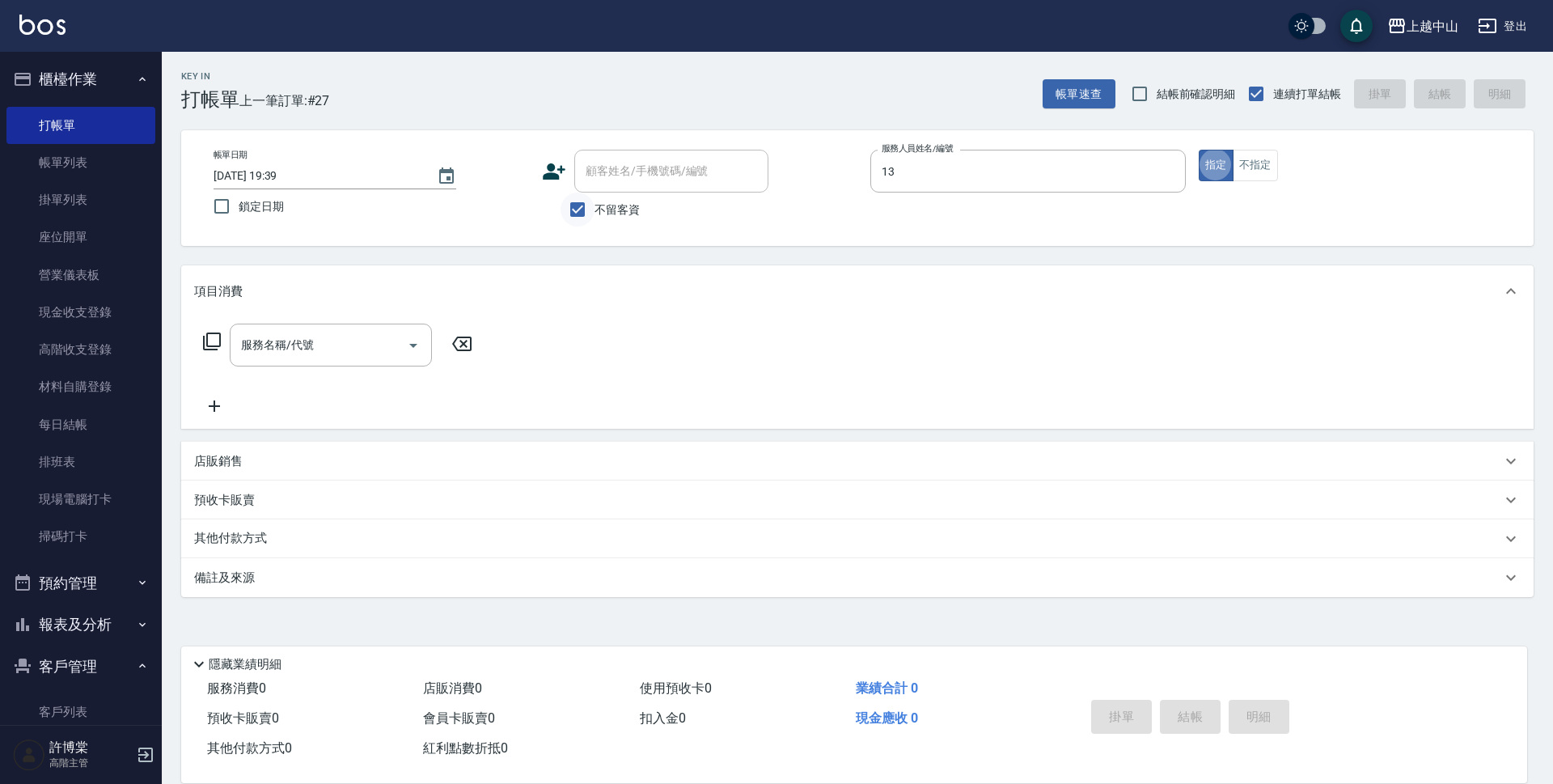
type input "KIKI-13"
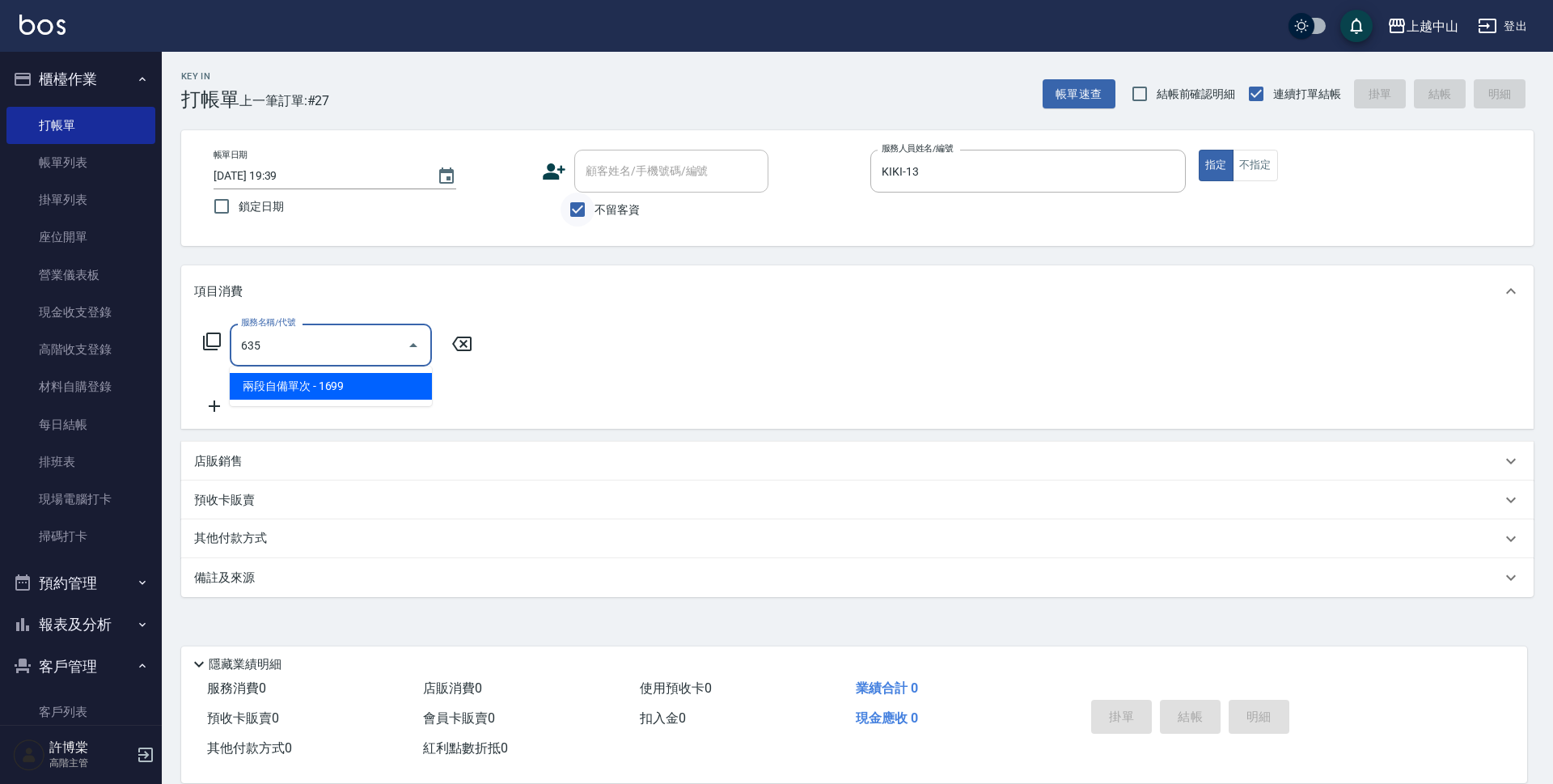
type input "兩段自備單次(635)"
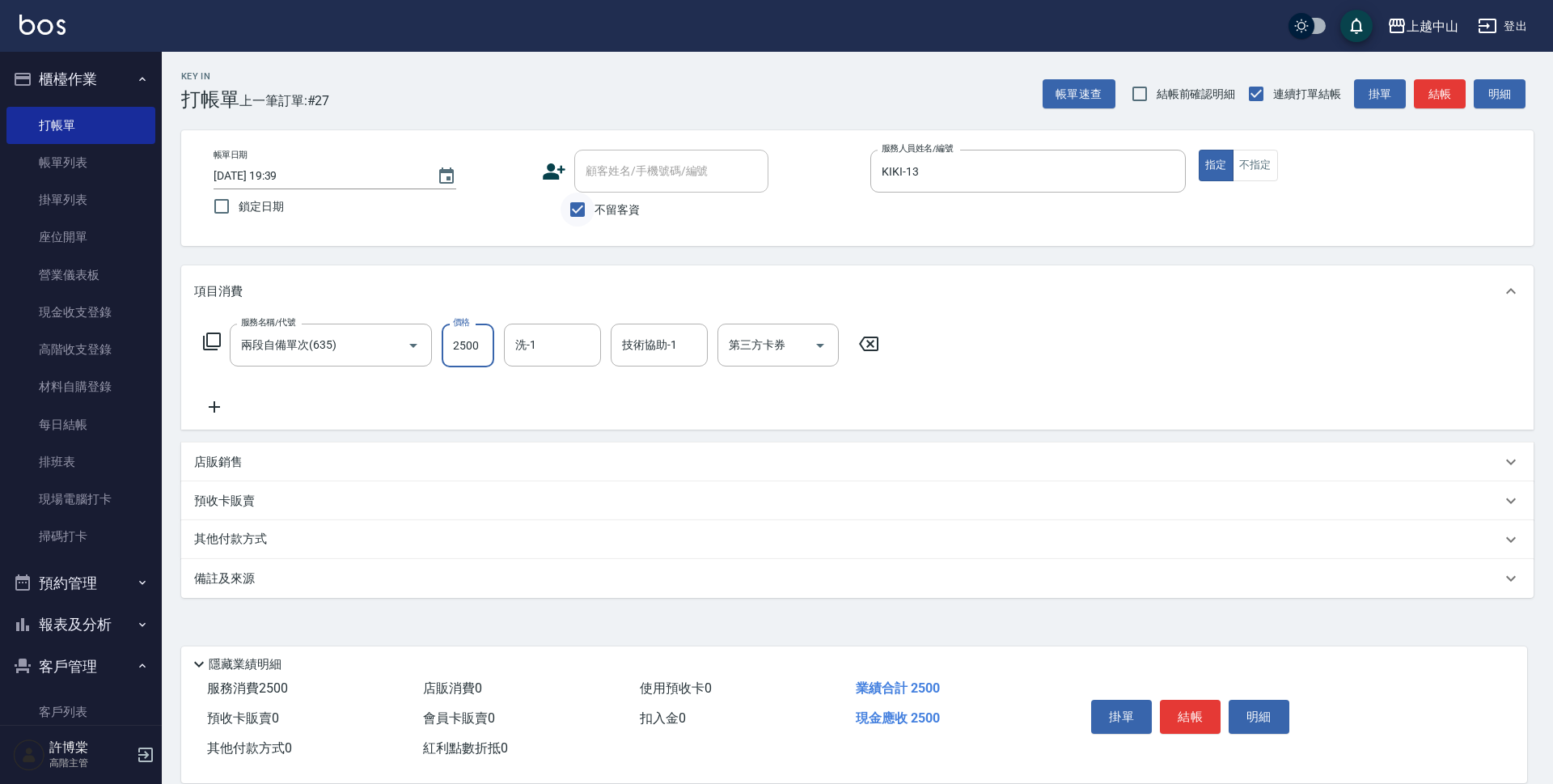
type input "2500"
type input "薇慈-36"
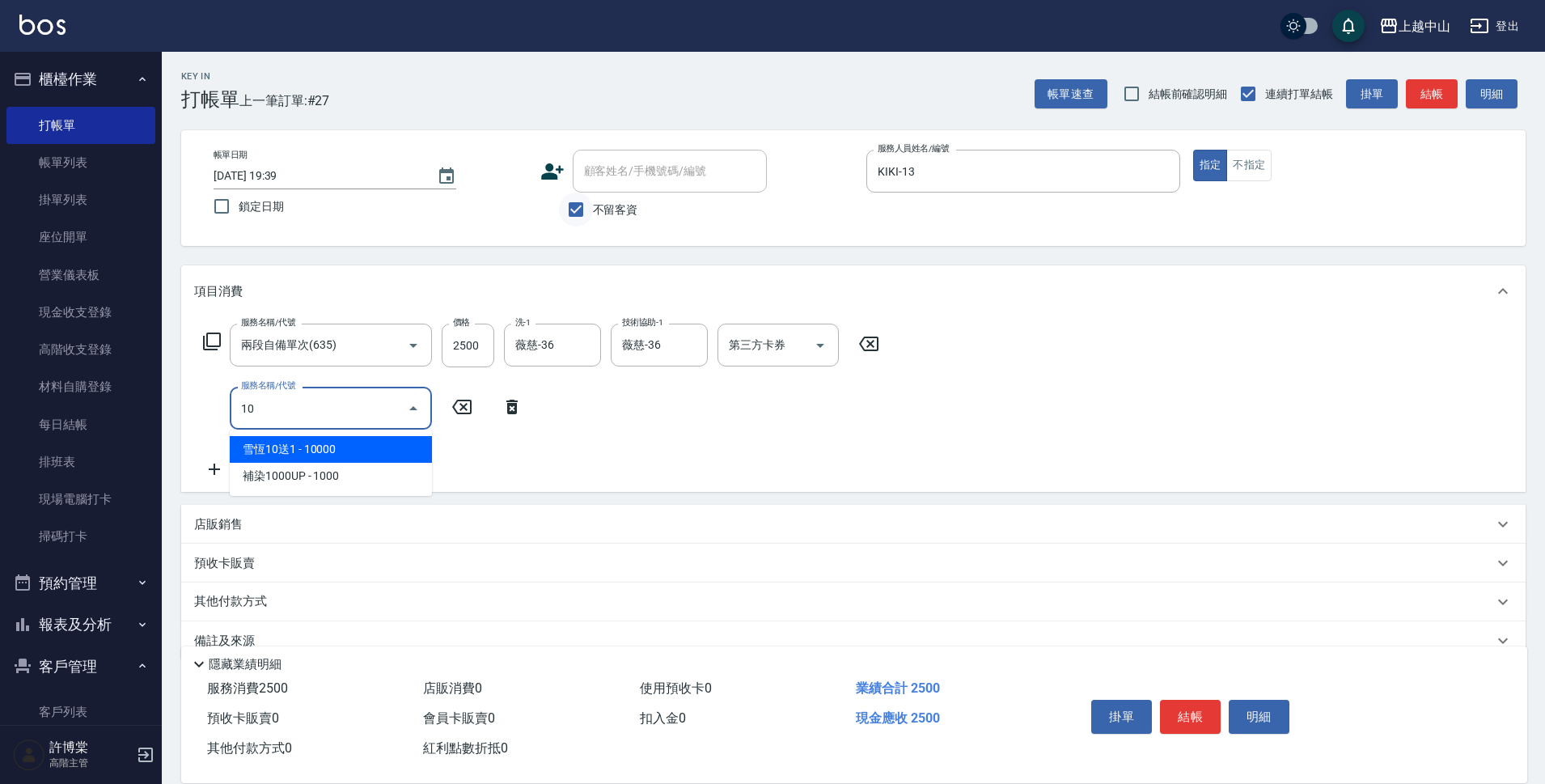
type input "1"
type input "6"
type input "頭皮系列消卡949(103)"
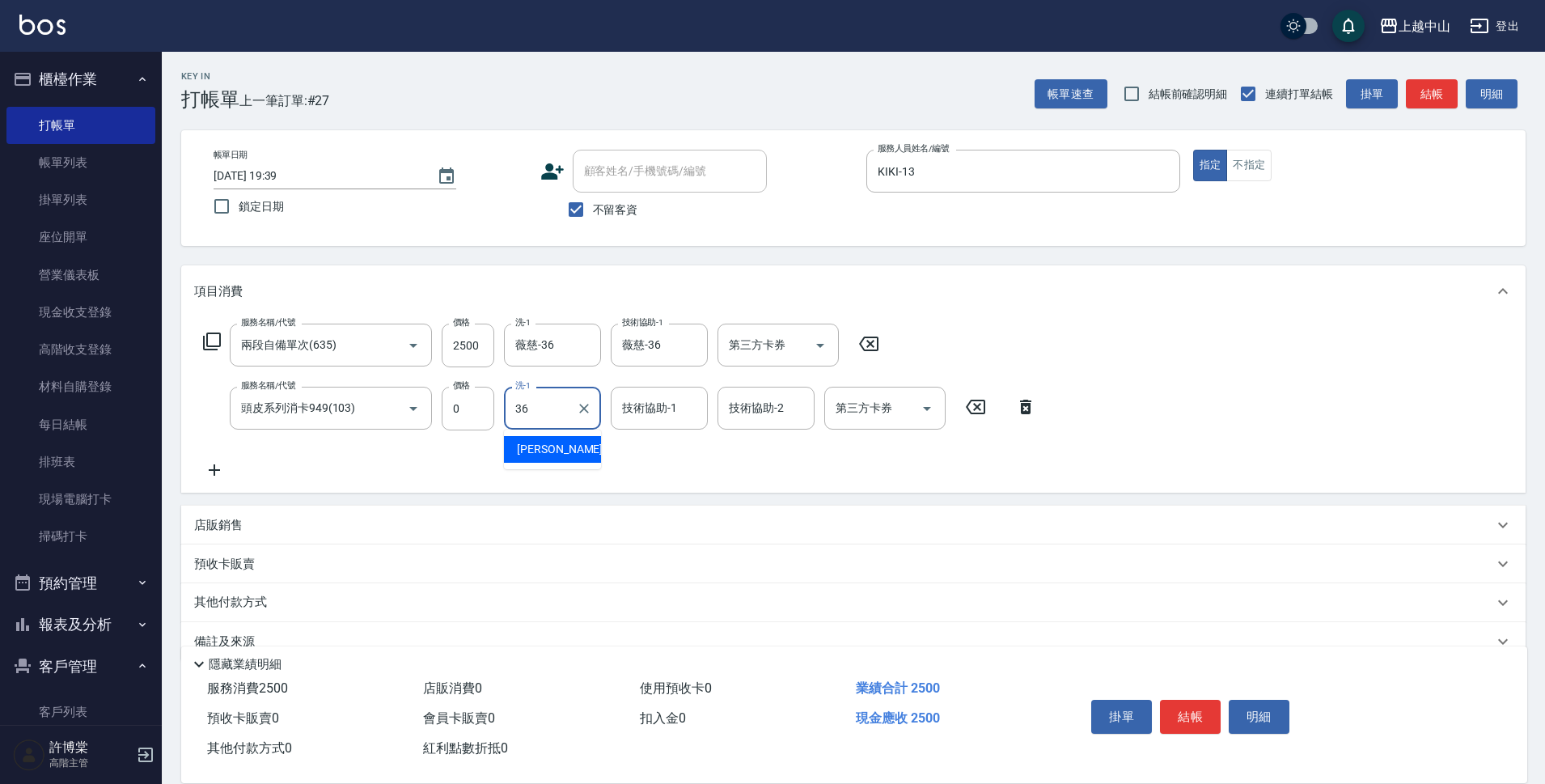
type input "薇慈-36"
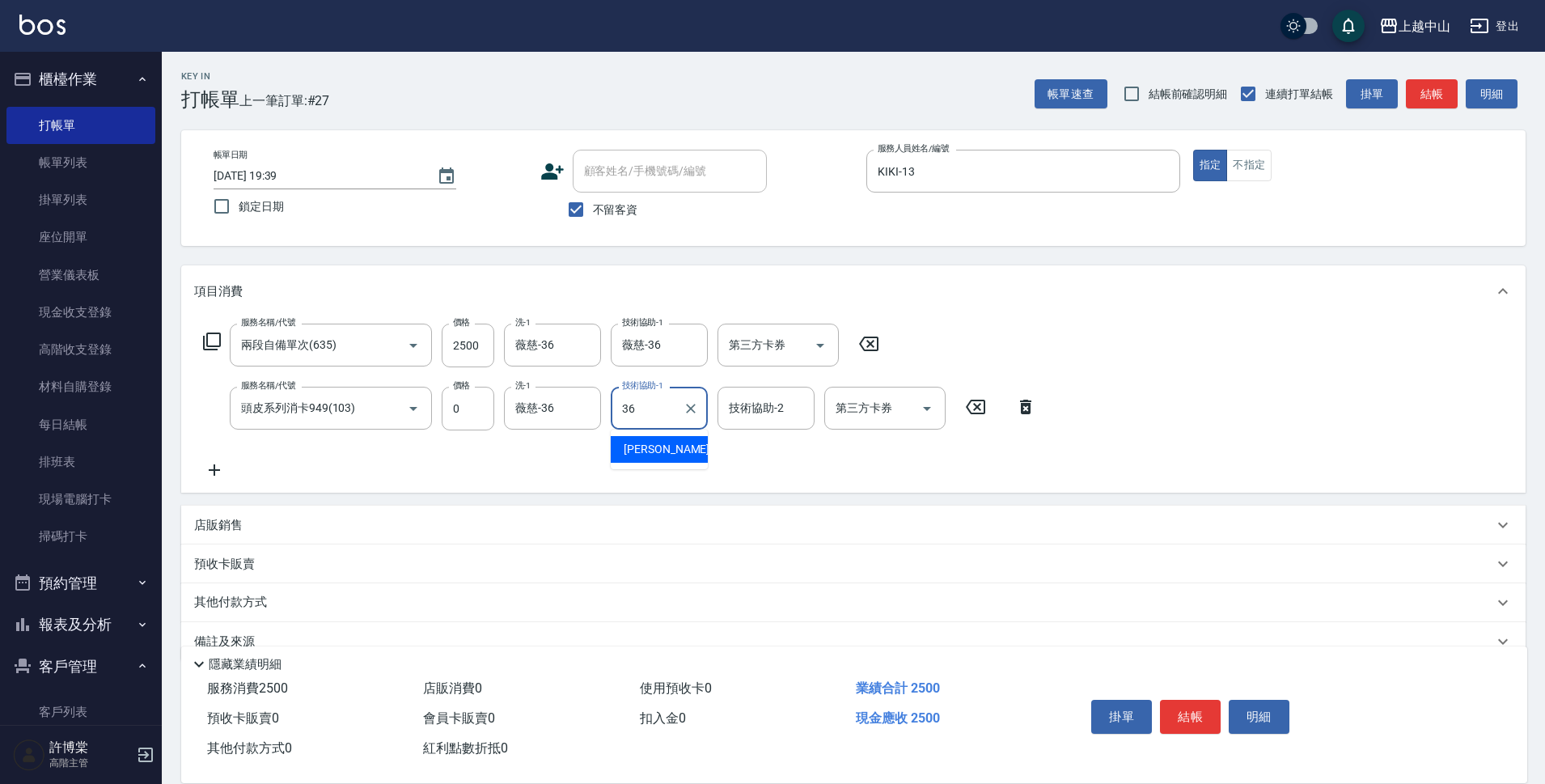
type input "薇慈-36"
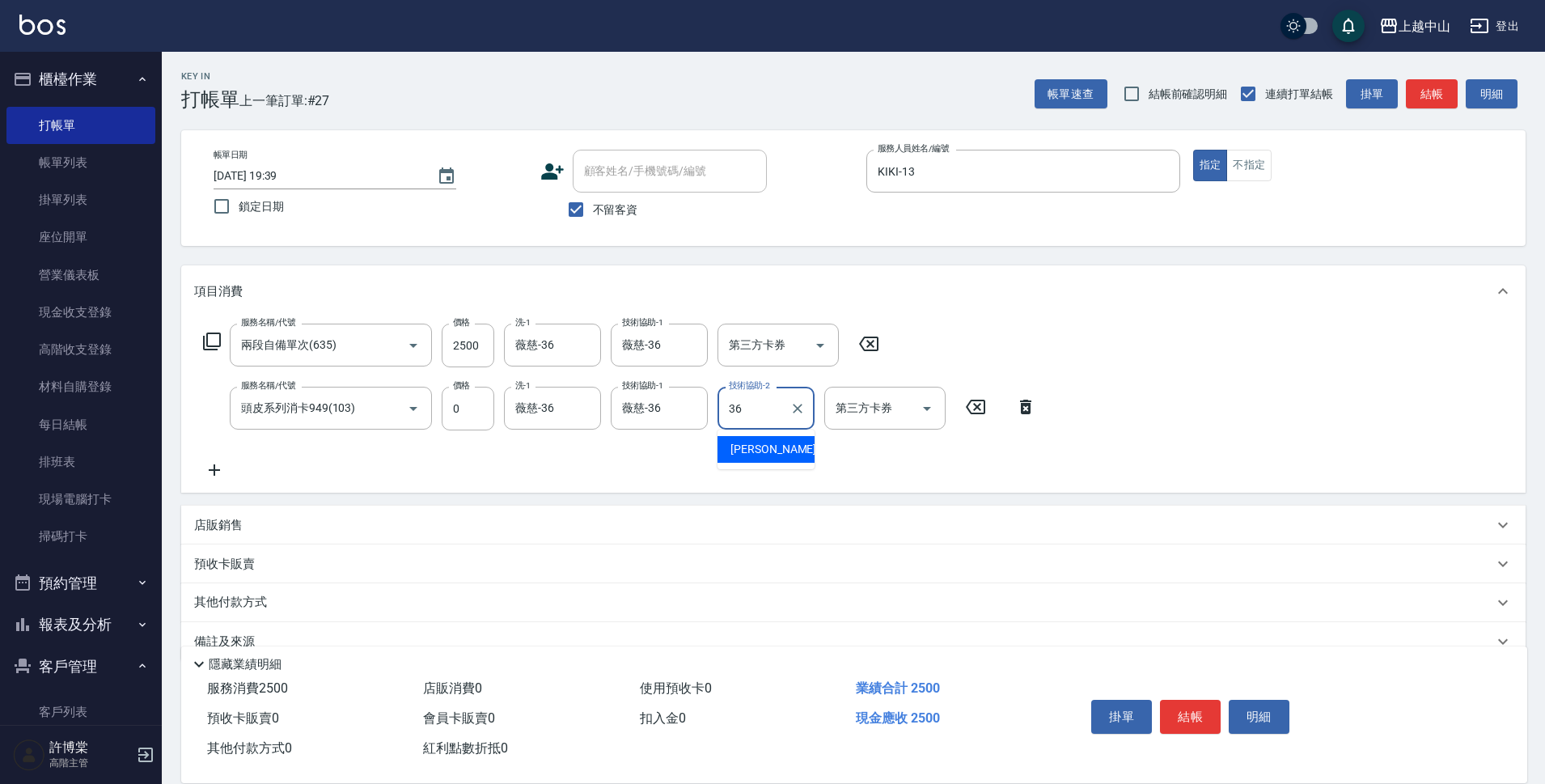
type input "薇慈-36"
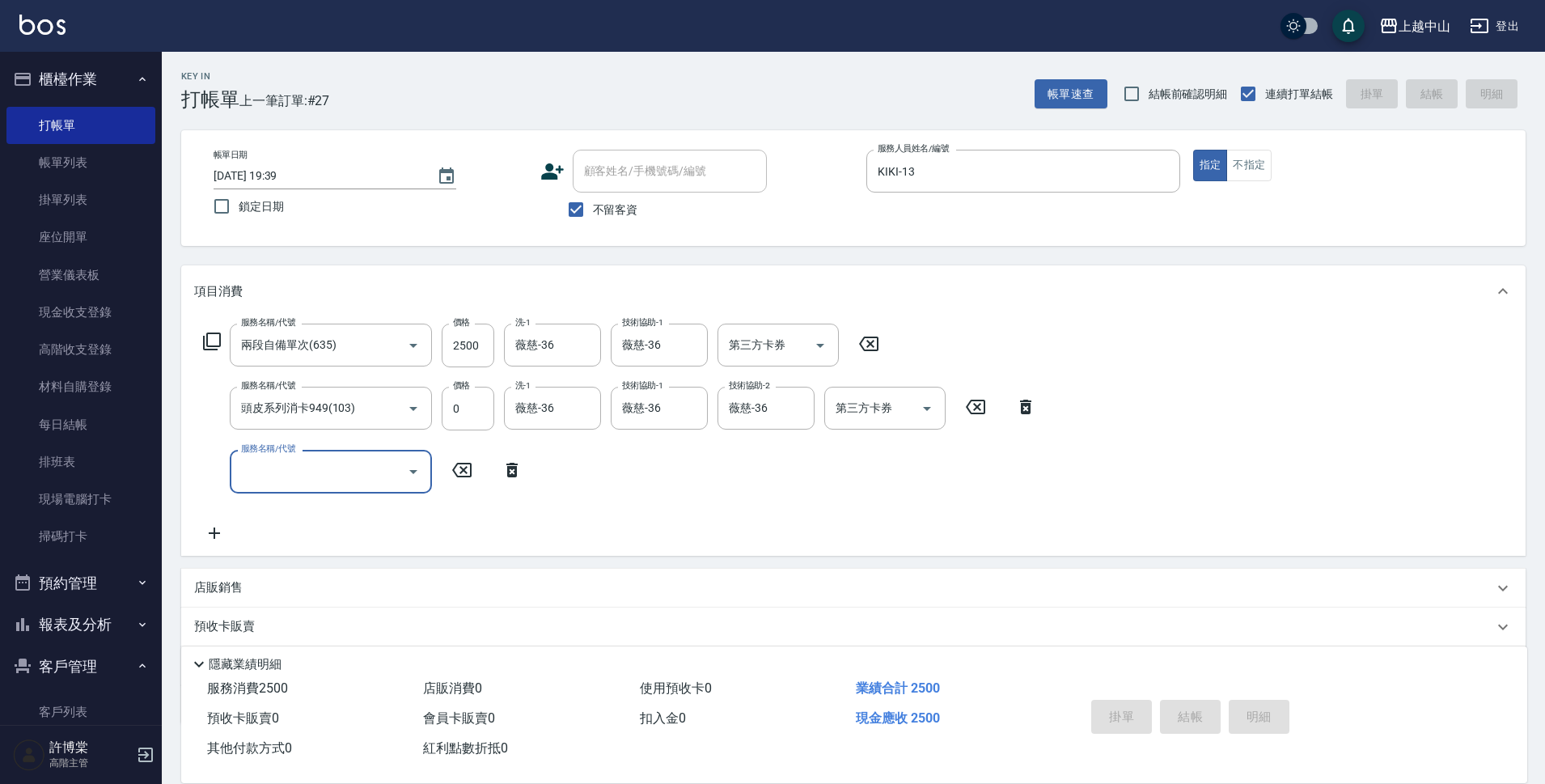
type input "[DATE] 20:14"
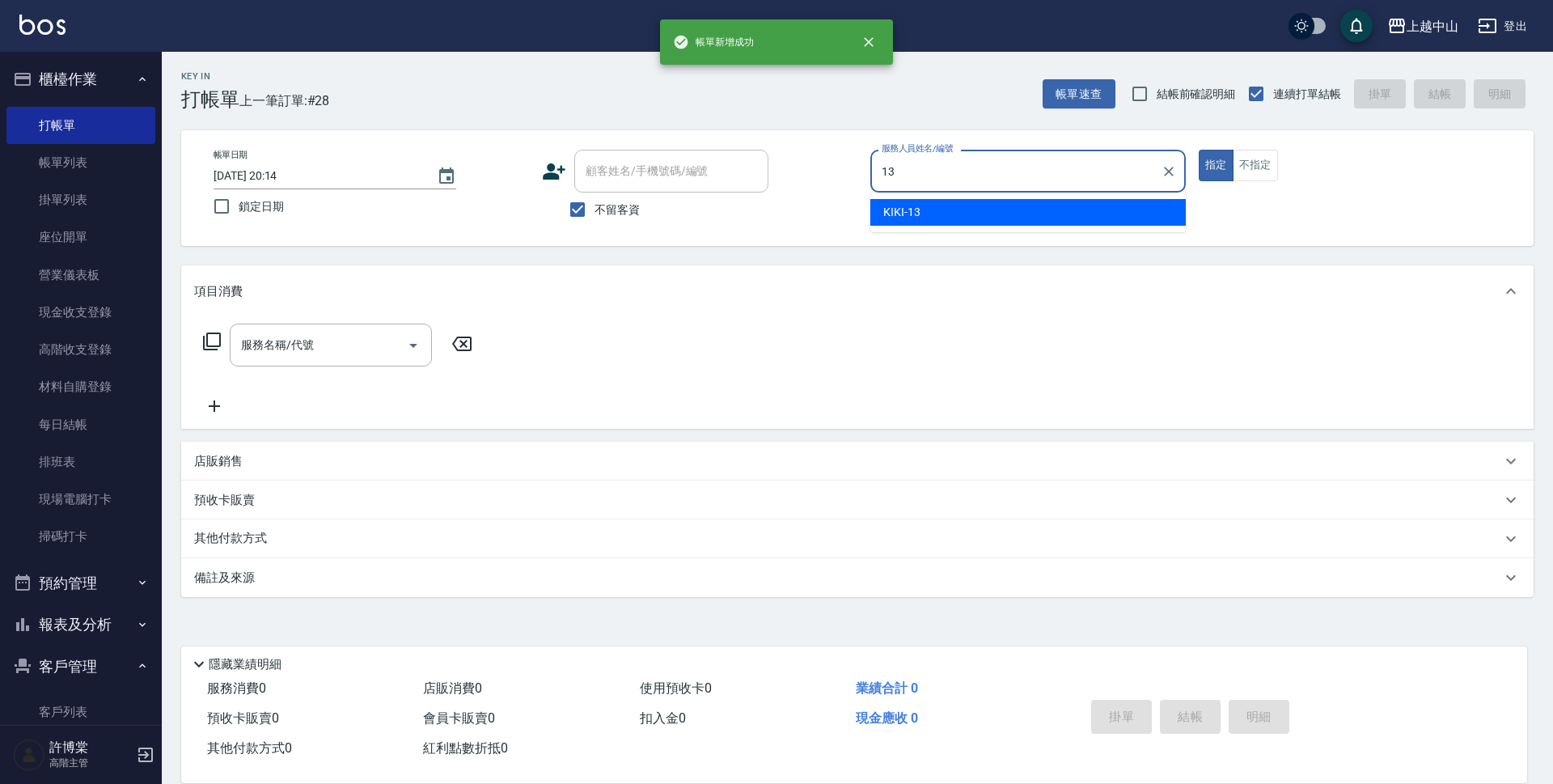
type input "KIKI-13"
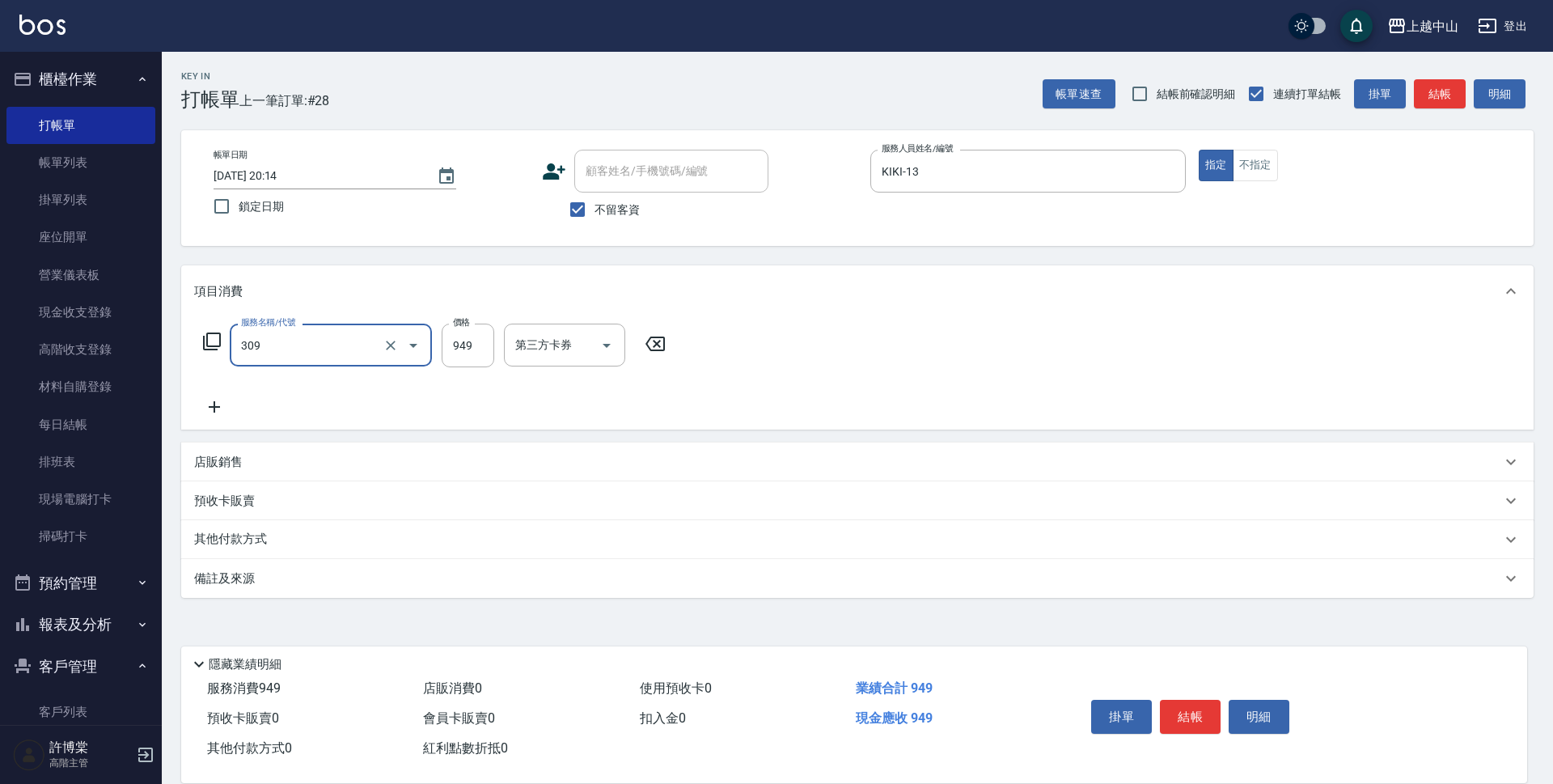
type input "森精萃舒壓調理髮浴(309)"
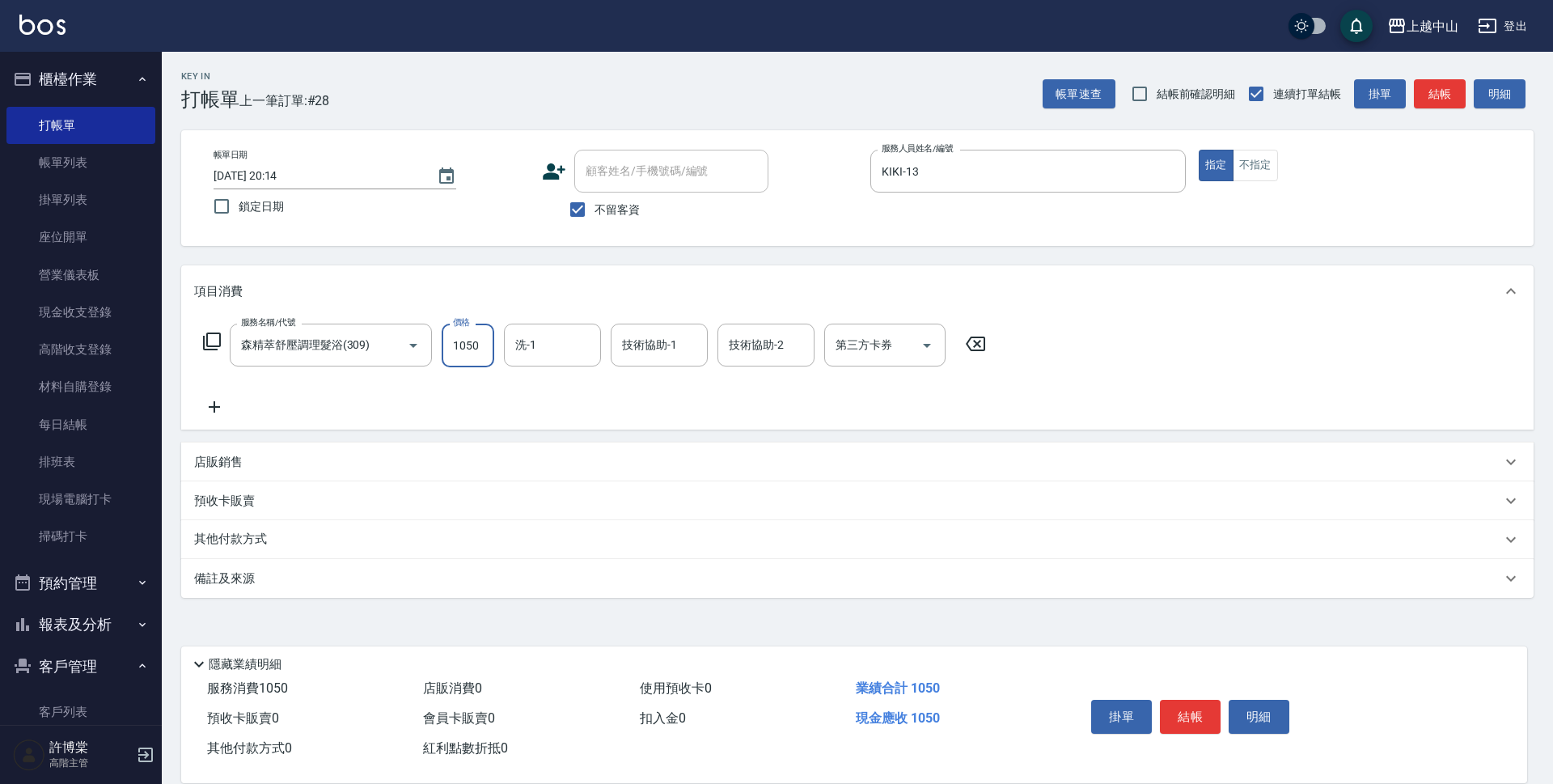
type input "1050"
type input "薇慈-36"
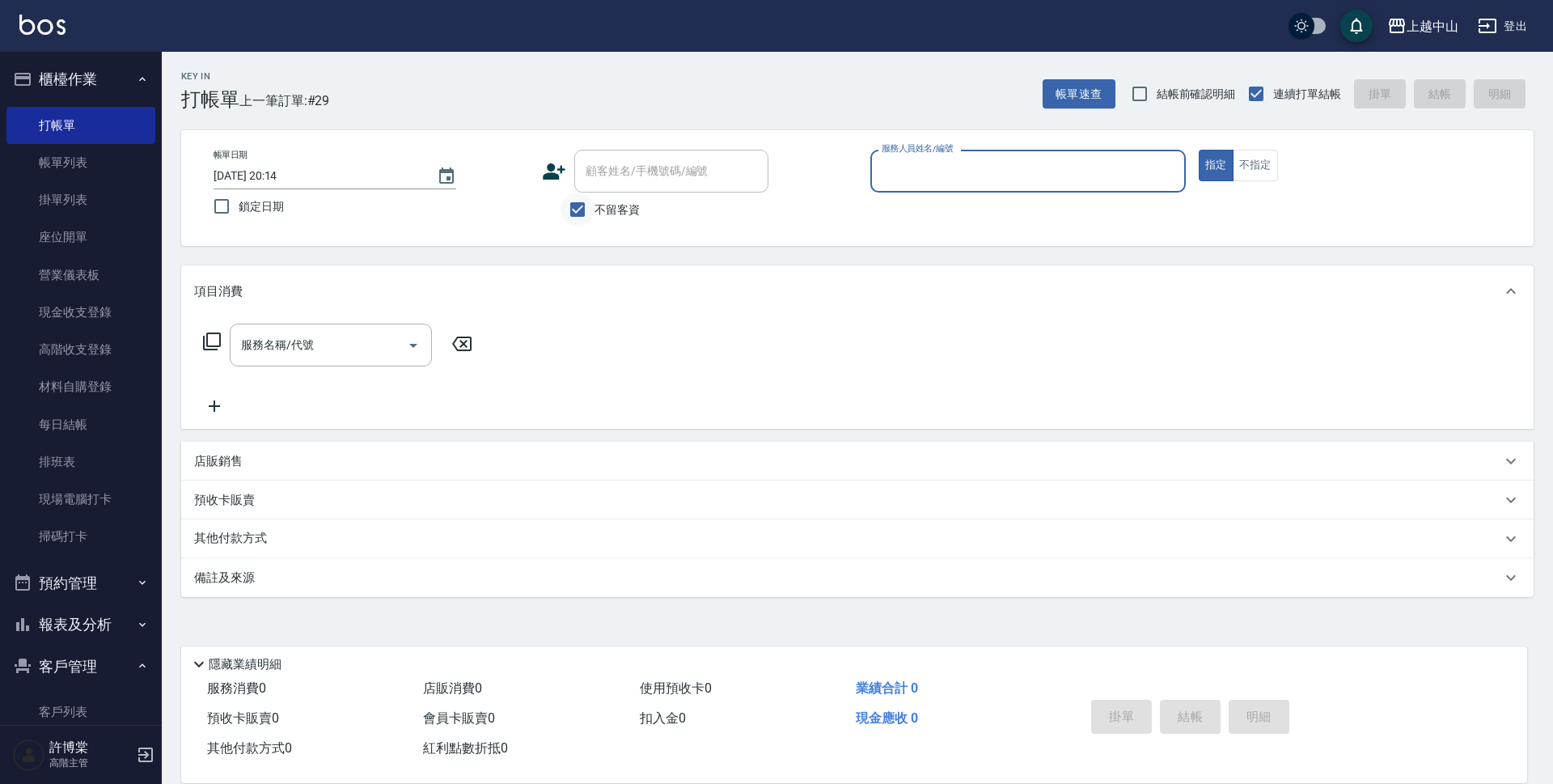
click at [591, 208] on input "不留客資" at bounding box center [577, 209] width 34 height 34
checkbox input "false"
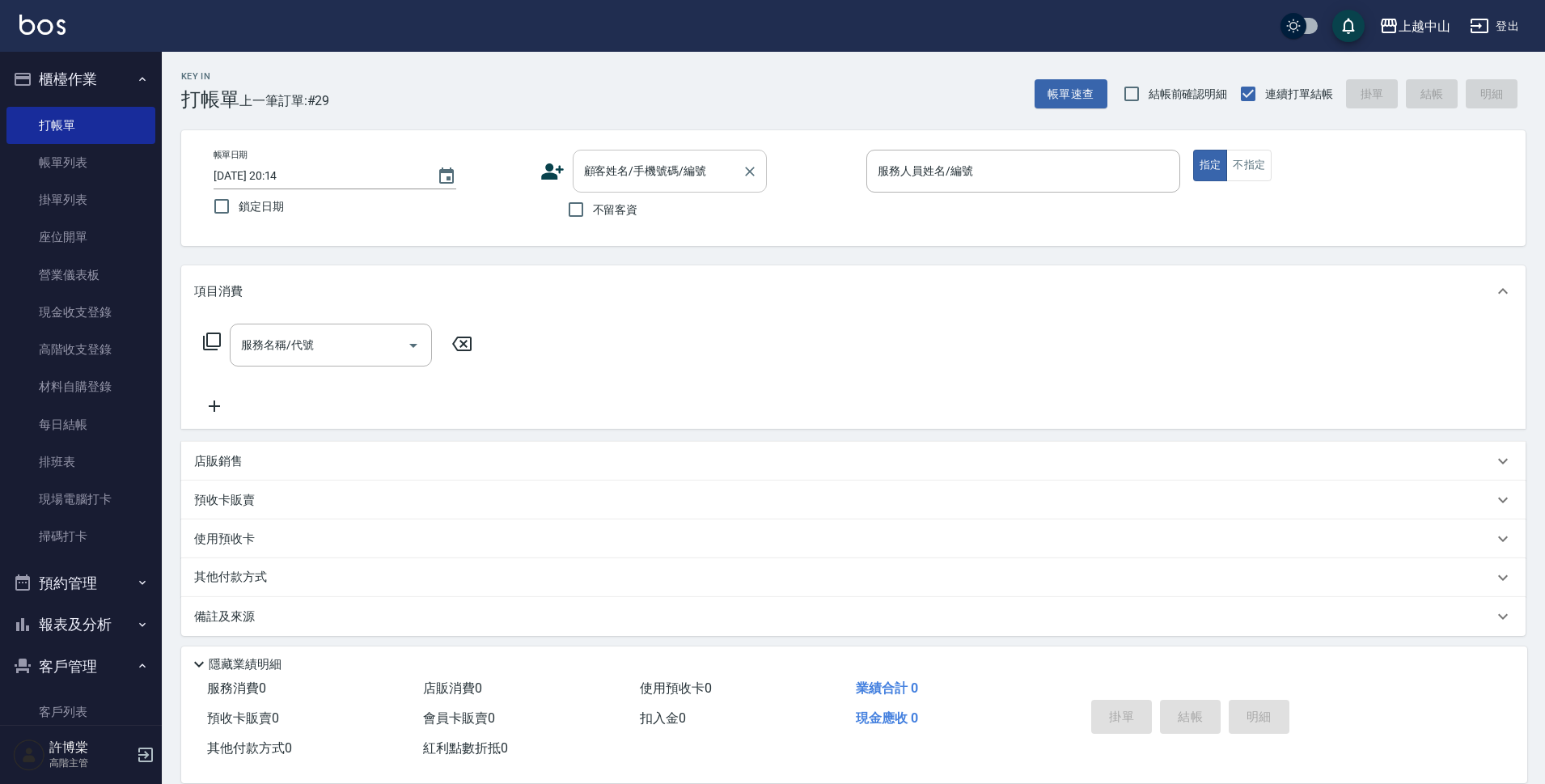
click at [601, 183] on input "顧客姓名/手機號碼/編號" at bounding box center [658, 171] width 155 height 28
drag, startPoint x: 767, startPoint y: 278, endPoint x: 769, endPoint y: 289, distance: 11.2
click at [769, 289] on div "項目消費" at bounding box center [853, 291] width 1345 height 52
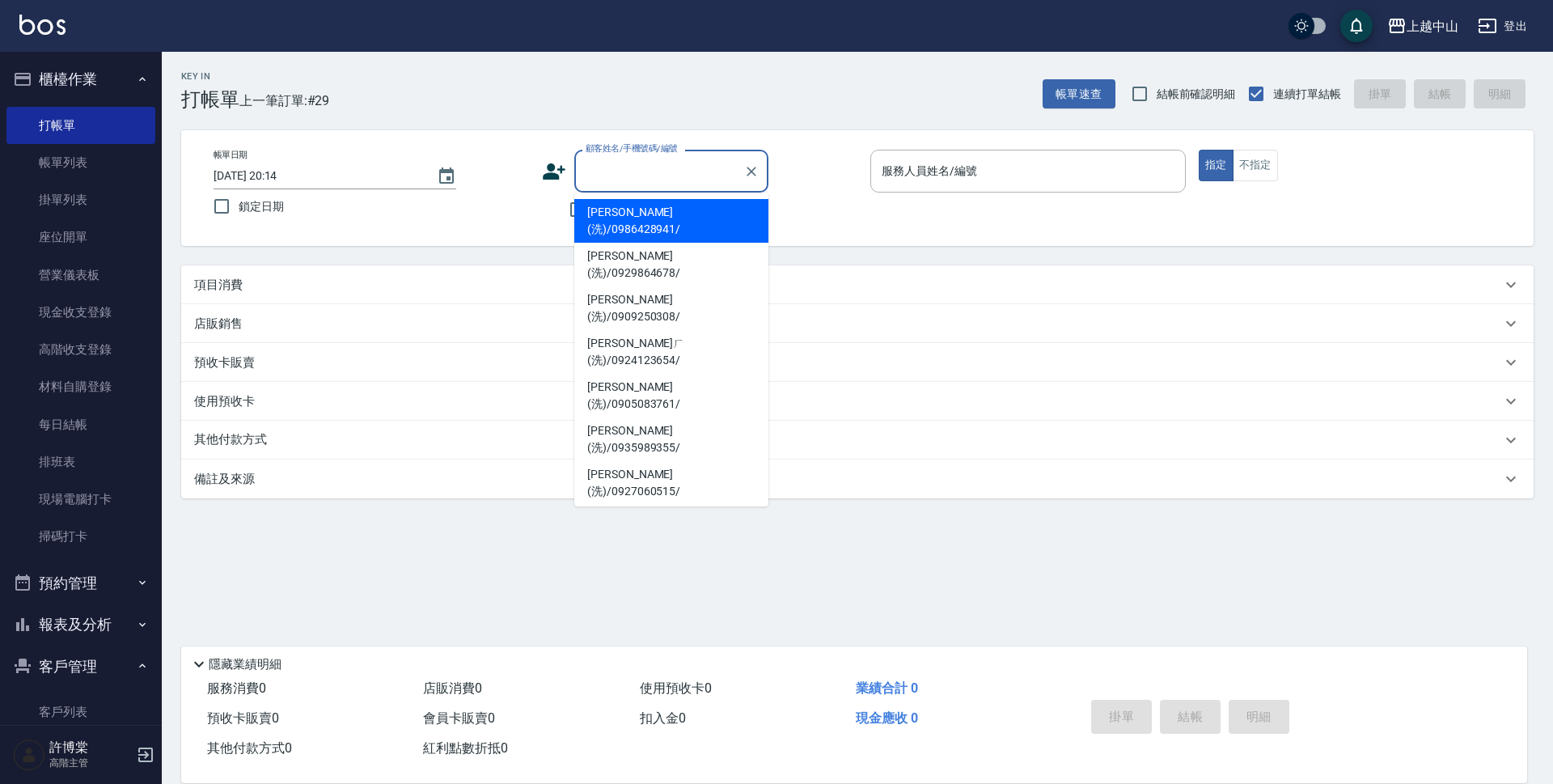
click at [687, 170] on input "顧客姓名/手機號碼/編號" at bounding box center [660, 171] width 155 height 28
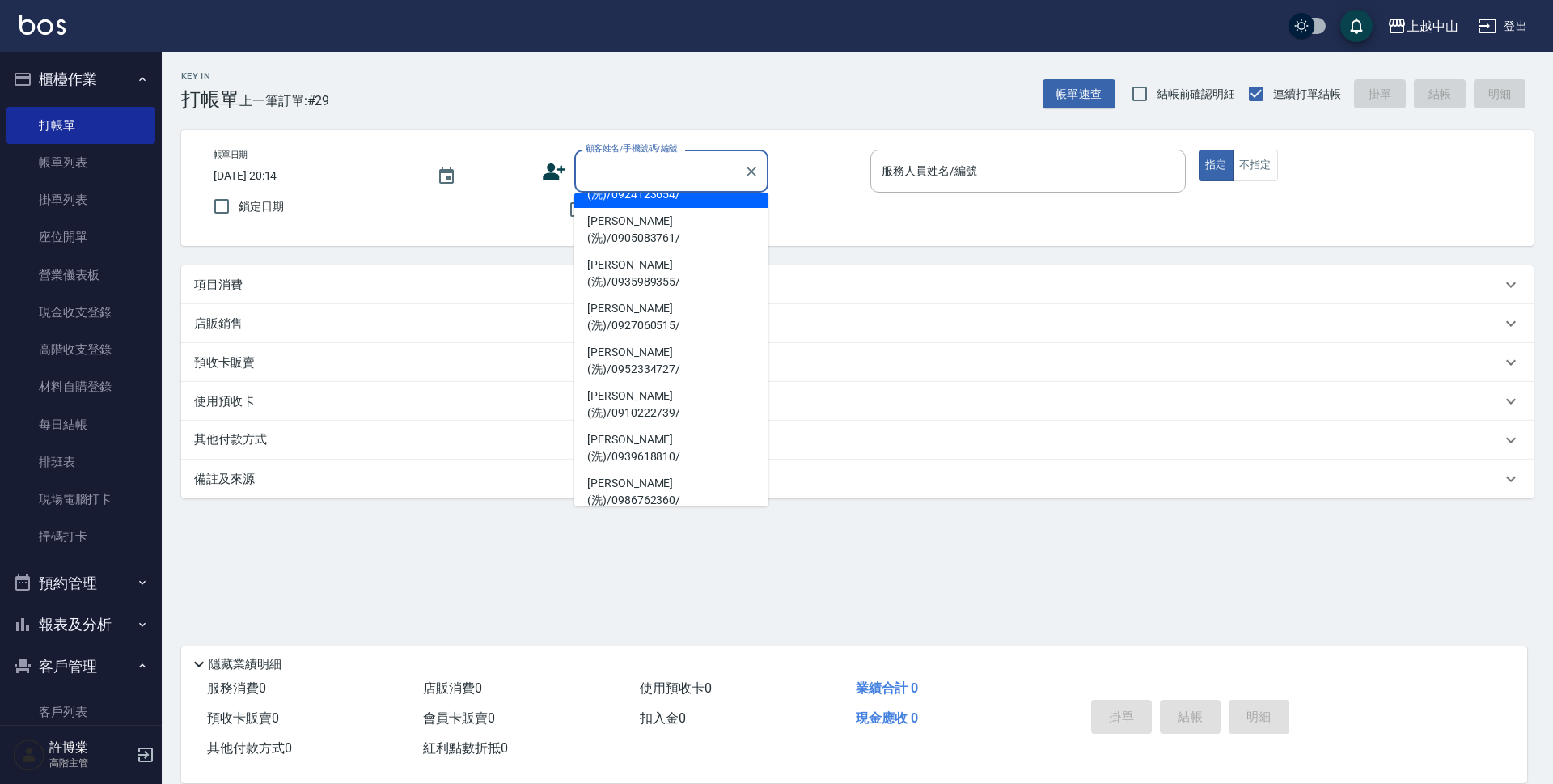
scroll to position [167, 0]
click at [688, 687] on li "[PERSON_NAME](洗)/0933129313/" at bounding box center [671, 708] width 195 height 43
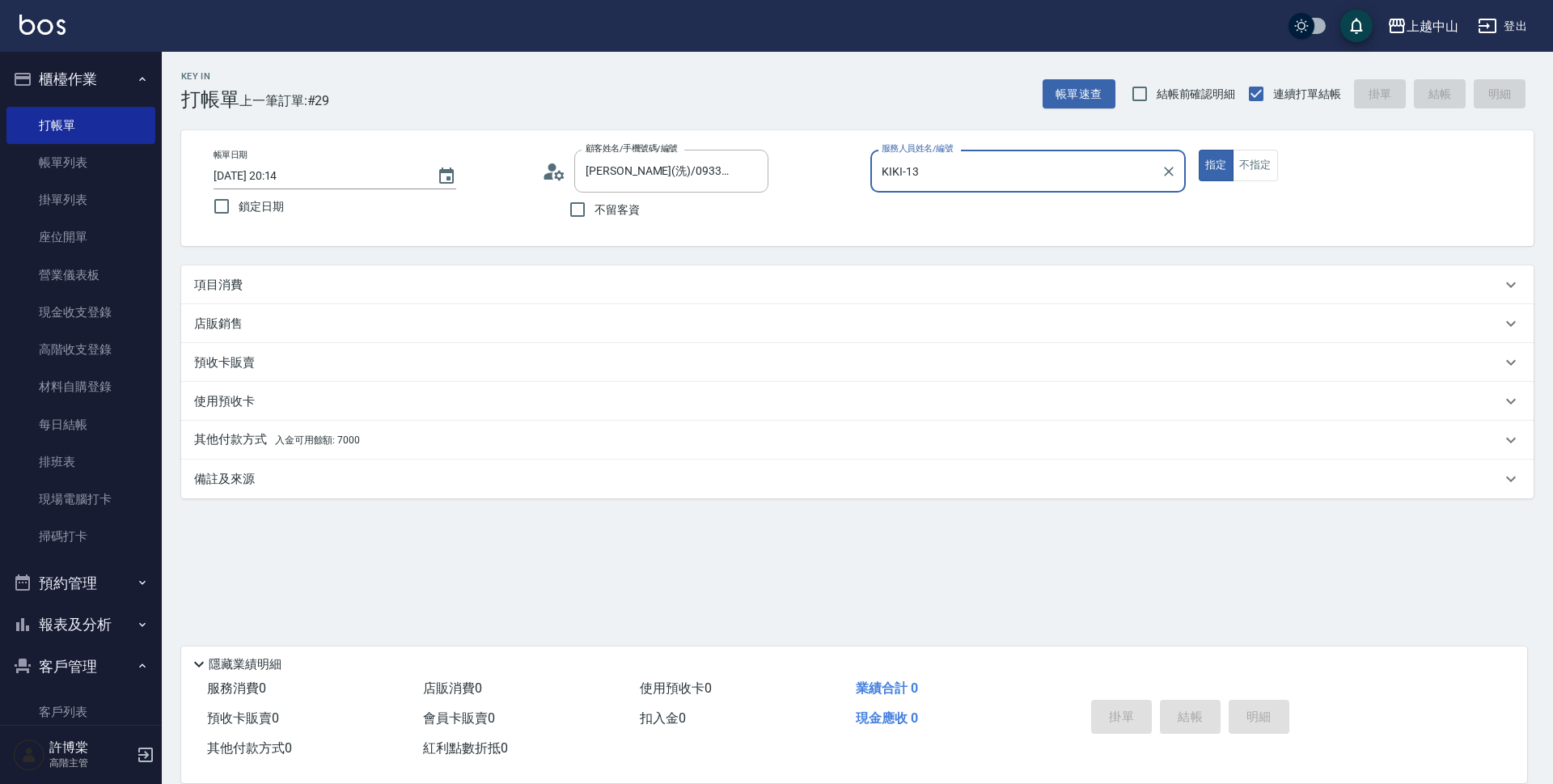
click at [624, 286] on div "項目消費" at bounding box center [848, 285] width 1307 height 17
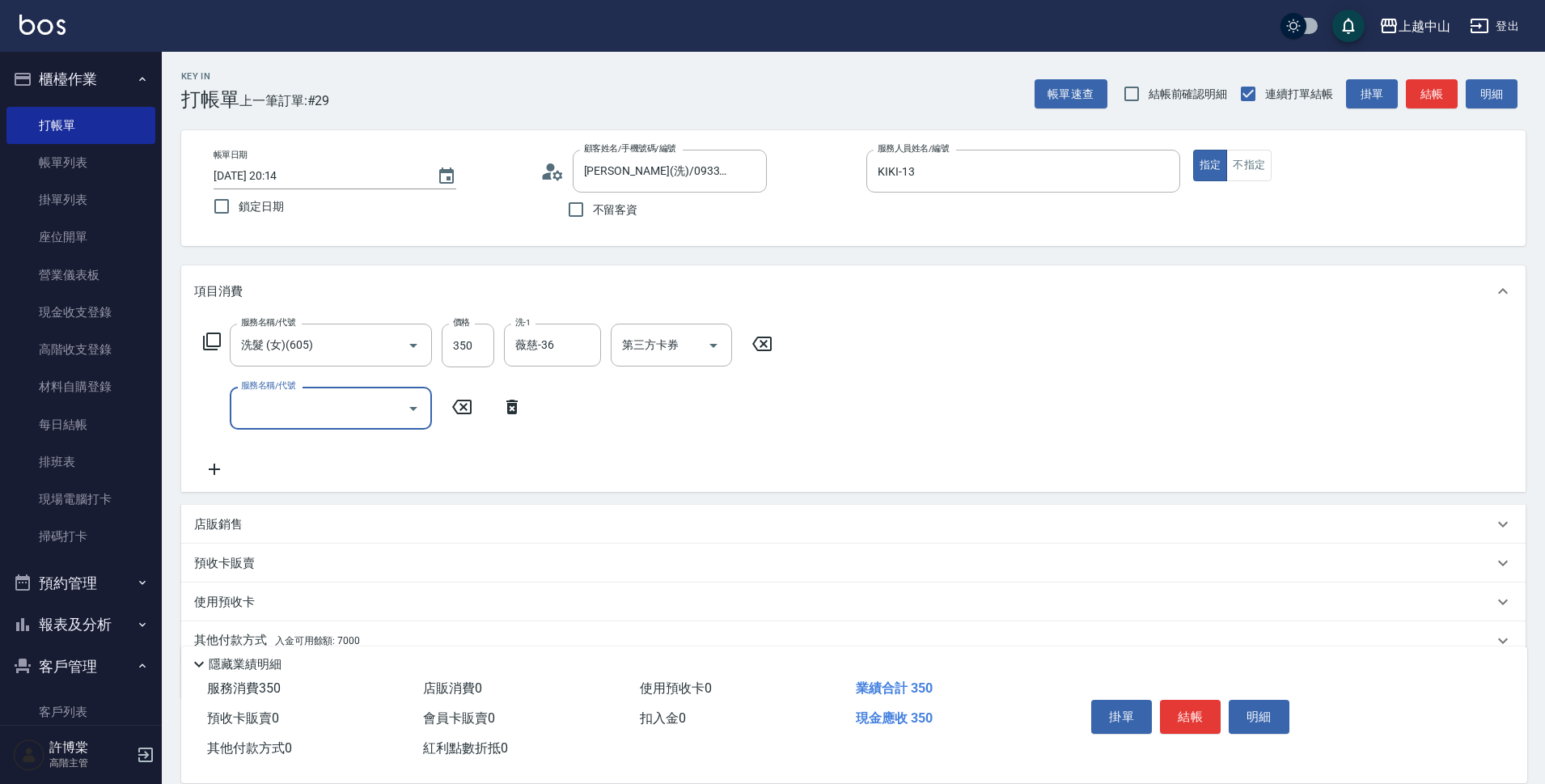
scroll to position [71, 0]
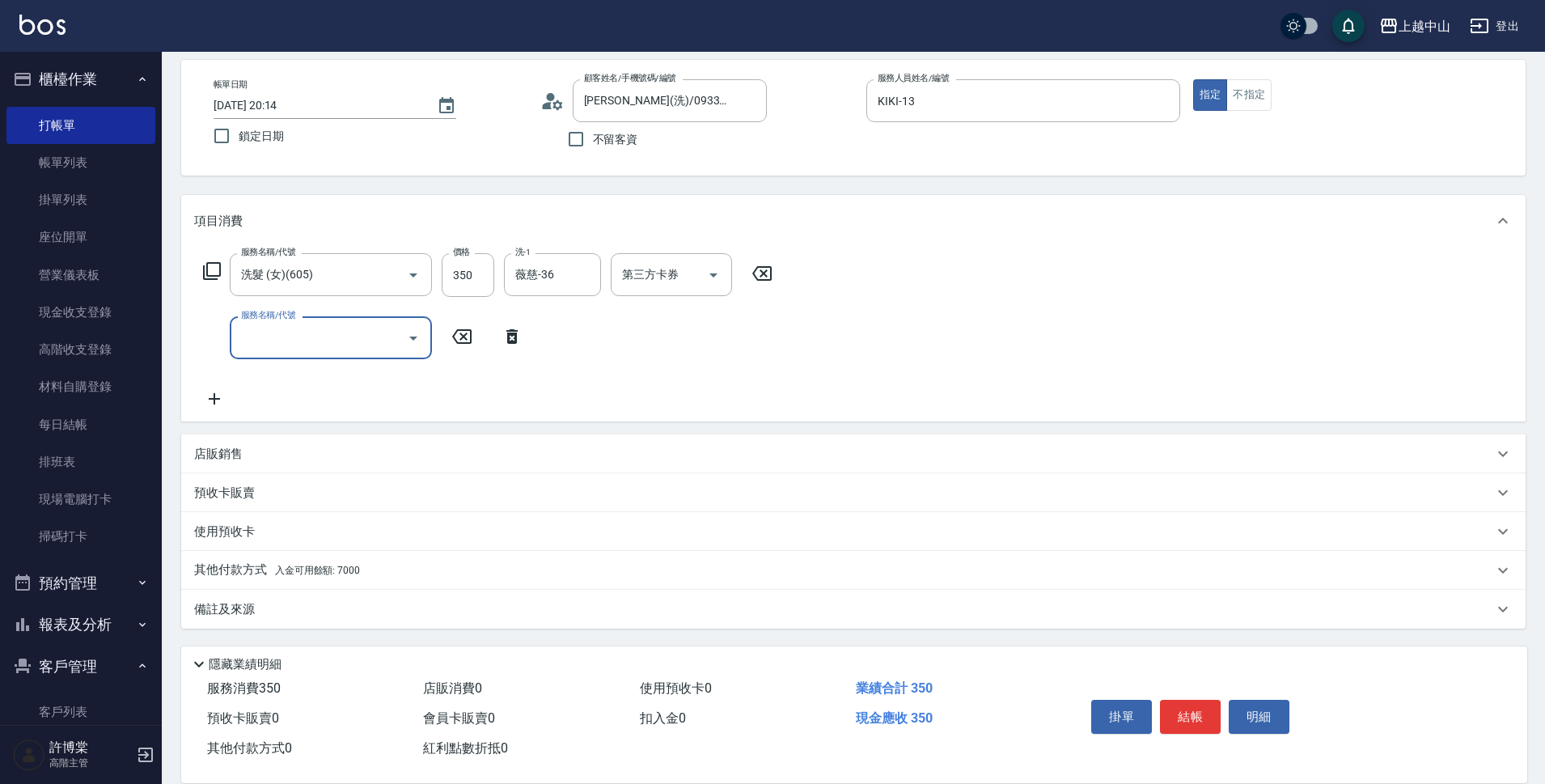
click at [367, 564] on div "其他付款方式 入金可用餘額: 7000" at bounding box center [844, 570] width 1299 height 18
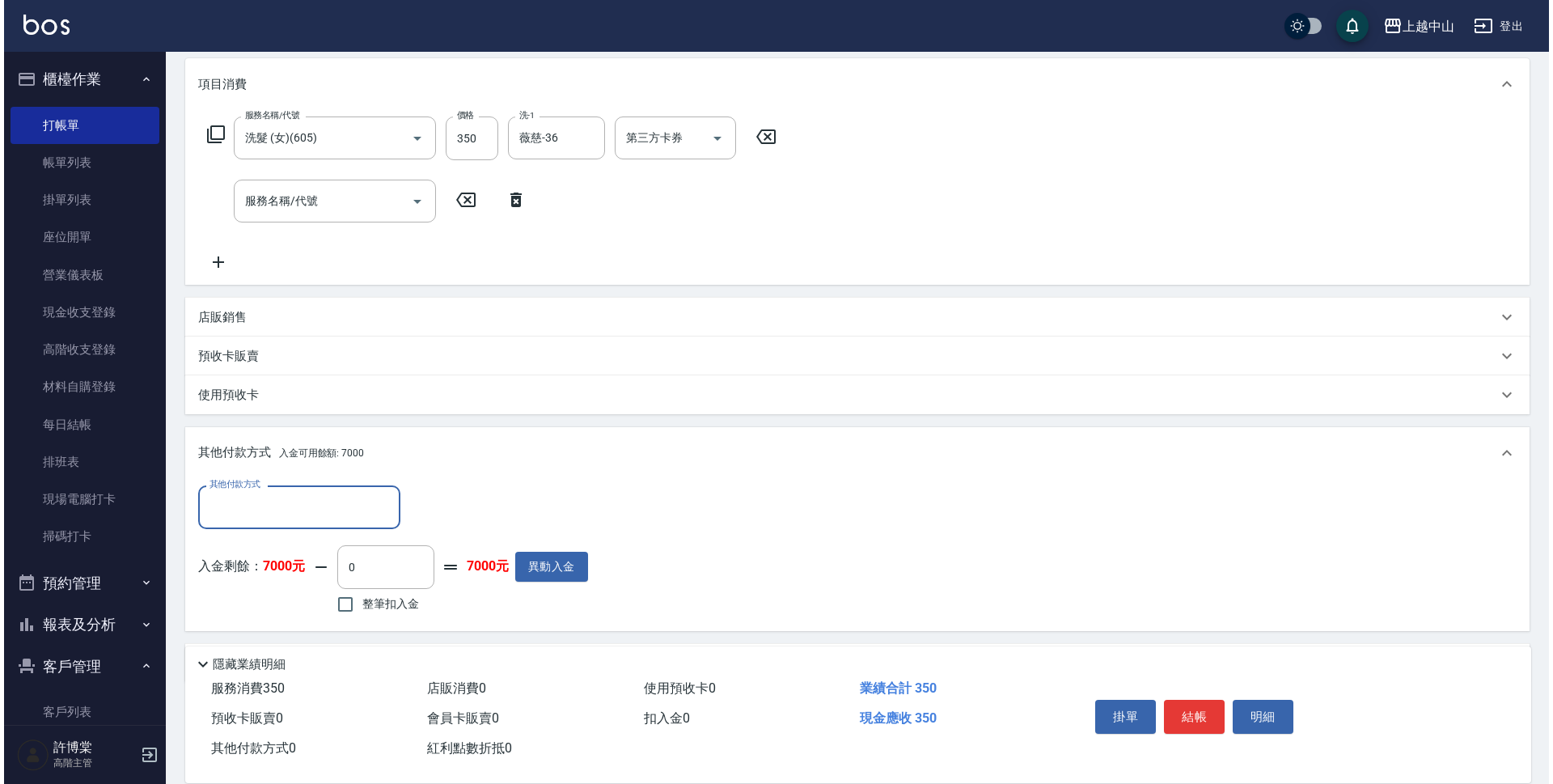
scroll to position [247, 0]
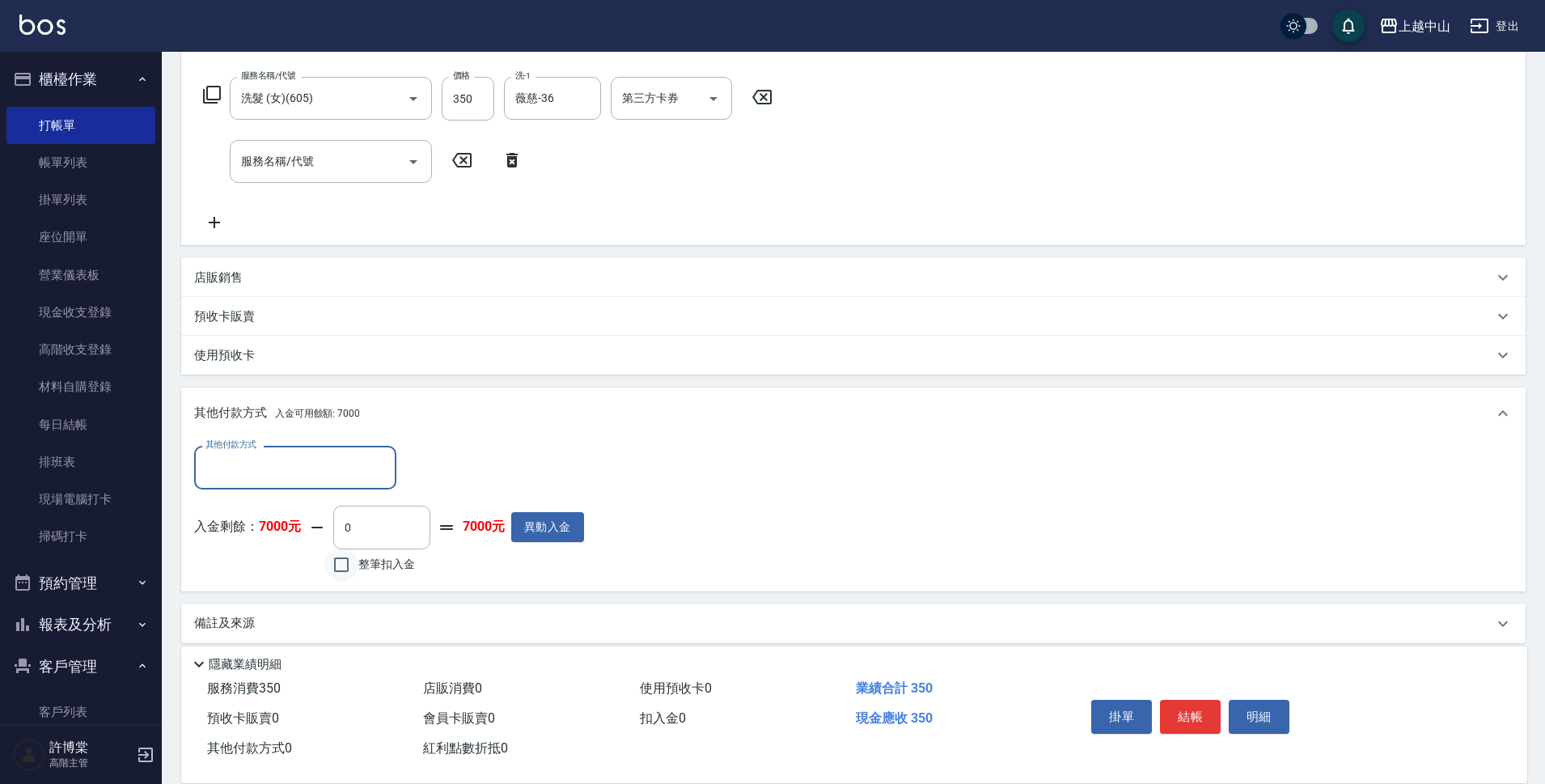
click at [341, 563] on input "整筆扣入金" at bounding box center [341, 564] width 34 height 34
click at [1247, 701] on button "明細" at bounding box center [1259, 716] width 61 height 34
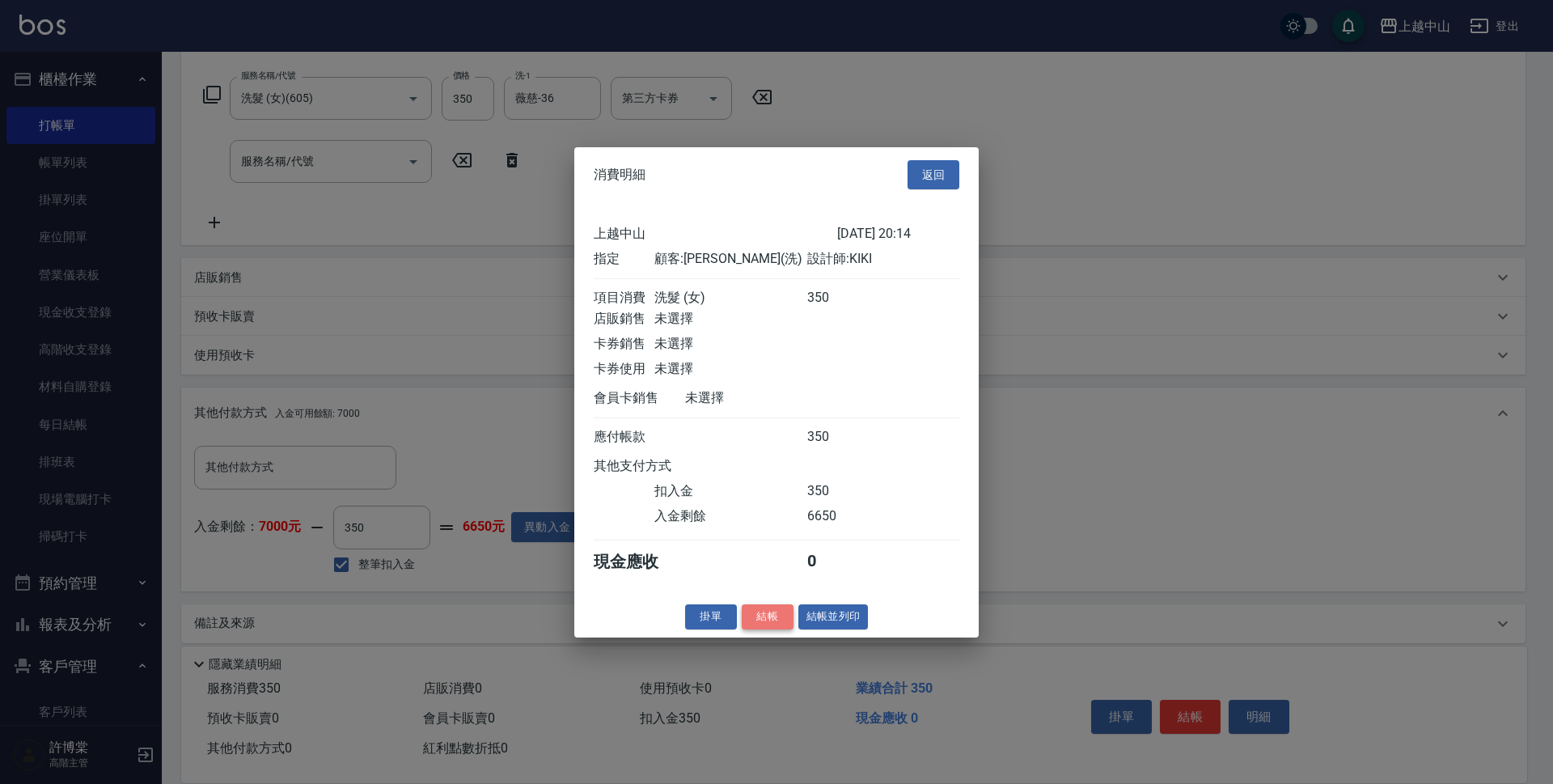
click at [772, 623] on button "結帳" at bounding box center [768, 617] width 52 height 26
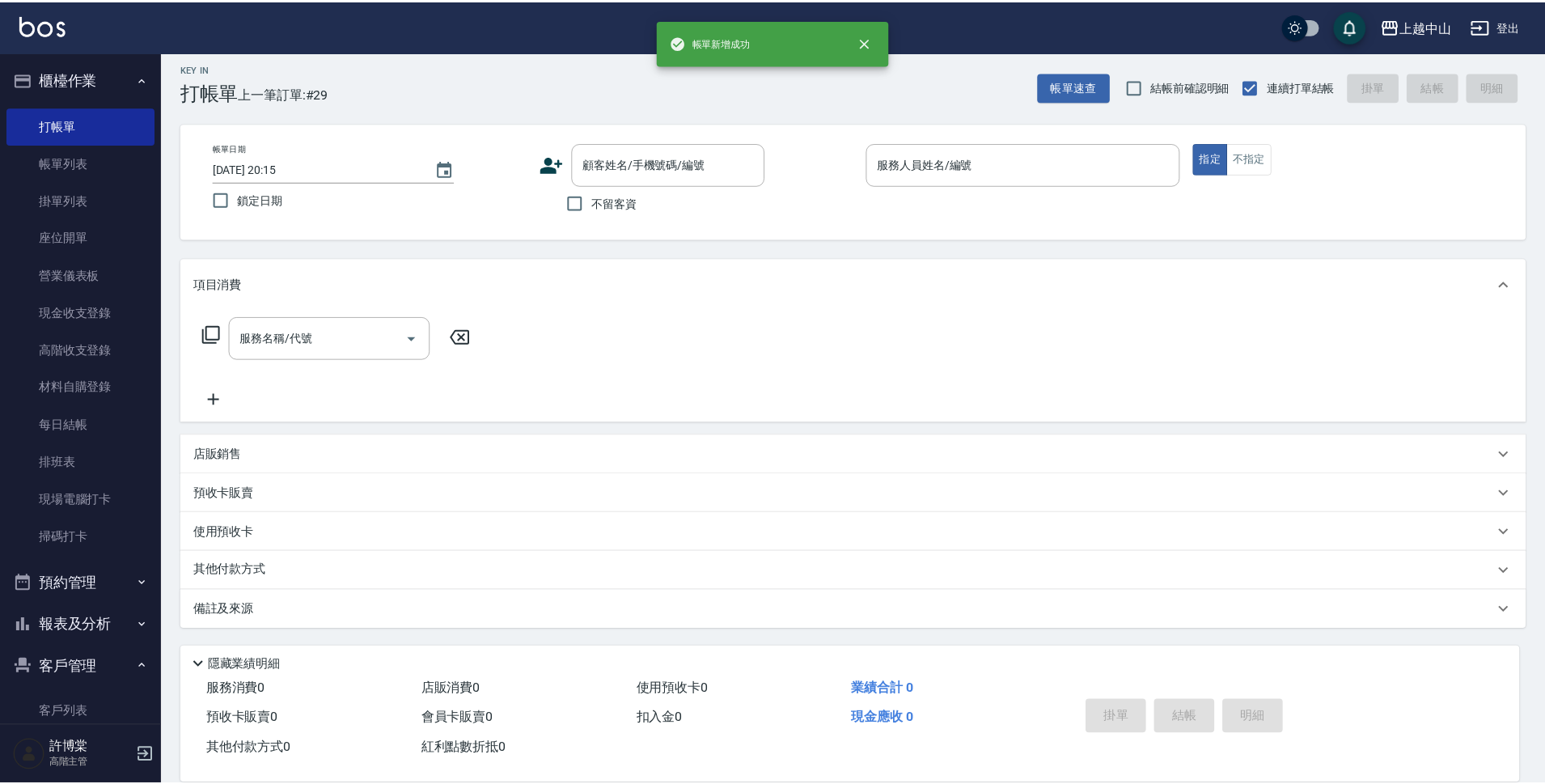
scroll to position [0, 0]
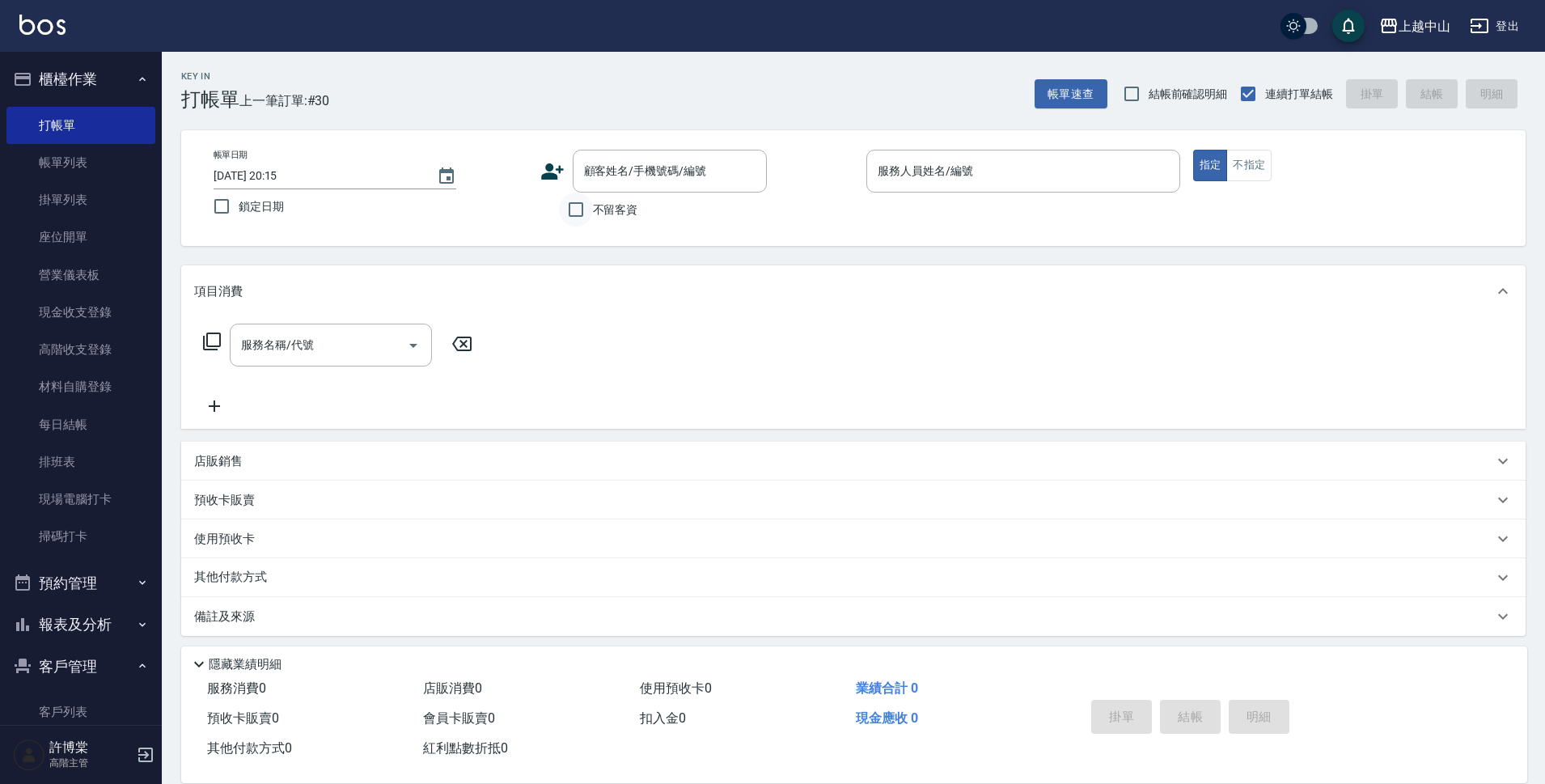
click at [579, 210] on input "不留客資" at bounding box center [576, 209] width 34 height 34
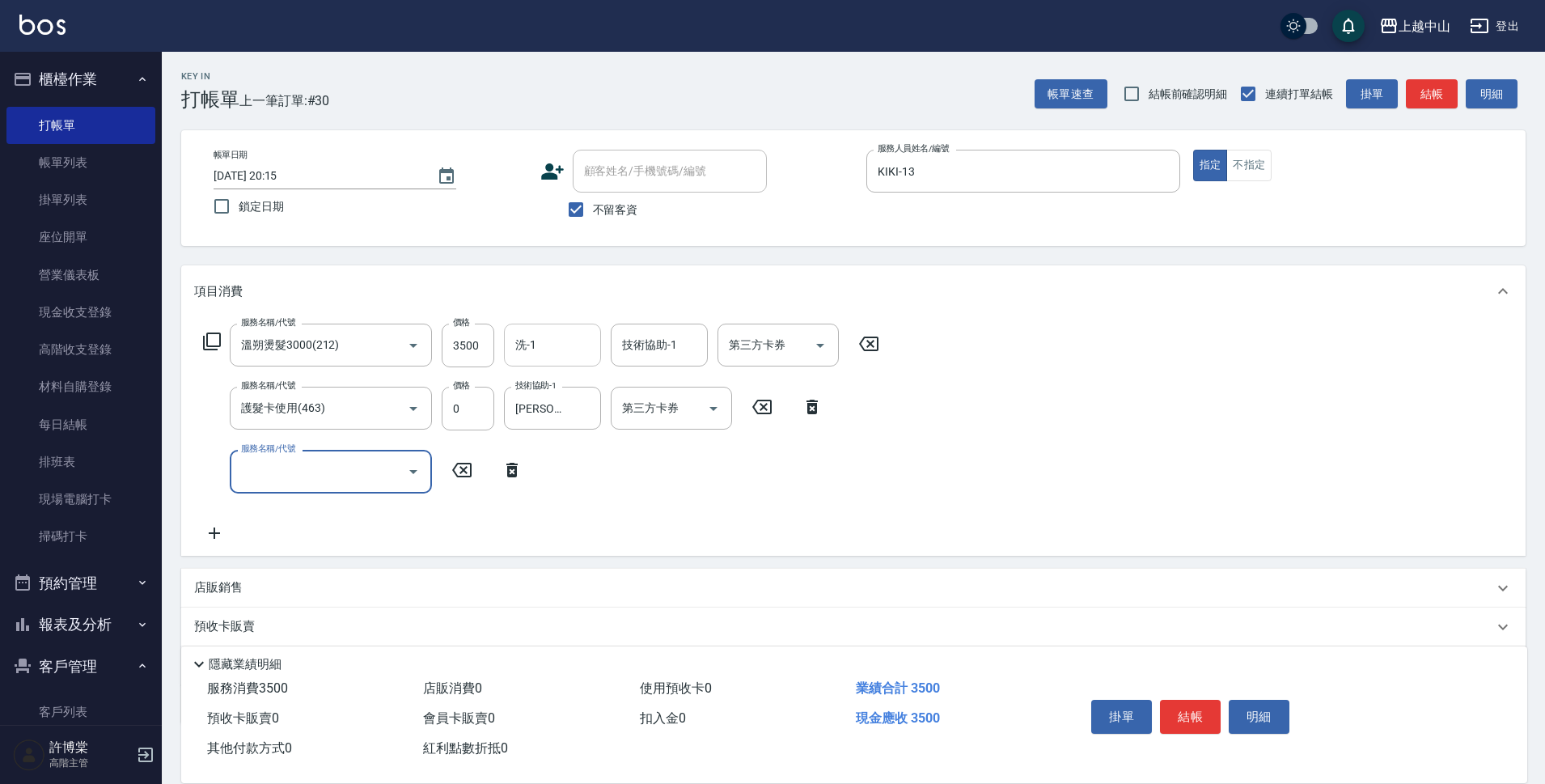
click at [542, 336] on input "洗-1" at bounding box center [552, 345] width 83 height 28
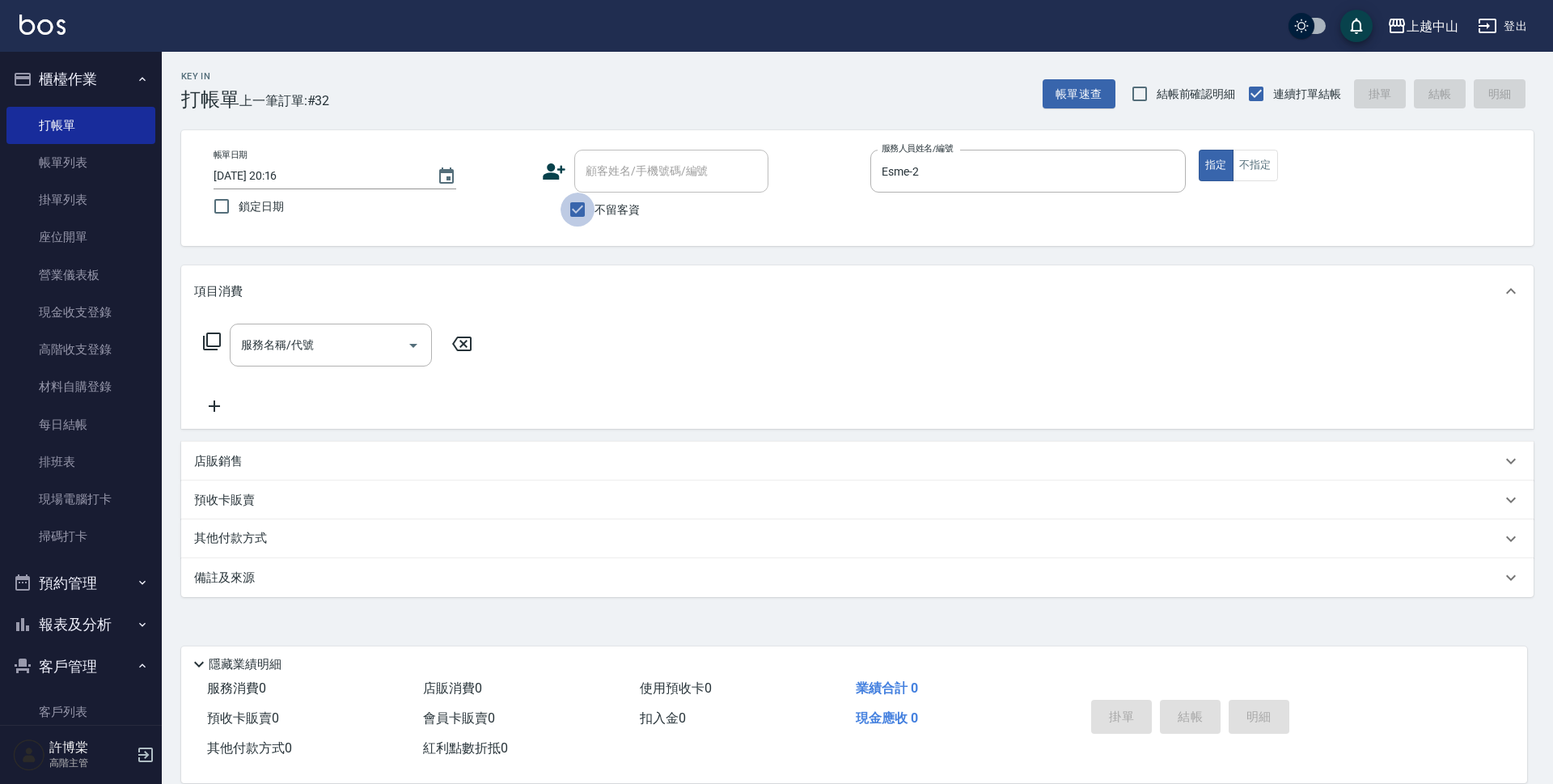
click at [584, 217] on input "不留客資" at bounding box center [577, 209] width 34 height 34
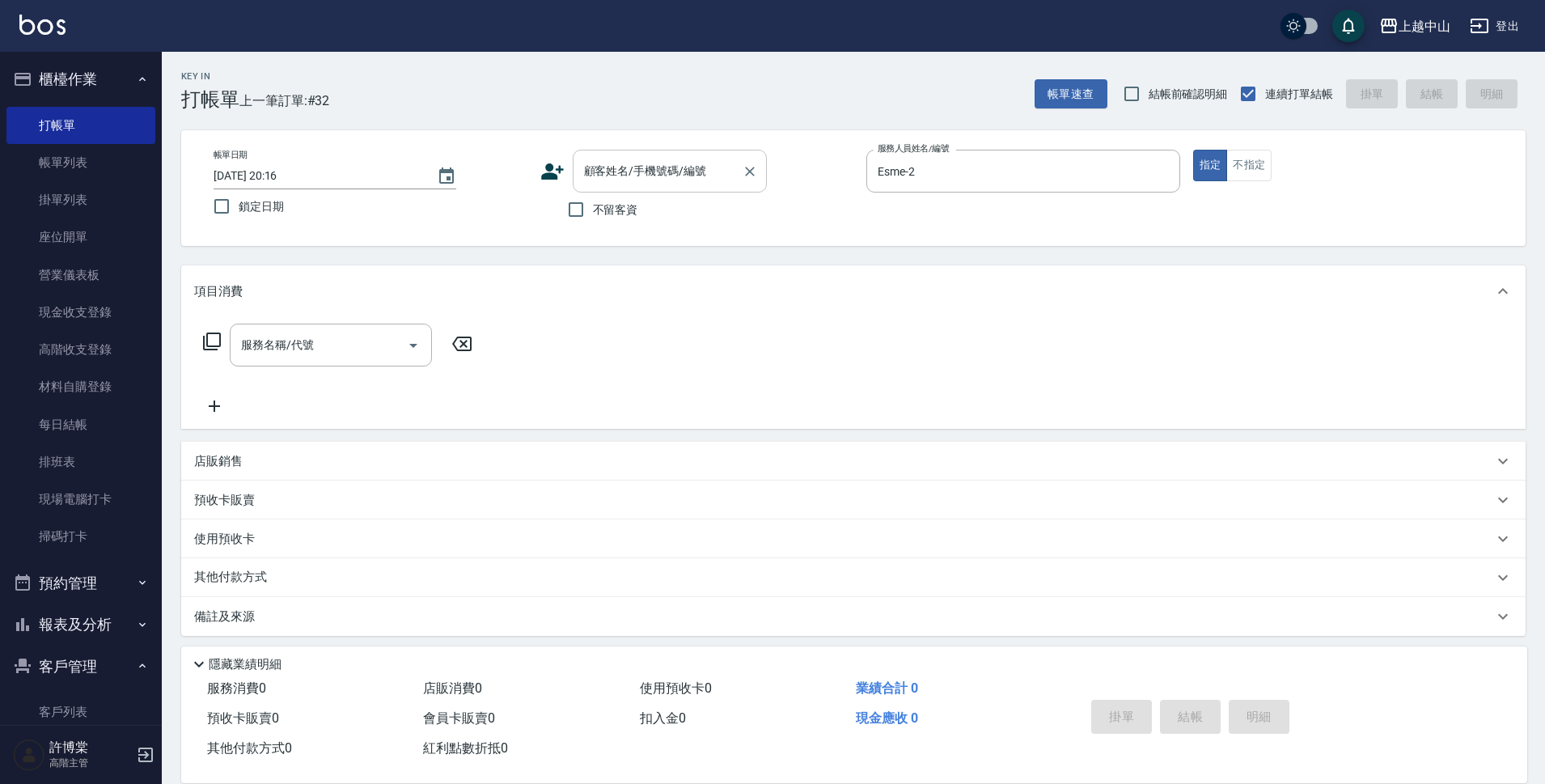
click at [606, 184] on input "顧客姓名/手機號碼/編號" at bounding box center [658, 171] width 155 height 28
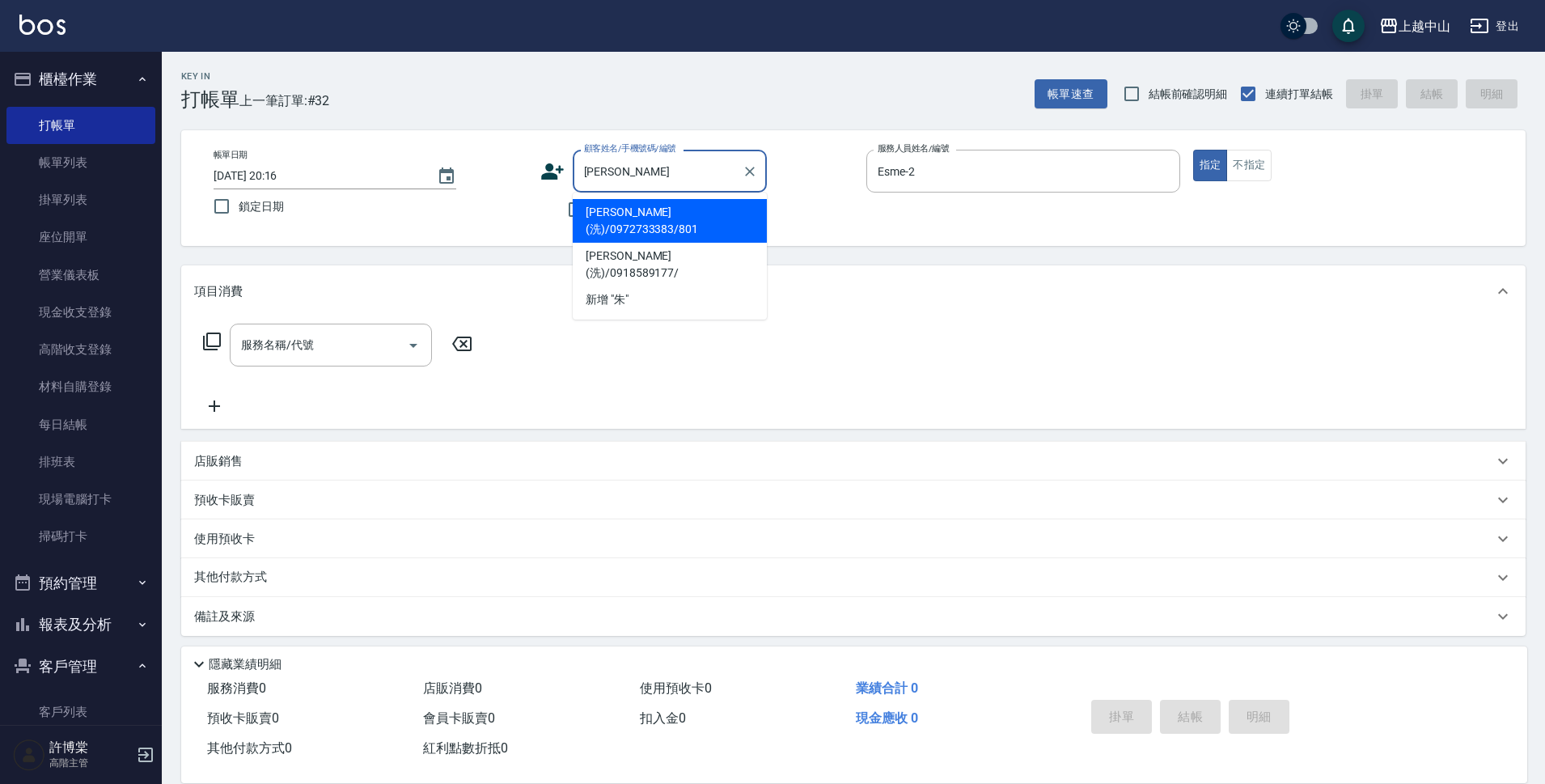
click at [637, 217] on li "[PERSON_NAME](洗)/0972733383/801" at bounding box center [670, 220] width 195 height 43
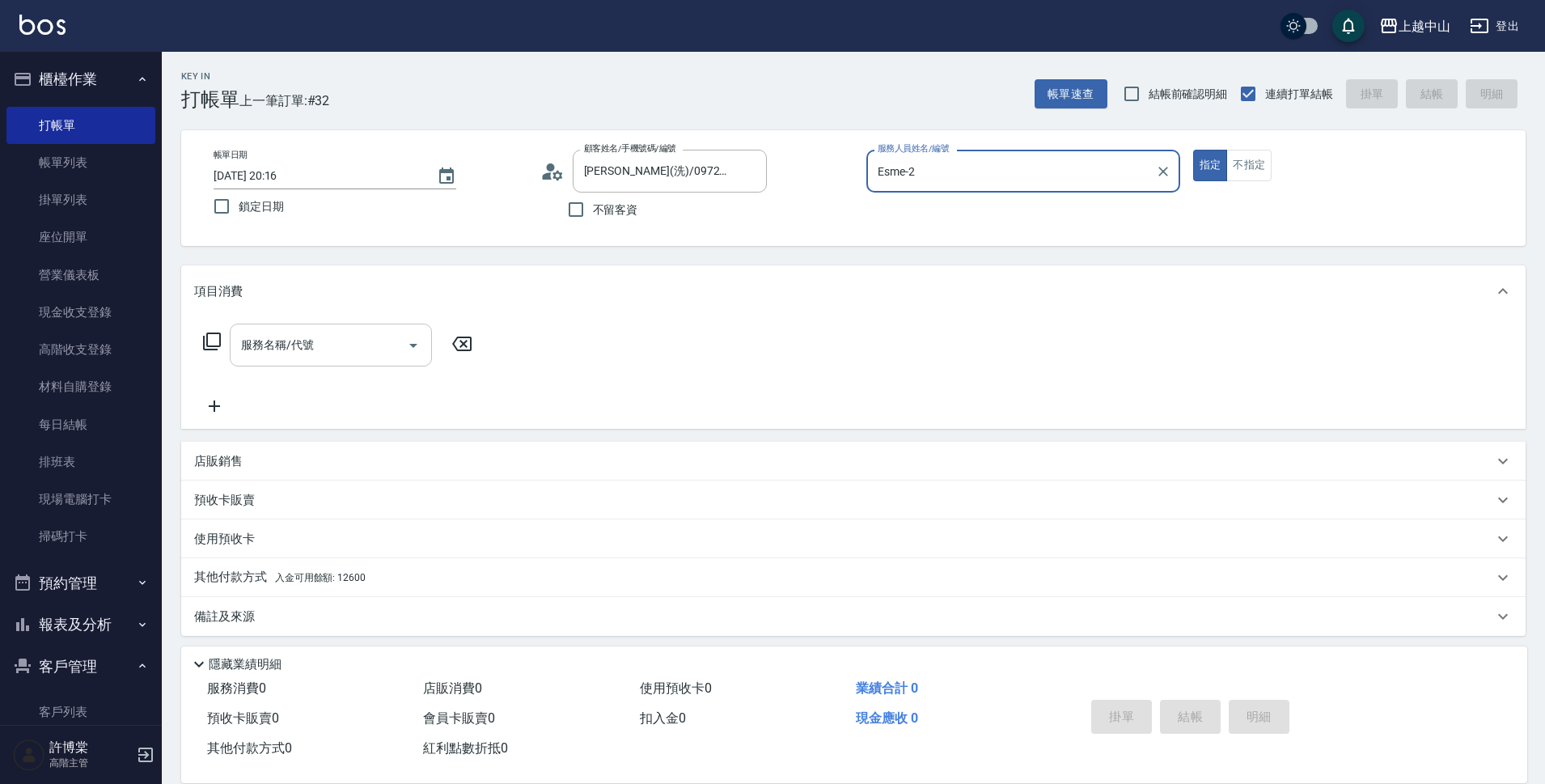
click at [324, 359] on input "服務名稱/代號" at bounding box center [318, 345] width 163 height 28
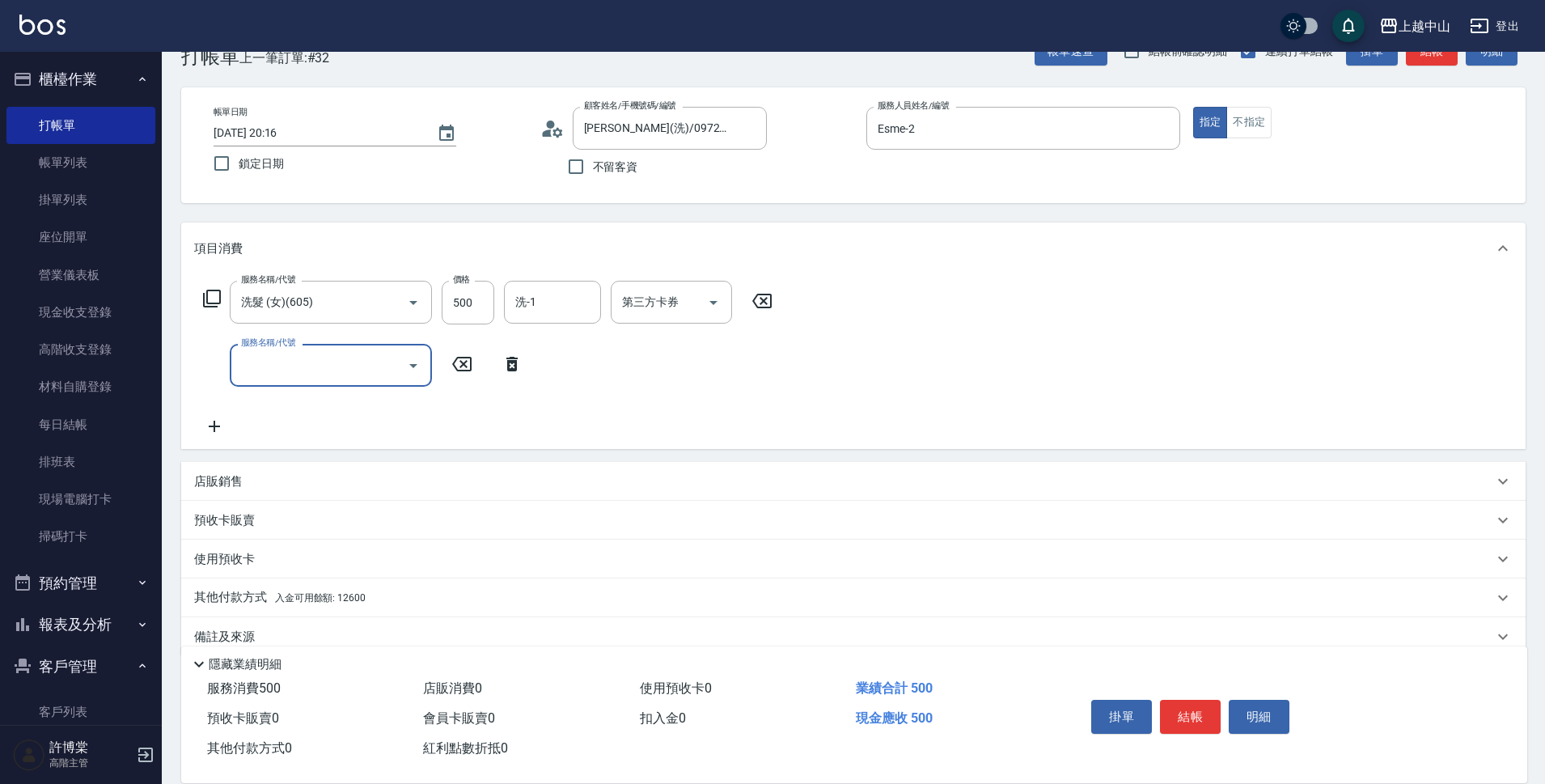
scroll to position [71, 0]
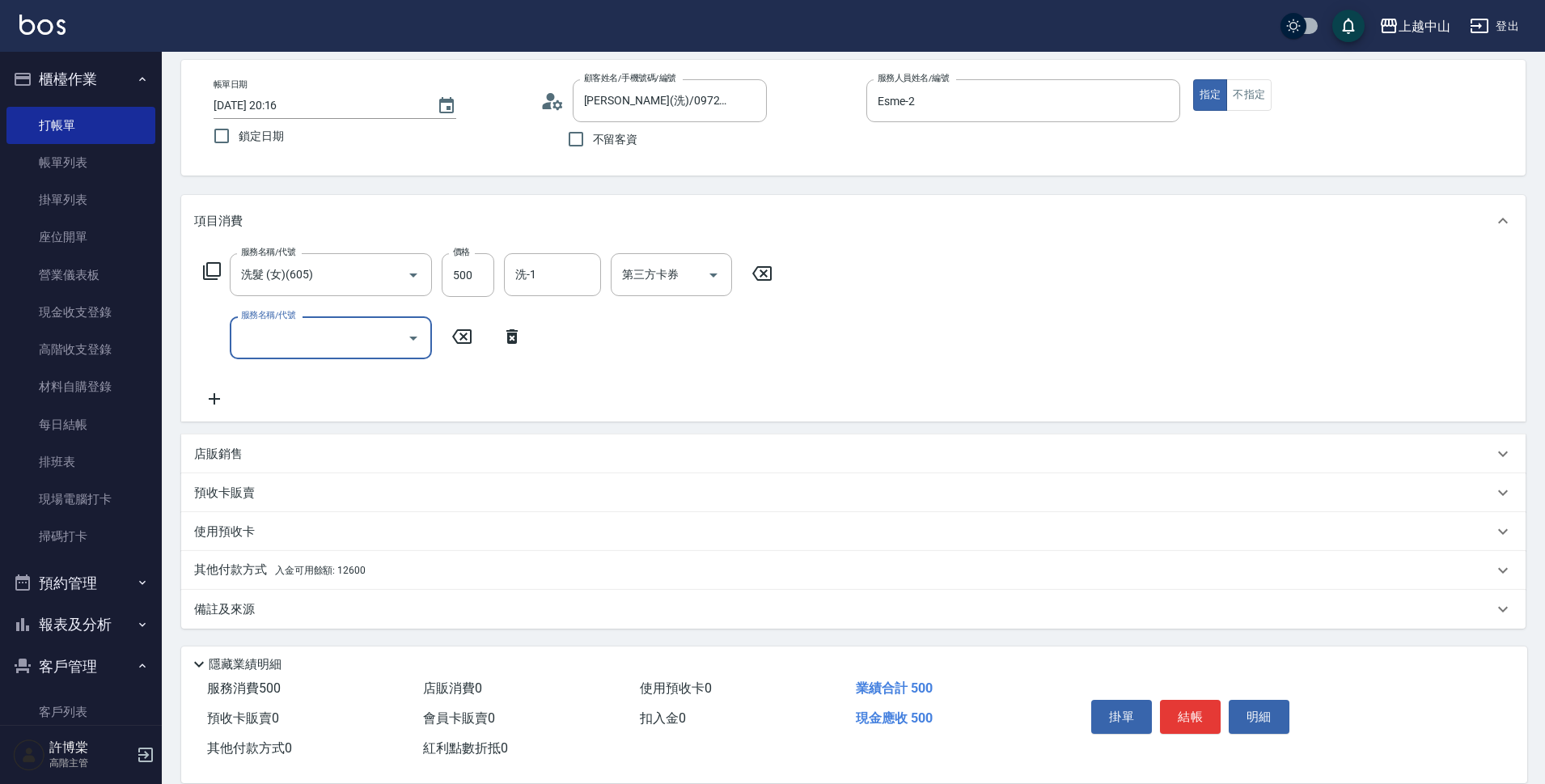
click at [450, 571] on div "其他付款方式 入金可用餘額: 12600" at bounding box center [844, 570] width 1299 height 18
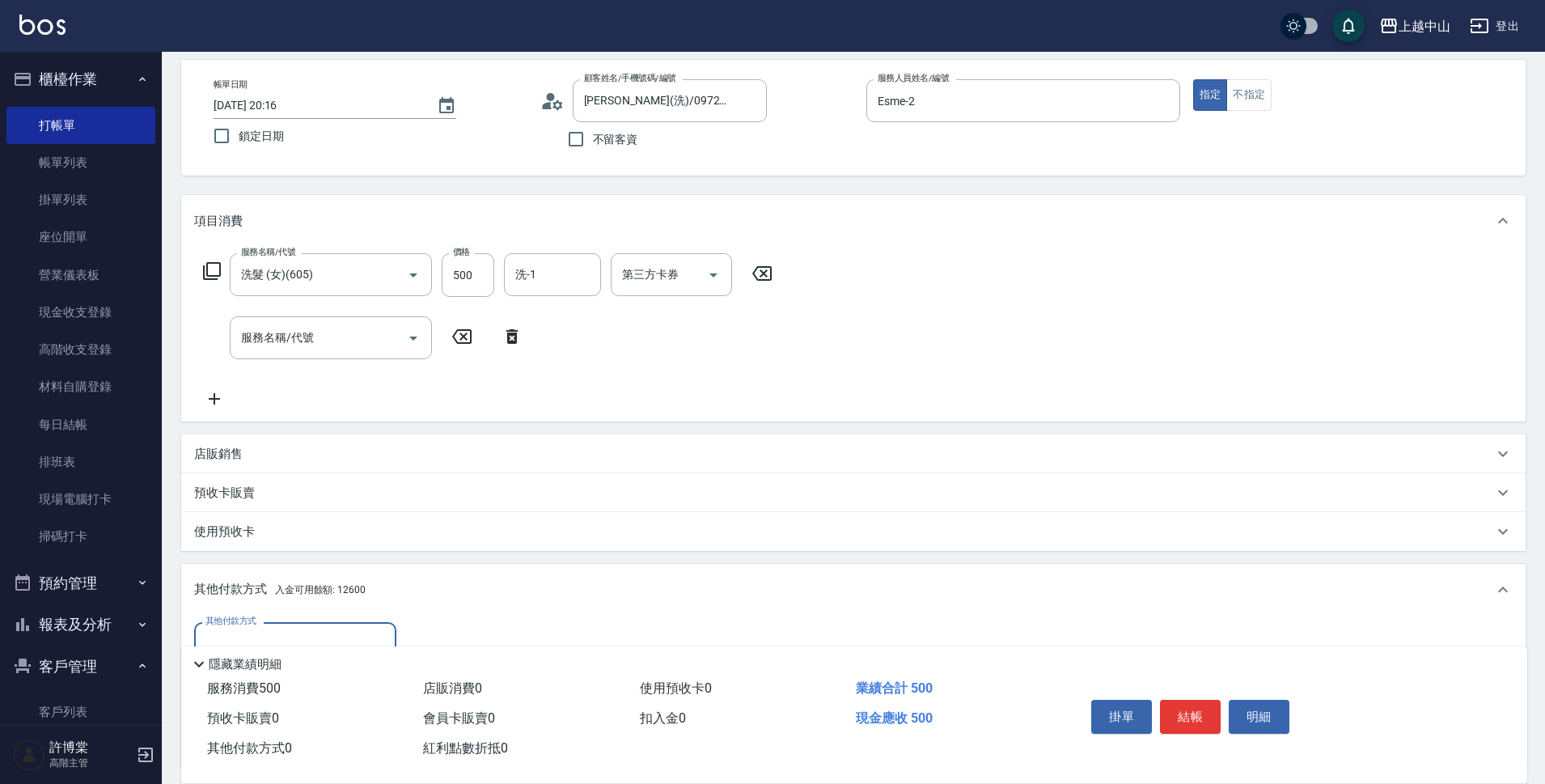
scroll to position [140, 0]
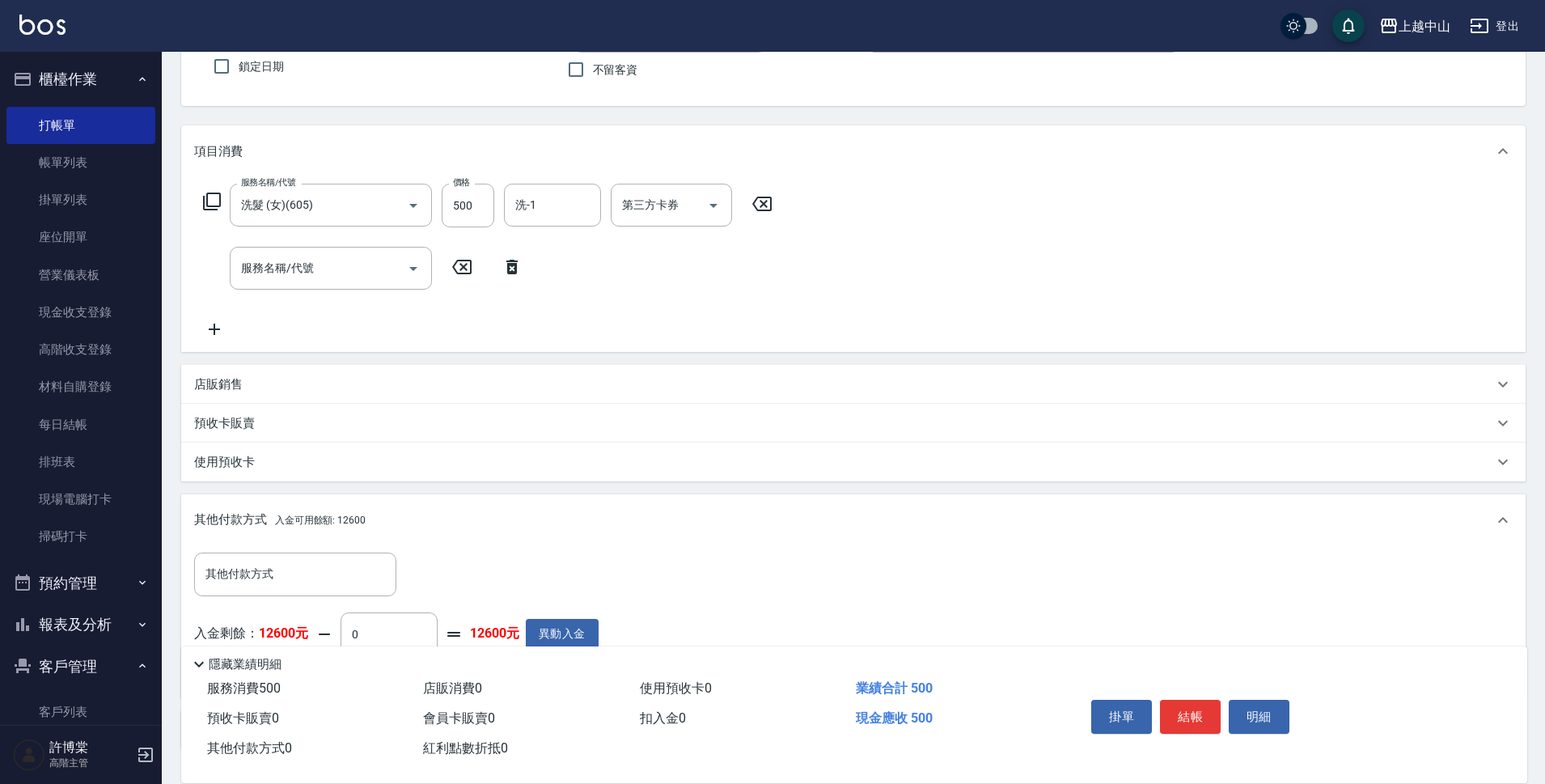
drag, startPoint x: 1533, startPoint y: 386, endPoint x: 941, endPoint y: 565, distance: 618.5
click at [1539, 523] on div "Key In 打帳單 上一筆訂單:#32 帳單速查 結帳前確認明細 連續打單結帳 掛單 結帳 明細 帳單日期 [DATE] 20:16 鎖定日期 顧客姓名/手…" at bounding box center [854, 408] width 1384 height 993
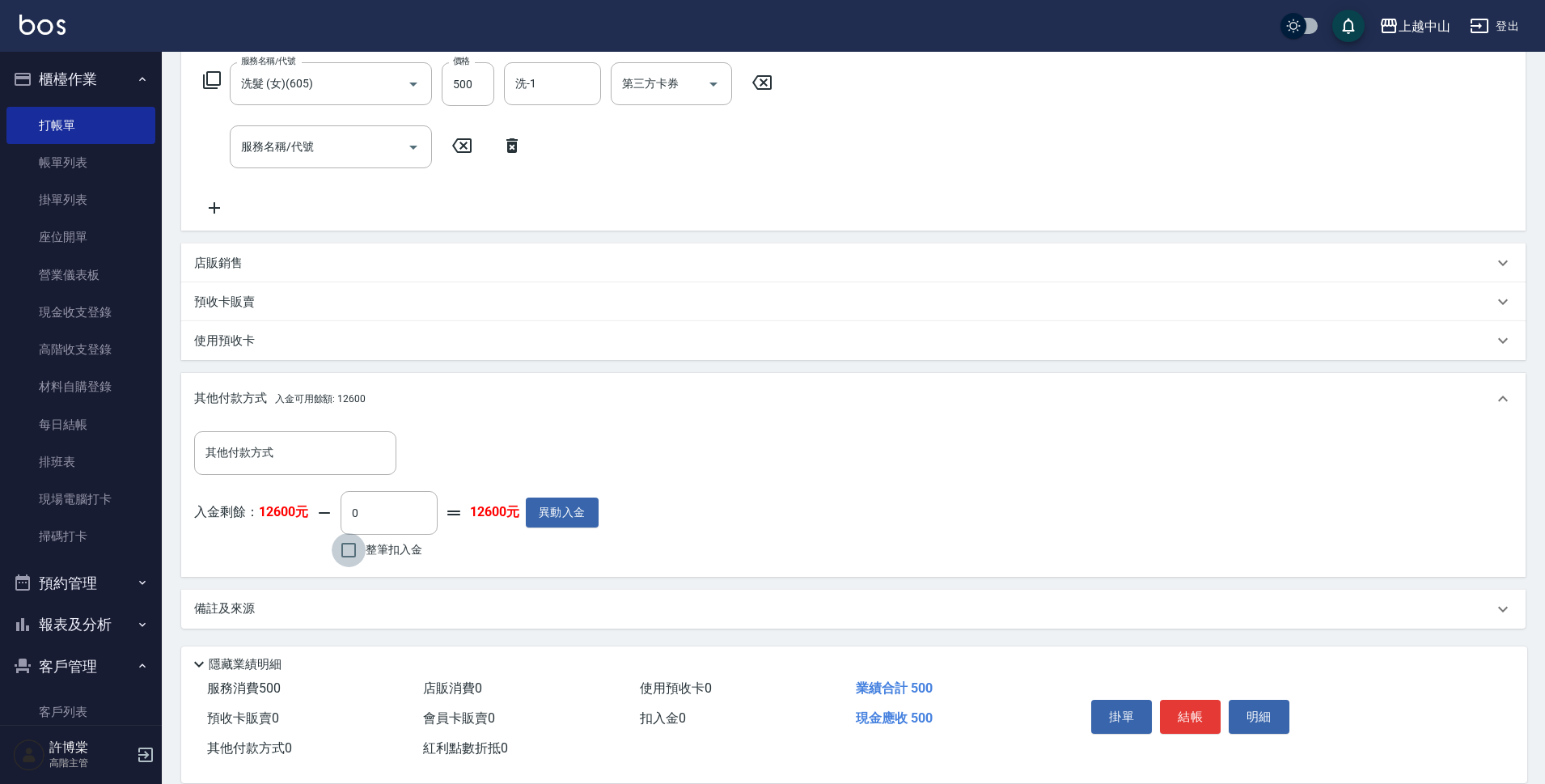
click at [351, 553] on input "整筆扣入金" at bounding box center [348, 549] width 34 height 34
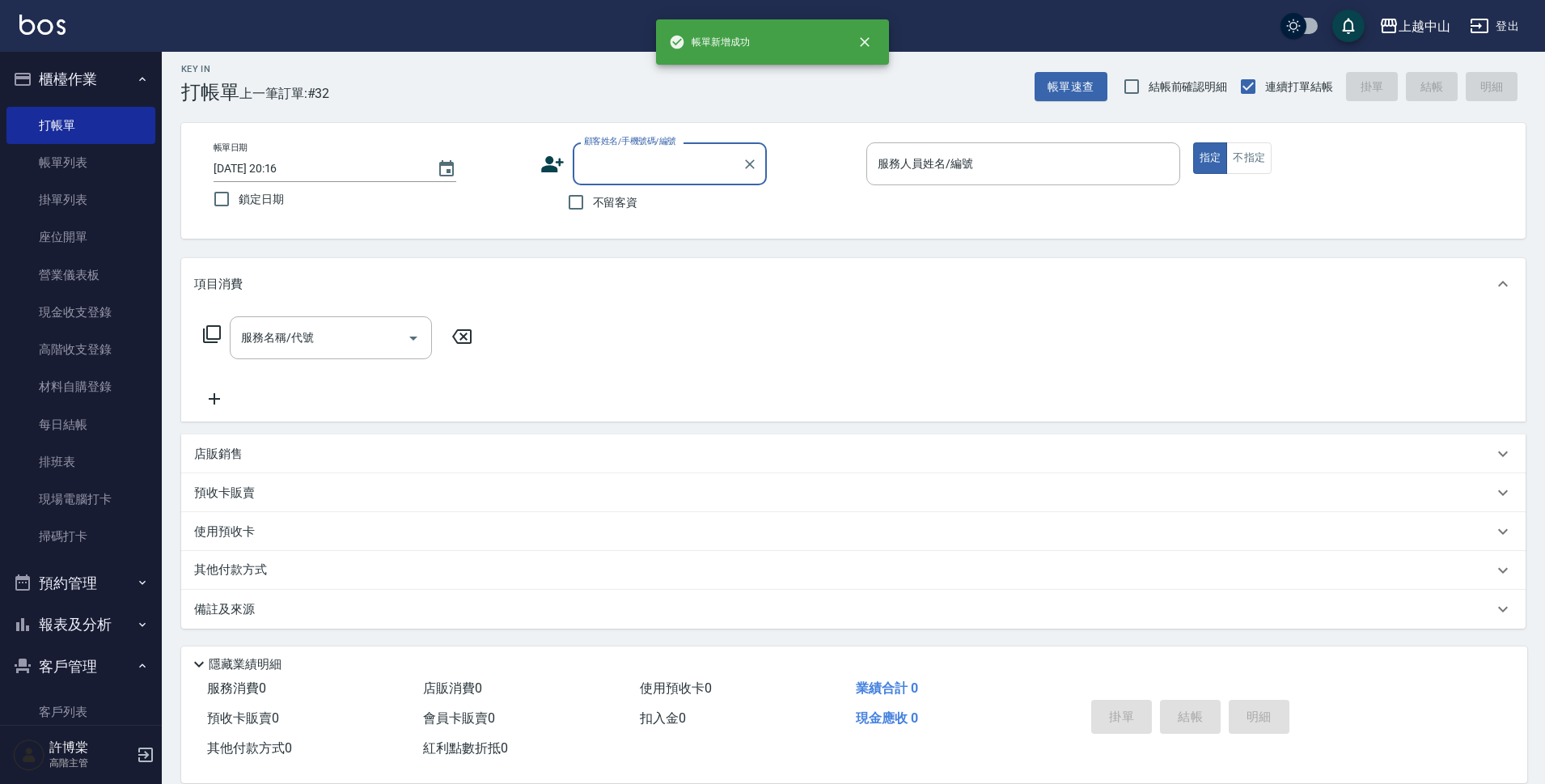
scroll to position [0, 0]
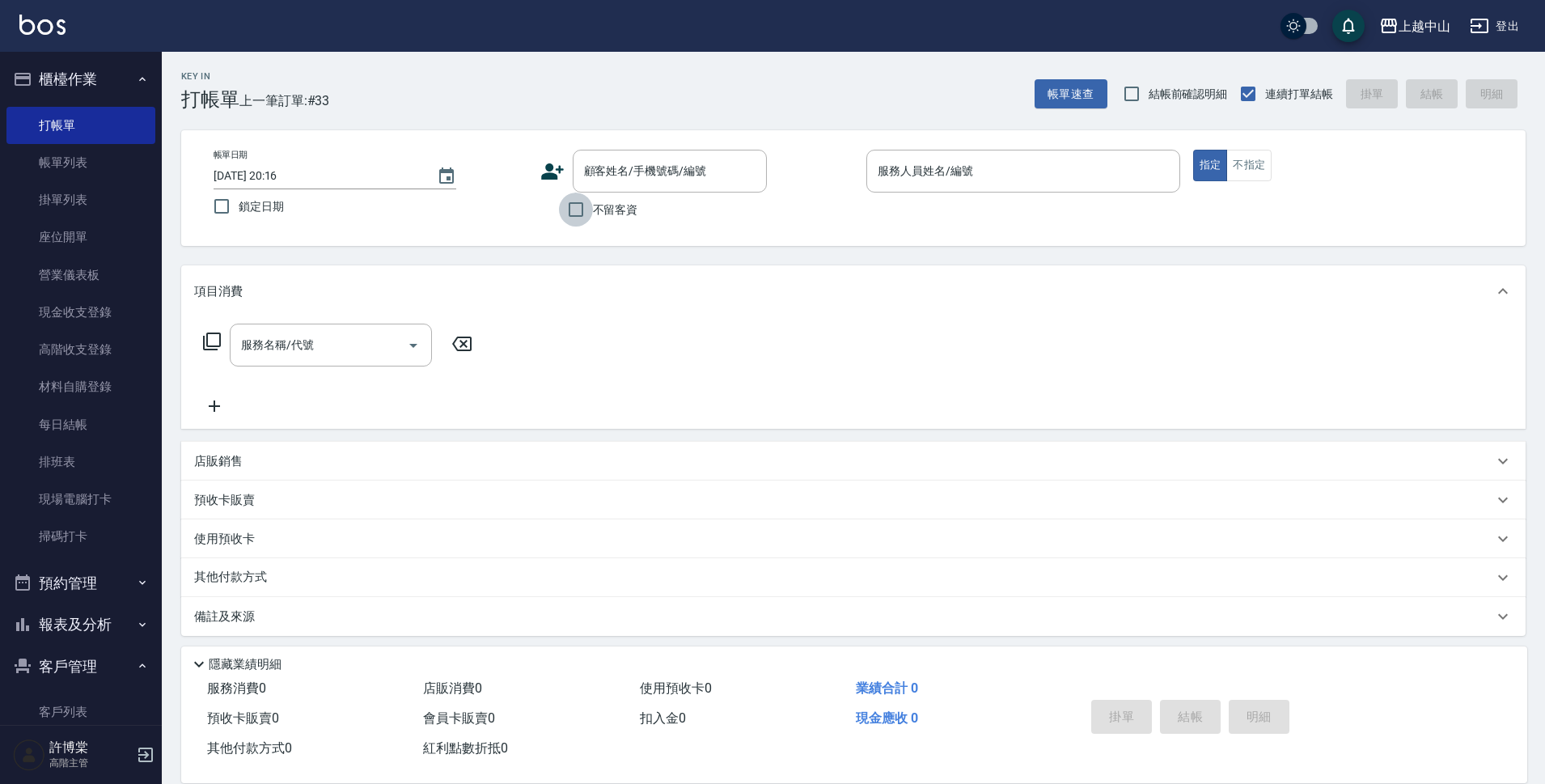
click at [579, 206] on input "不留客資" at bounding box center [576, 209] width 34 height 34
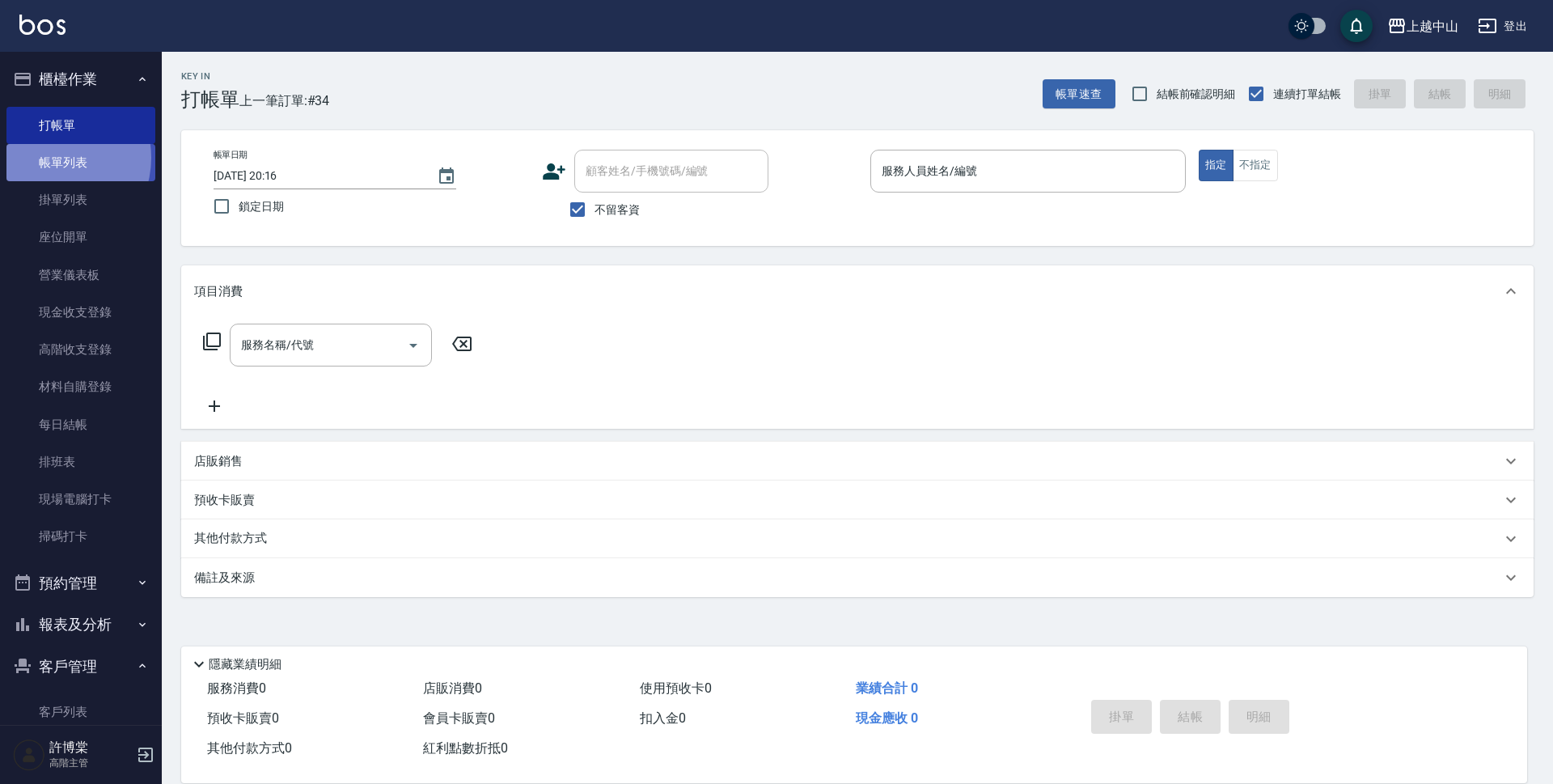
click at [53, 158] on link "帳單列表" at bounding box center [81, 163] width 148 height 37
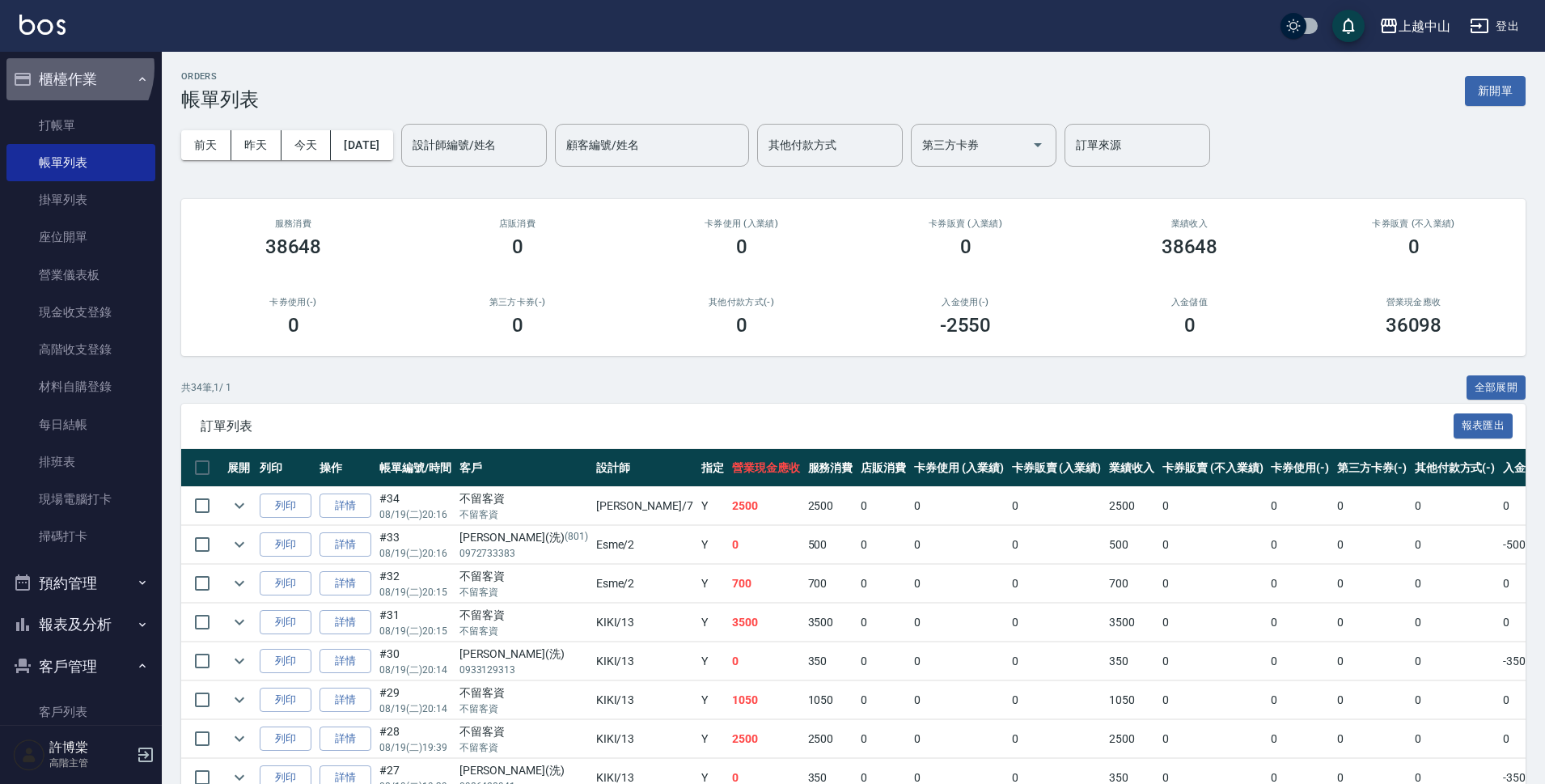
click at [67, 68] on button "櫃檯作業" at bounding box center [81, 79] width 148 height 42
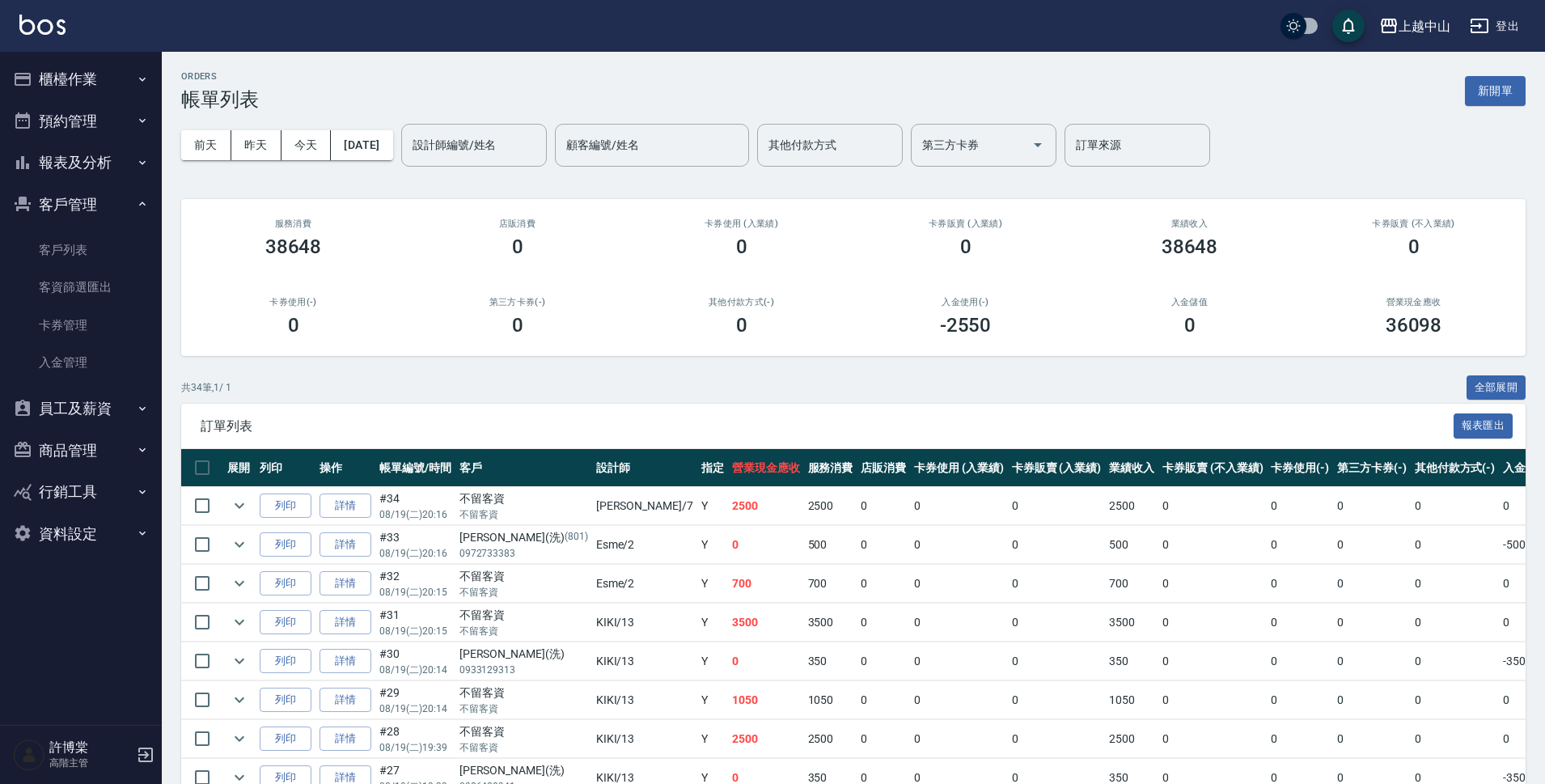
click at [99, 194] on button "客戶管理" at bounding box center [81, 204] width 148 height 42
click at [109, 164] on button "報表及分析" at bounding box center [81, 162] width 148 height 42
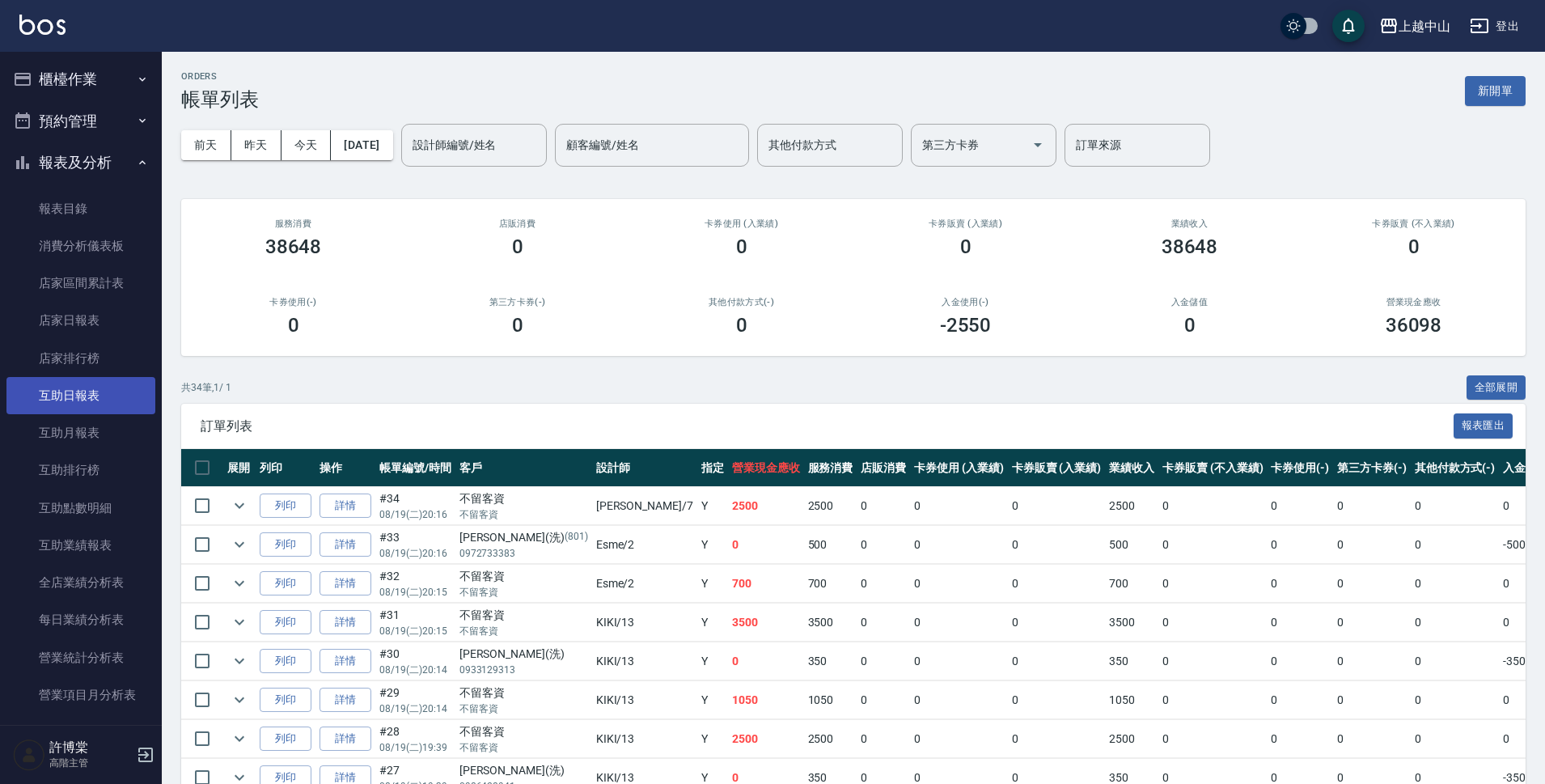
click at [91, 388] on link "互助日報表" at bounding box center [81, 396] width 148 height 37
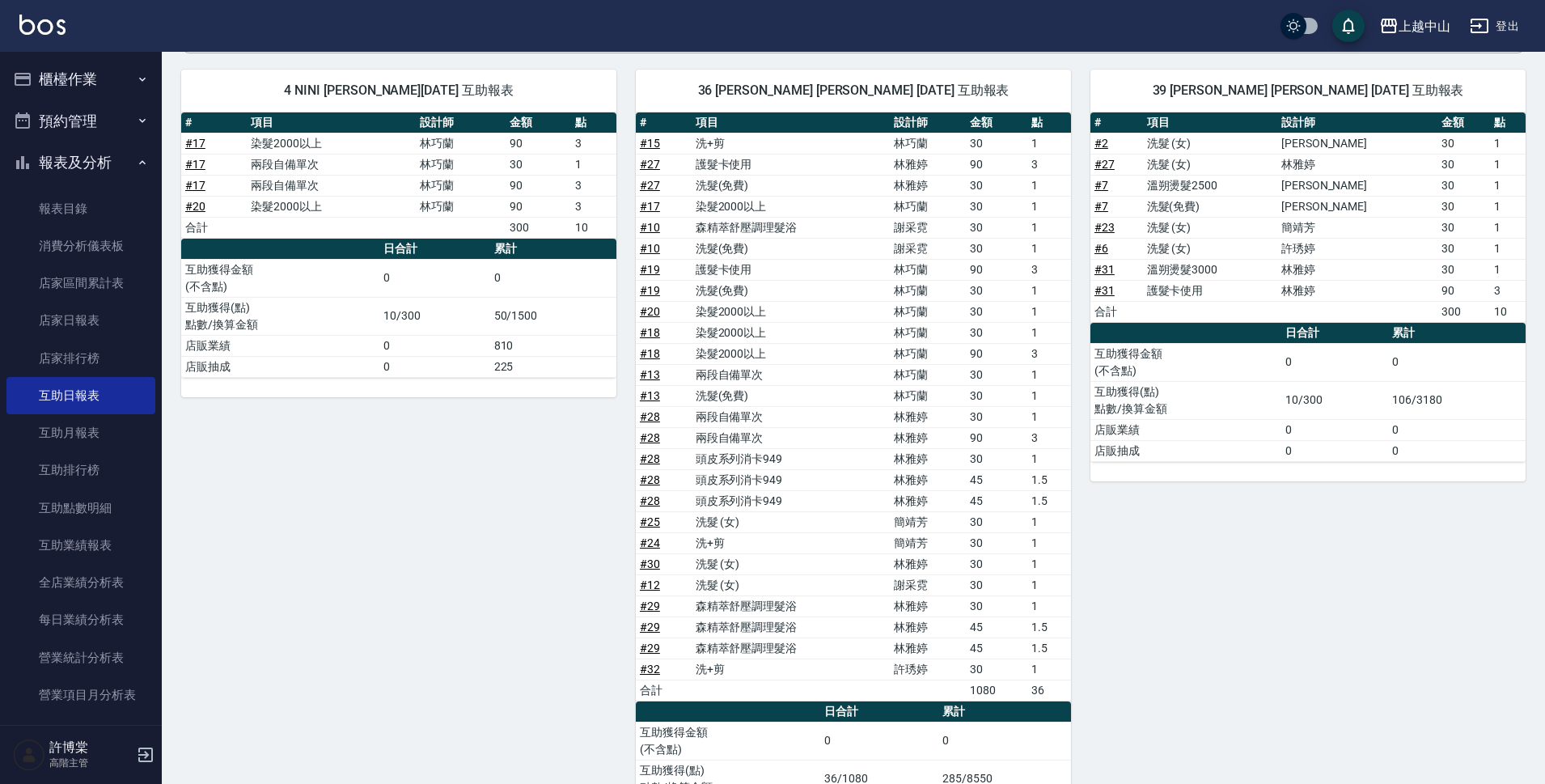
scroll to position [170, 0]
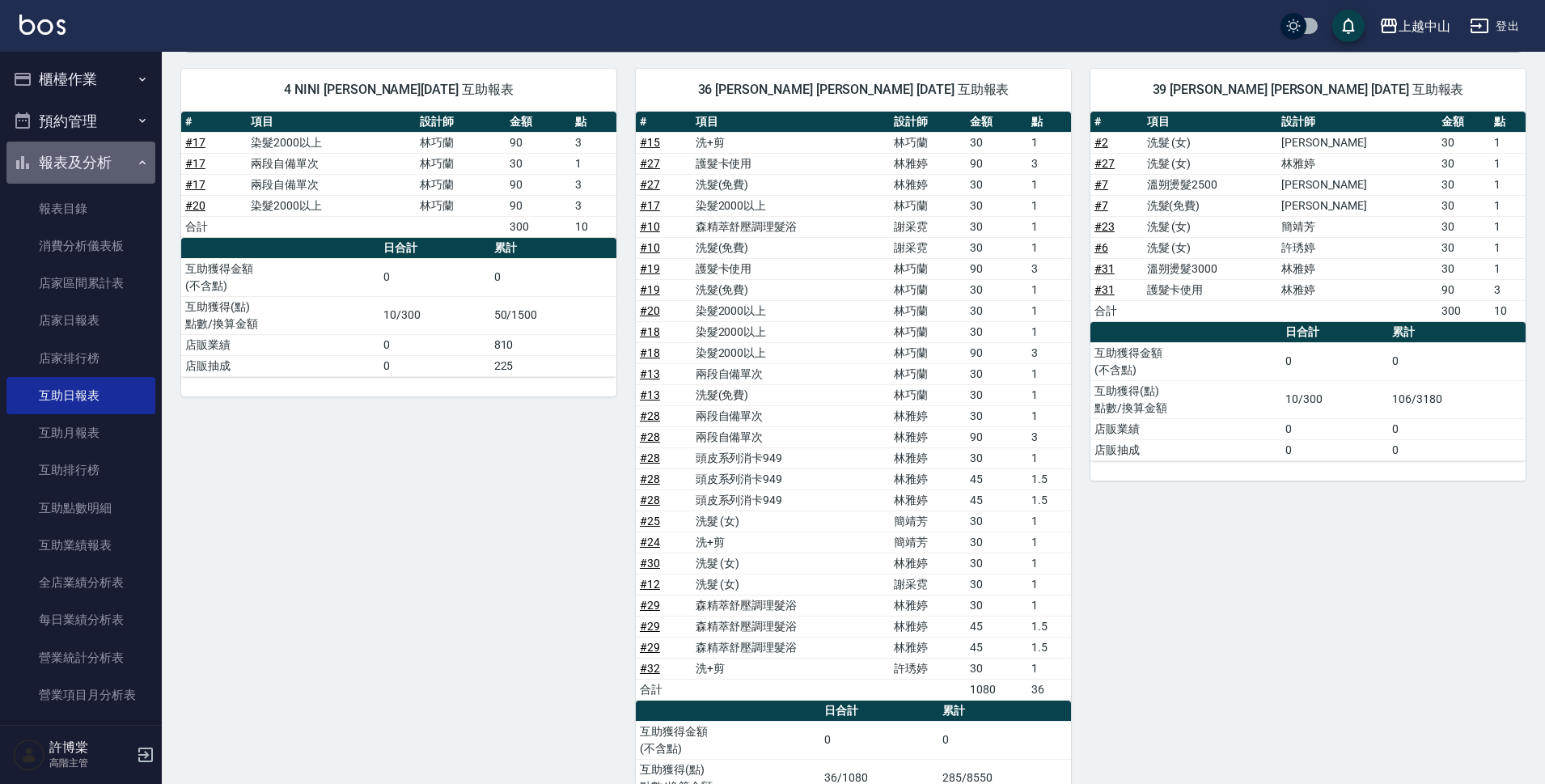
click at [101, 160] on button "報表及分析" at bounding box center [81, 162] width 148 height 42
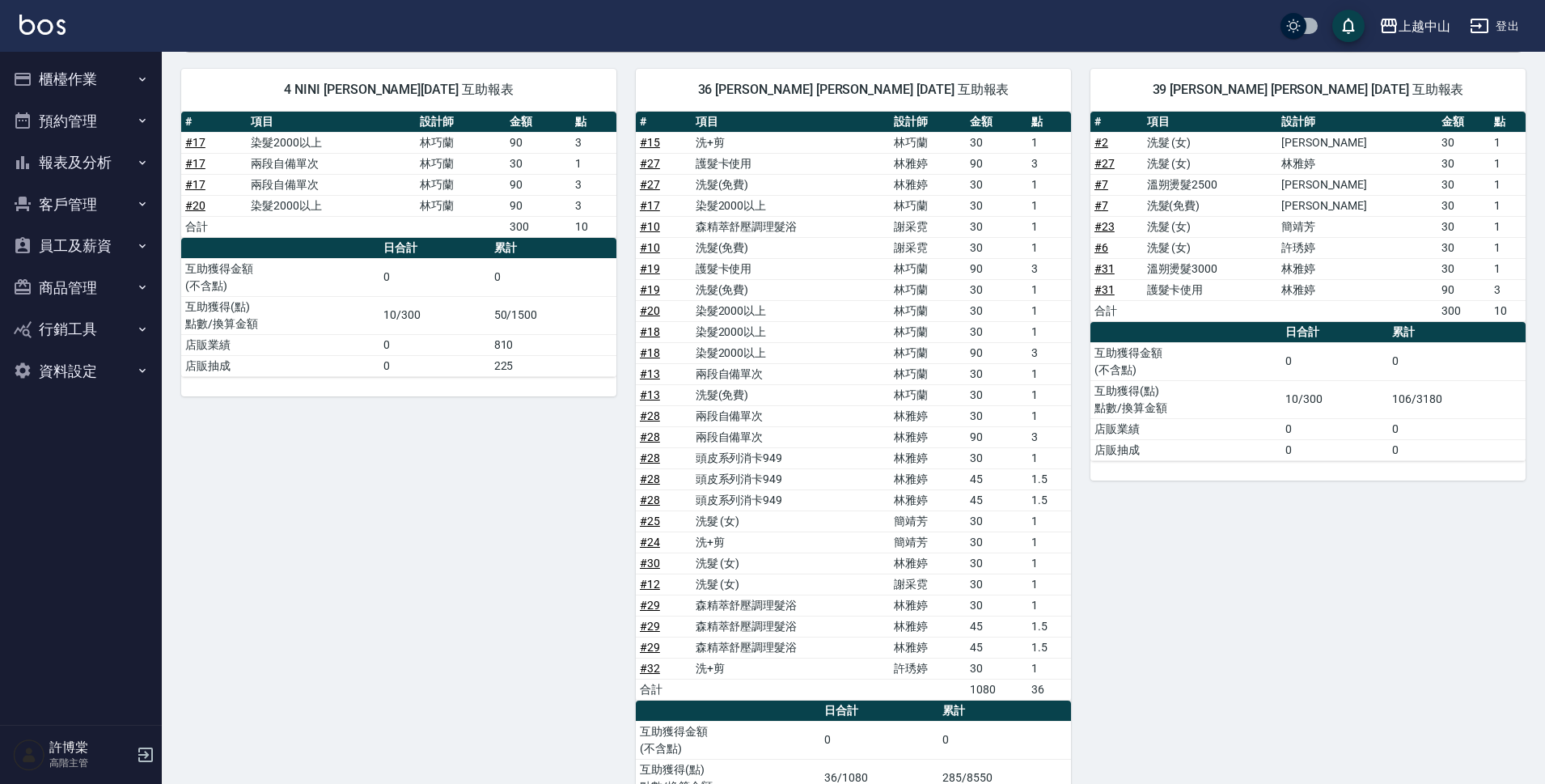
click at [103, 73] on button "櫃檯作業" at bounding box center [81, 79] width 148 height 42
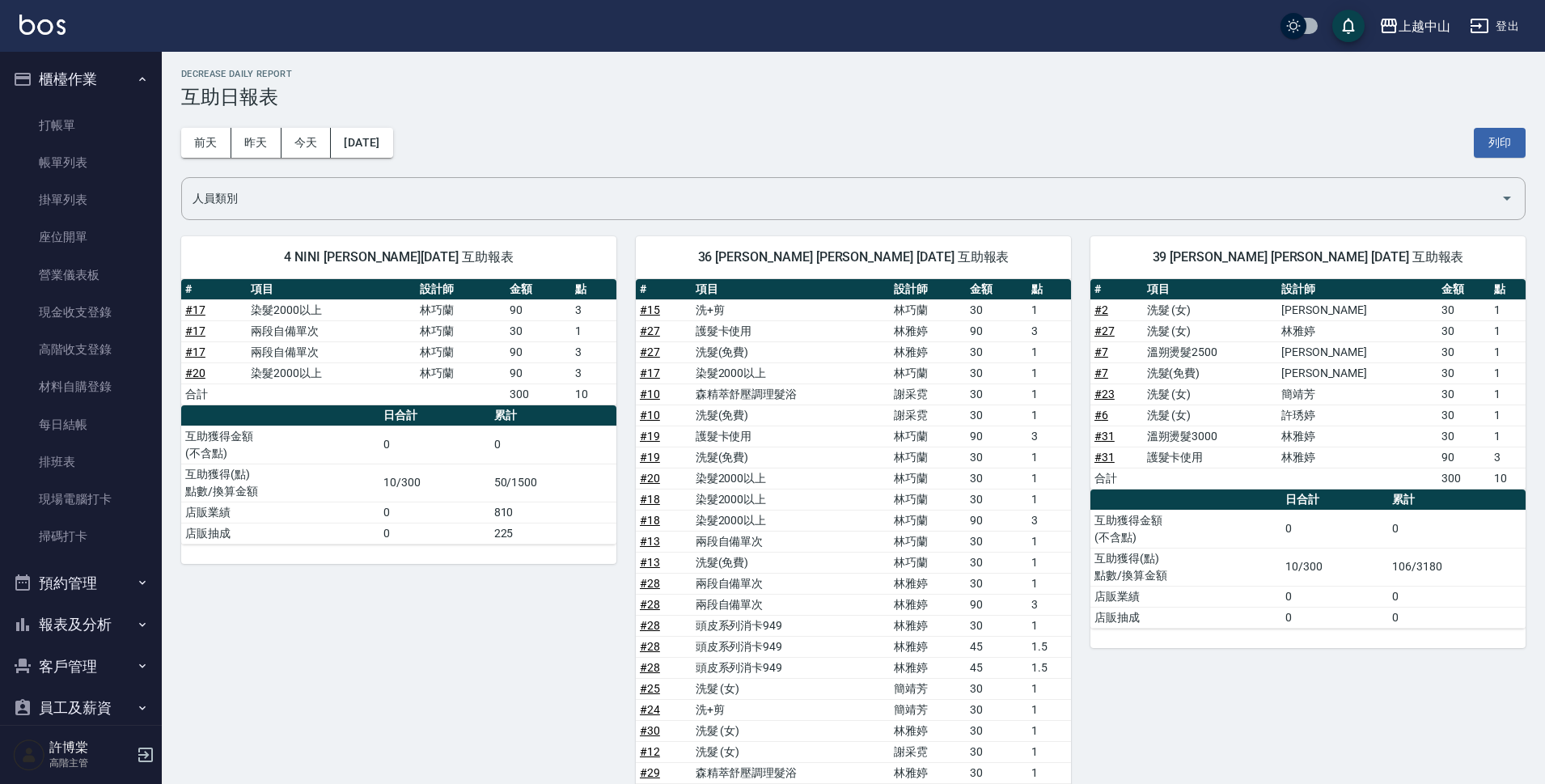
scroll to position [0, 0]
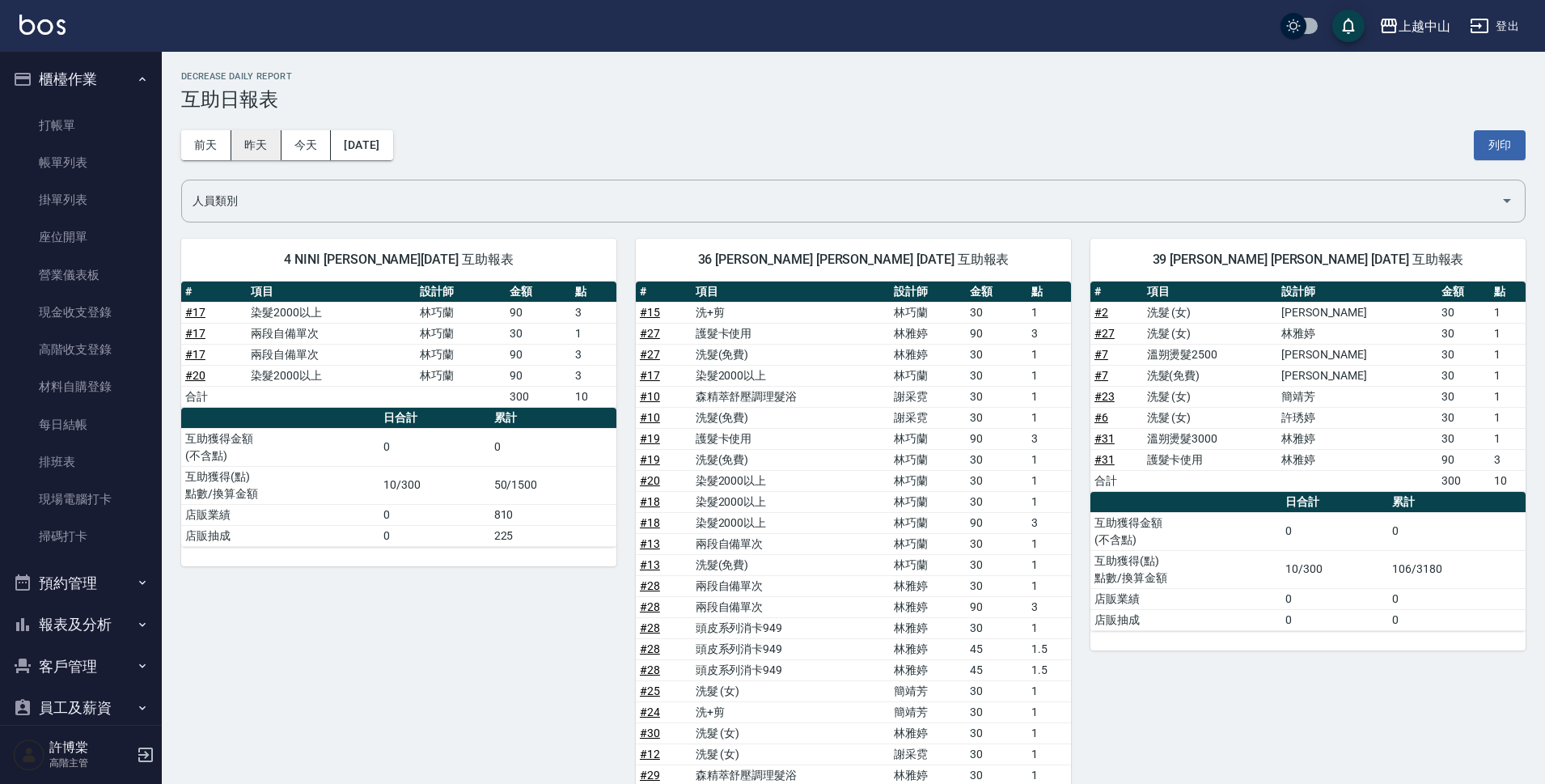
click at [249, 147] on button "昨天" at bounding box center [256, 145] width 50 height 29
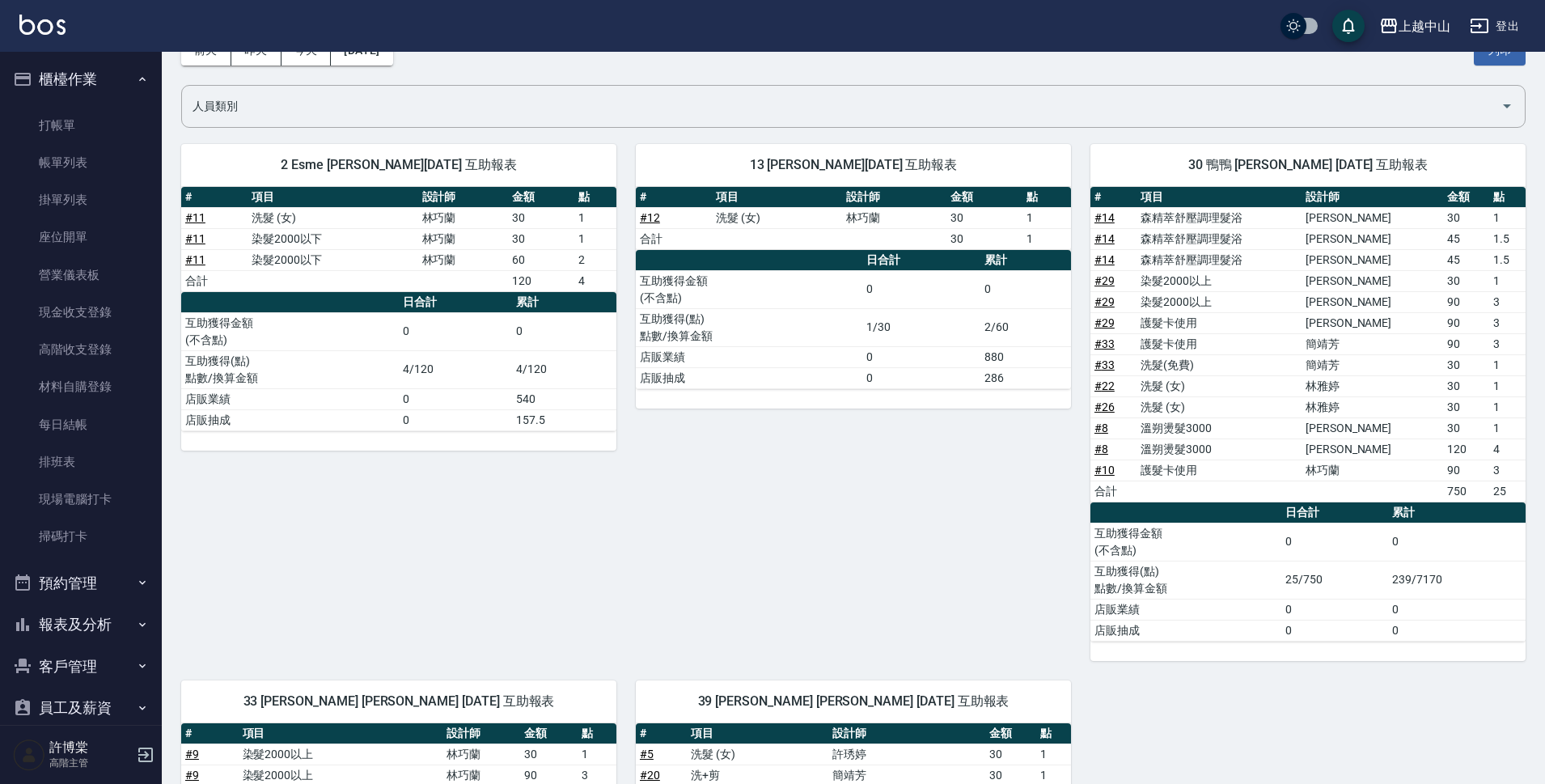
scroll to position [59, 0]
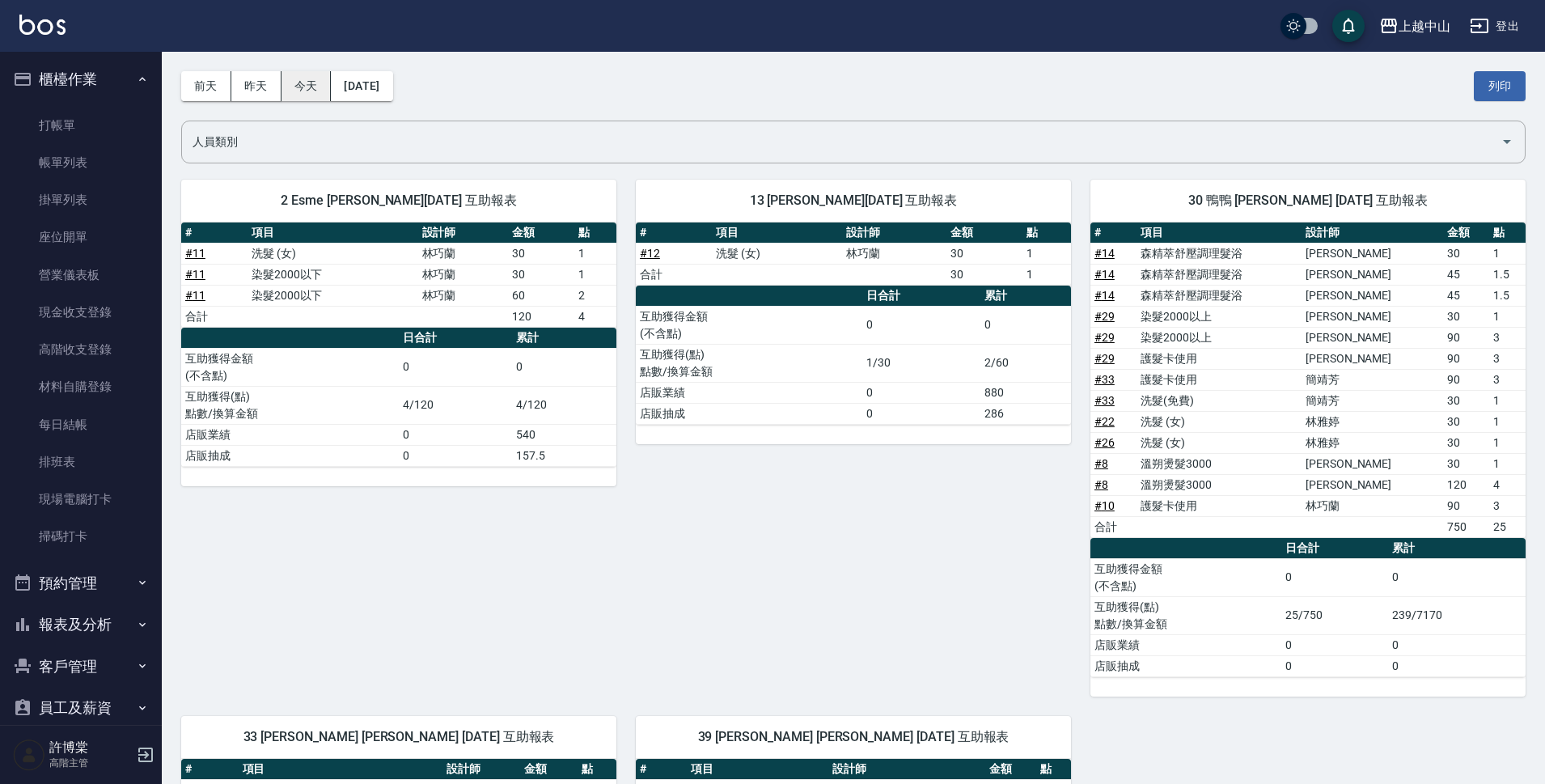
click at [309, 83] on button "今天" at bounding box center [306, 85] width 50 height 29
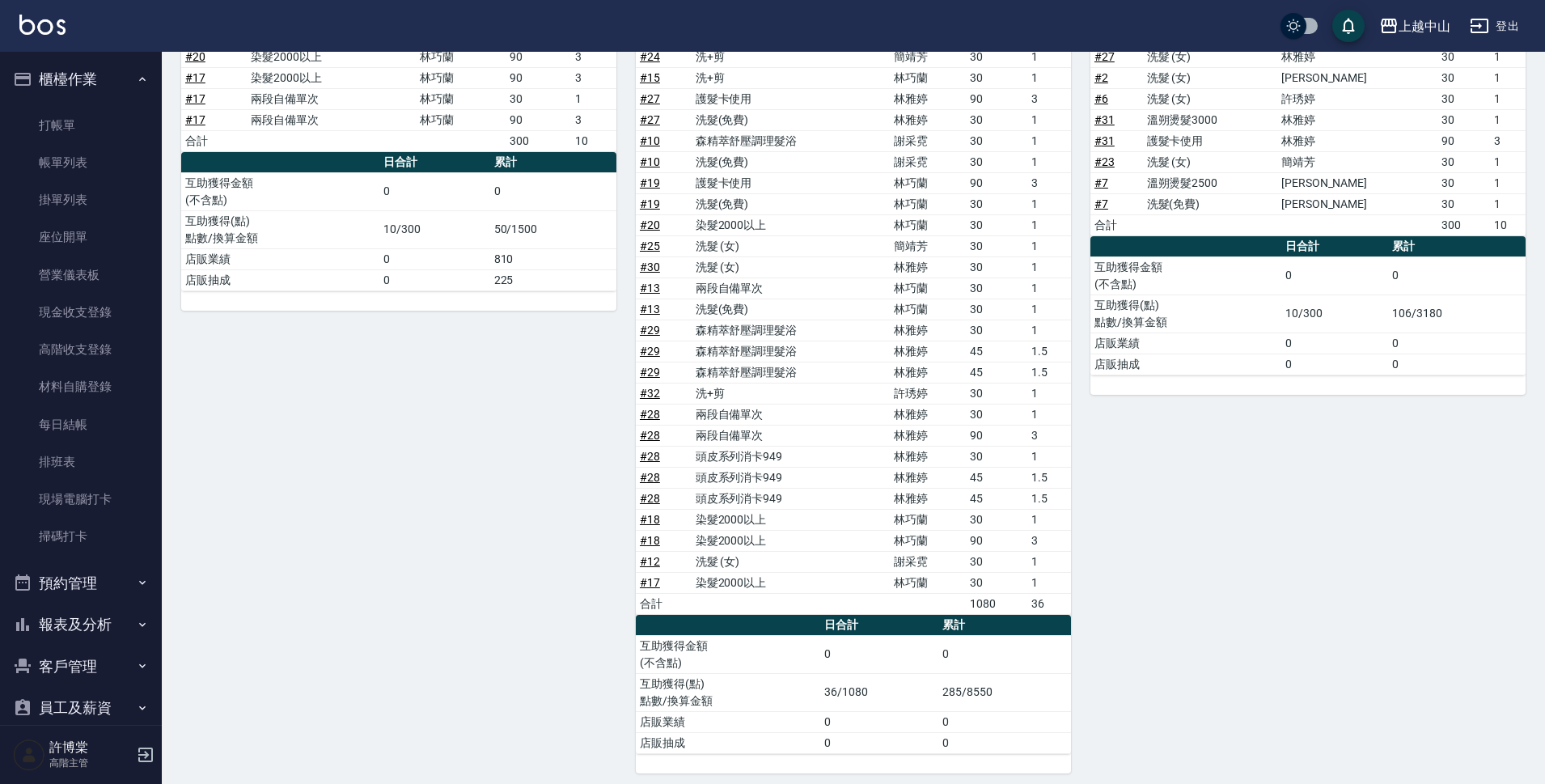
scroll to position [264, 0]
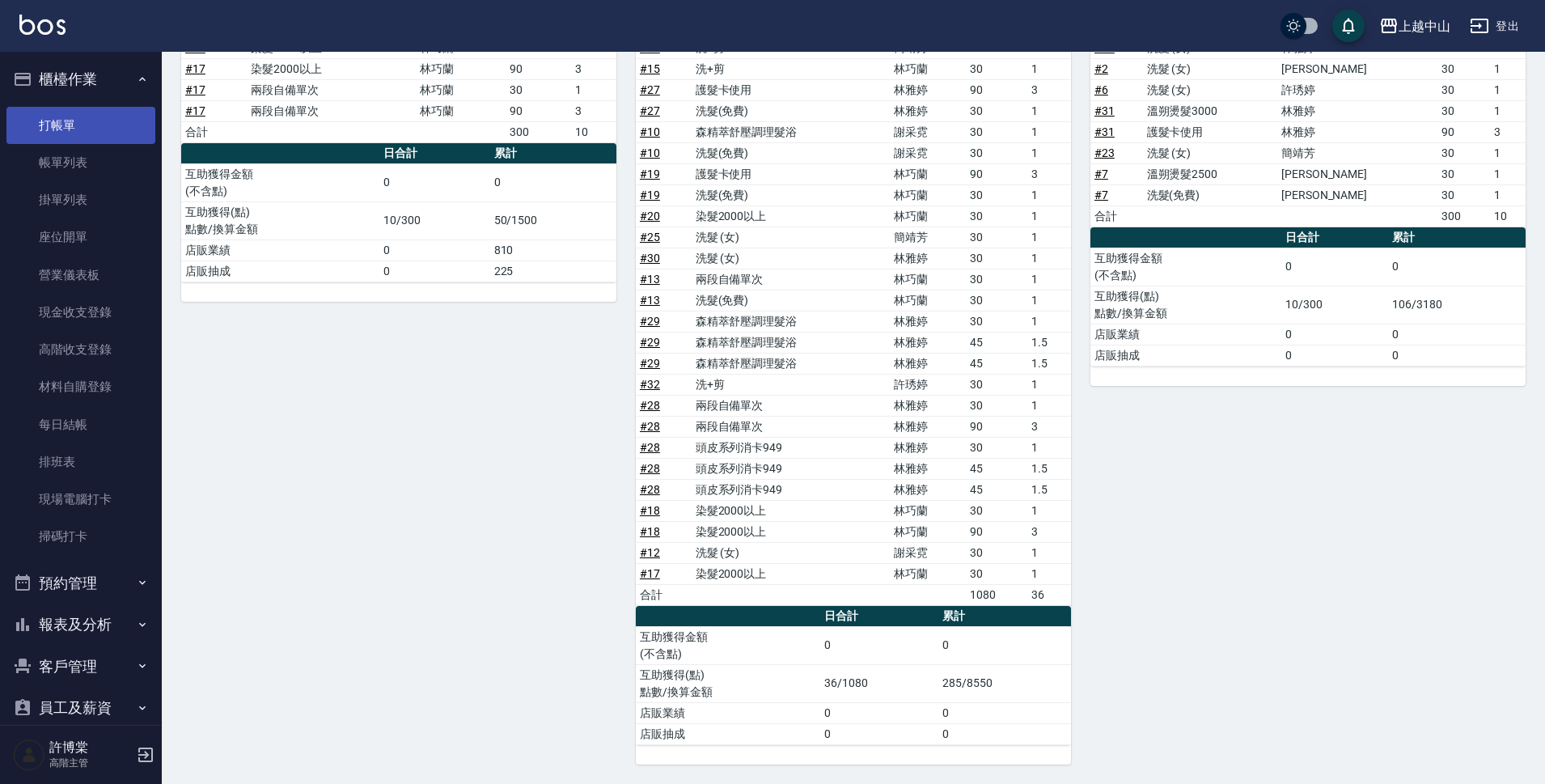
click at [98, 97] on button "櫃檯作業" at bounding box center [81, 79] width 148 height 42
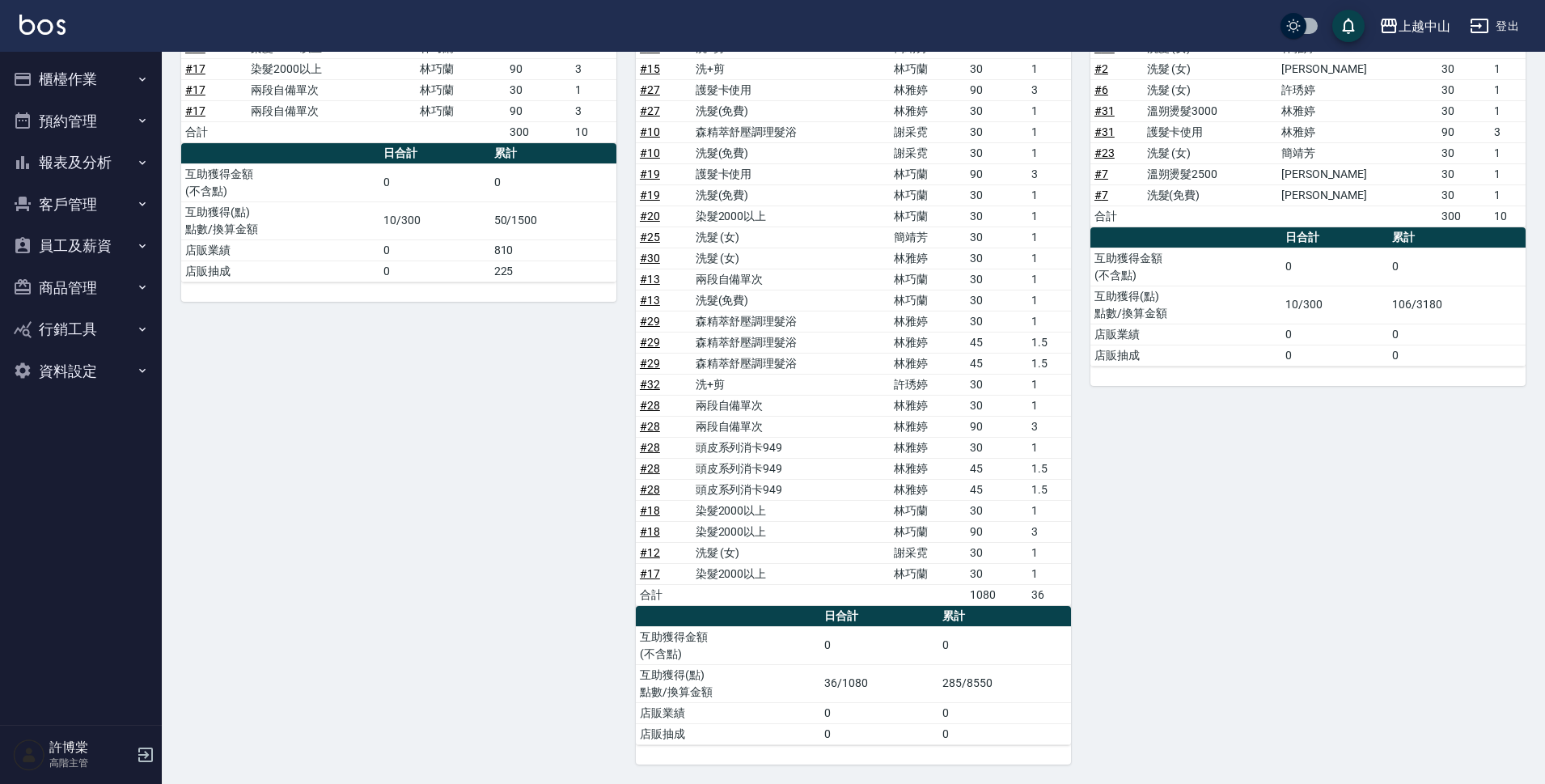
click at [93, 117] on ul "櫃檯作業 打帳單 帳單列表 掛單列表 座位開單 營業儀表板 現金收支登錄 高階收支登錄 材料自購登錄 每日結帳 排班表 現場電腦打卡 掃碼打卡 預約管理 預約…" at bounding box center [81, 225] width 148 height 346
click at [115, 79] on button "櫃檯作業" at bounding box center [81, 79] width 148 height 42
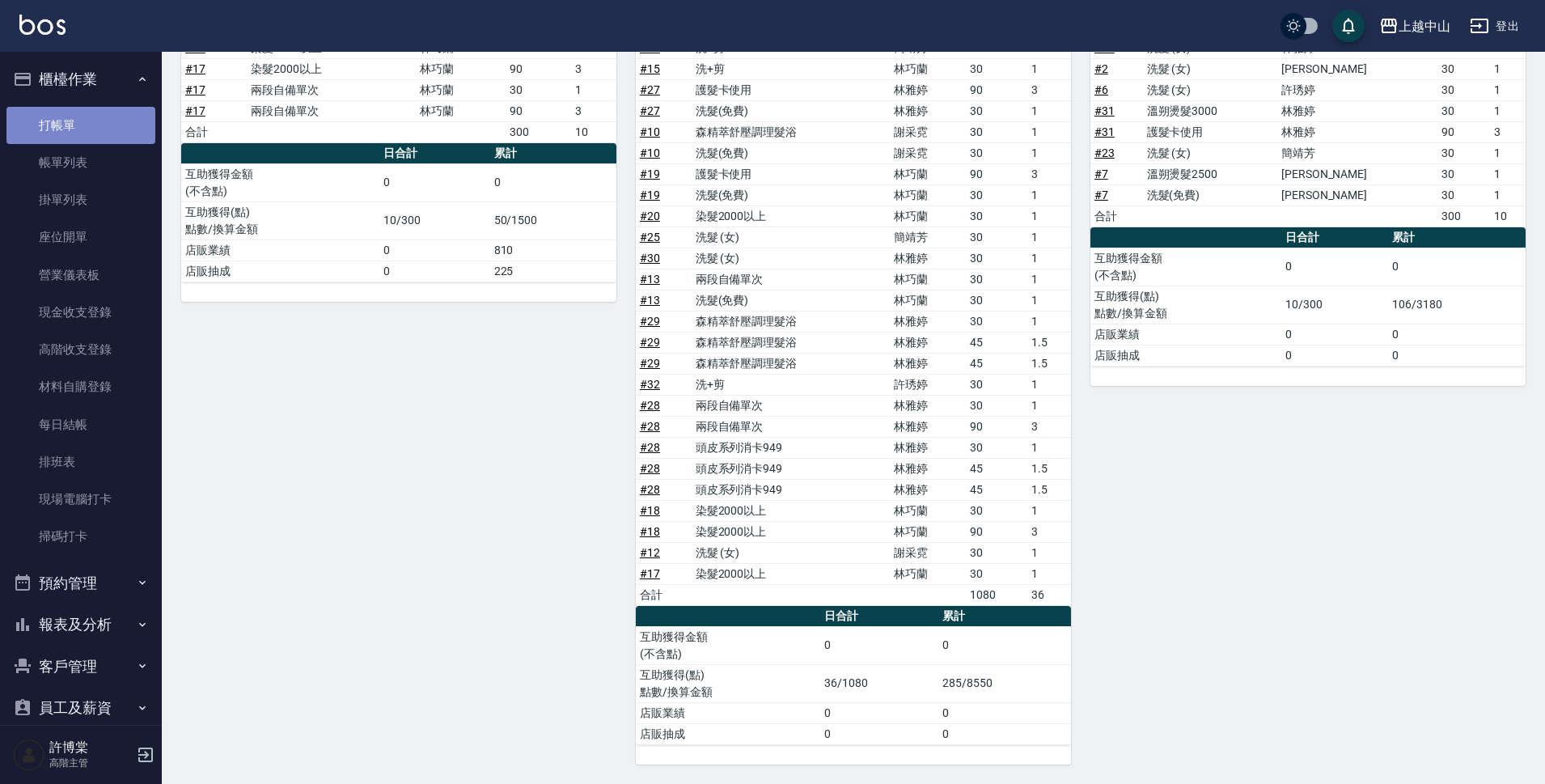
click at [89, 133] on link "打帳單" at bounding box center [81, 126] width 148 height 37
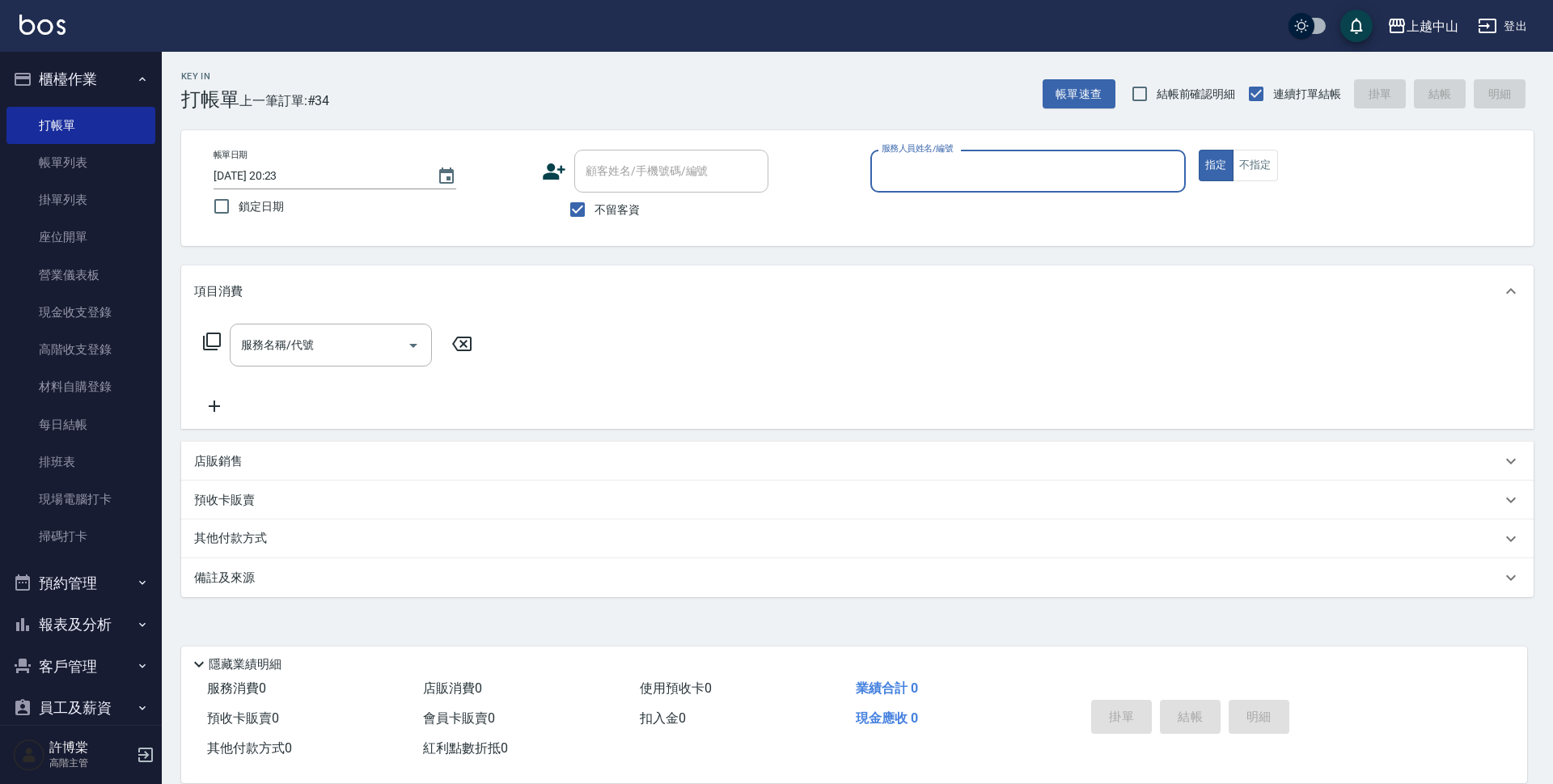
click at [88, 71] on button "櫃檯作業" at bounding box center [81, 79] width 148 height 42
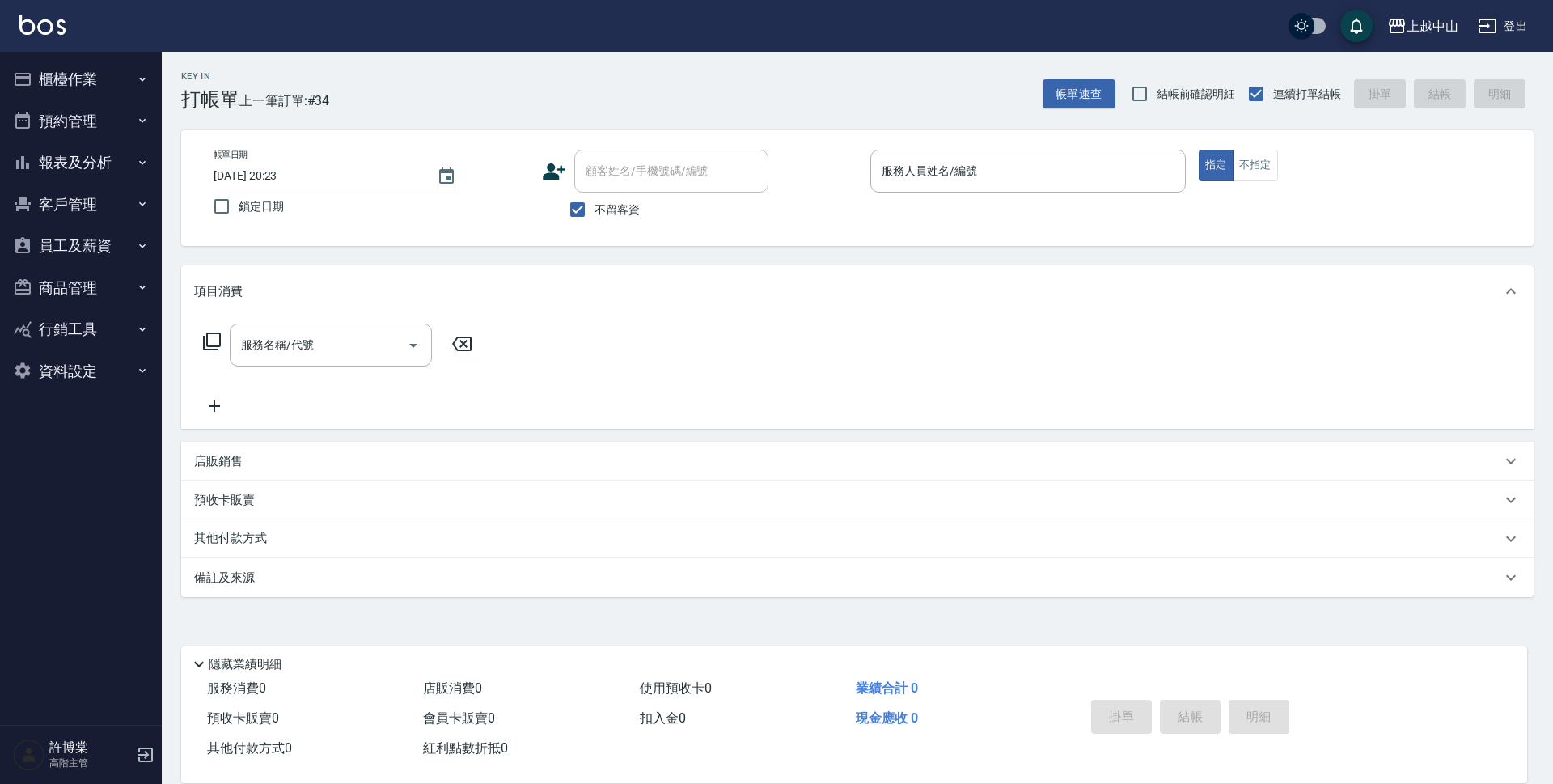
click at [119, 63] on button "櫃檯作業" at bounding box center [81, 79] width 148 height 42
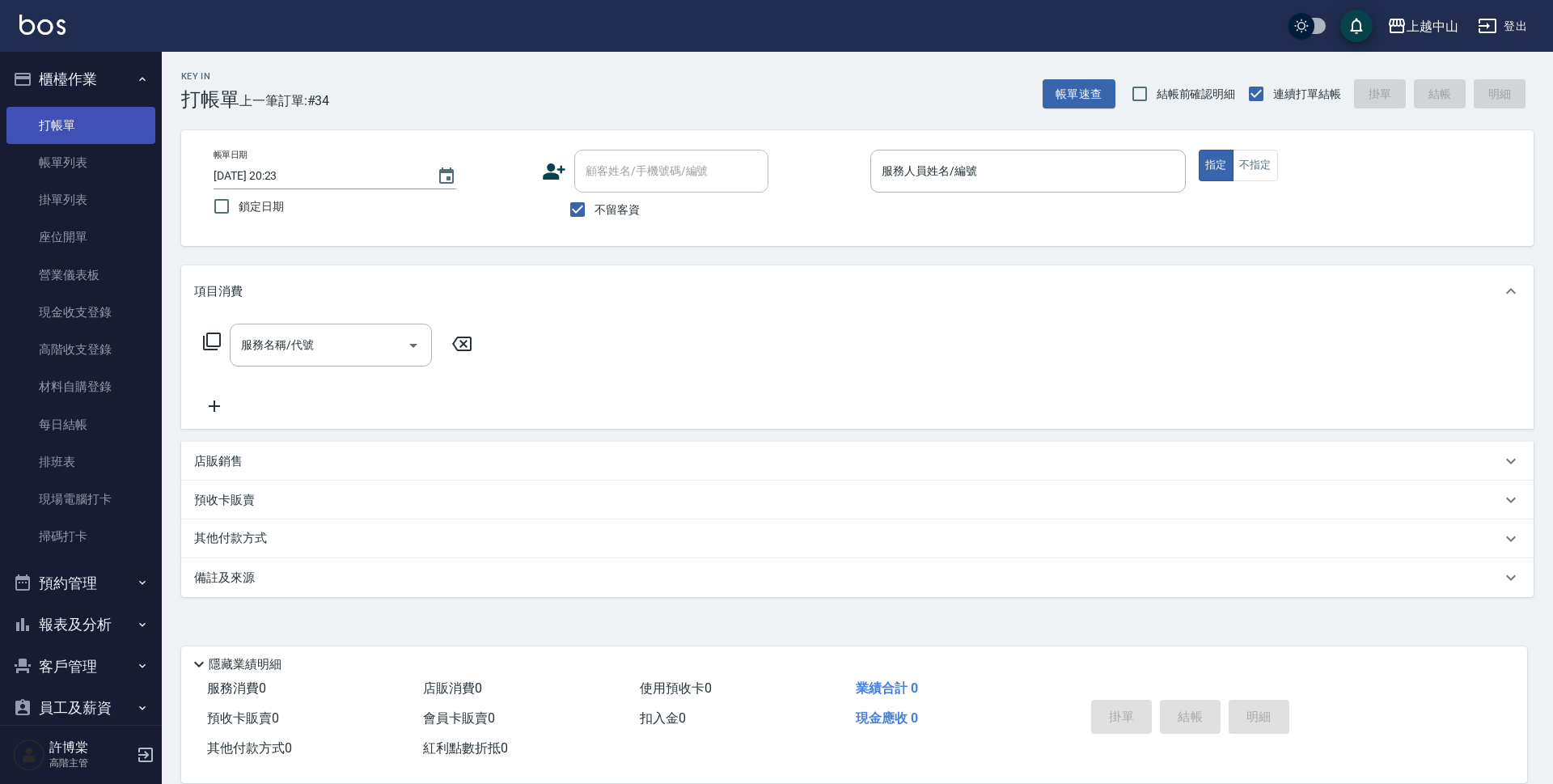
click at [112, 125] on link "打帳單" at bounding box center [81, 126] width 148 height 37
click at [583, 204] on input "不留客資" at bounding box center [577, 209] width 34 height 34
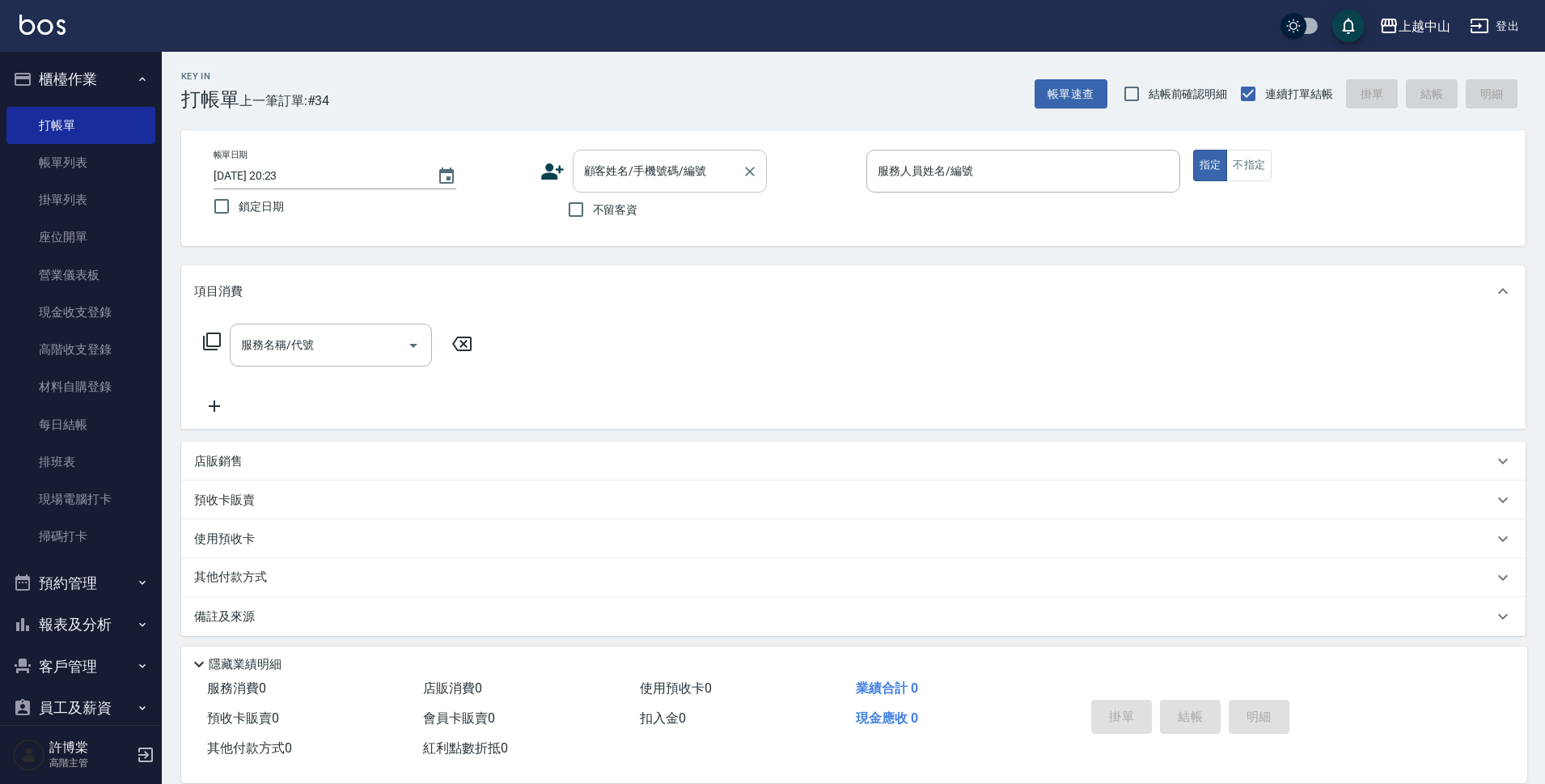
click at [632, 163] on div "顧客姓名/手機號碼/編號 顧客姓名/手機號碼/編號" at bounding box center [670, 171] width 195 height 43
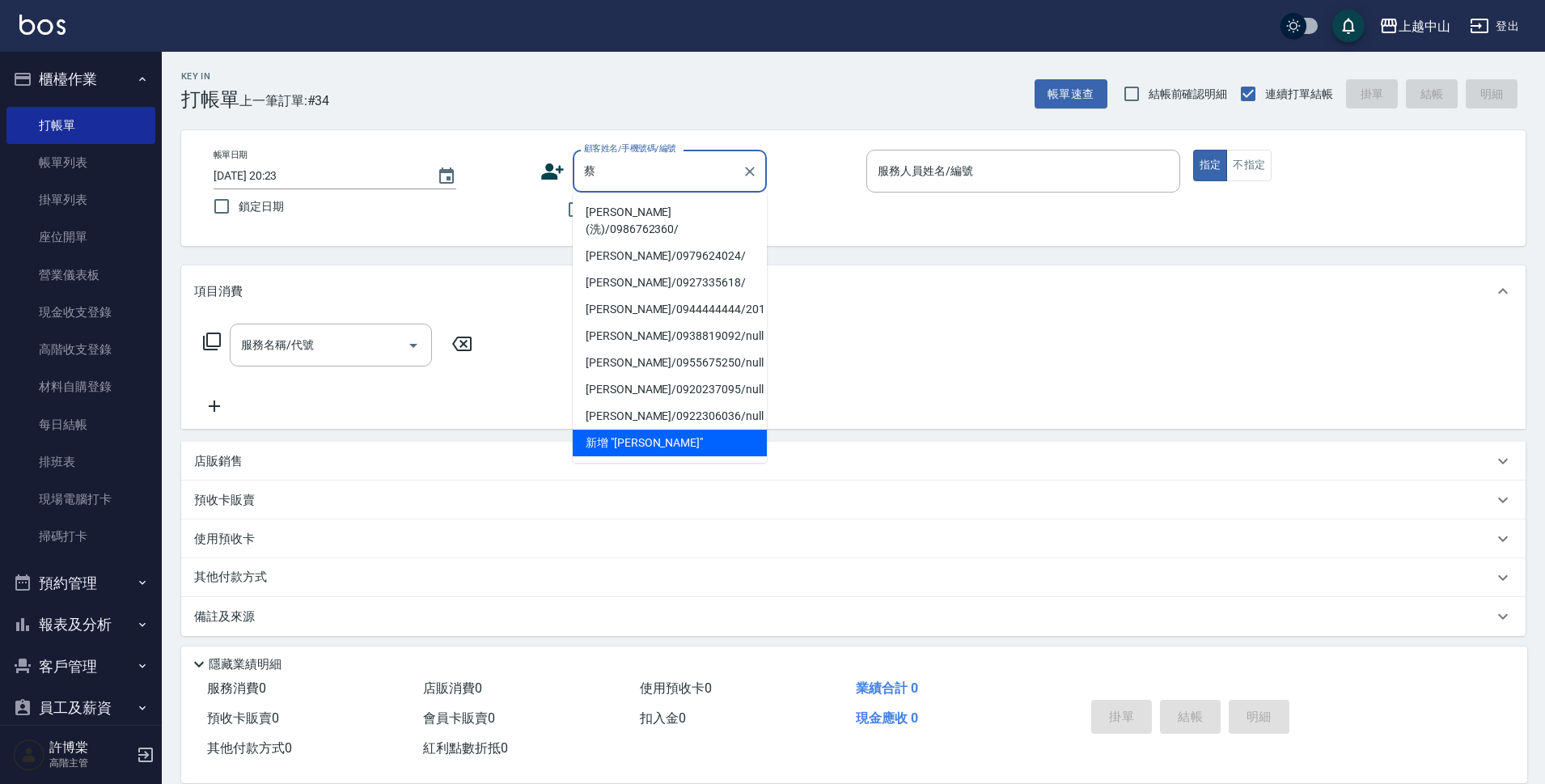
click at [642, 202] on li "[PERSON_NAME](洗)/0986762360/" at bounding box center [670, 220] width 195 height 43
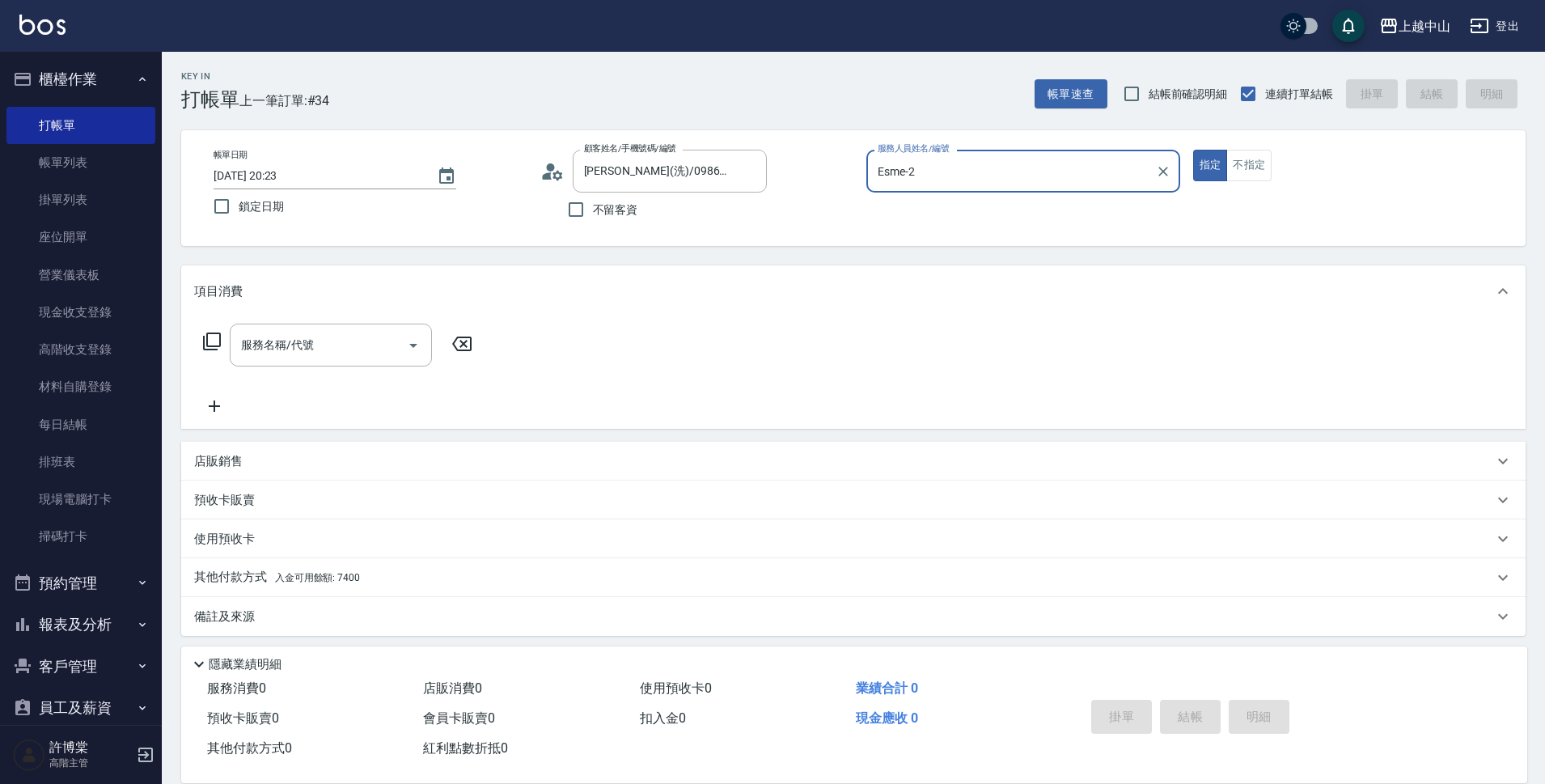
click at [1193, 149] on button "指定" at bounding box center [1210, 165] width 34 height 31
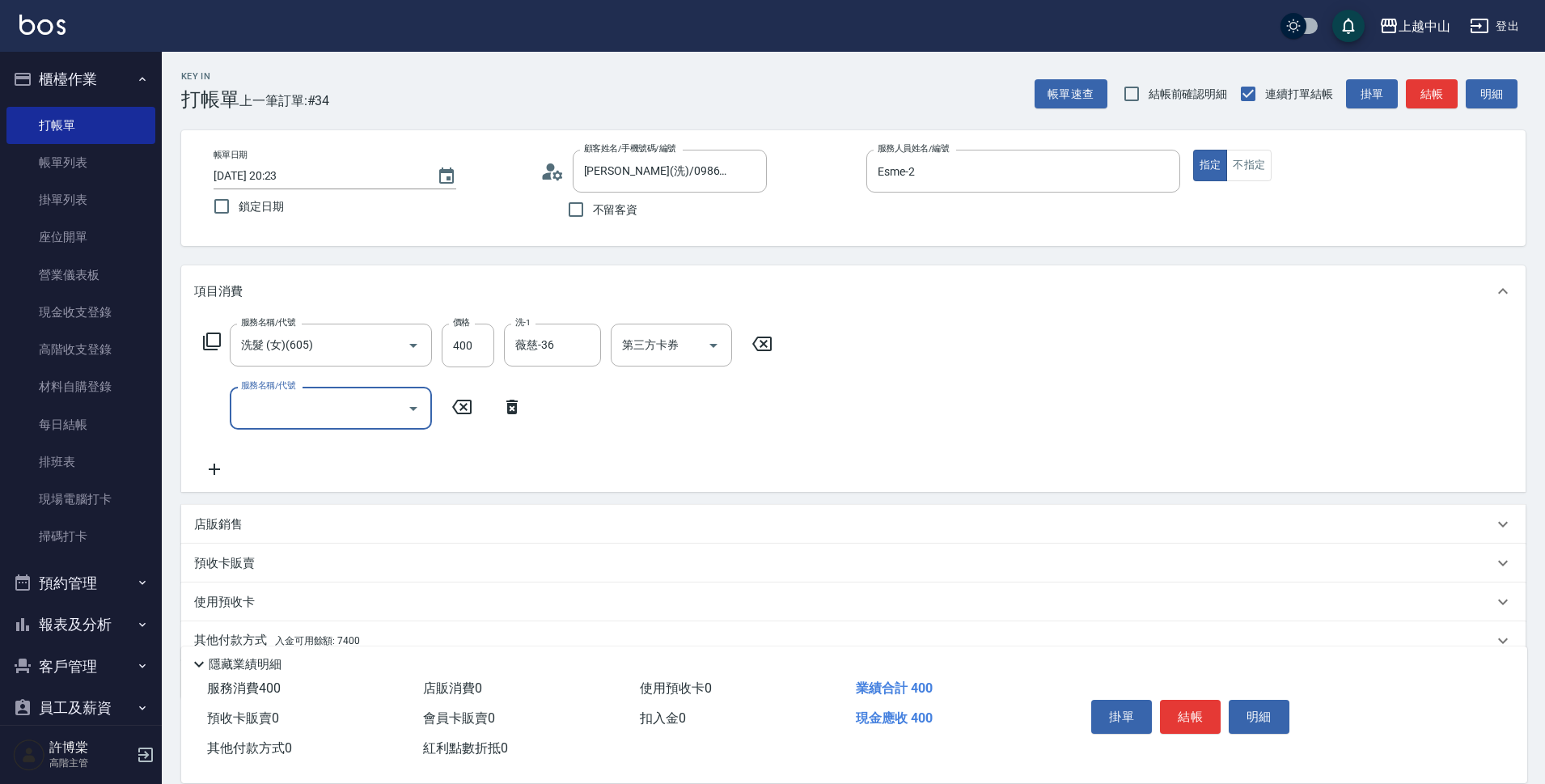
scroll to position [71, 0]
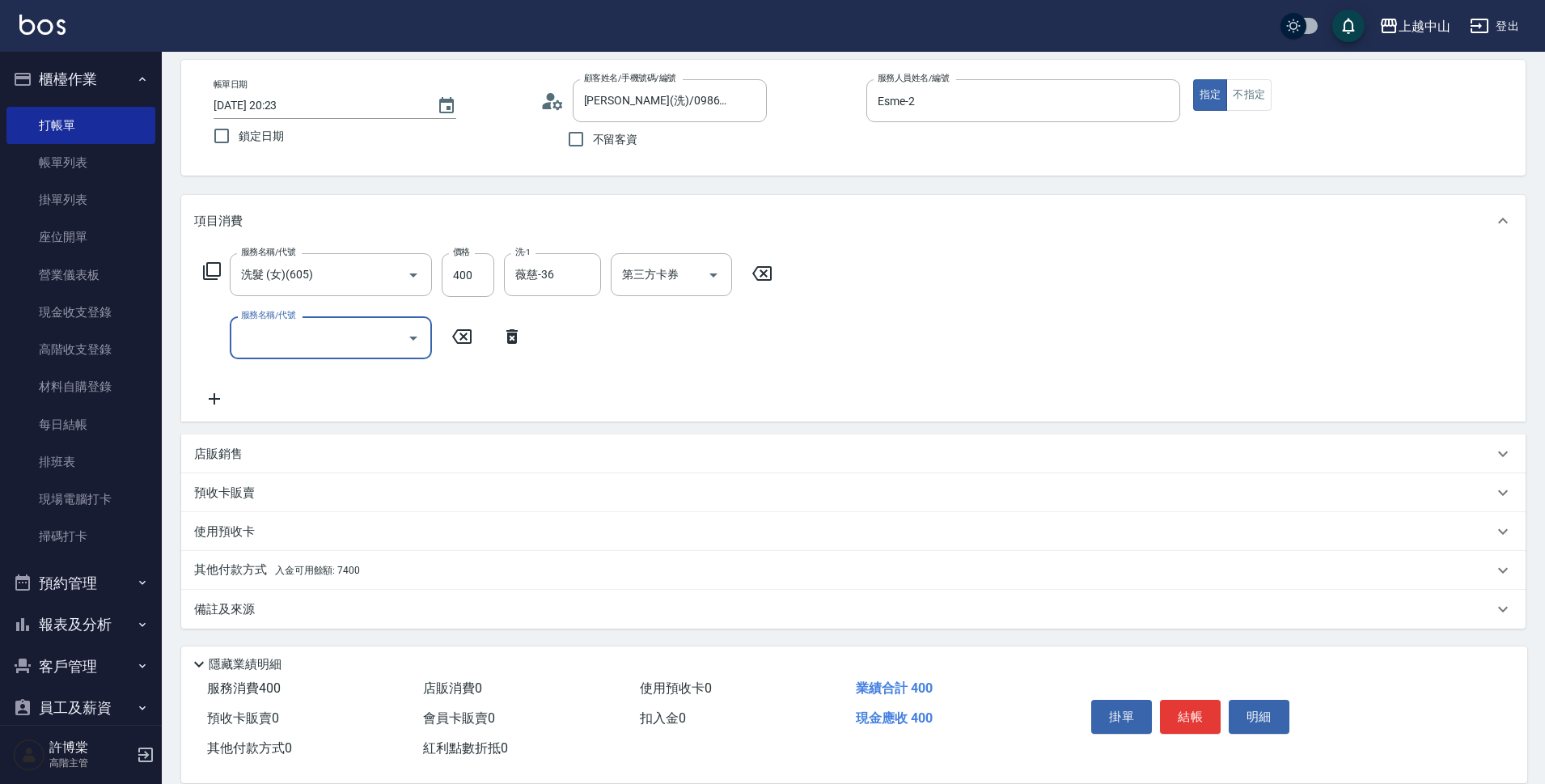
click at [306, 579] on p "其他付款方式 入金可用餘額: 7400" at bounding box center [277, 570] width 166 height 18
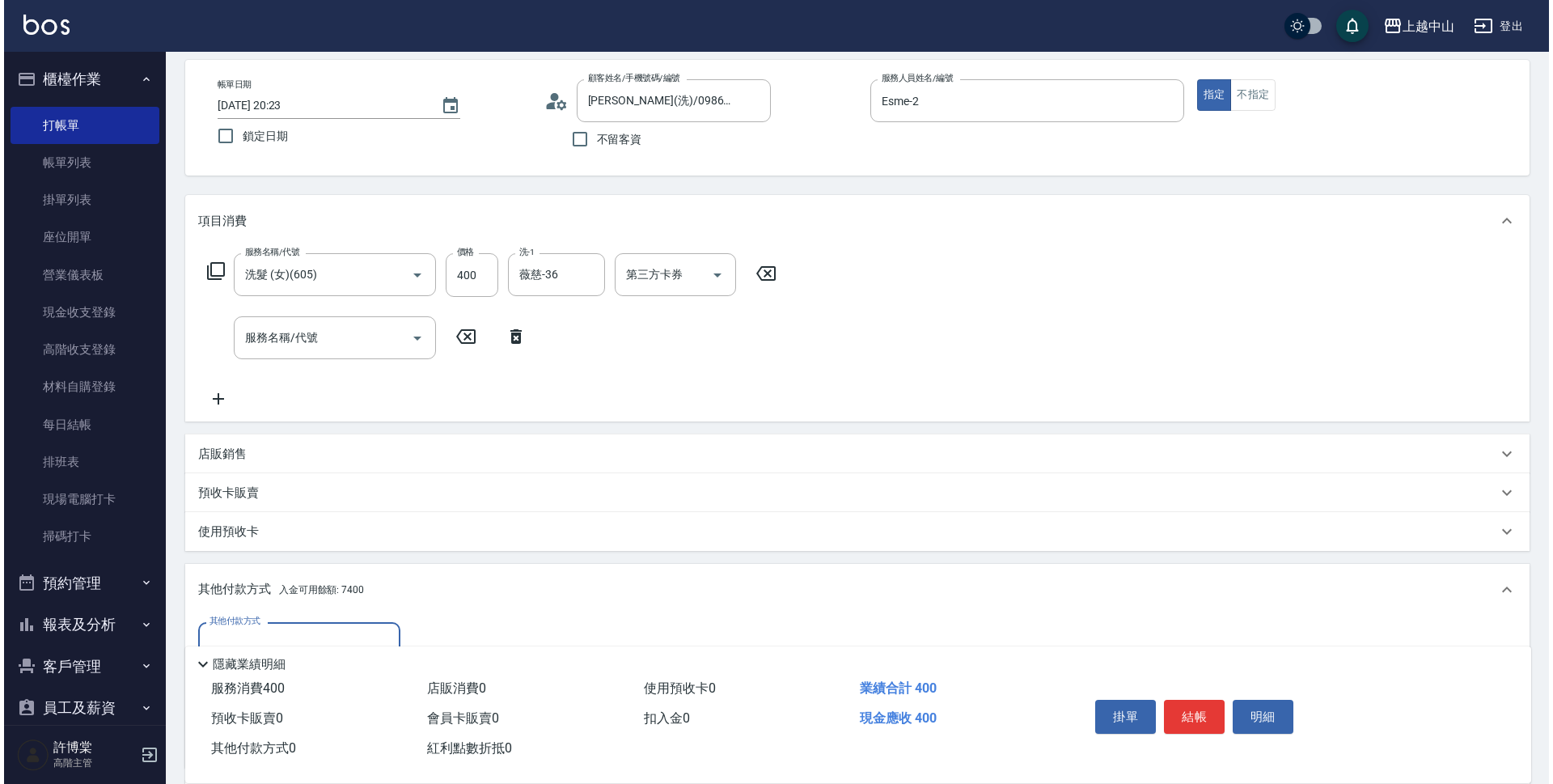
scroll to position [250, 0]
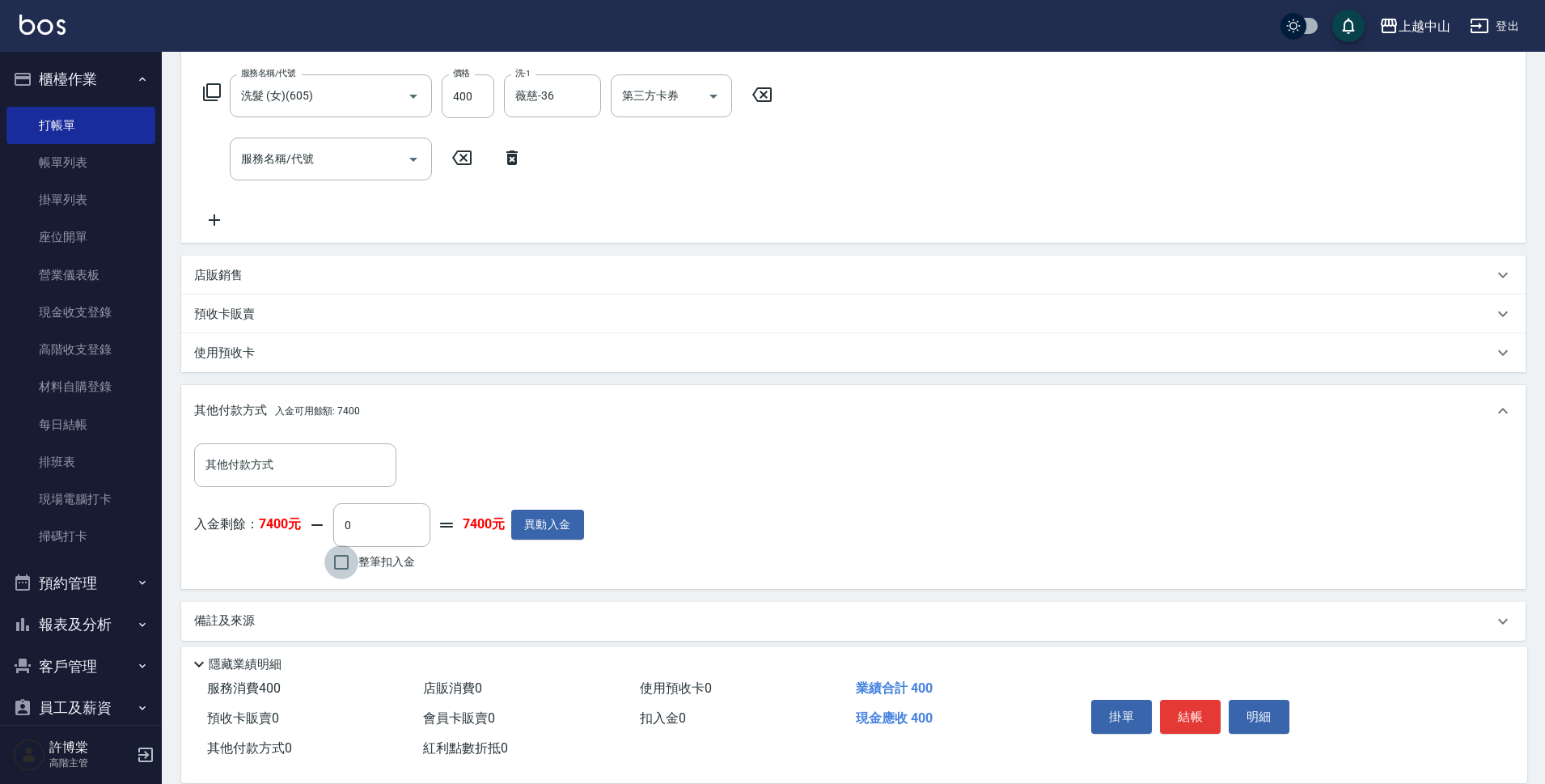
click at [333, 559] on input "整筆扣入金" at bounding box center [341, 562] width 34 height 34
click at [1265, 701] on button "明細" at bounding box center [1259, 716] width 61 height 34
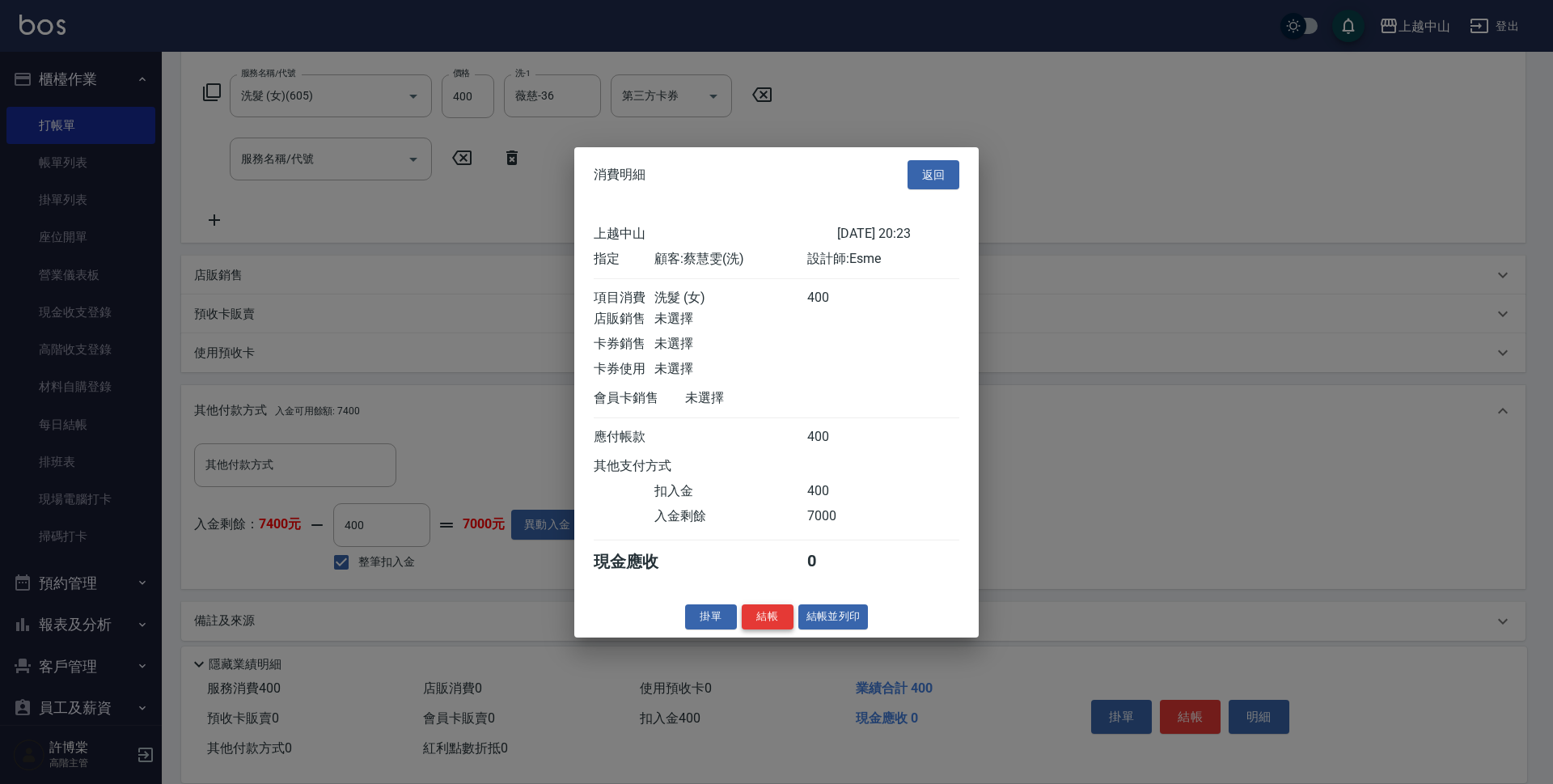
click at [756, 629] on button "結帳" at bounding box center [768, 617] width 52 height 26
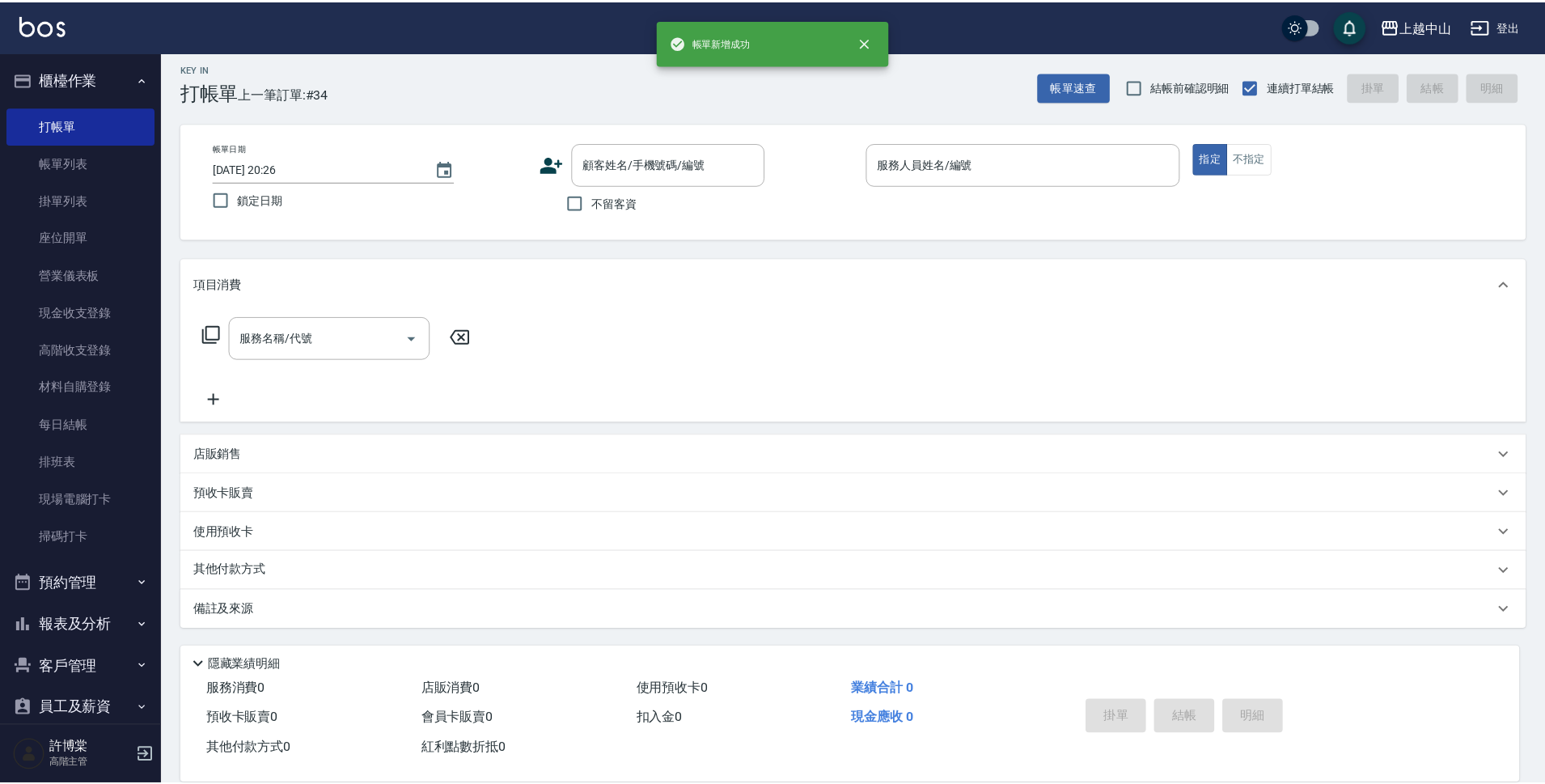
scroll to position [0, 0]
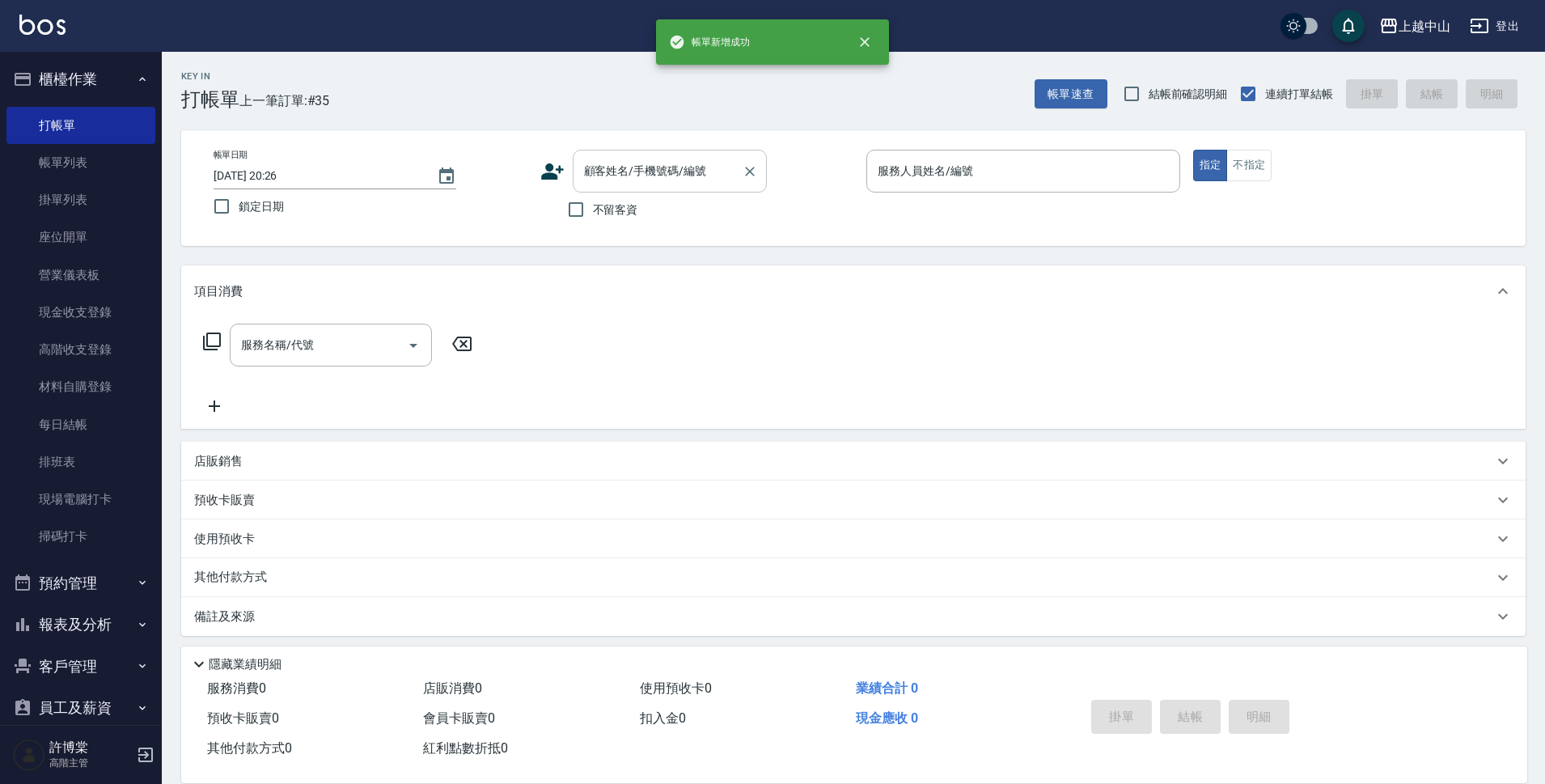
click at [679, 161] on div "顧客姓名/手機號碼/編號 顧客姓名/手機號碼/編號" at bounding box center [670, 171] width 195 height 43
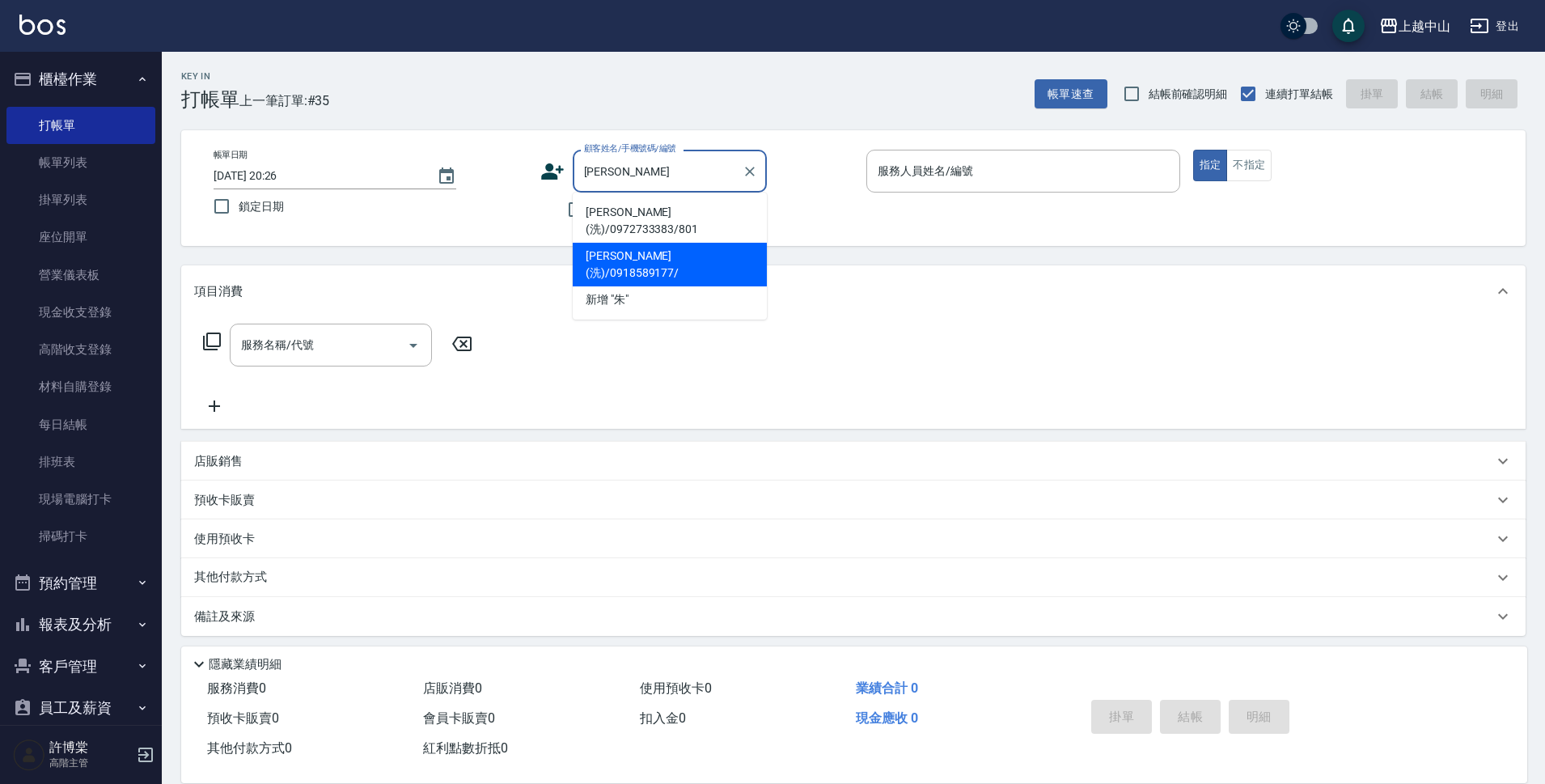
click at [643, 243] on li "[PERSON_NAME](洗)/0918589177/" at bounding box center [670, 264] width 195 height 43
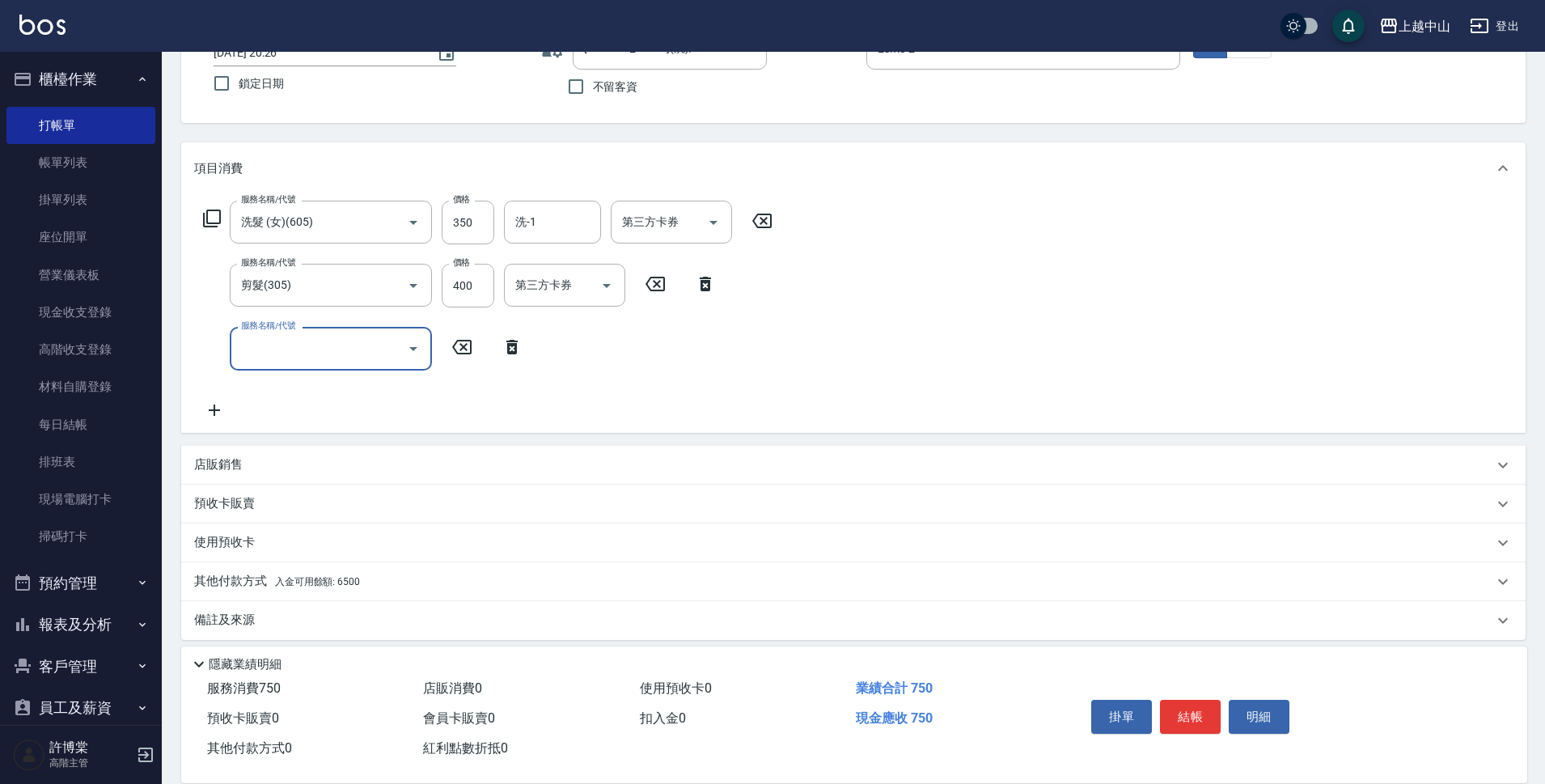
scroll to position [135, 0]
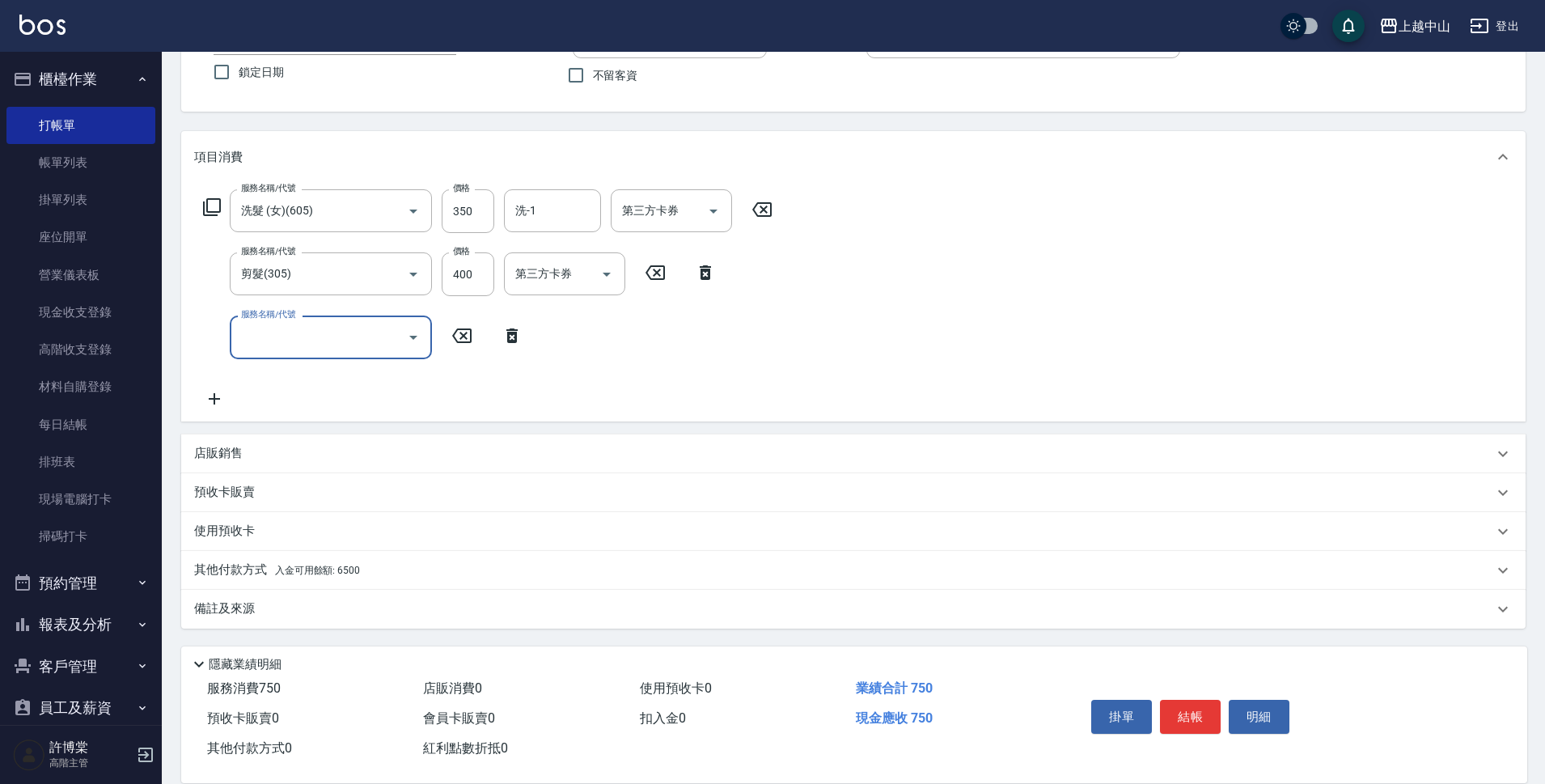
click at [577, 583] on div "其他付款方式 入金可用餘額: 6500" at bounding box center [853, 571] width 1345 height 39
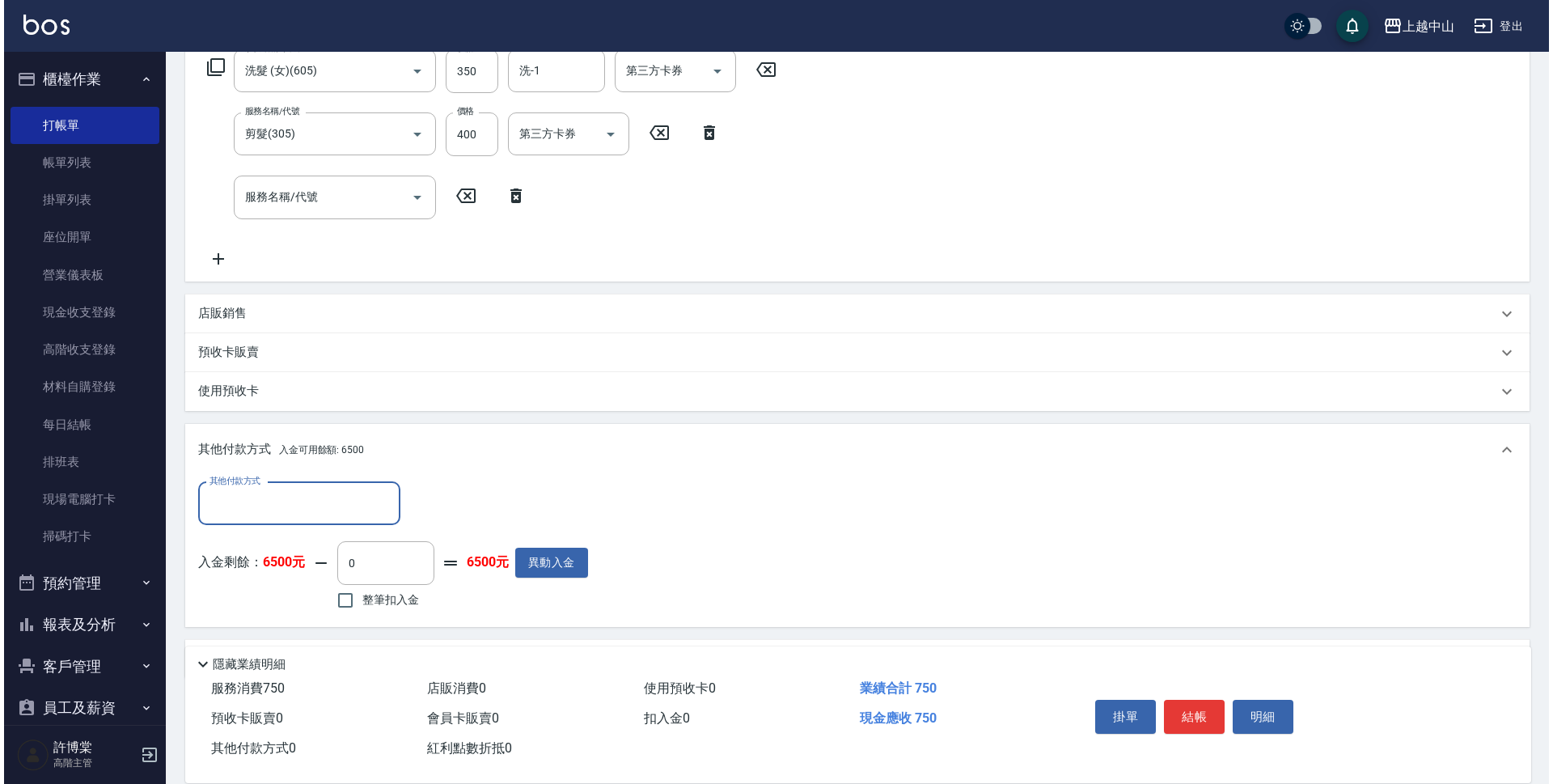
scroll to position [324, 0]
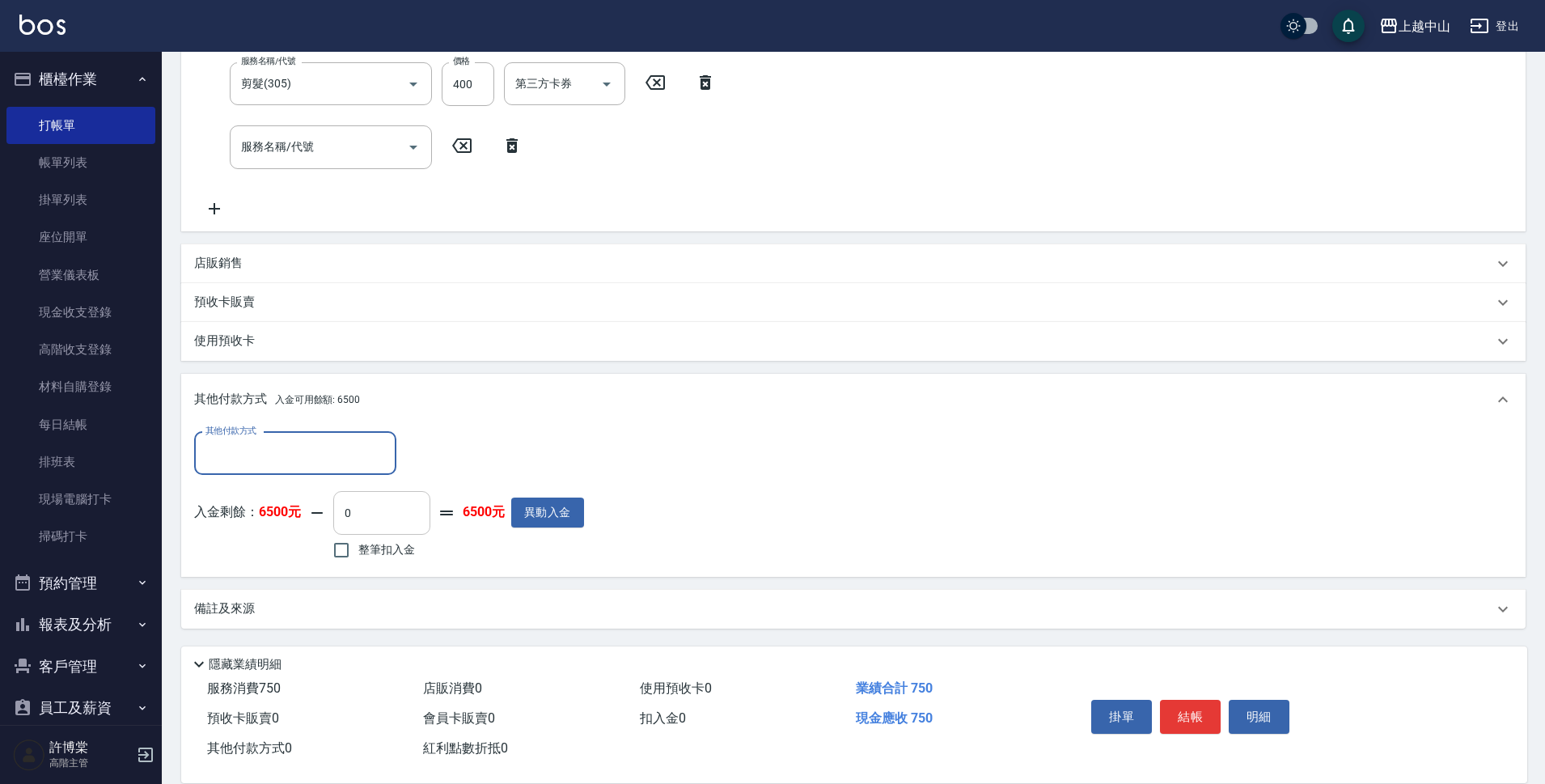
click at [412, 511] on input "0" at bounding box center [381, 513] width 97 height 43
click at [1283, 711] on button "明細" at bounding box center [1259, 716] width 61 height 34
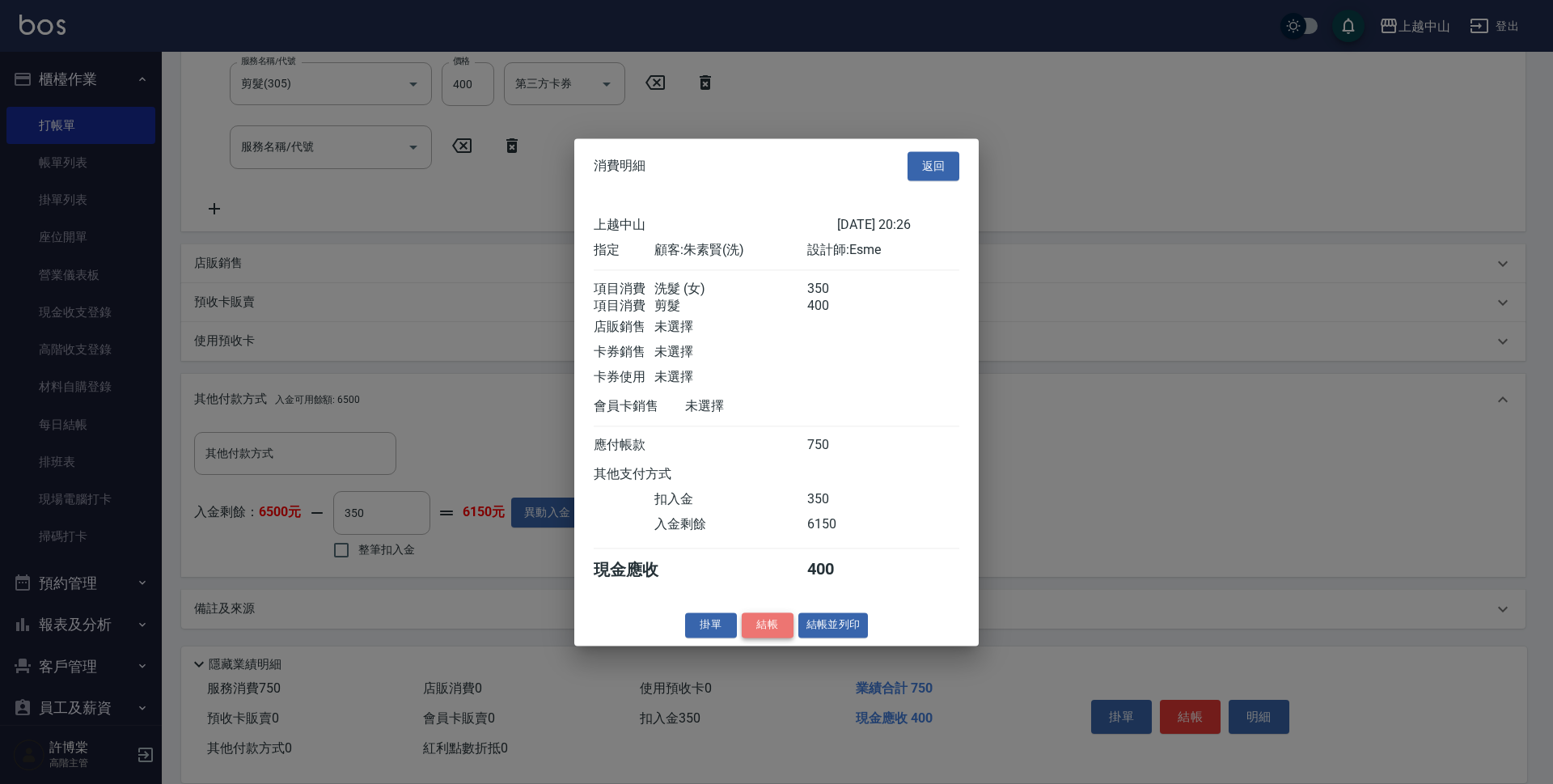
click at [764, 634] on button "結帳" at bounding box center [768, 625] width 52 height 26
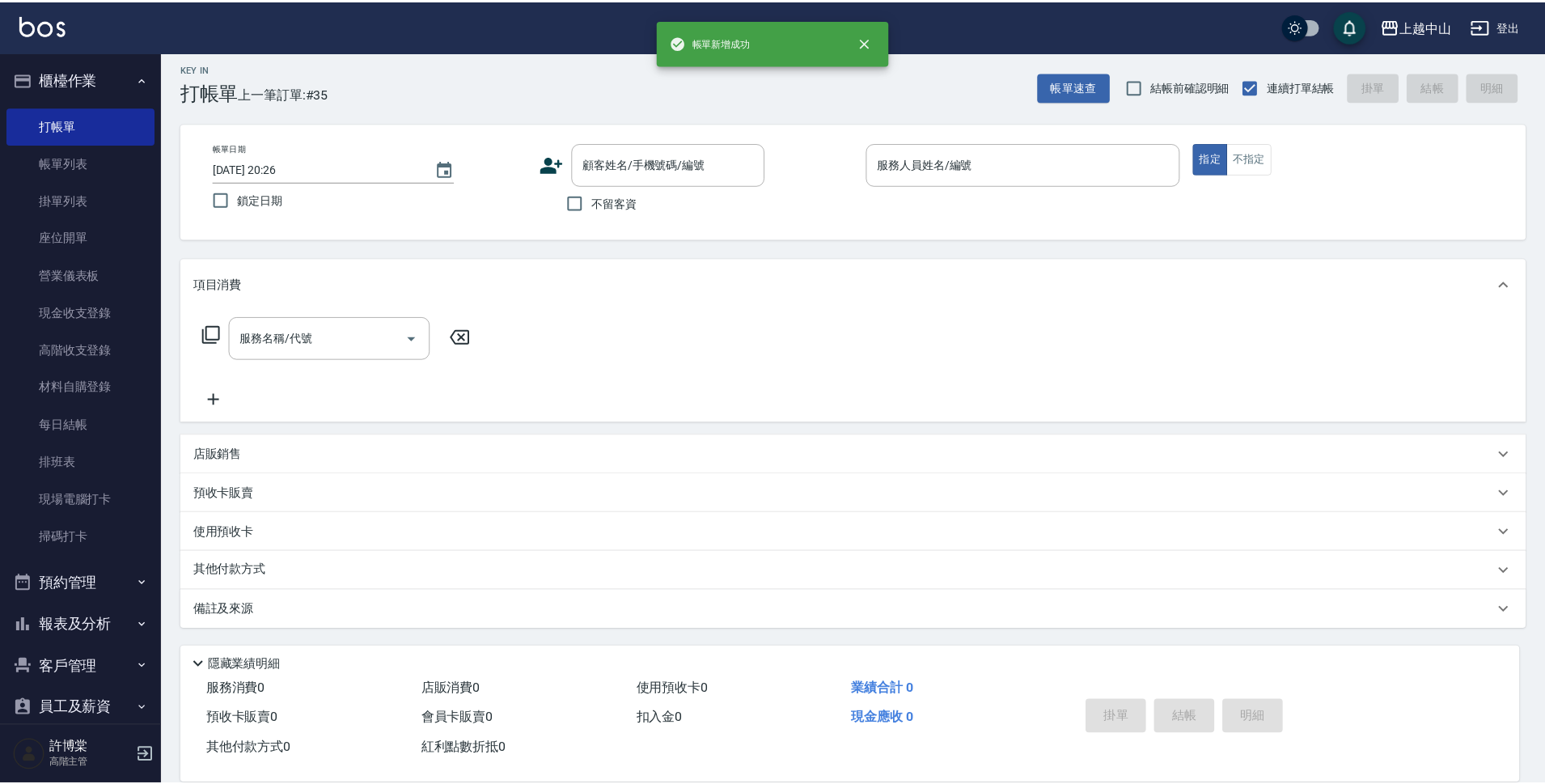
scroll to position [0, 0]
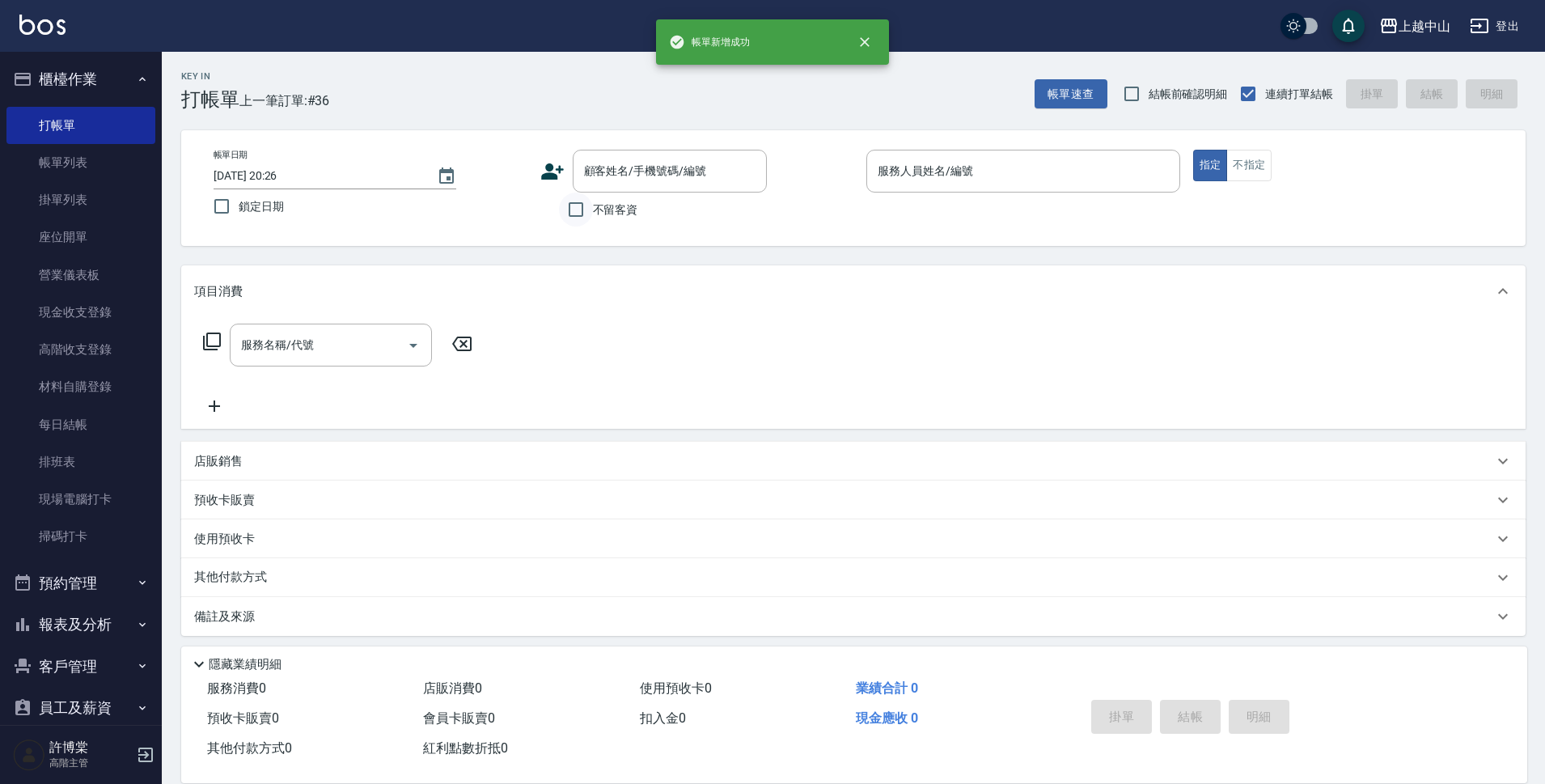
click at [588, 217] on input "不留客資" at bounding box center [576, 209] width 34 height 34
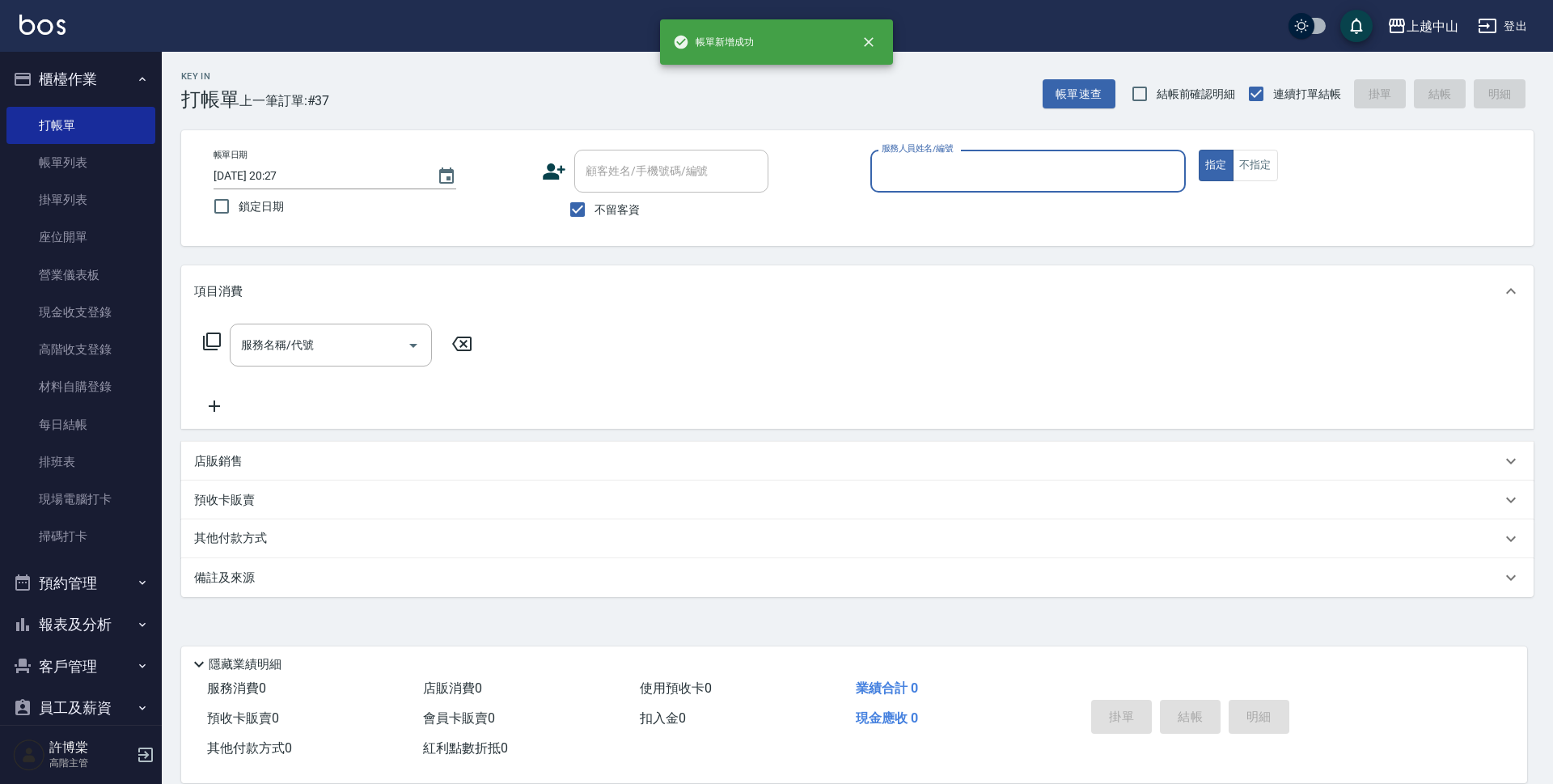
click at [58, 77] on button "櫃檯作業" at bounding box center [81, 79] width 148 height 42
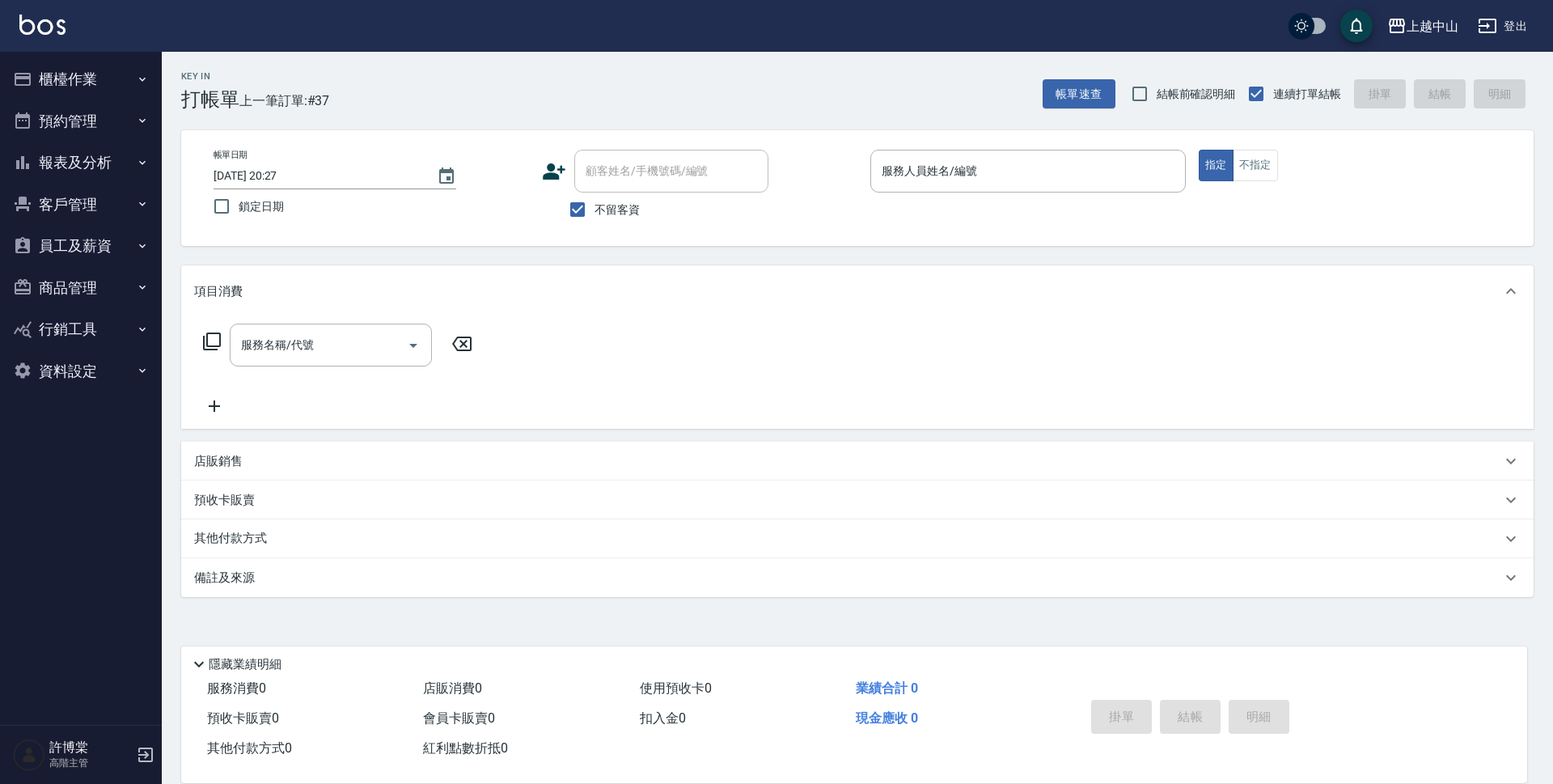
click at [89, 158] on button "報表及分析" at bounding box center [81, 162] width 148 height 42
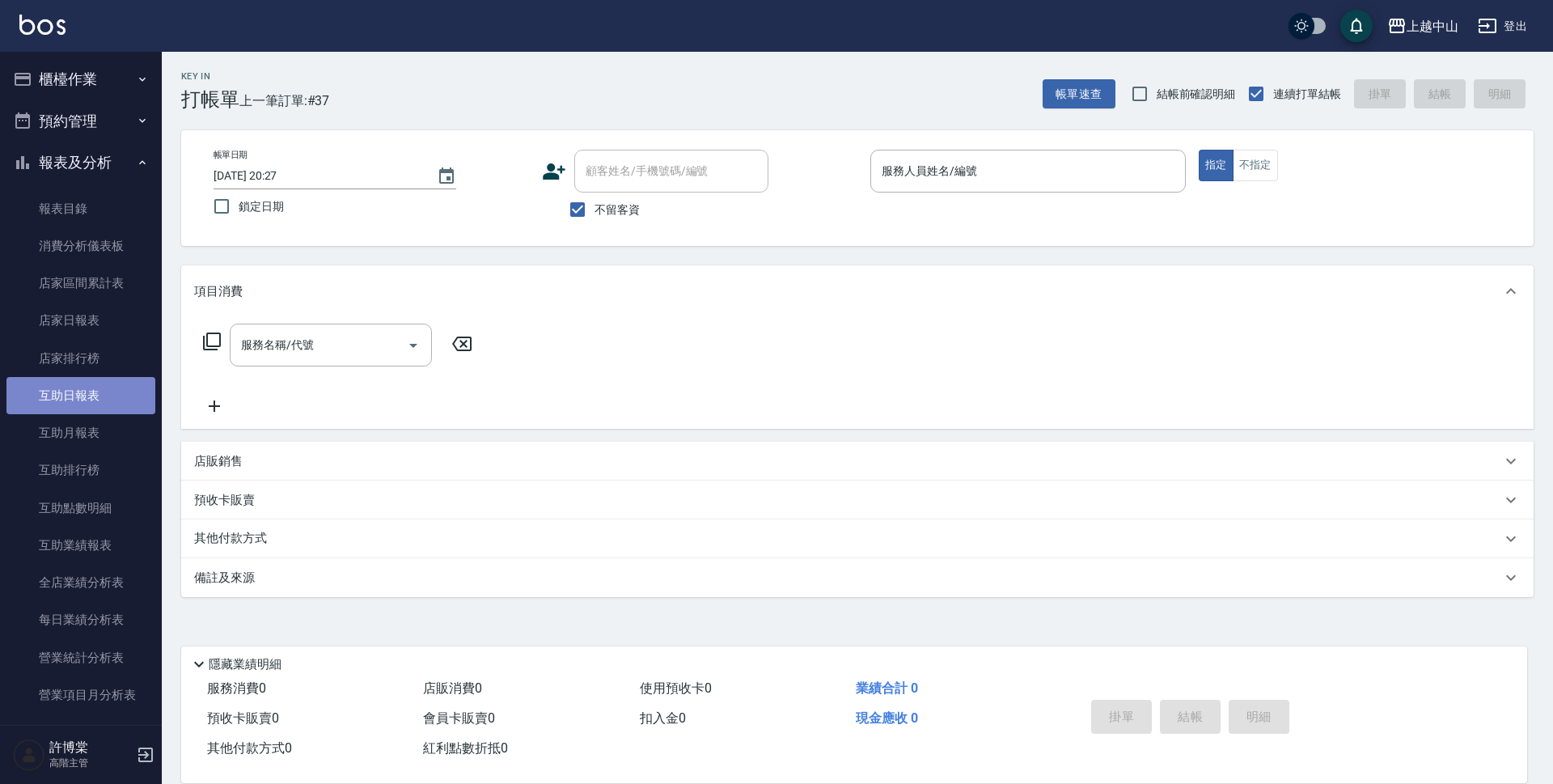
click at [105, 400] on link "互助日報表" at bounding box center [81, 396] width 148 height 37
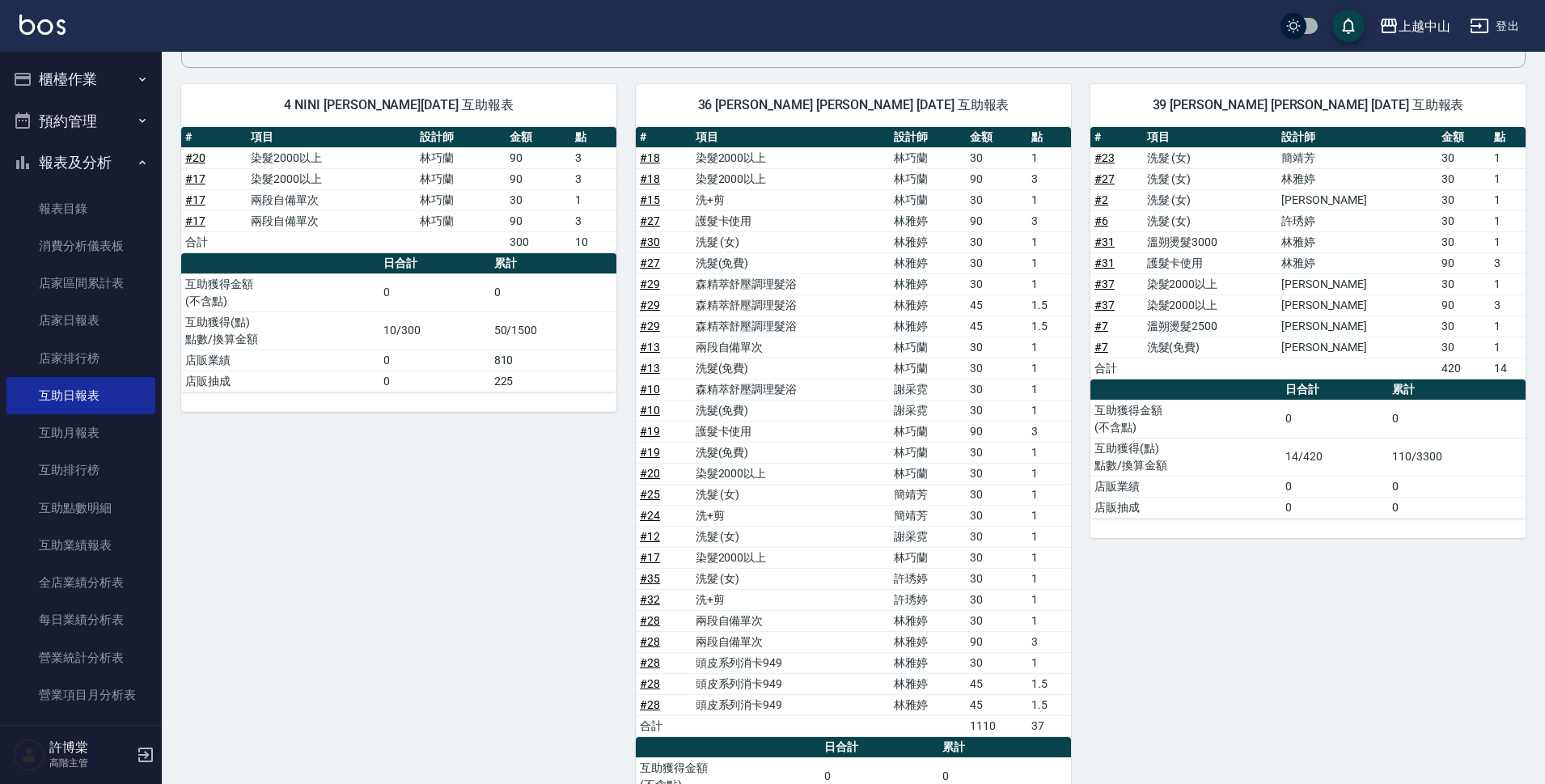
scroll to position [123, 0]
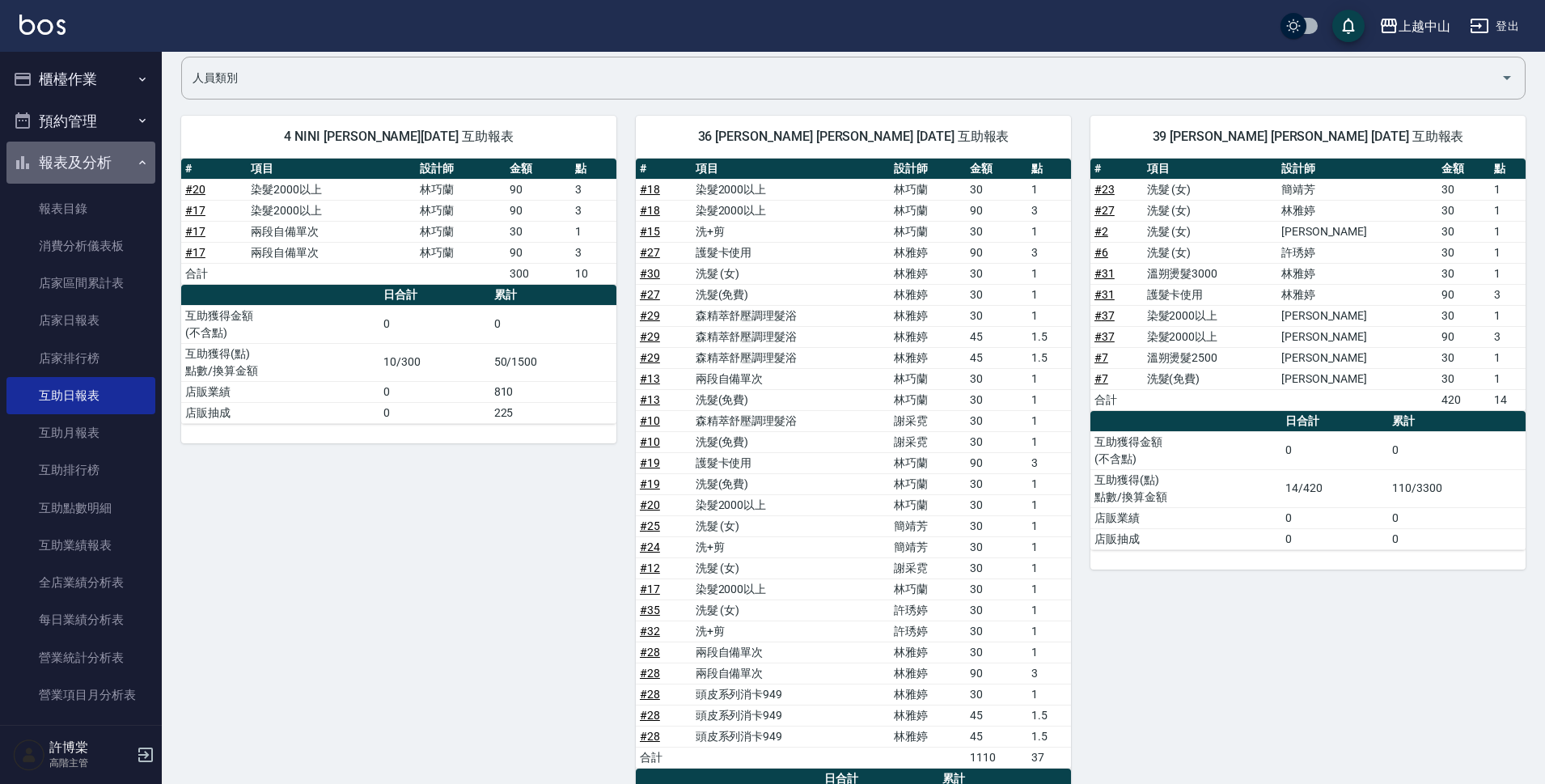
click at [95, 158] on button "報表及分析" at bounding box center [81, 162] width 148 height 42
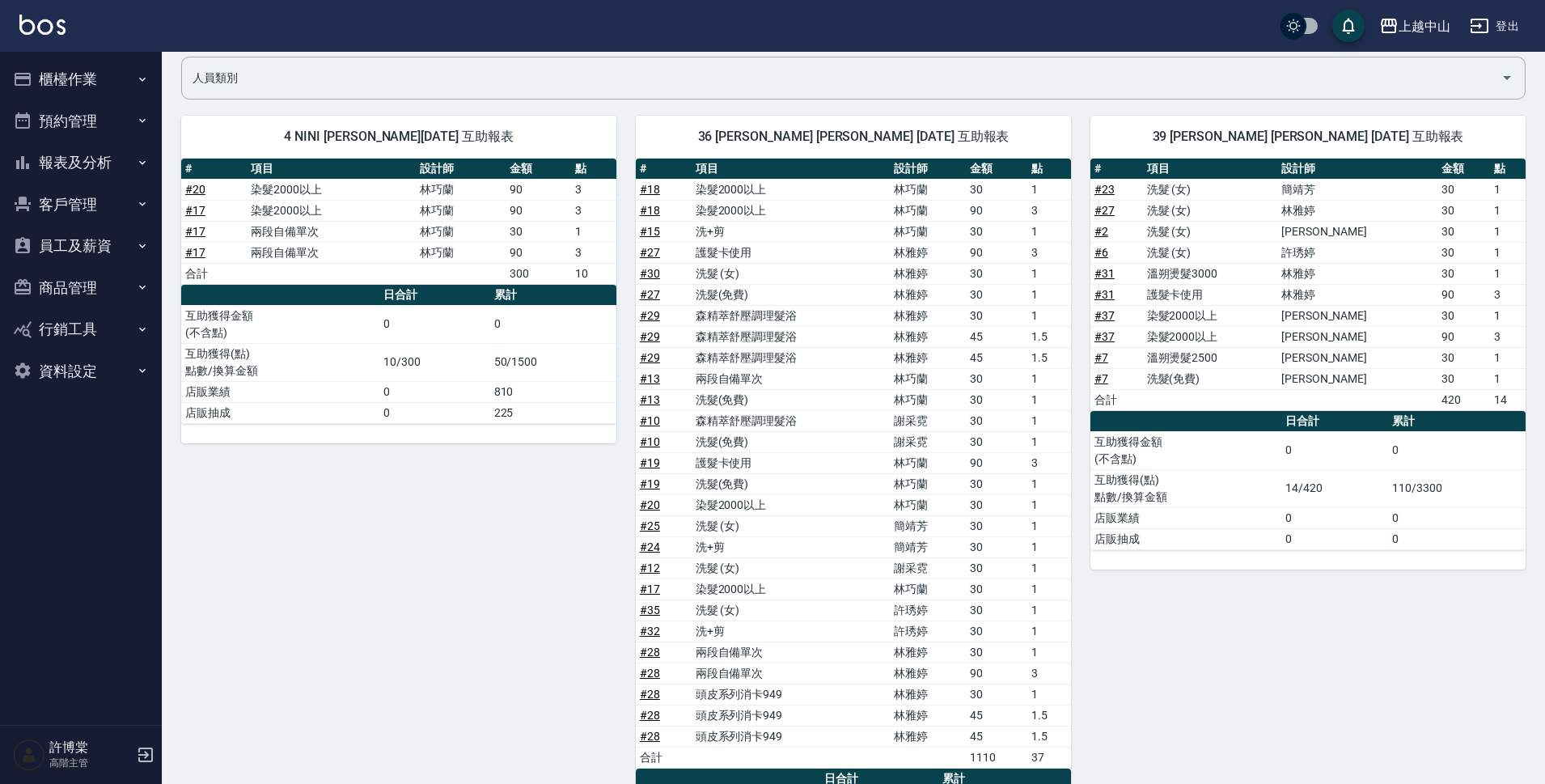
click at [96, 84] on button "櫃檯作業" at bounding box center [81, 79] width 148 height 42
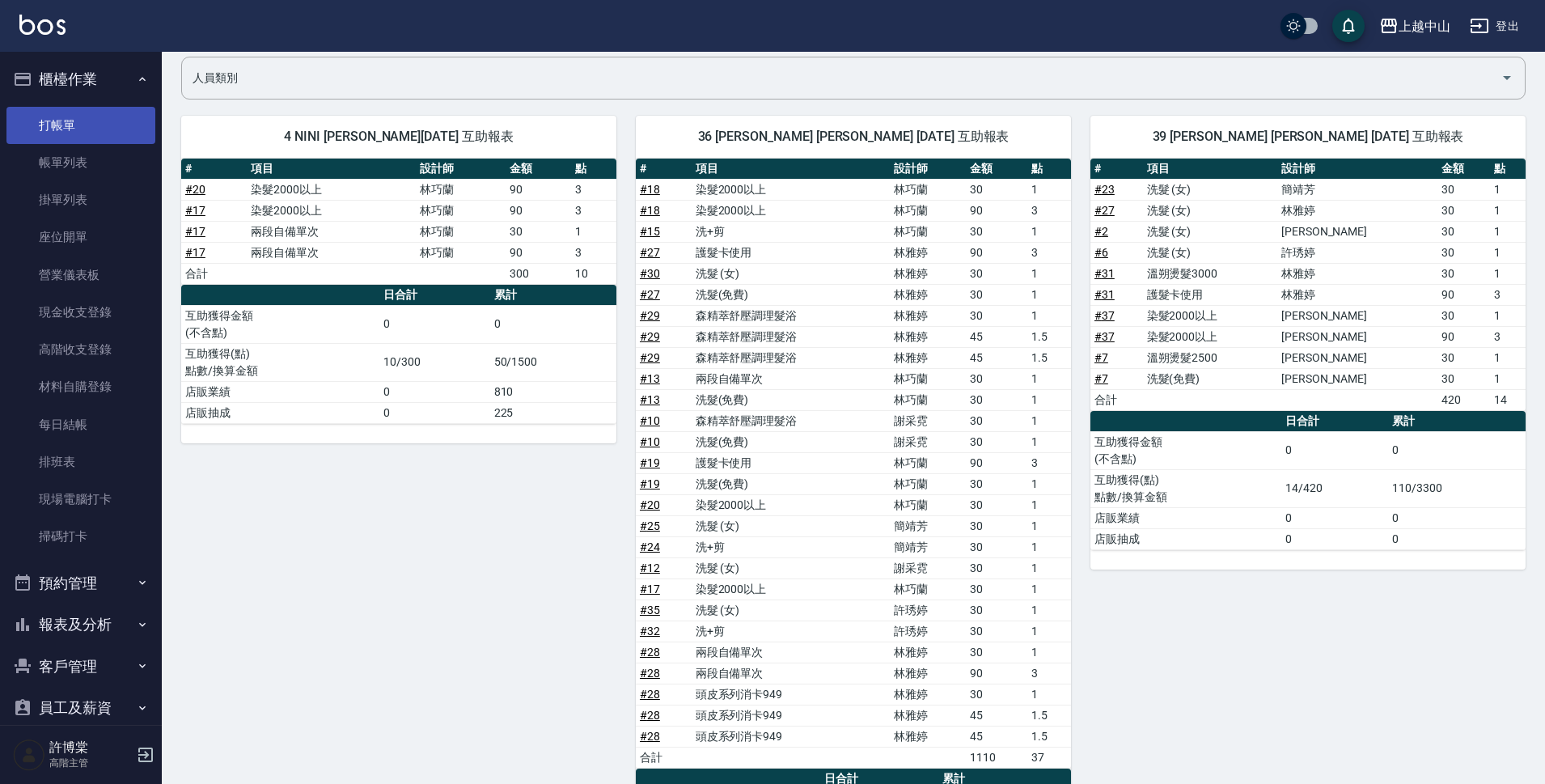
click at [85, 123] on link "打帳單" at bounding box center [81, 126] width 148 height 37
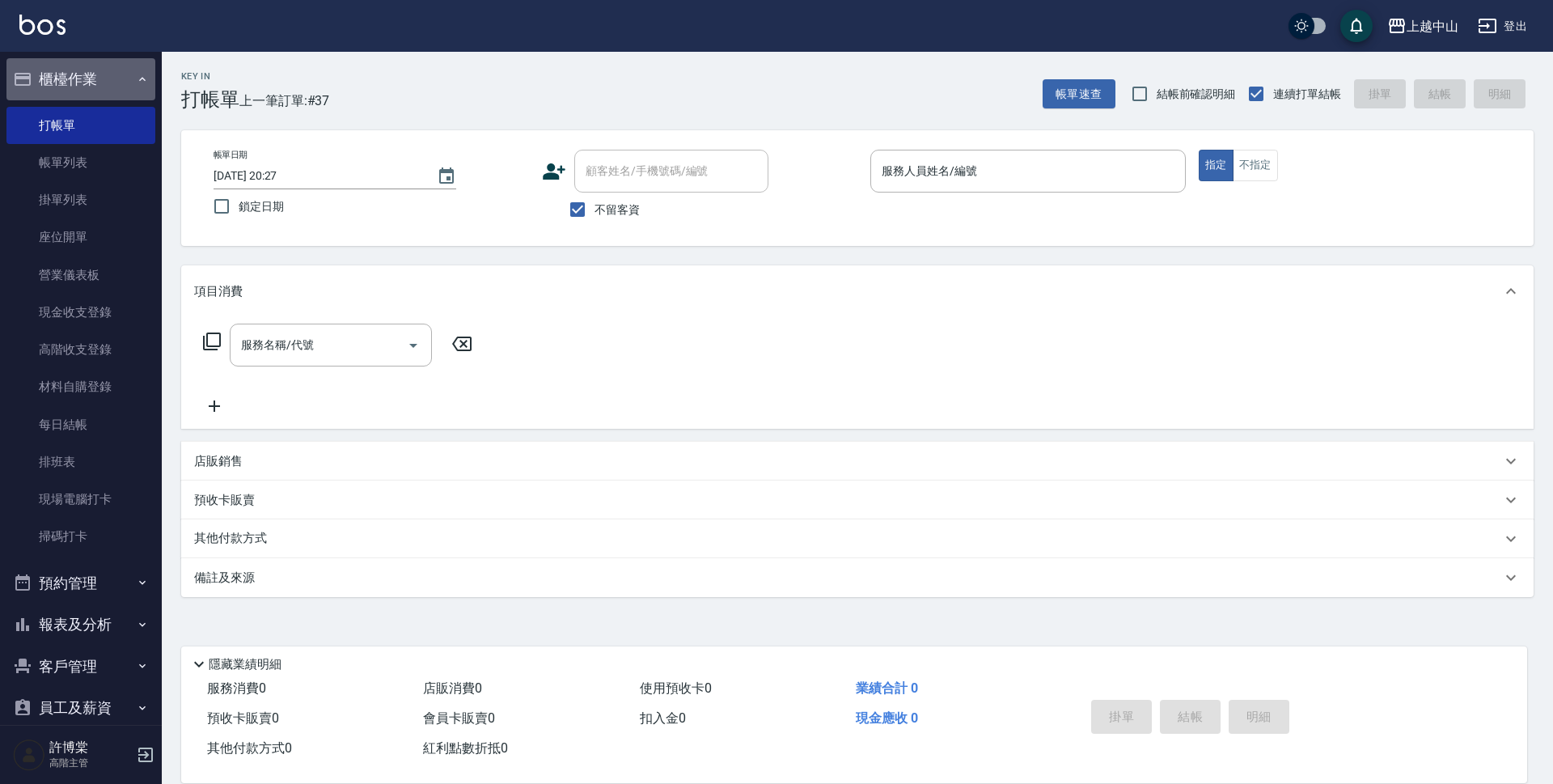
click at [84, 76] on button "櫃檯作業" at bounding box center [81, 79] width 148 height 42
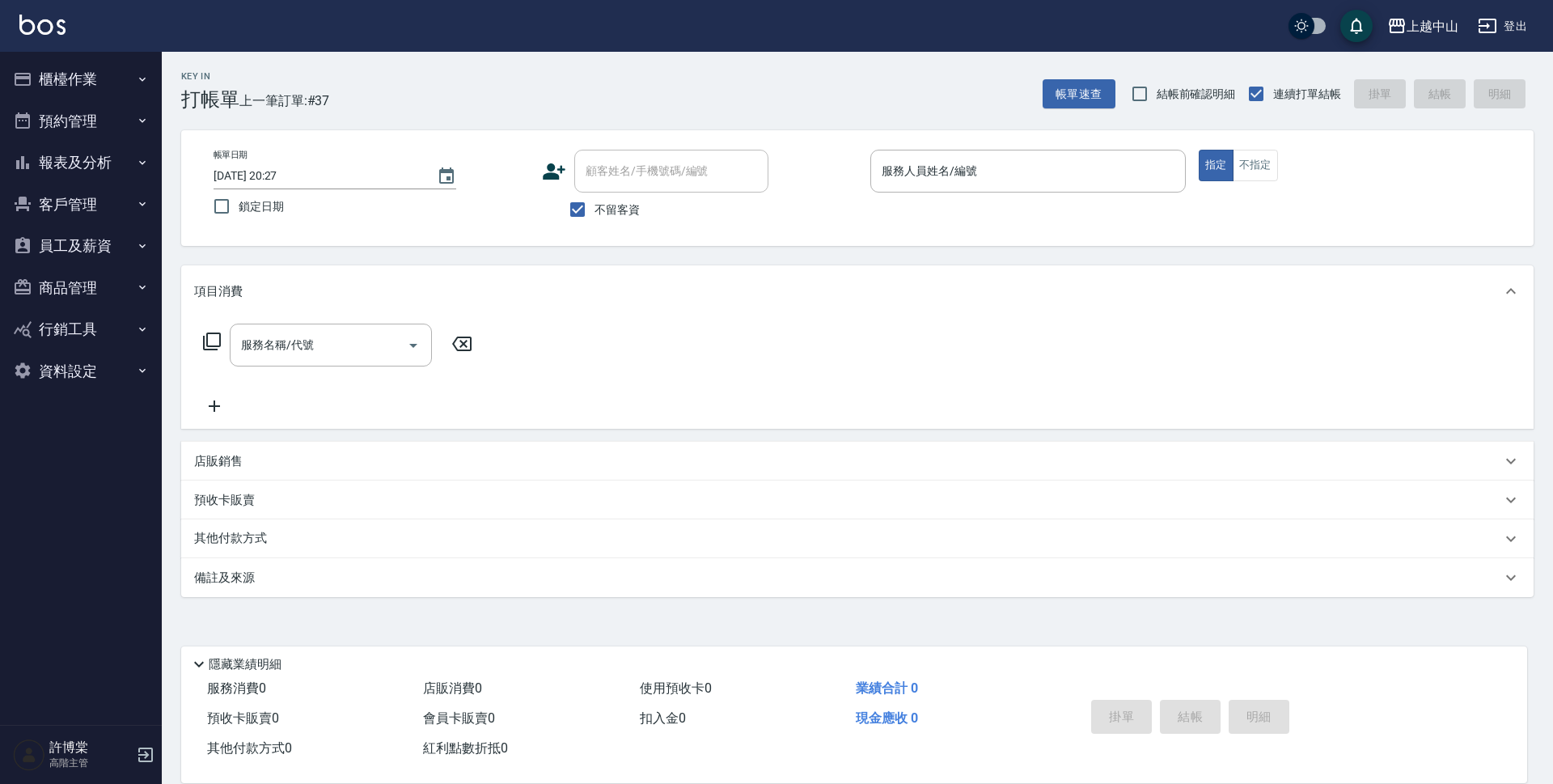
click at [85, 153] on button "報表及分析" at bounding box center [81, 162] width 148 height 42
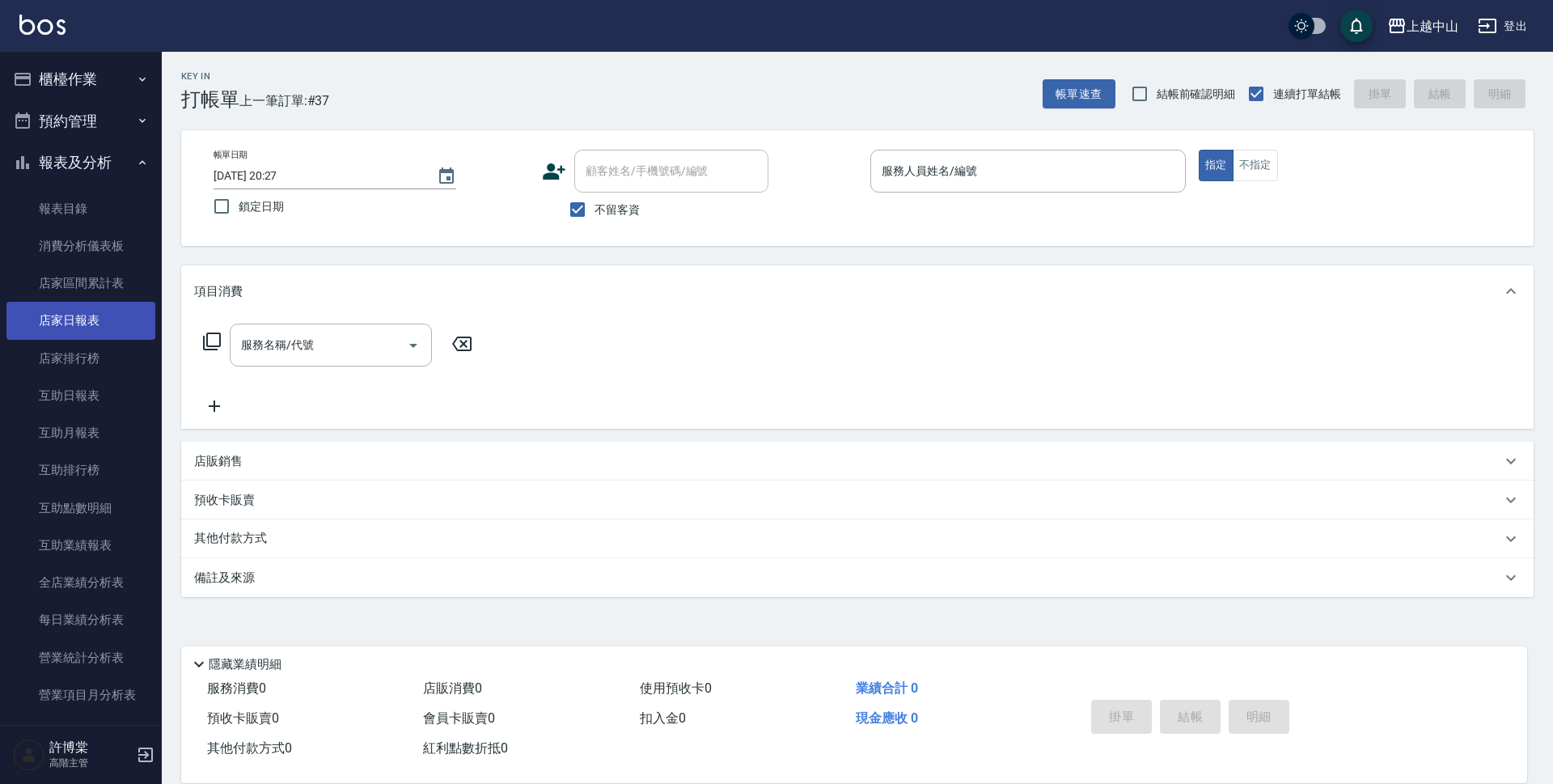
click at [91, 326] on link "店家日報表" at bounding box center [81, 320] width 148 height 37
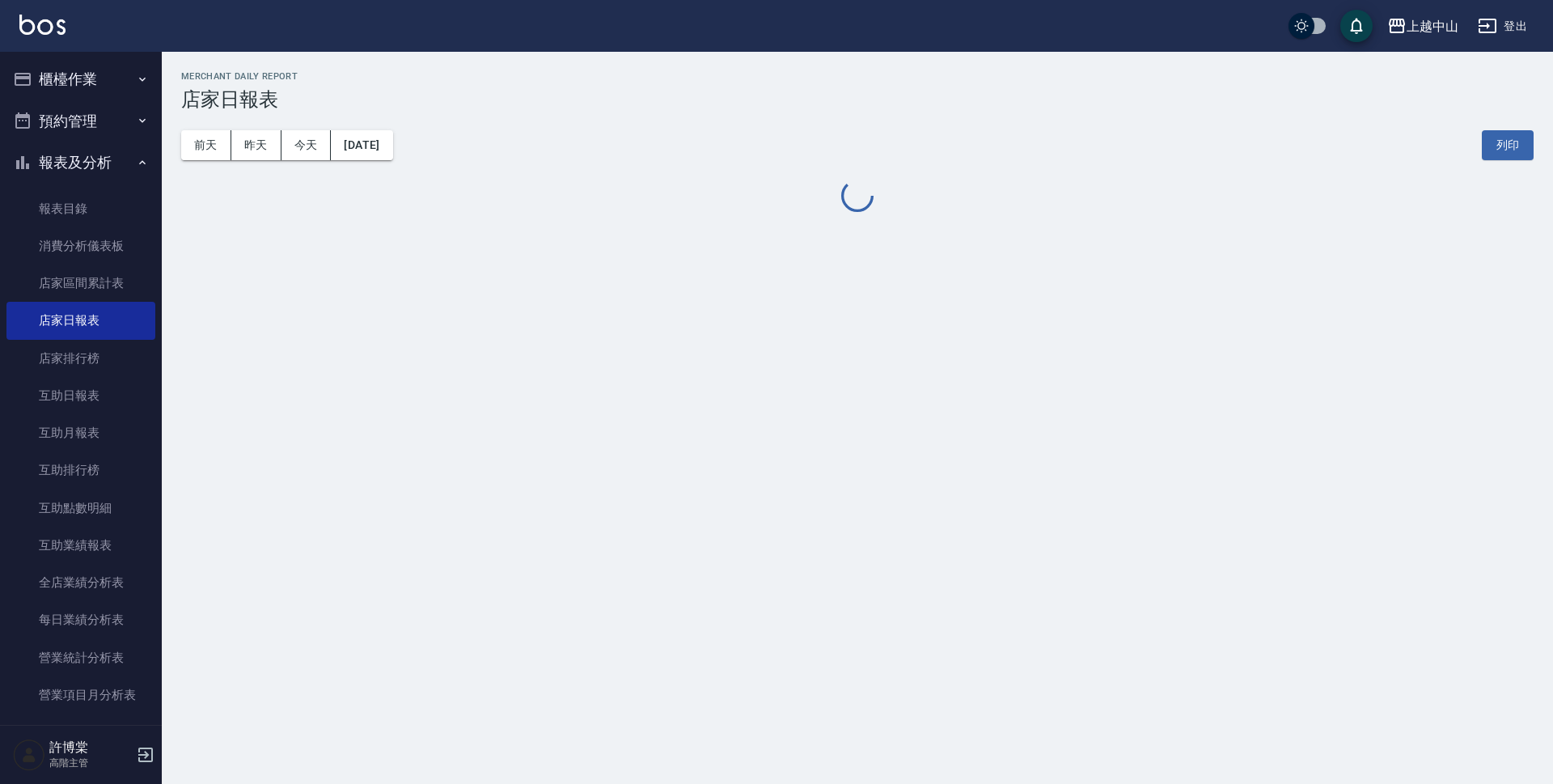
click at [93, 81] on button "櫃檯作業" at bounding box center [81, 79] width 148 height 42
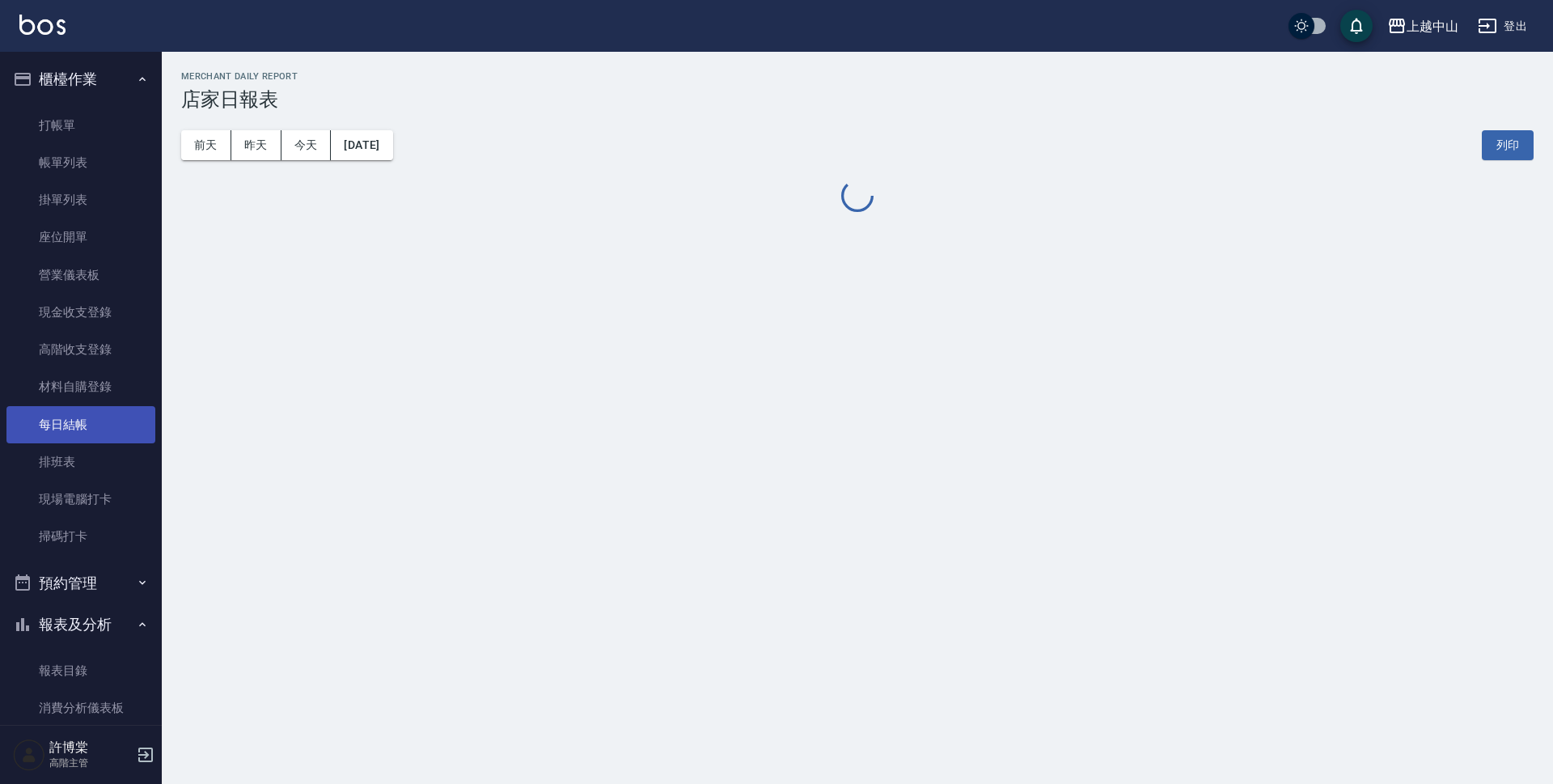
click at [79, 419] on link "每日結帳" at bounding box center [81, 424] width 148 height 37
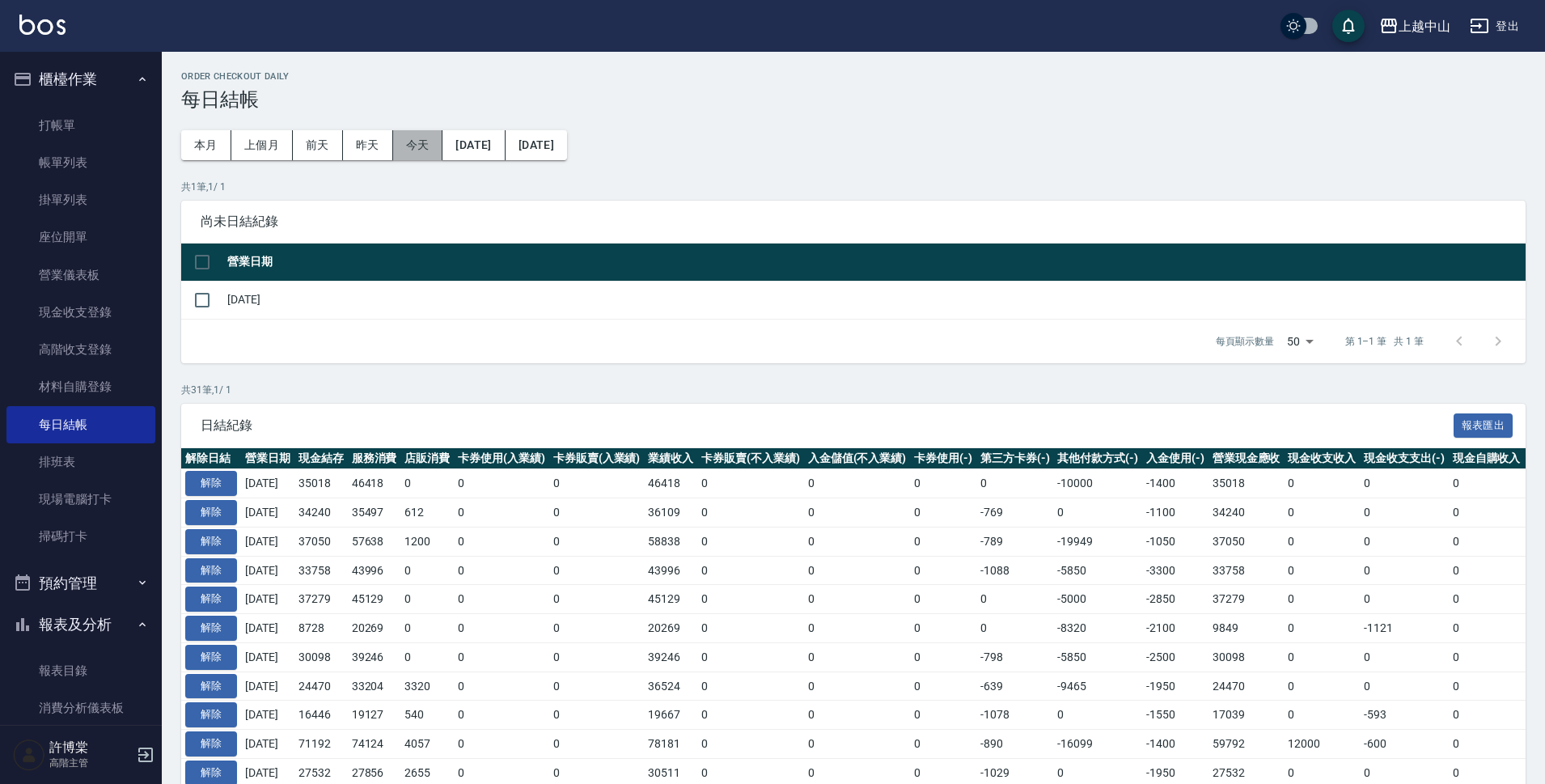
click at [405, 134] on button "今天" at bounding box center [418, 145] width 50 height 29
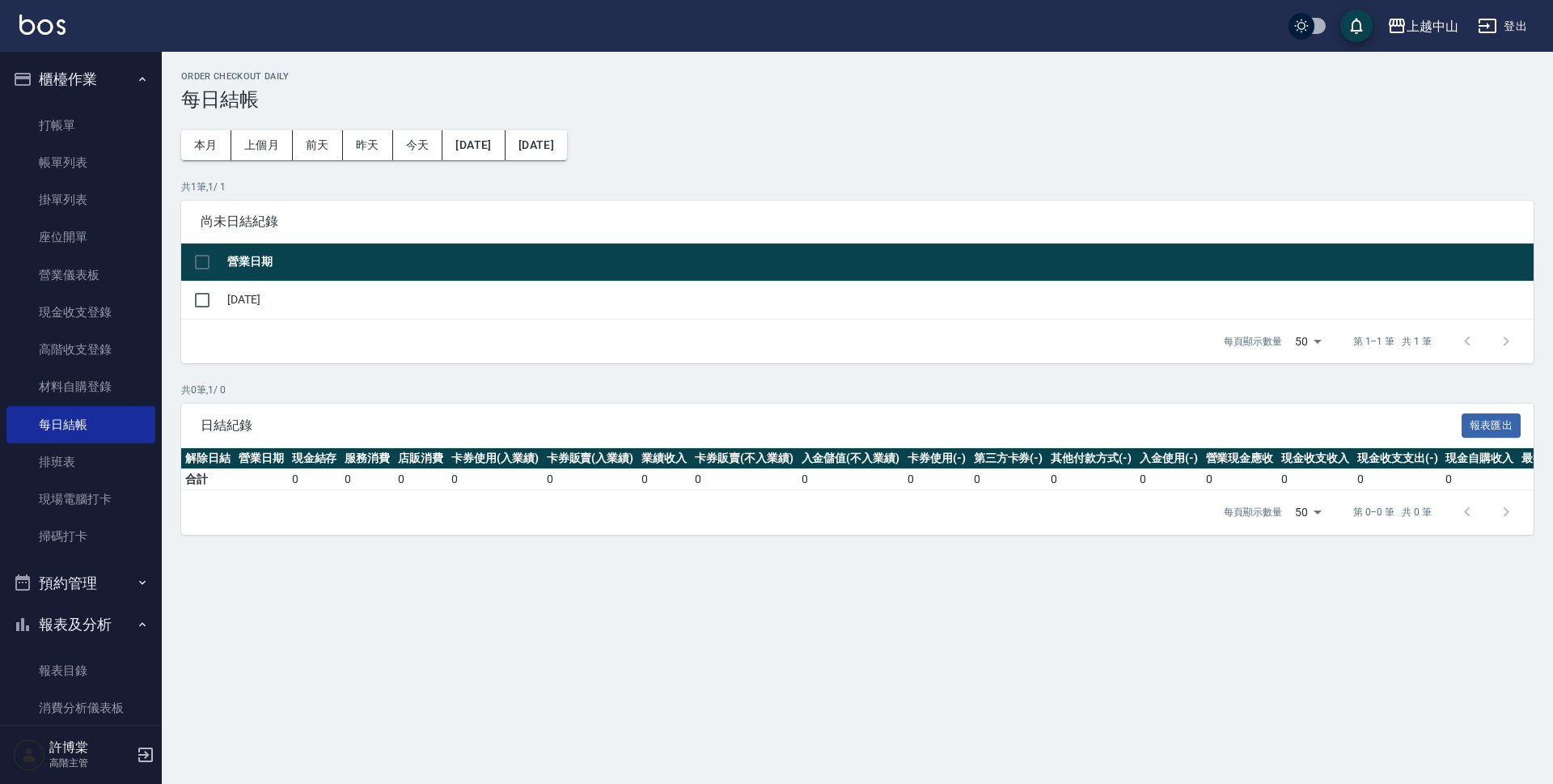
click at [201, 257] on input "checkbox" at bounding box center [201, 261] width 34 height 34
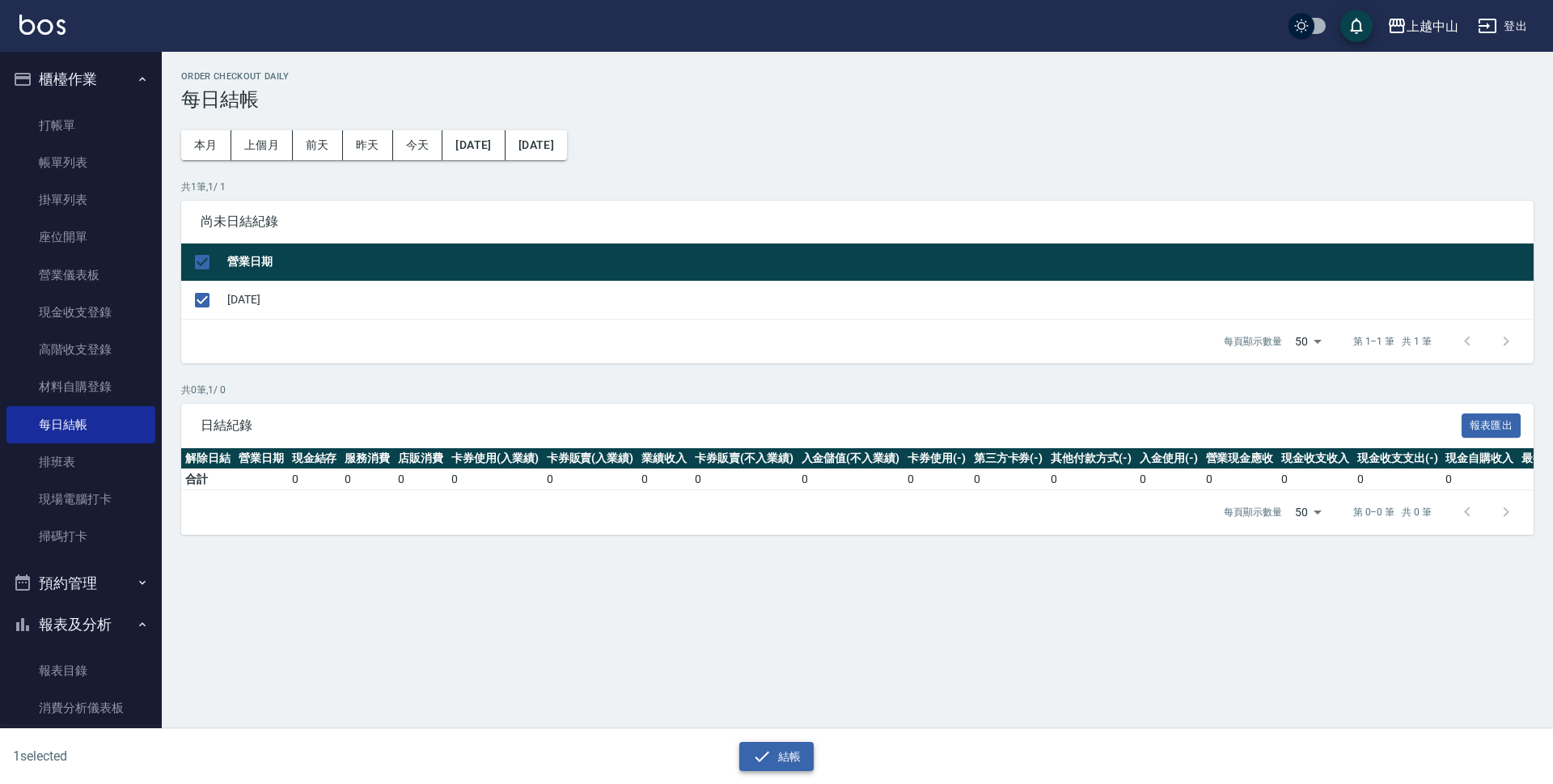
click at [780, 750] on button "結帳" at bounding box center [776, 756] width 76 height 29
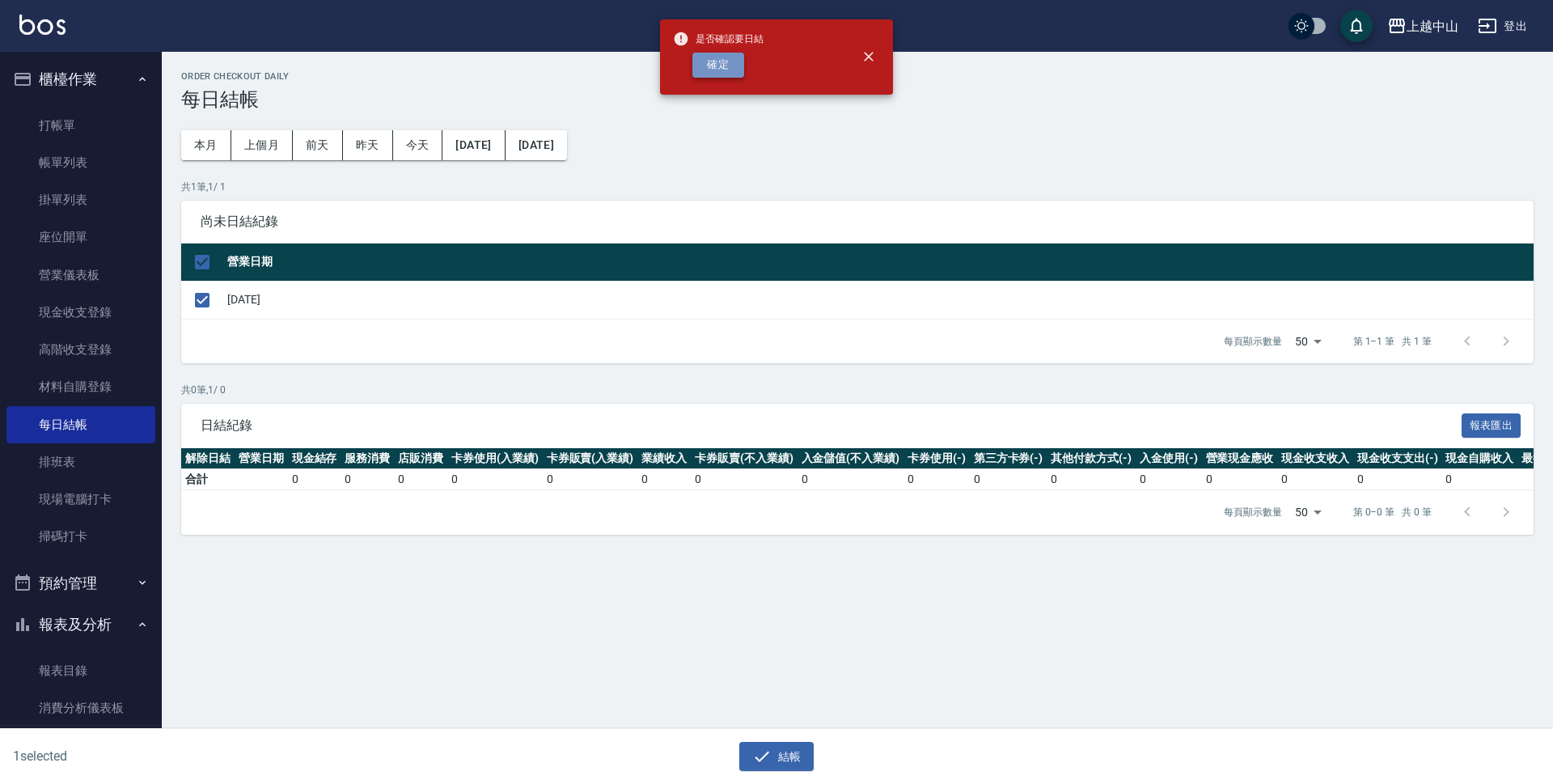
click at [707, 71] on button "確定" at bounding box center [719, 66] width 52 height 26
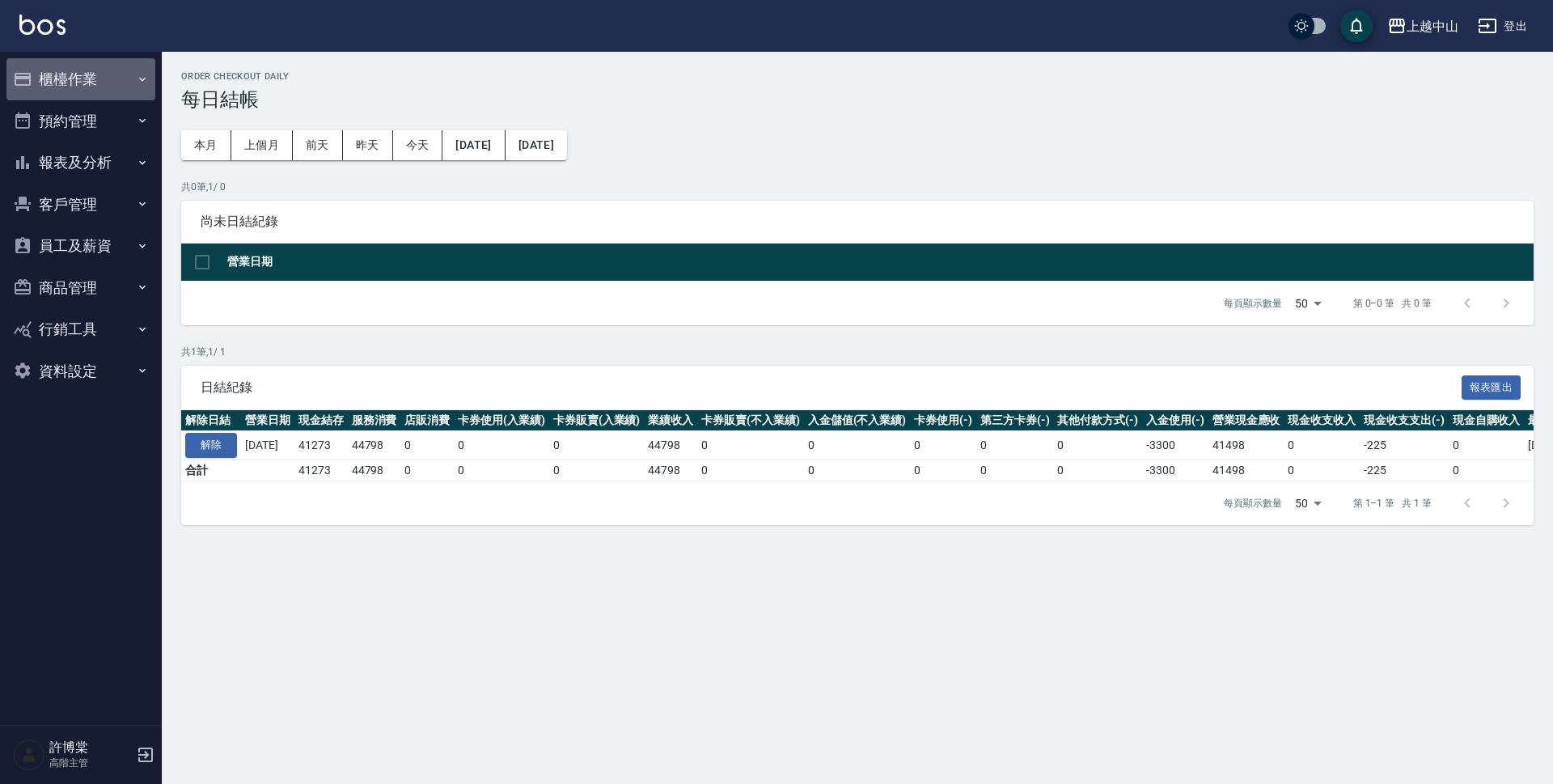
click at [80, 74] on button "櫃檯作業" at bounding box center [81, 79] width 148 height 42
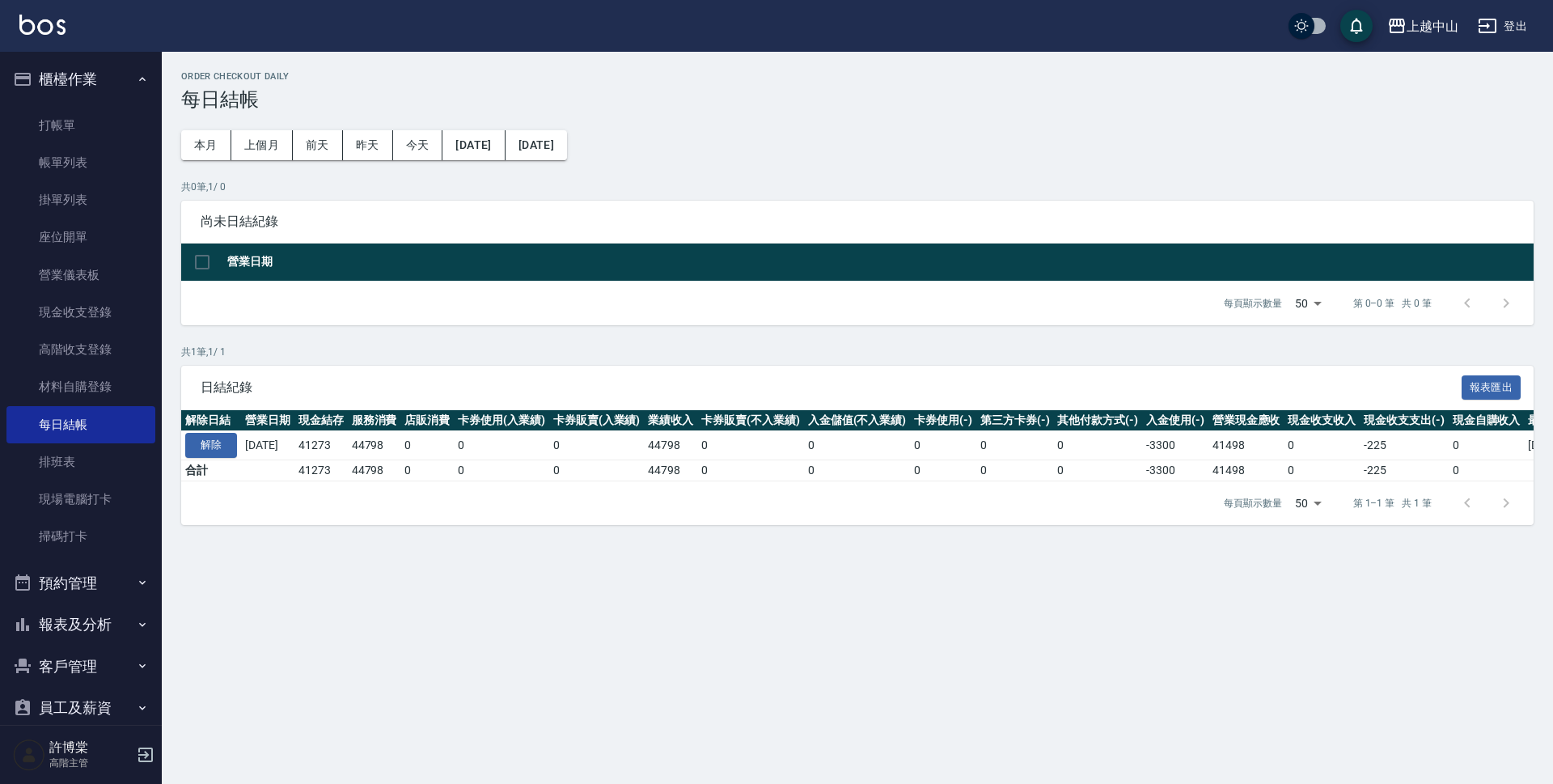
click at [80, 74] on button "櫃檯作業" at bounding box center [81, 79] width 148 height 42
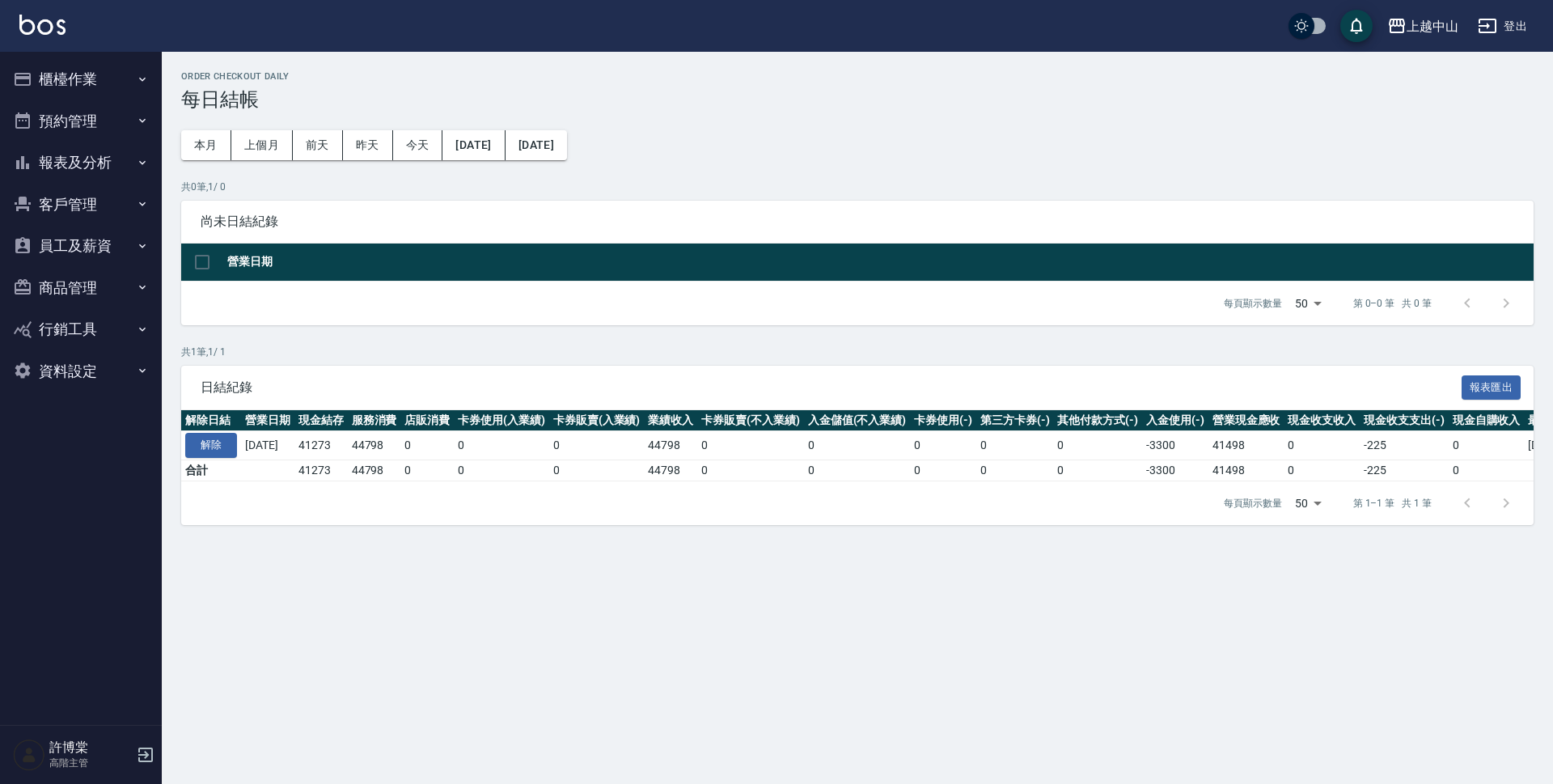
click at [82, 129] on button "預約管理" at bounding box center [81, 121] width 148 height 42
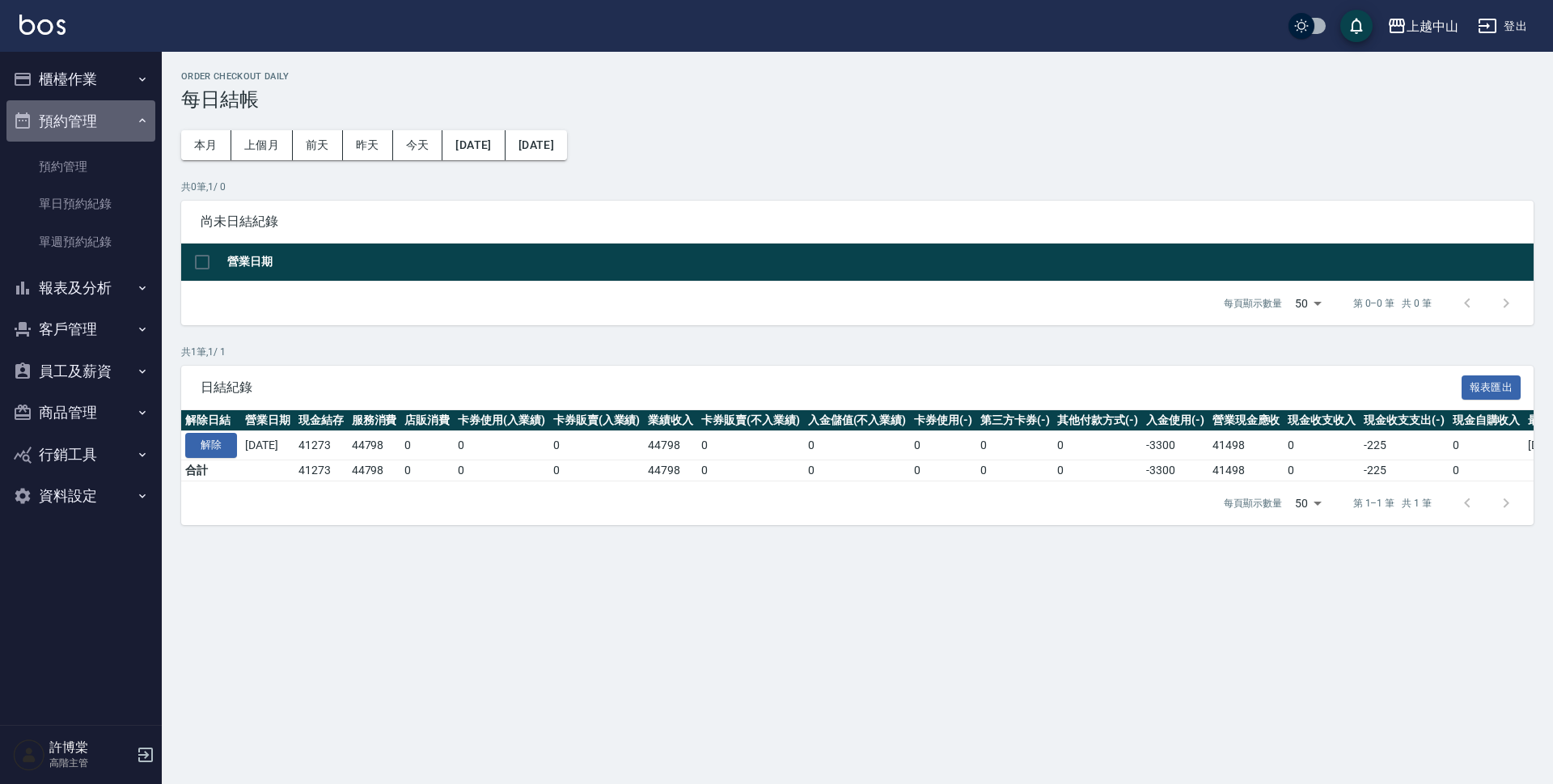
click at [82, 129] on button "預約管理" at bounding box center [81, 121] width 148 height 42
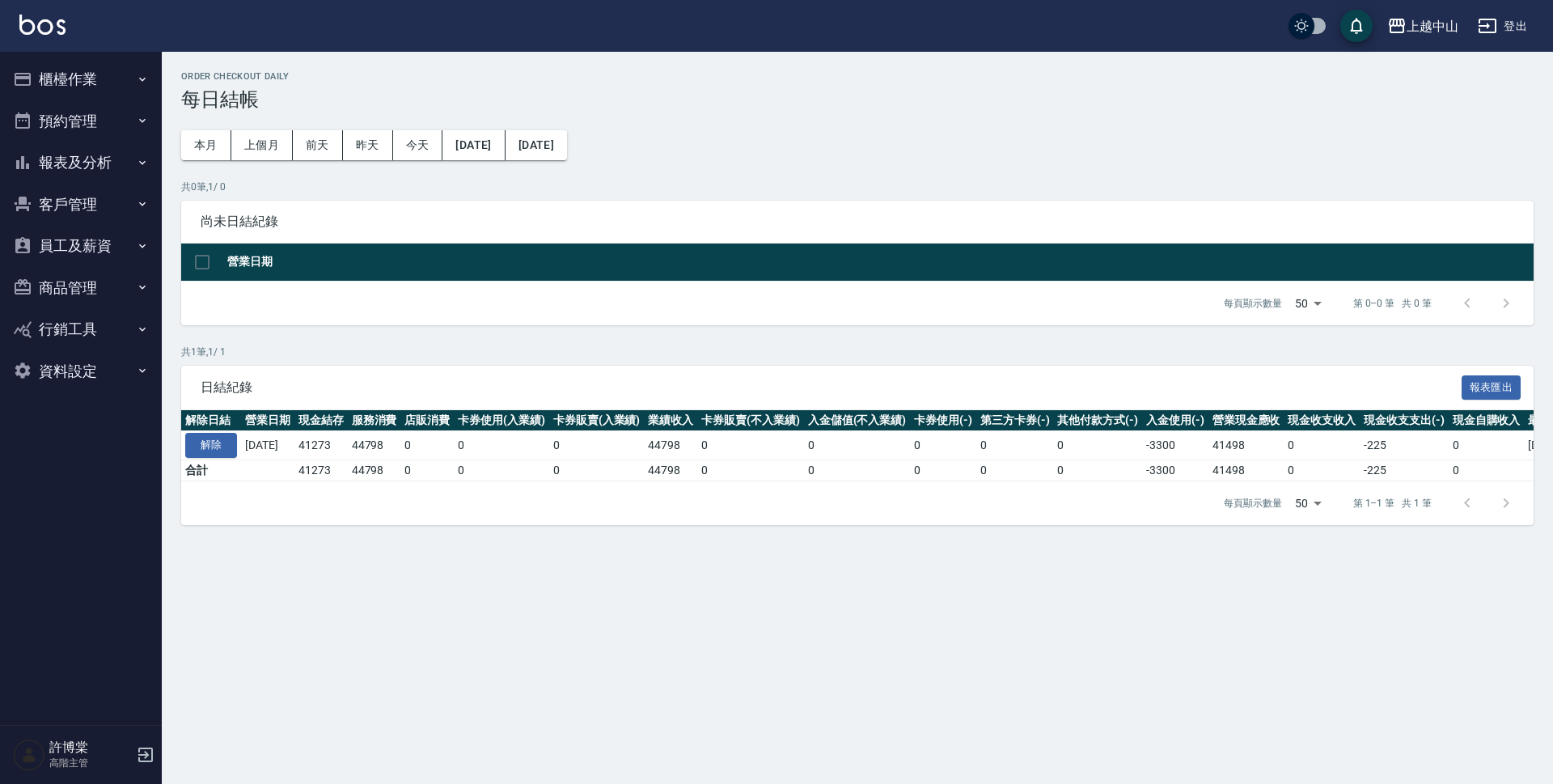
click at [83, 154] on button "報表及分析" at bounding box center [81, 162] width 148 height 42
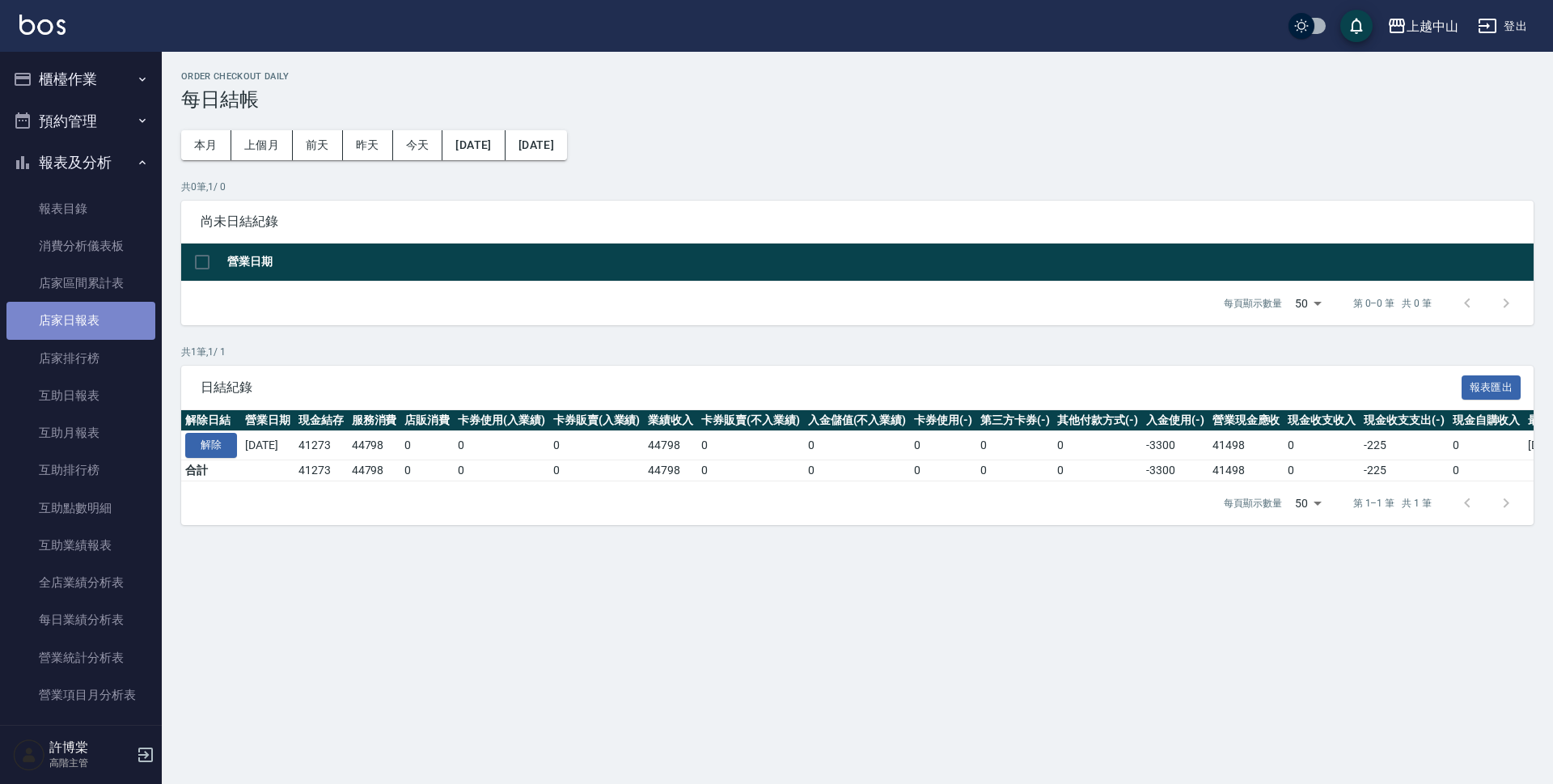
click at [97, 327] on link "店家日報表" at bounding box center [81, 320] width 148 height 37
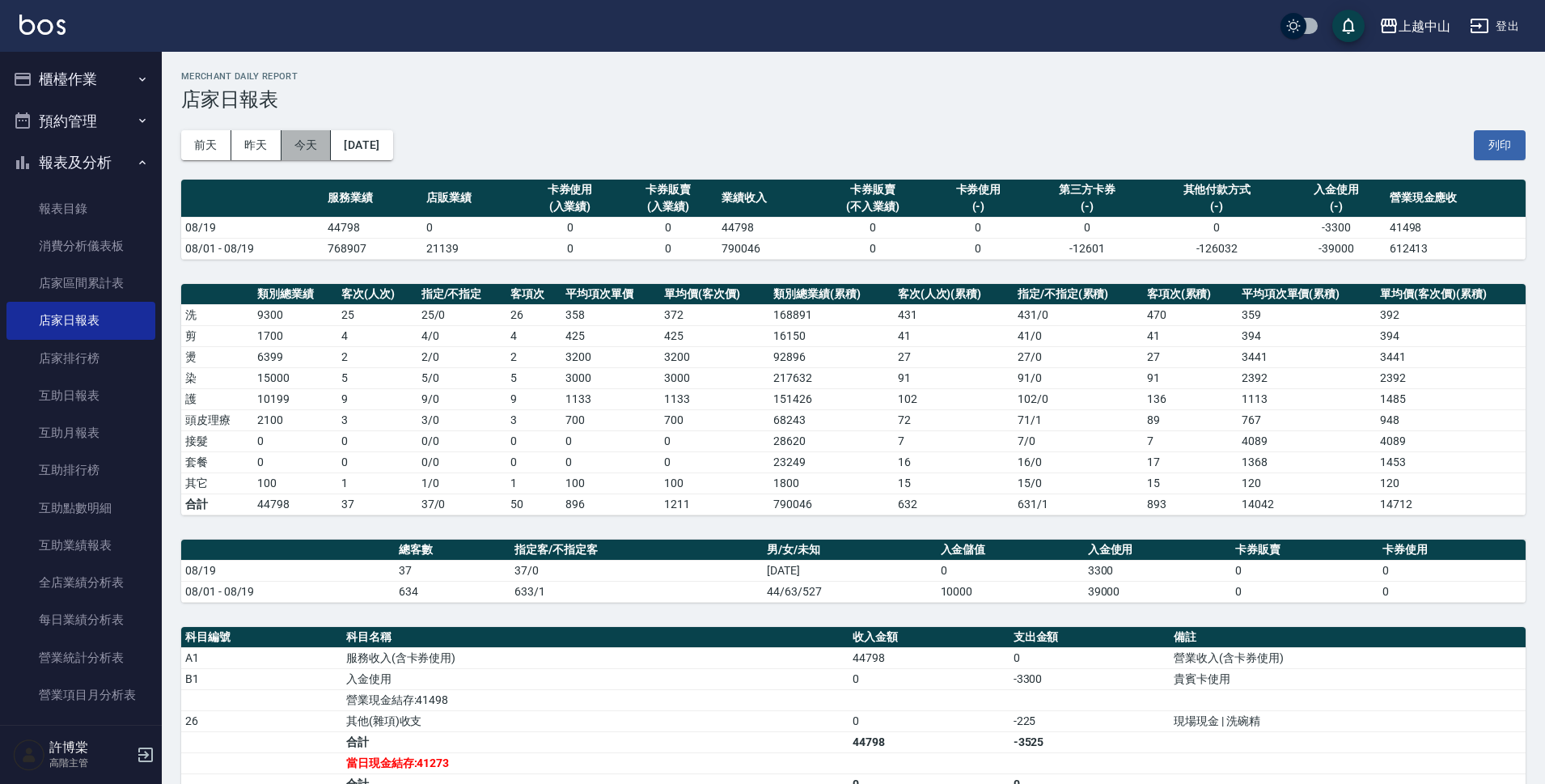
click at [314, 152] on button "今天" at bounding box center [306, 145] width 50 height 29
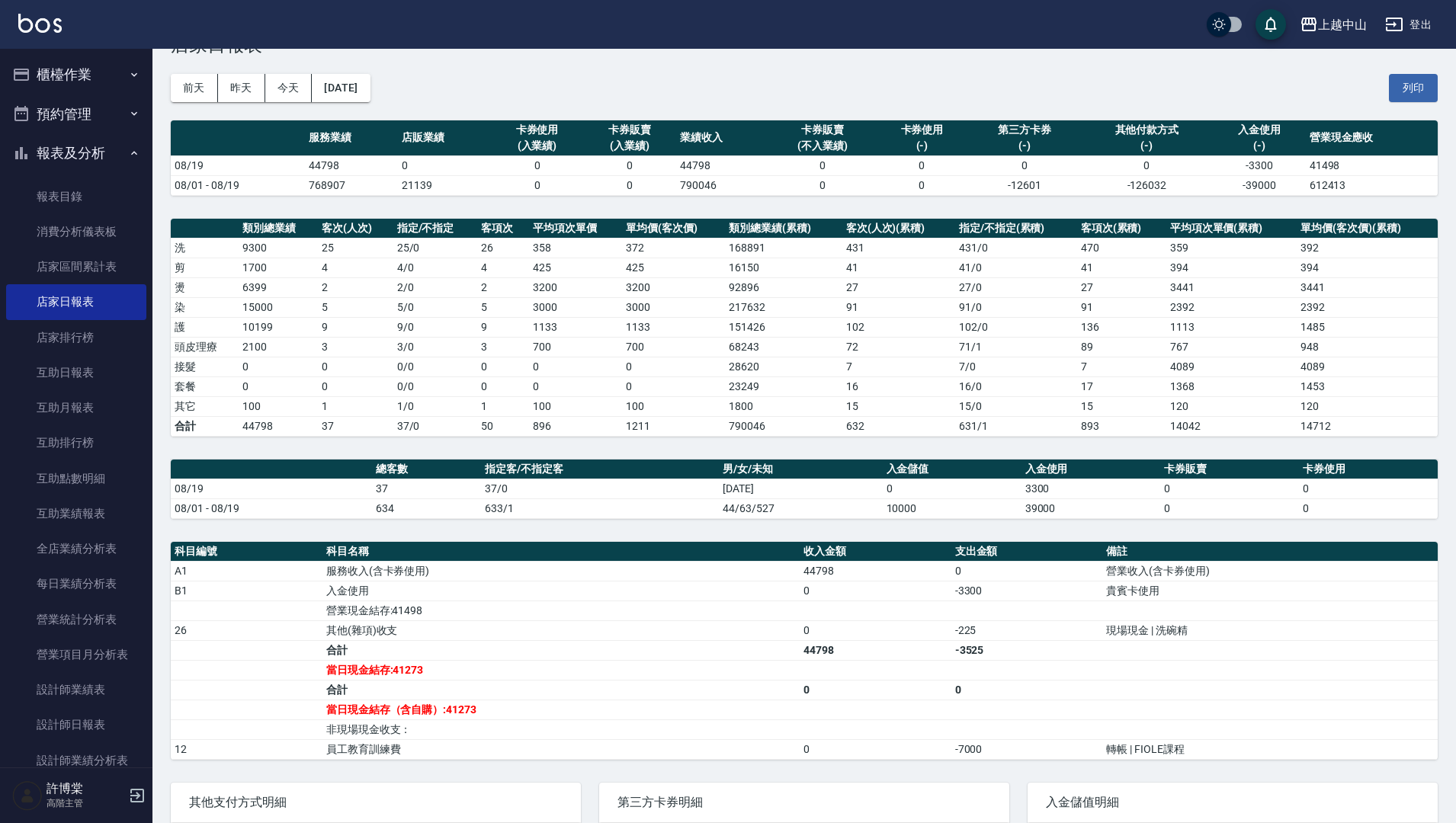
scroll to position [44, 0]
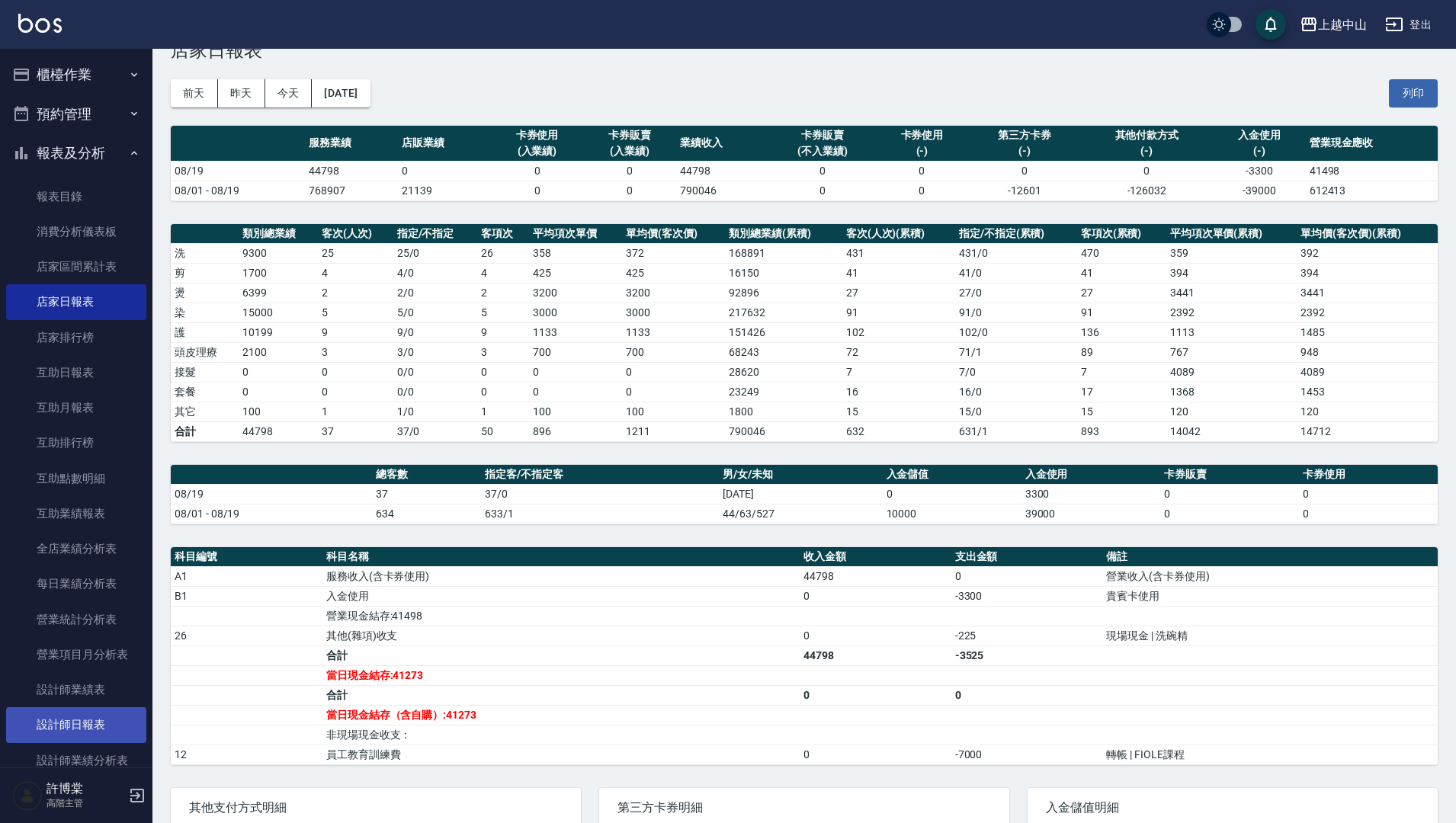
click at [96, 718] on link "設計師日報表" at bounding box center [76, 725] width 140 height 35
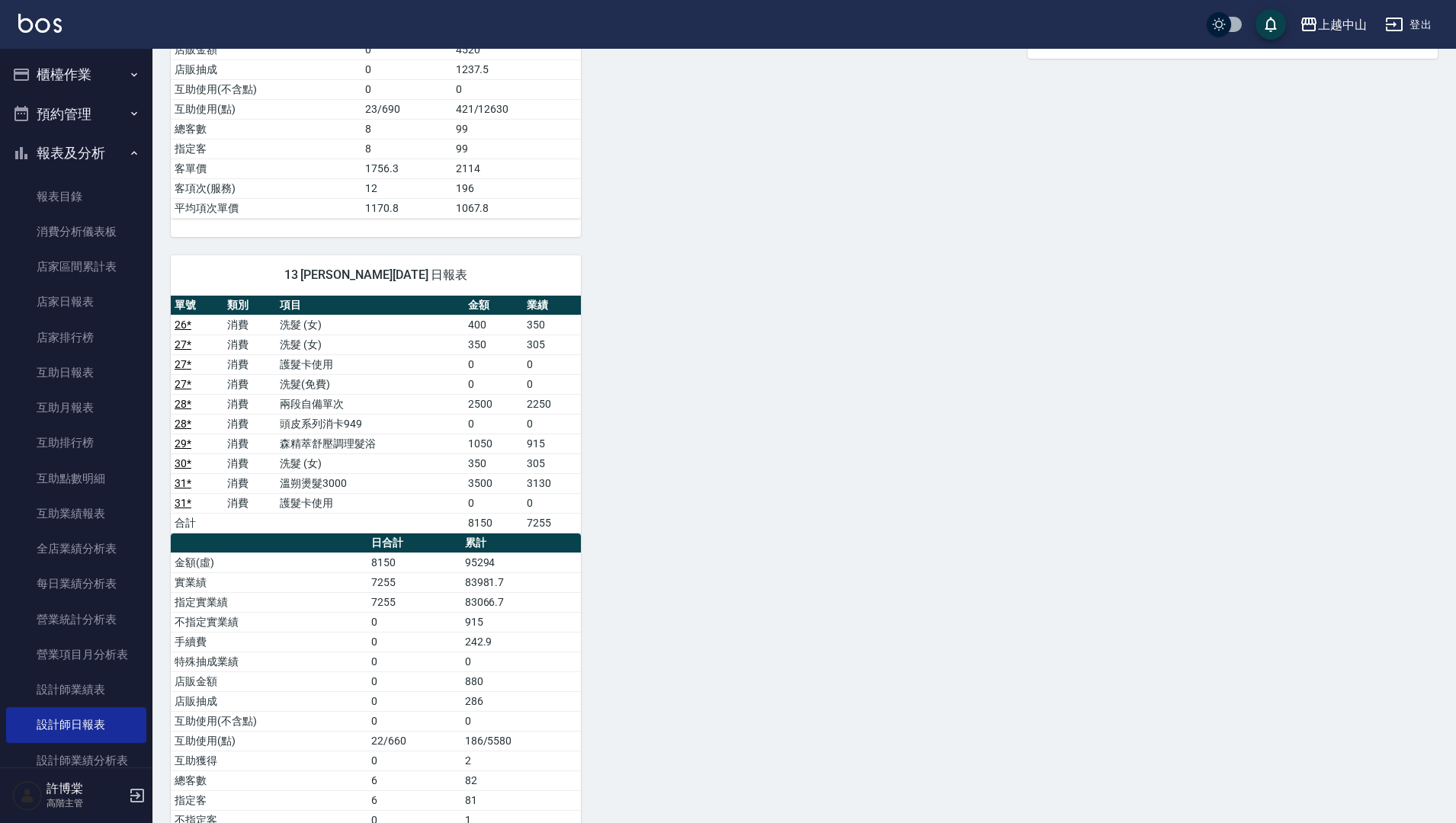
scroll to position [1301, 0]
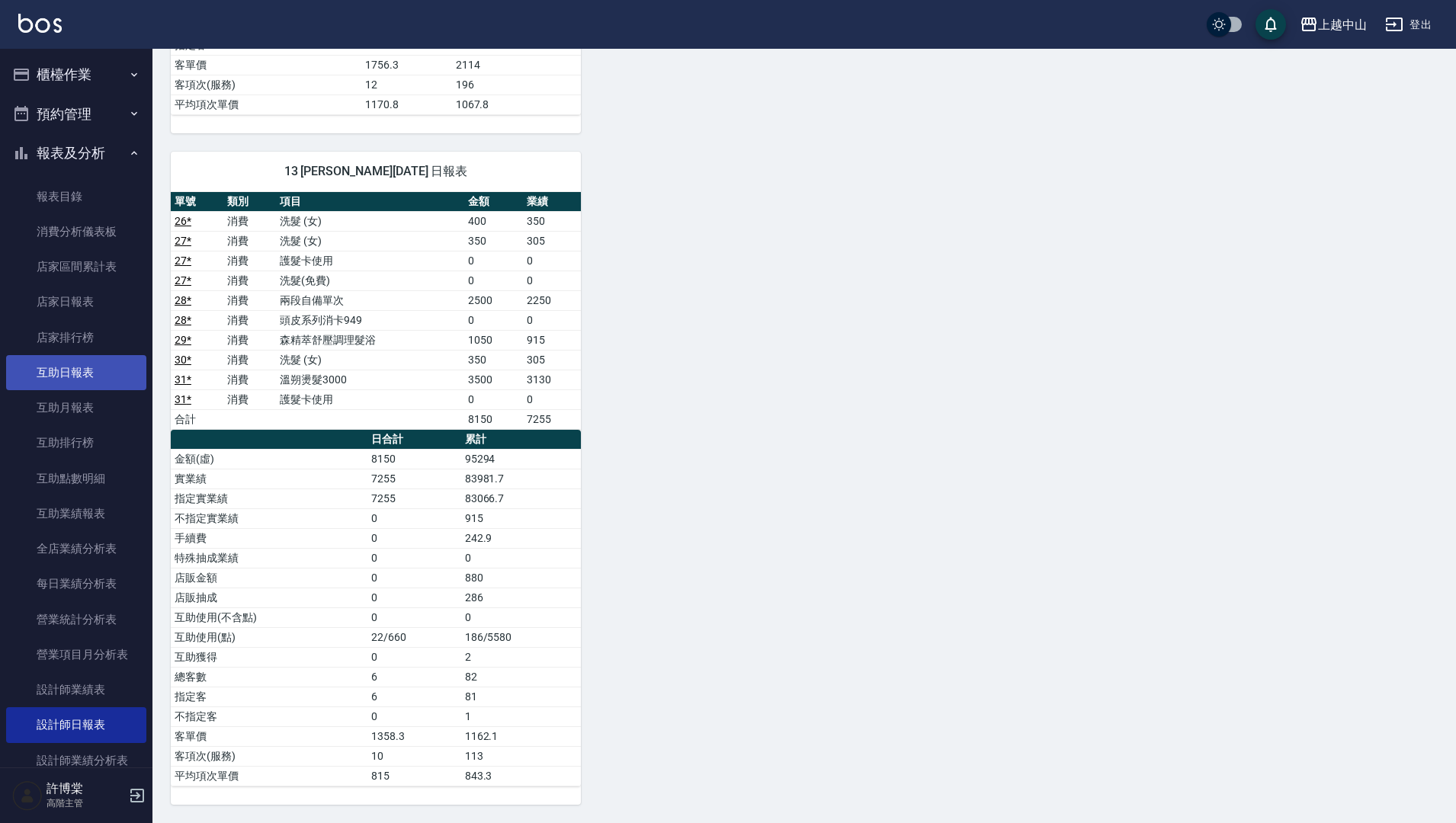
click at [80, 376] on link "互助日報表" at bounding box center [76, 373] width 140 height 35
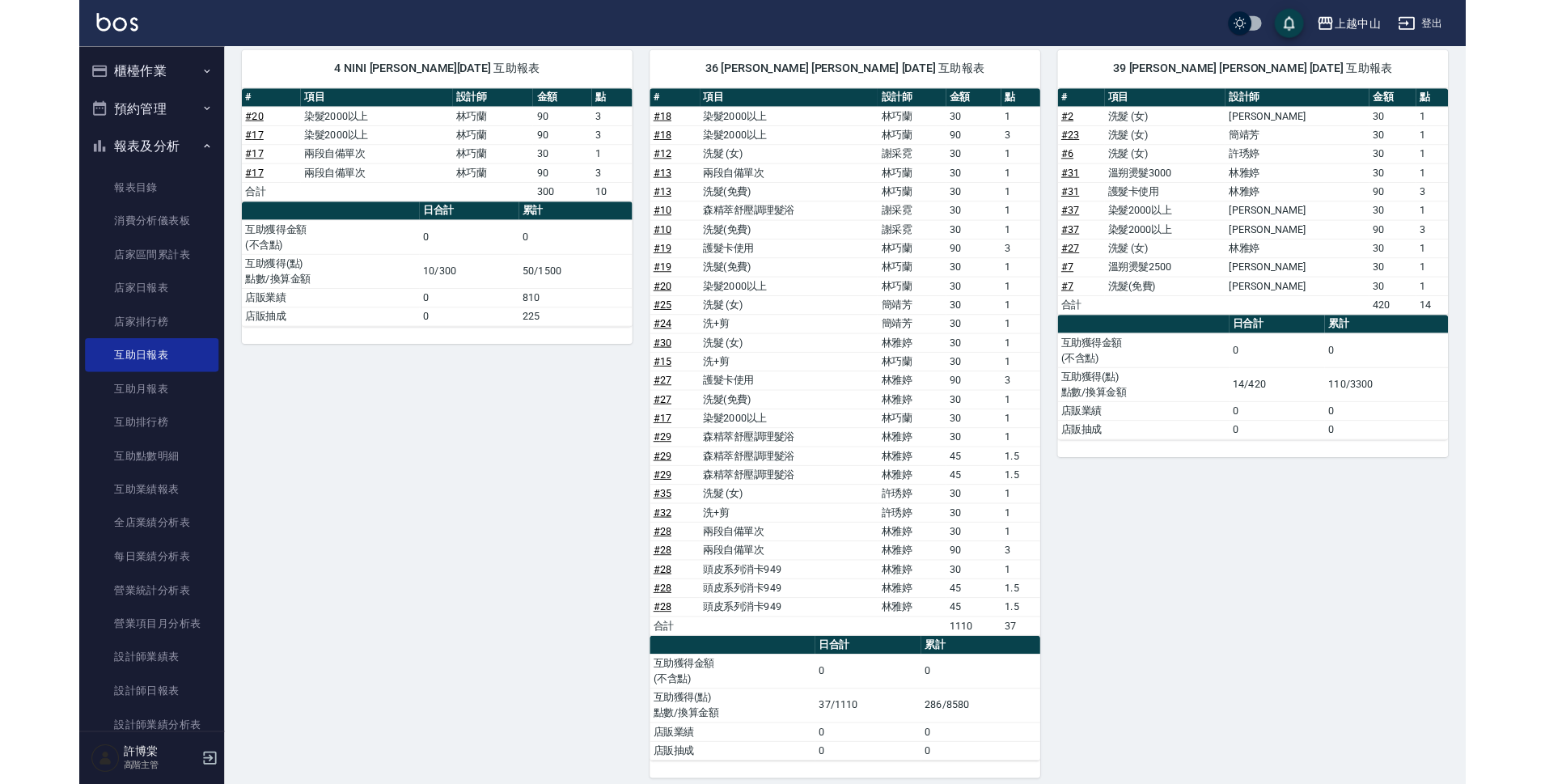
scroll to position [176, 0]
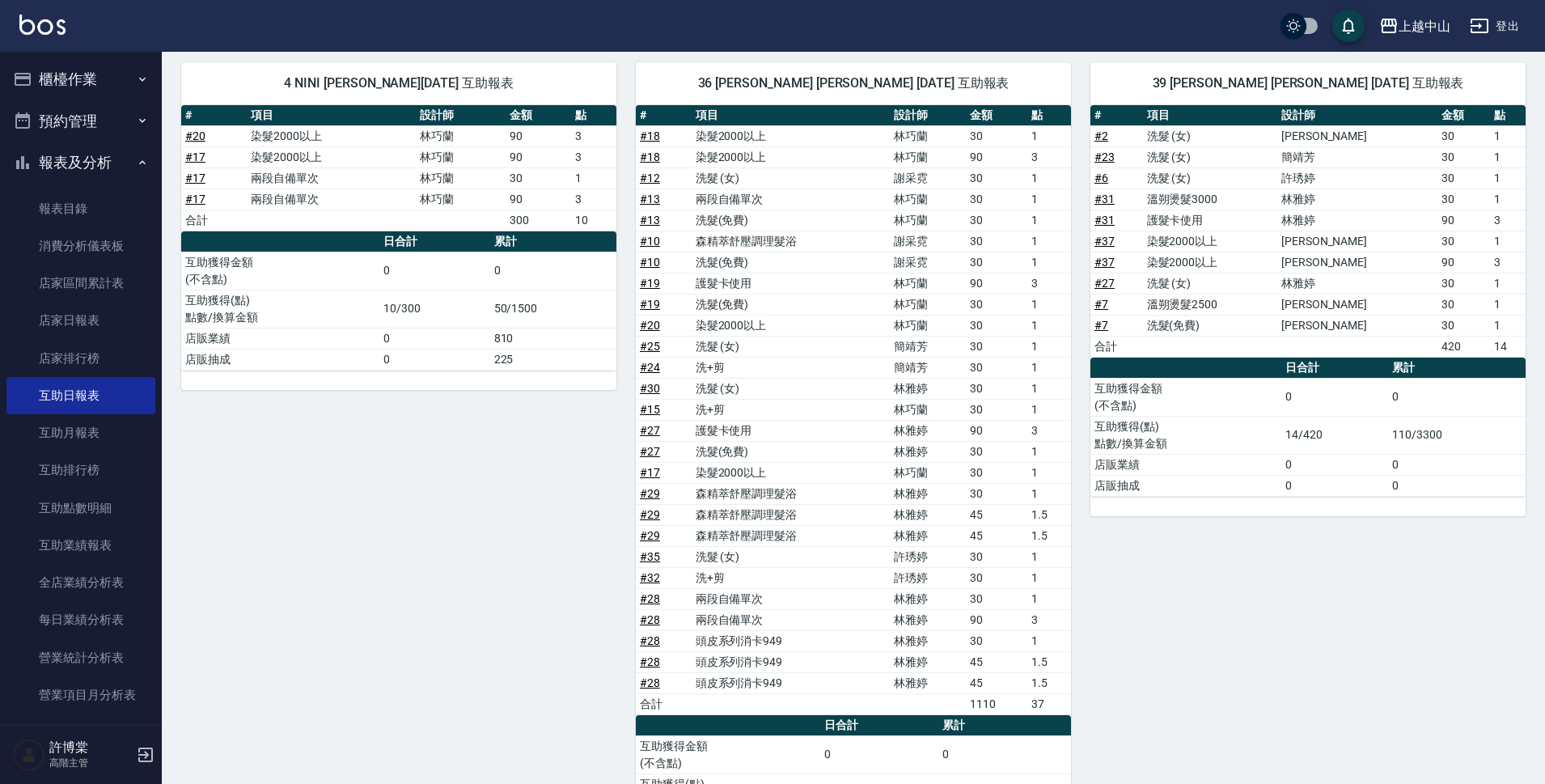
click at [81, 135] on button "預約管理" at bounding box center [81, 121] width 148 height 42
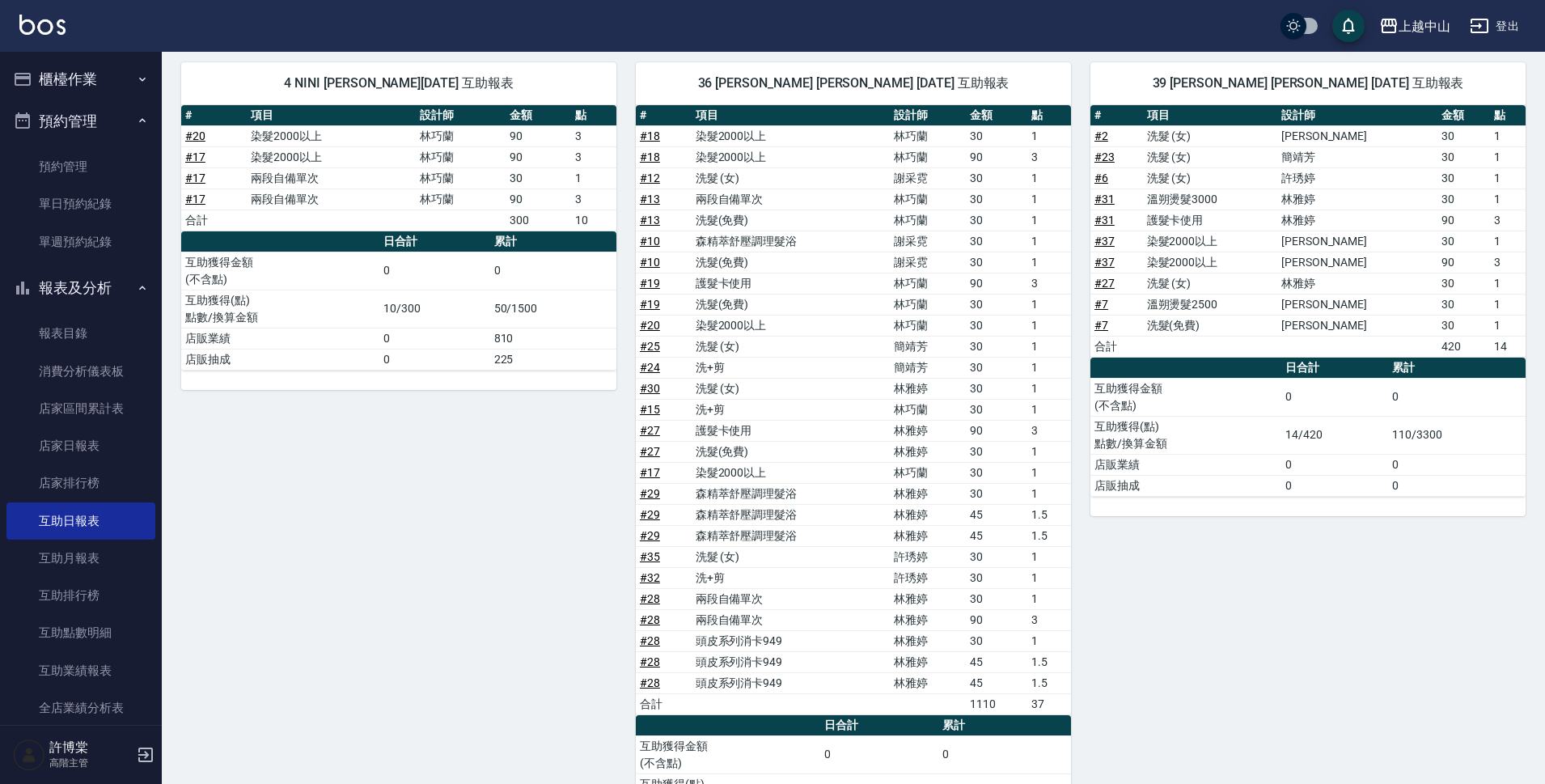
click at [47, 280] on button "報表及分析" at bounding box center [81, 288] width 148 height 42
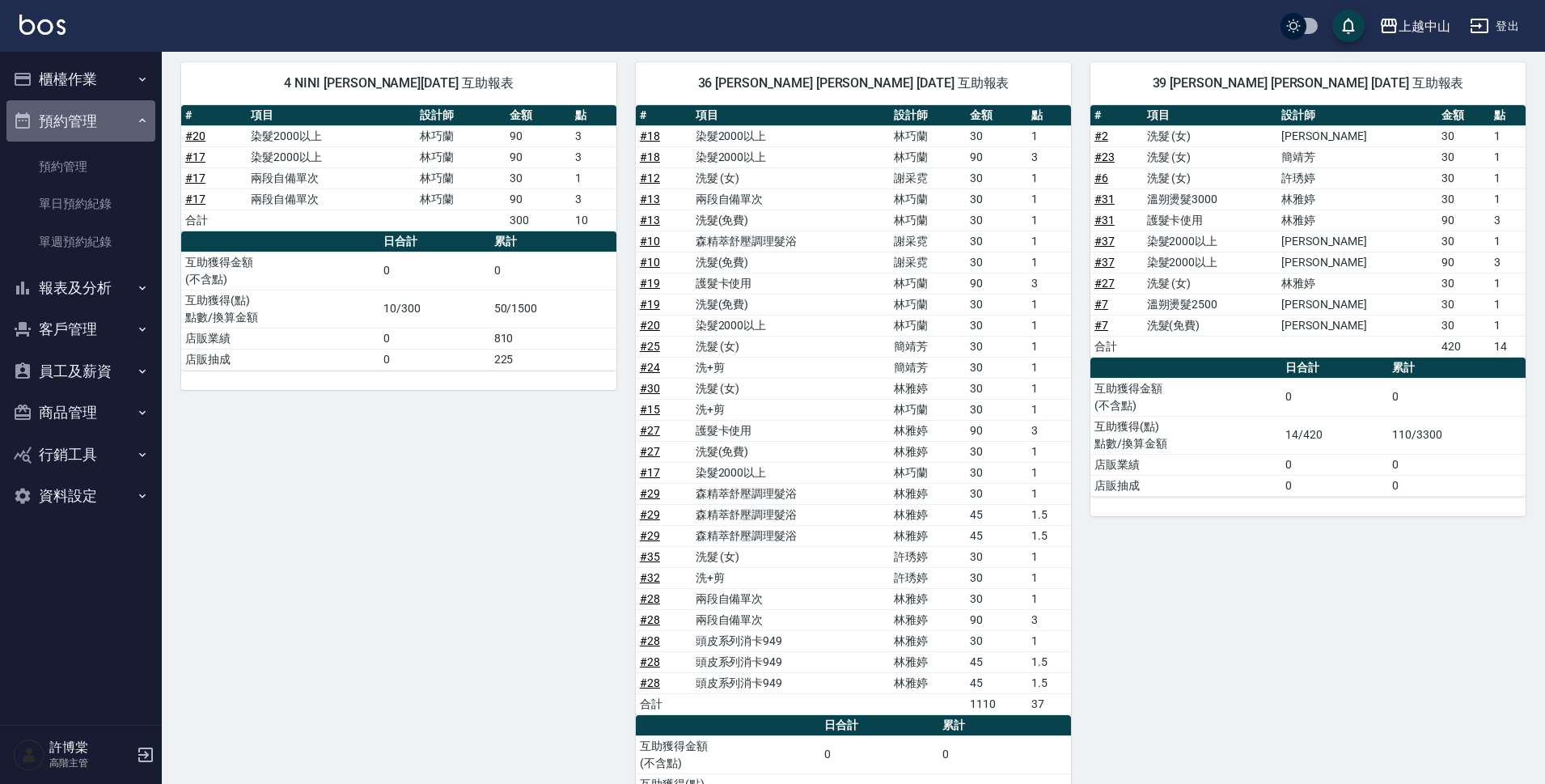
click at [66, 117] on button "預約管理" at bounding box center [81, 121] width 148 height 42
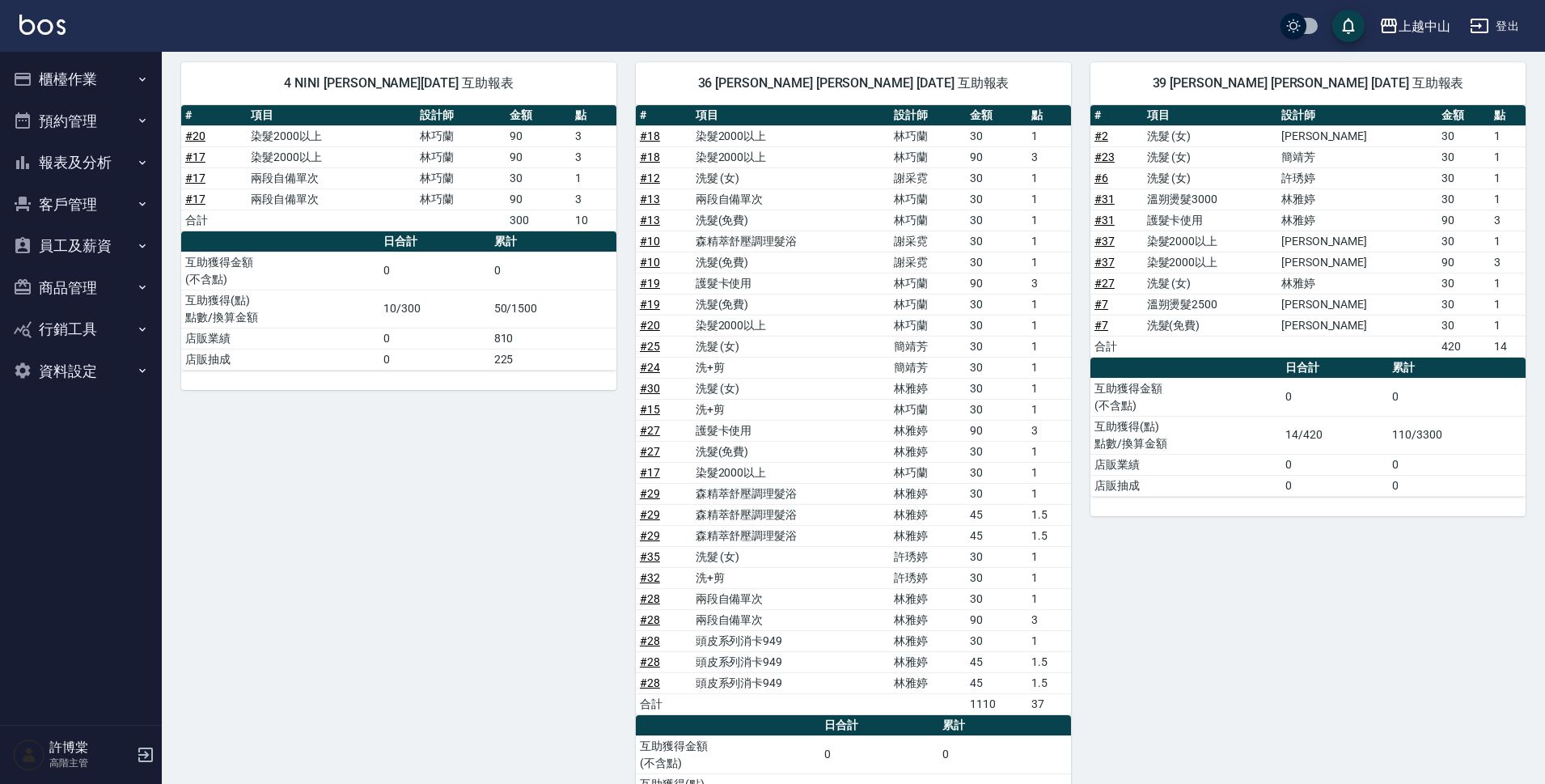
click at [57, 70] on button "櫃檯作業" at bounding box center [81, 79] width 148 height 42
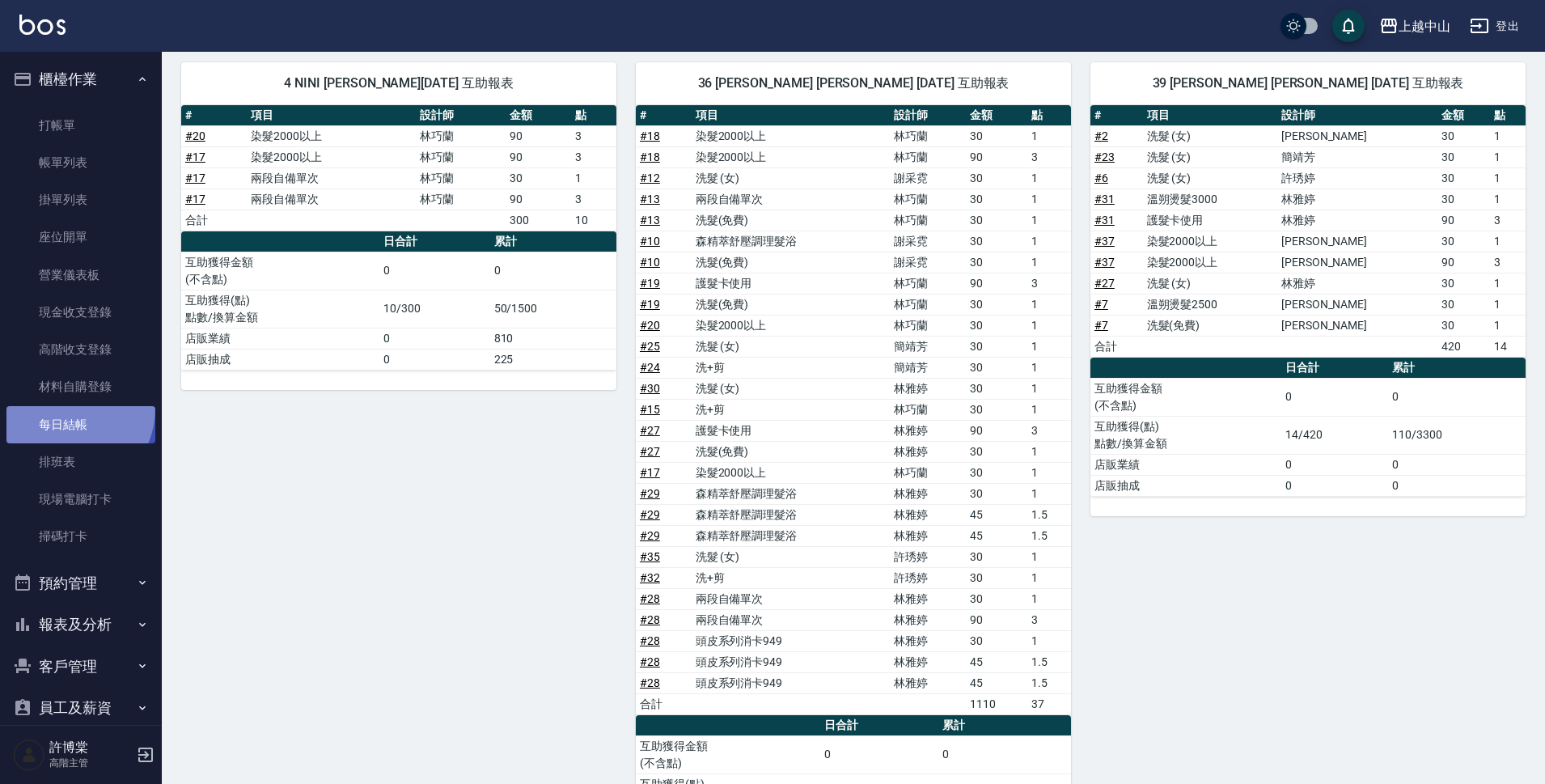
click at [66, 408] on link "每日結帳" at bounding box center [81, 424] width 148 height 37
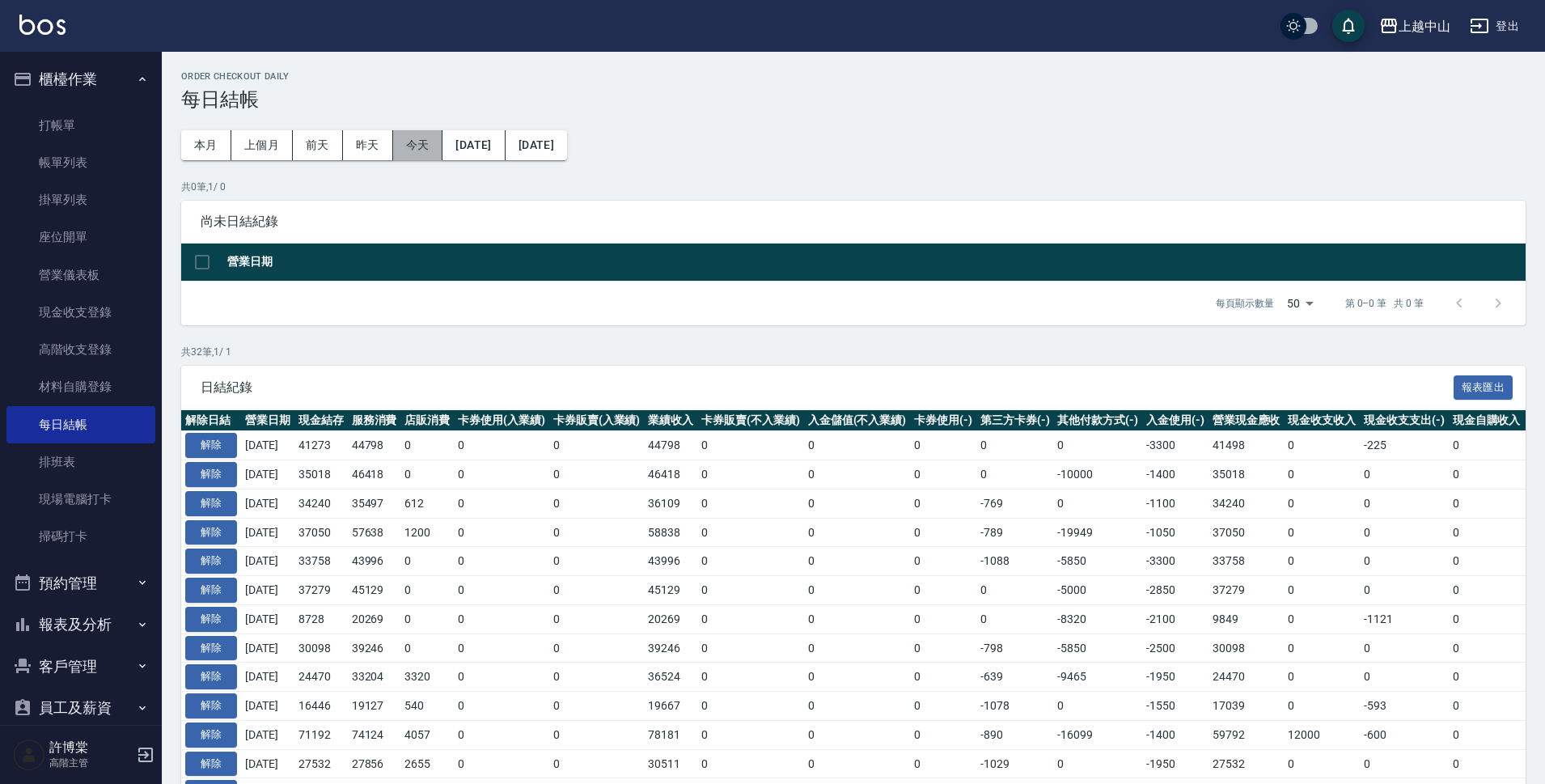
click at [415, 131] on button "今天" at bounding box center [418, 145] width 50 height 29
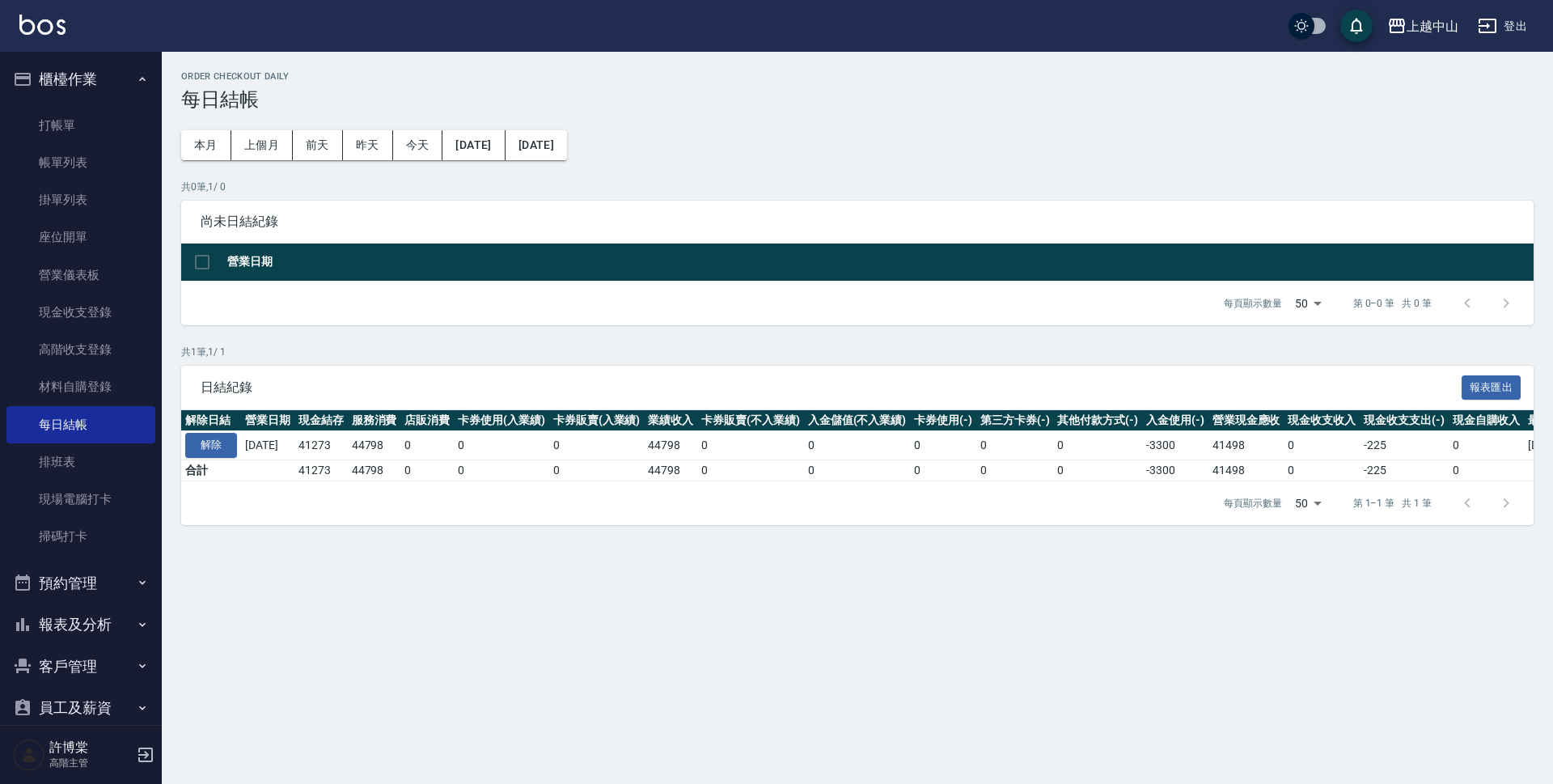
click at [64, 80] on button "櫃檯作業" at bounding box center [81, 79] width 148 height 42
